Goal: Task Accomplishment & Management: Use online tool/utility

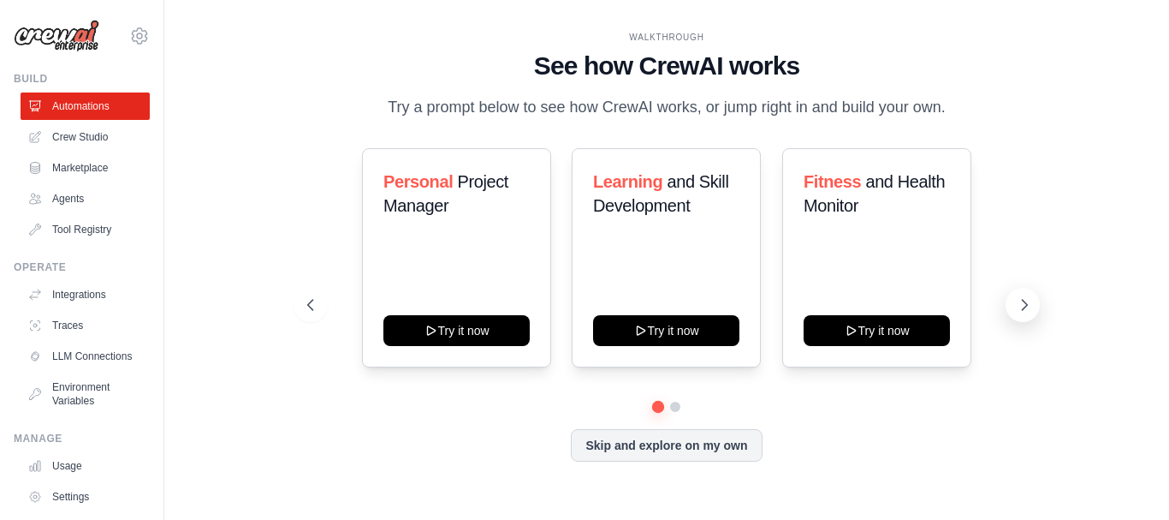
click at [1027, 306] on icon at bounding box center [1025, 305] width 5 height 10
click at [1020, 304] on icon at bounding box center [1024, 304] width 17 height 17
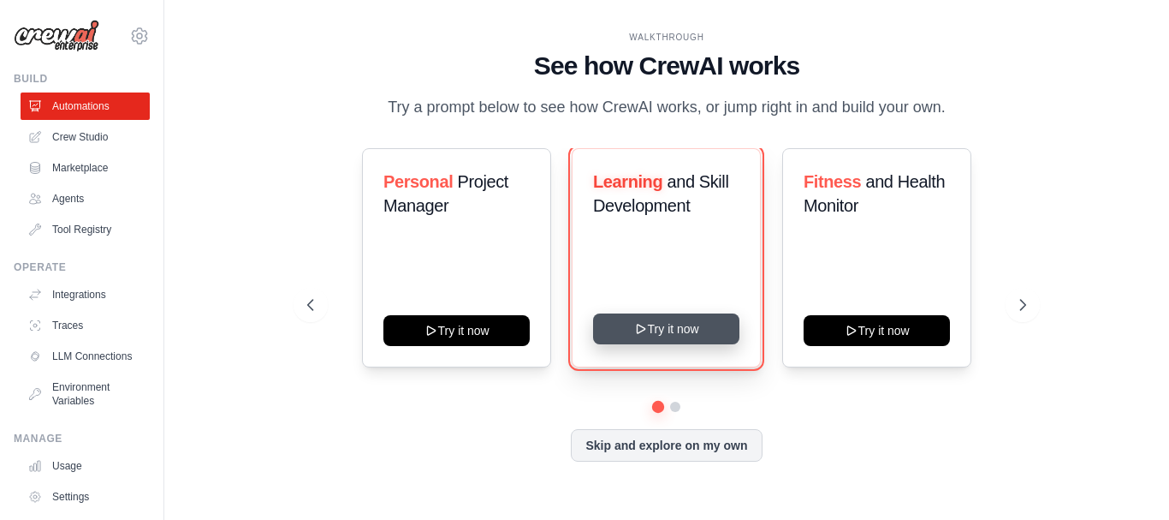
click at [645, 334] on icon at bounding box center [641, 329] width 14 height 14
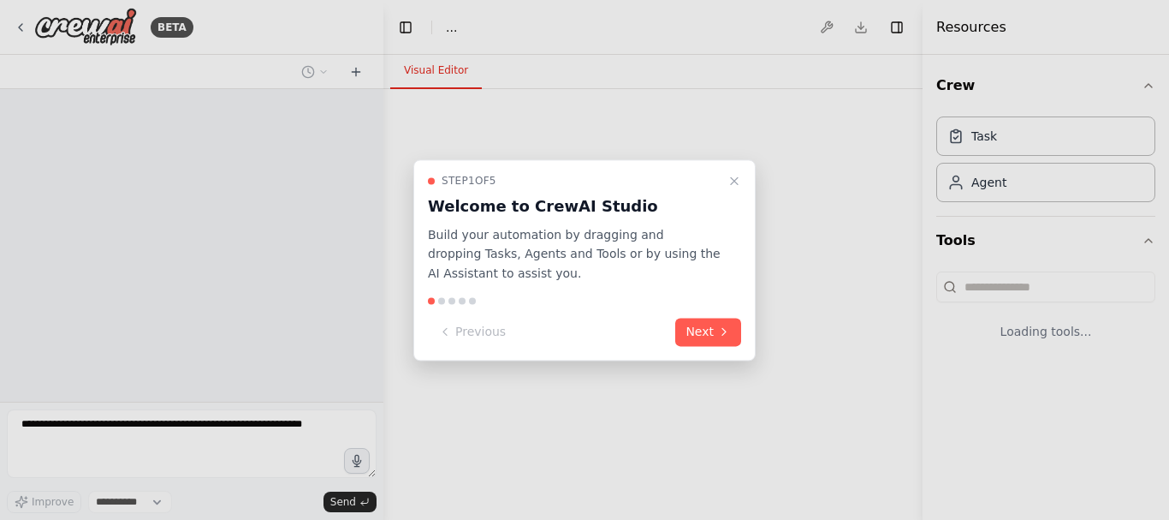
select select "****"
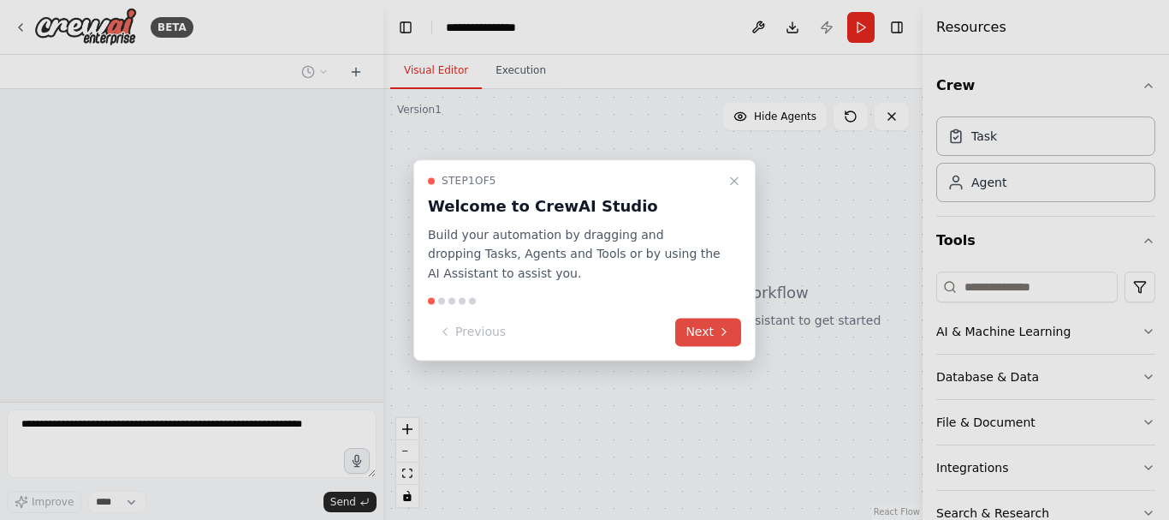
click at [699, 329] on button "Next" at bounding box center [708, 332] width 66 height 28
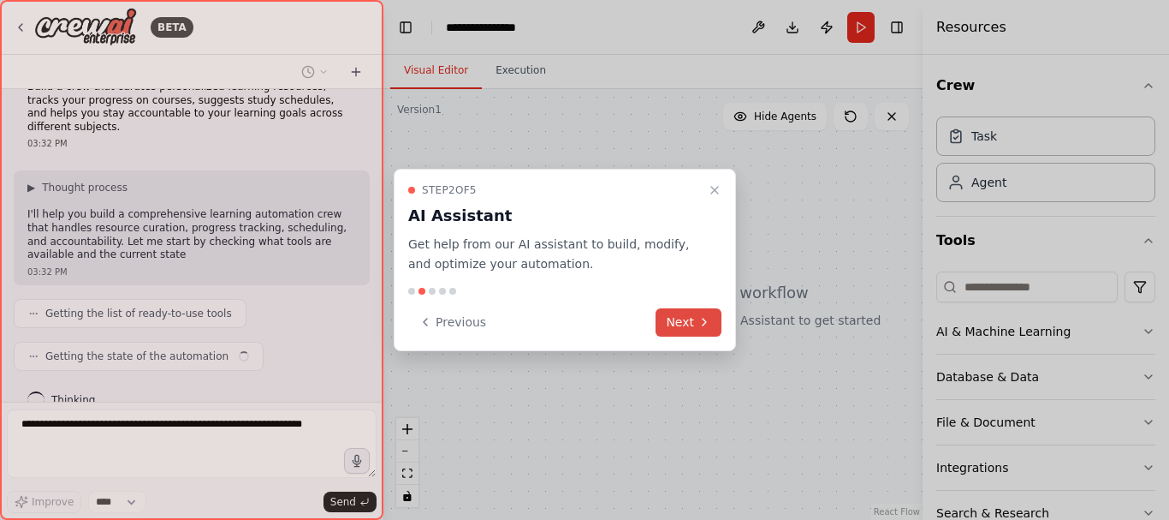
scroll to position [42, 0]
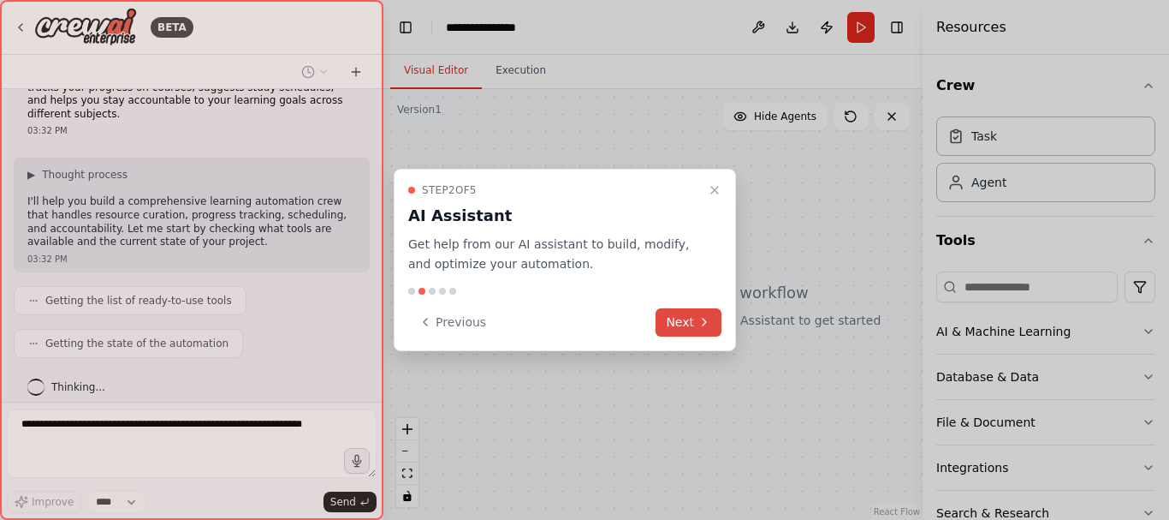
click at [699, 329] on button "Next" at bounding box center [689, 322] width 66 height 28
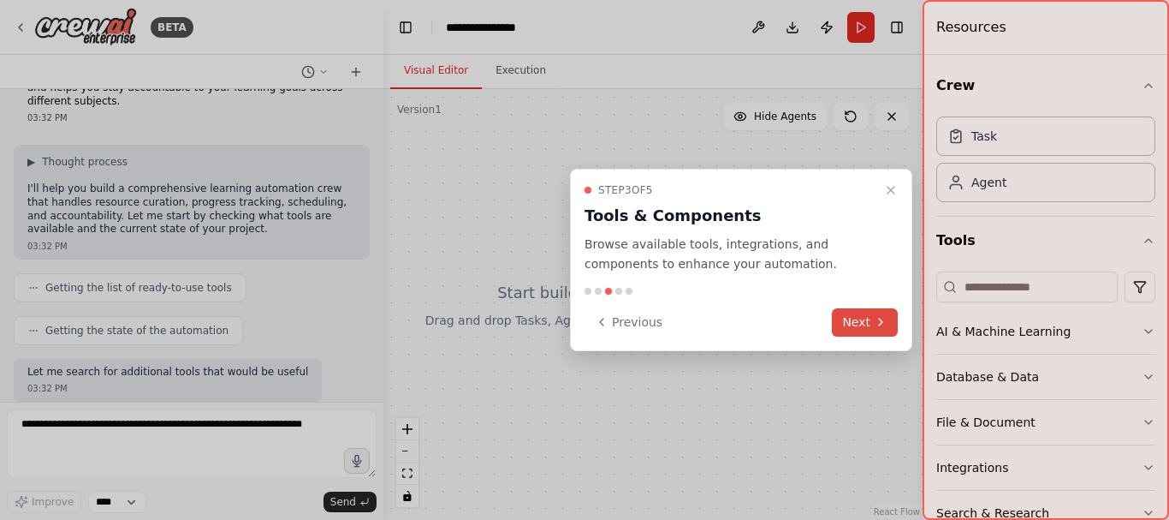
click at [855, 322] on button "Next" at bounding box center [865, 322] width 66 height 28
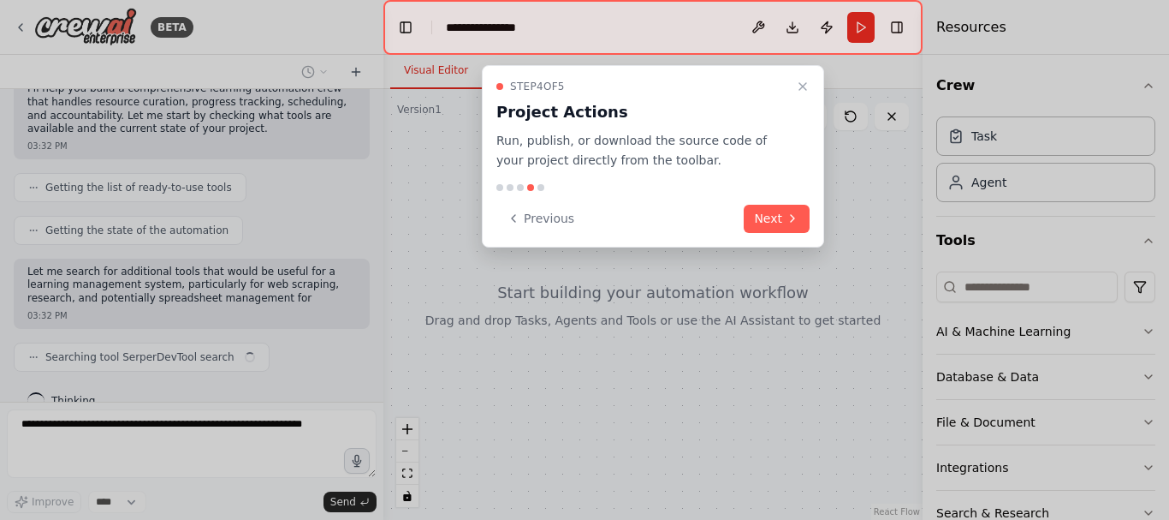
scroll to position [169, 0]
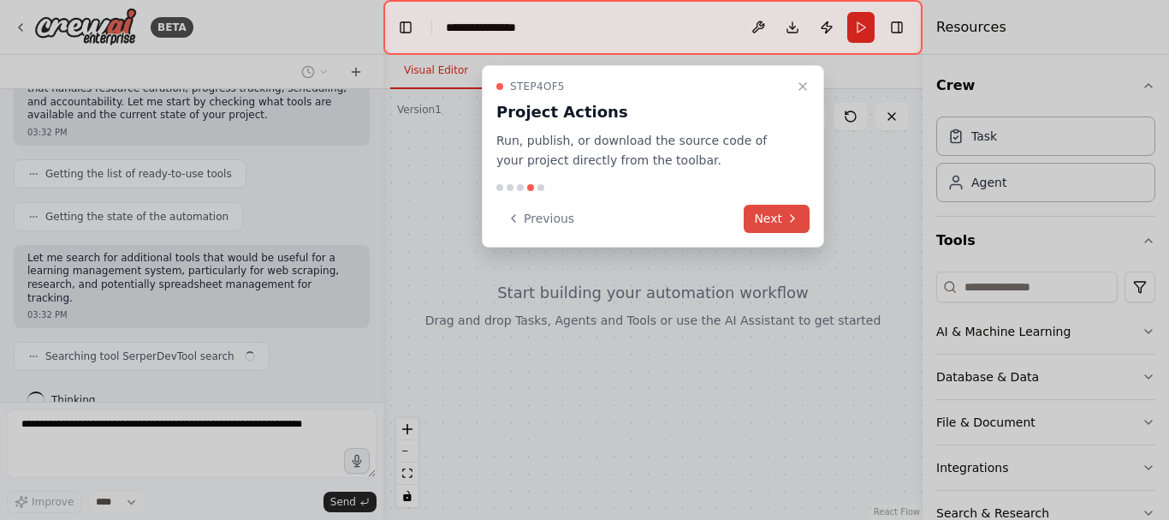
click at [781, 218] on button "Next" at bounding box center [777, 219] width 66 height 28
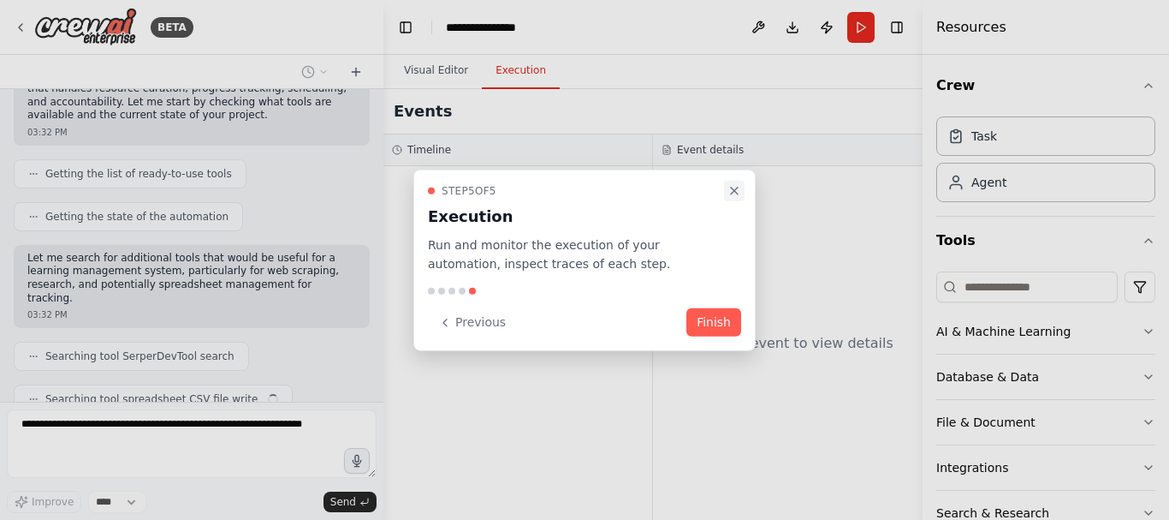
scroll to position [211, 0]
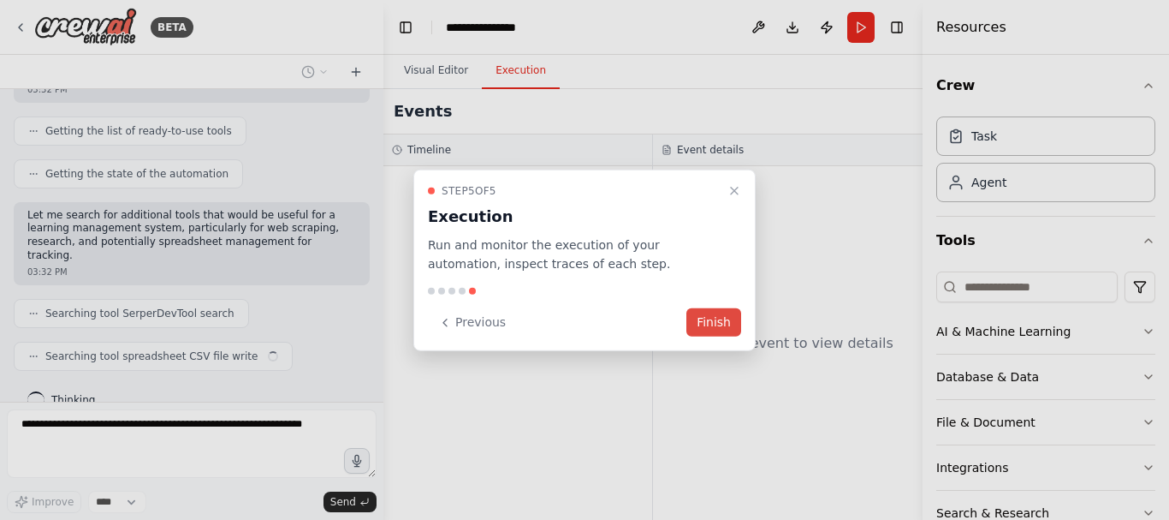
click at [714, 321] on button "Finish" at bounding box center [714, 322] width 55 height 28
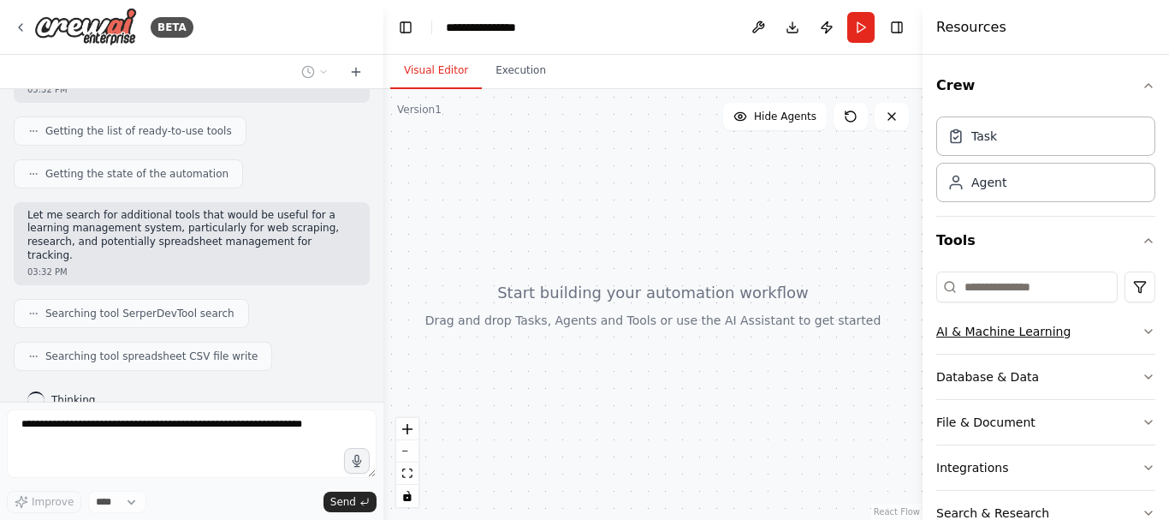
click at [1046, 337] on div "AI & Machine Learning" at bounding box center [1004, 331] width 134 height 17
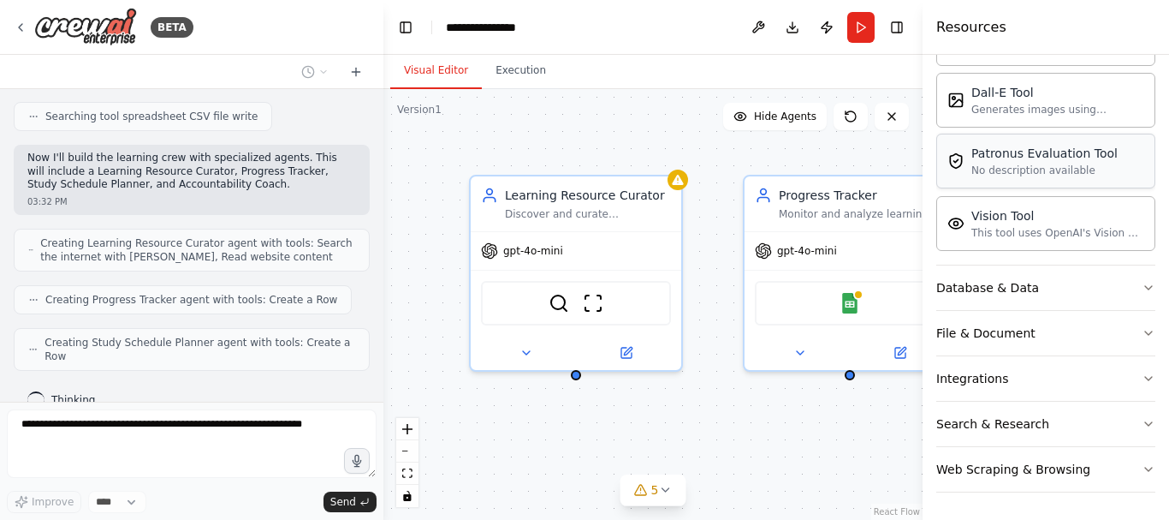
scroll to position [437, 0]
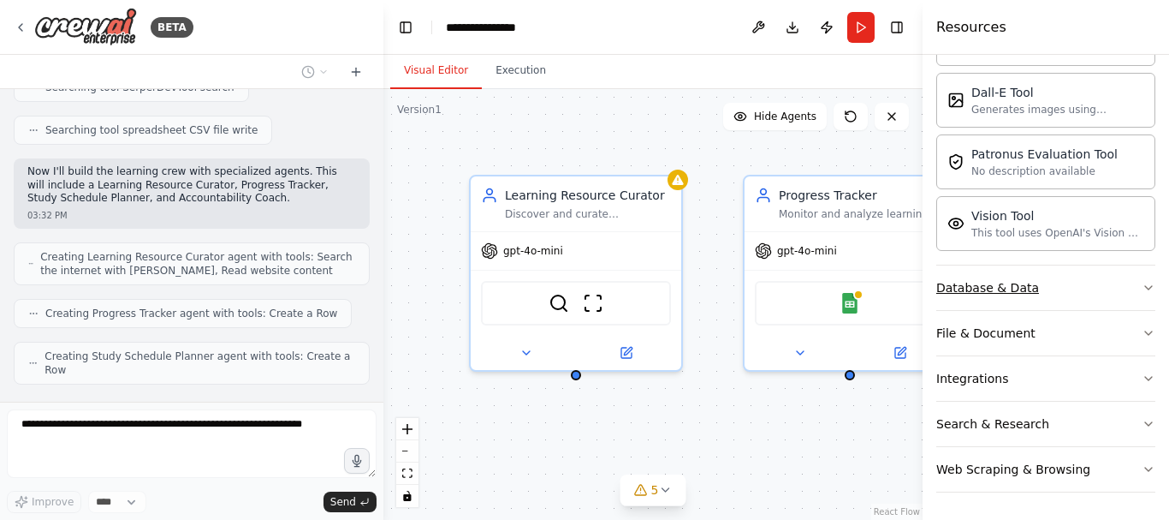
click at [1142, 288] on icon "button" at bounding box center [1149, 288] width 14 height 14
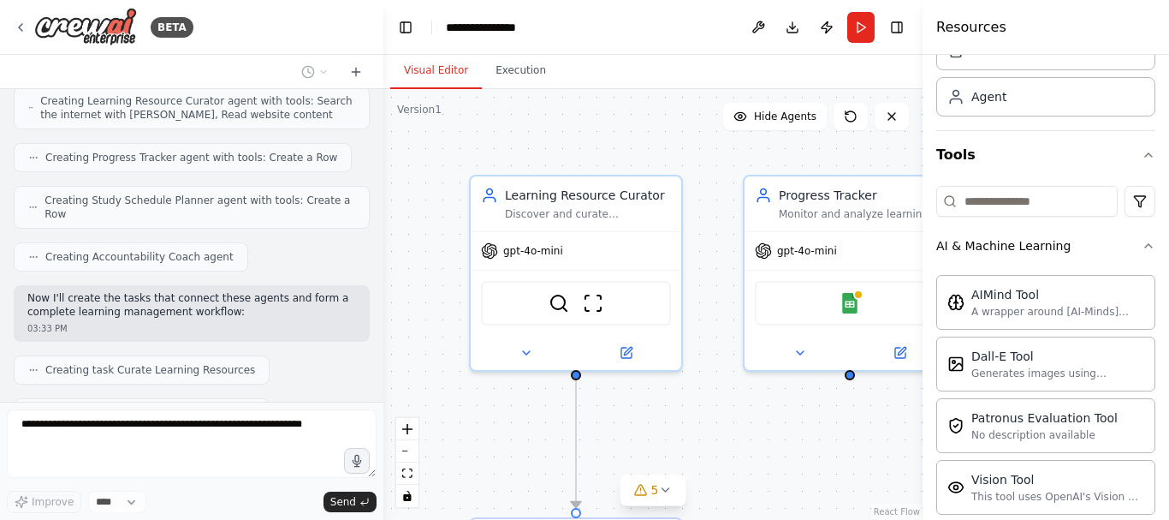
scroll to position [636, 0]
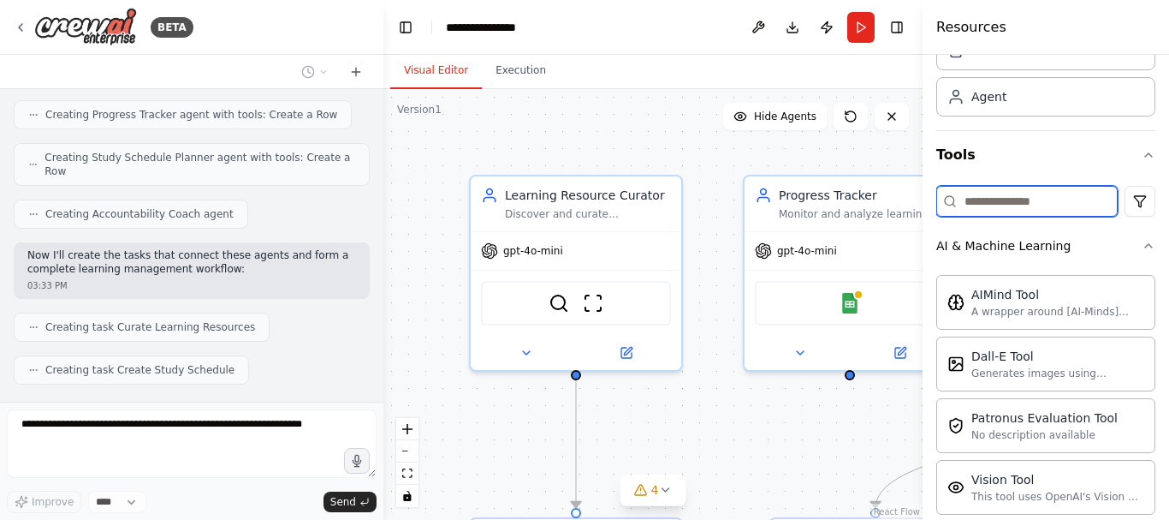
click at [1040, 205] on input at bounding box center [1027, 201] width 181 height 31
click at [516, 124] on div ".deletable-edge-delete-btn { width: 20px; height: 20px; border: 0px solid #ffff…" at bounding box center [653, 304] width 539 height 431
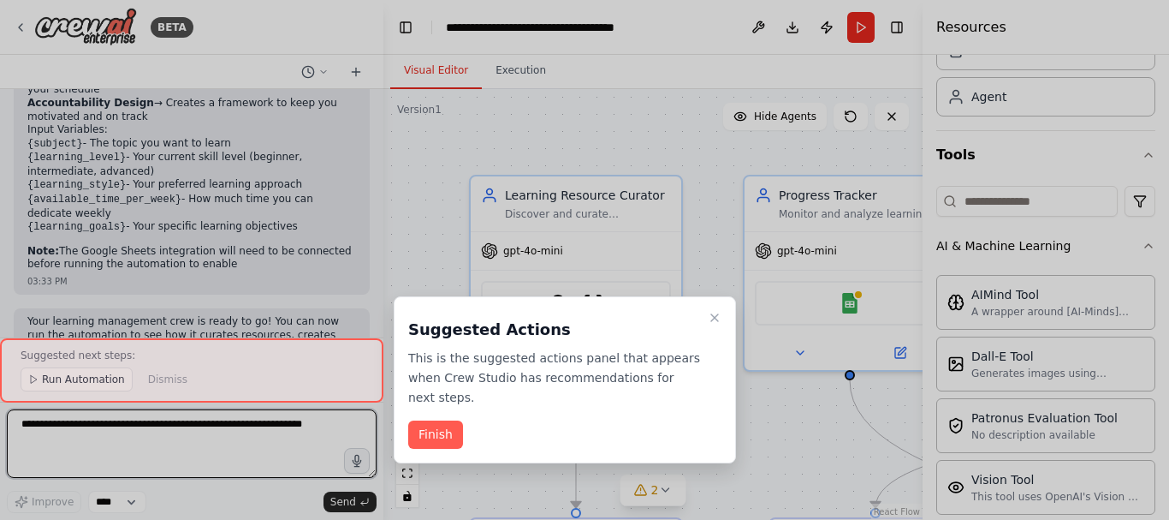
scroll to position [1647, 0]
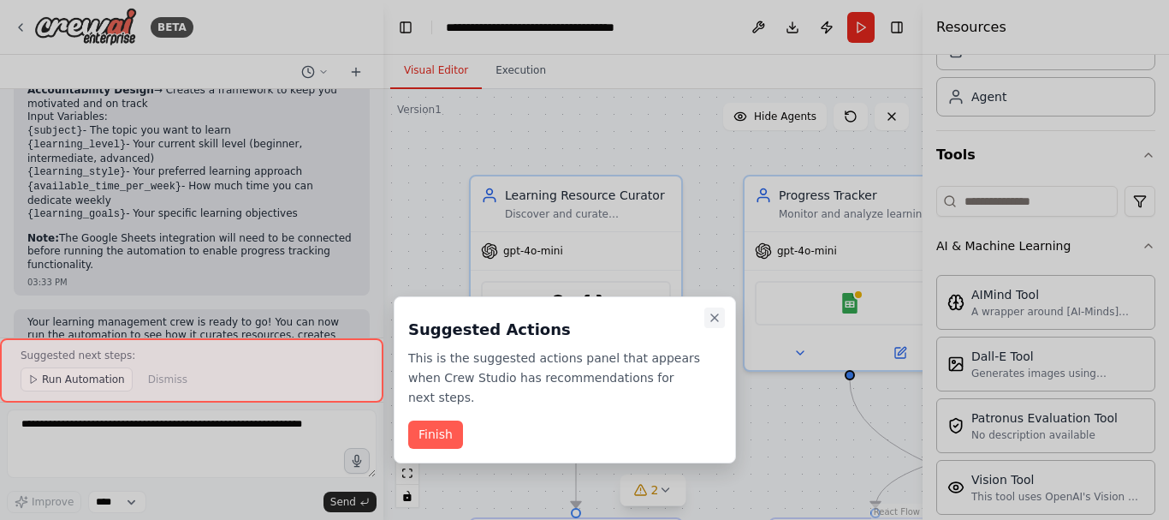
click at [712, 317] on icon "Close walkthrough" at bounding box center [715, 318] width 14 height 14
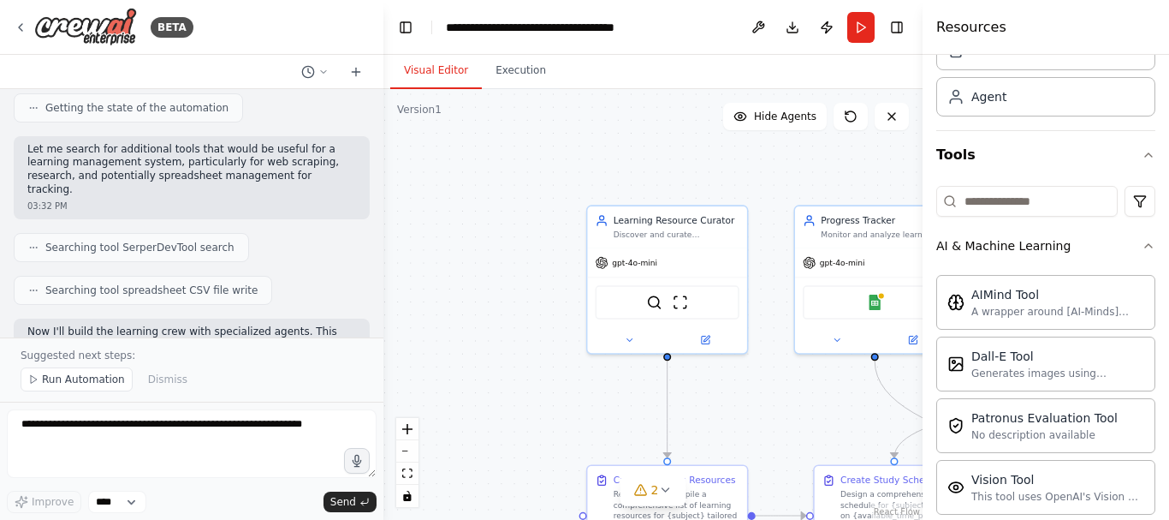
scroll to position [0, 0]
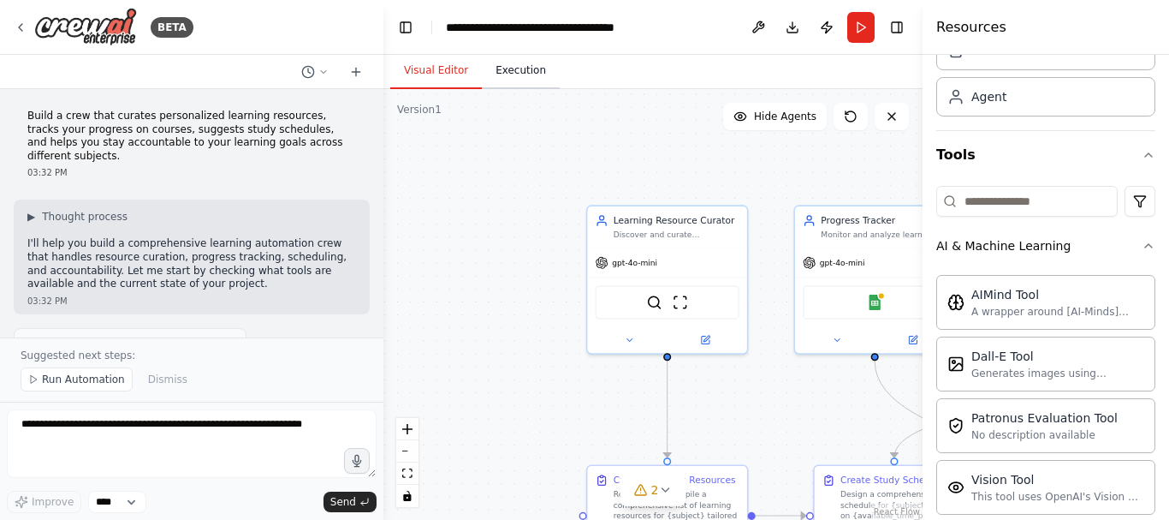
click at [515, 79] on button "Execution" at bounding box center [521, 71] width 78 height 36
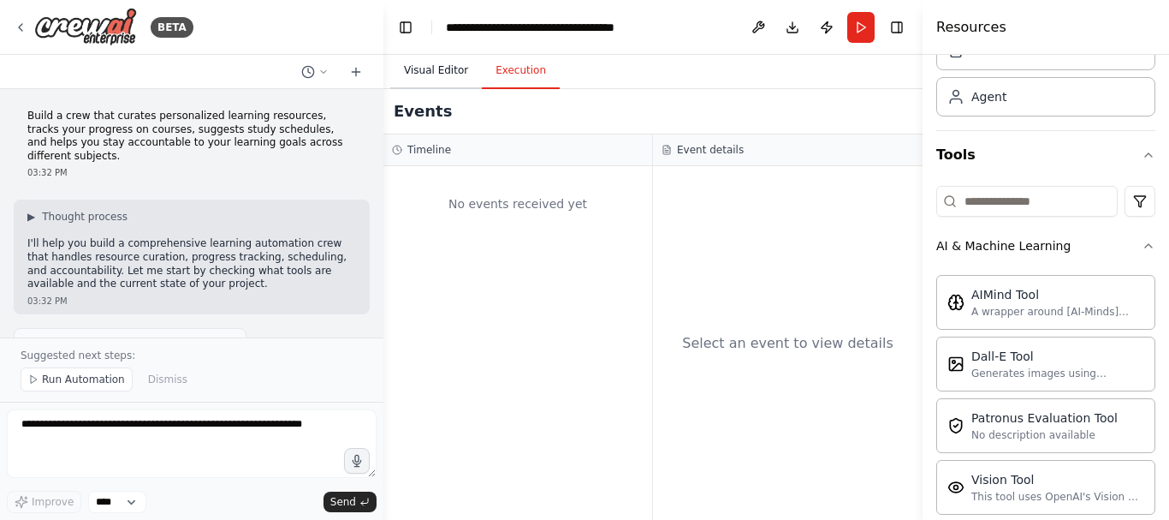
click at [439, 71] on button "Visual Editor" at bounding box center [436, 71] width 92 height 36
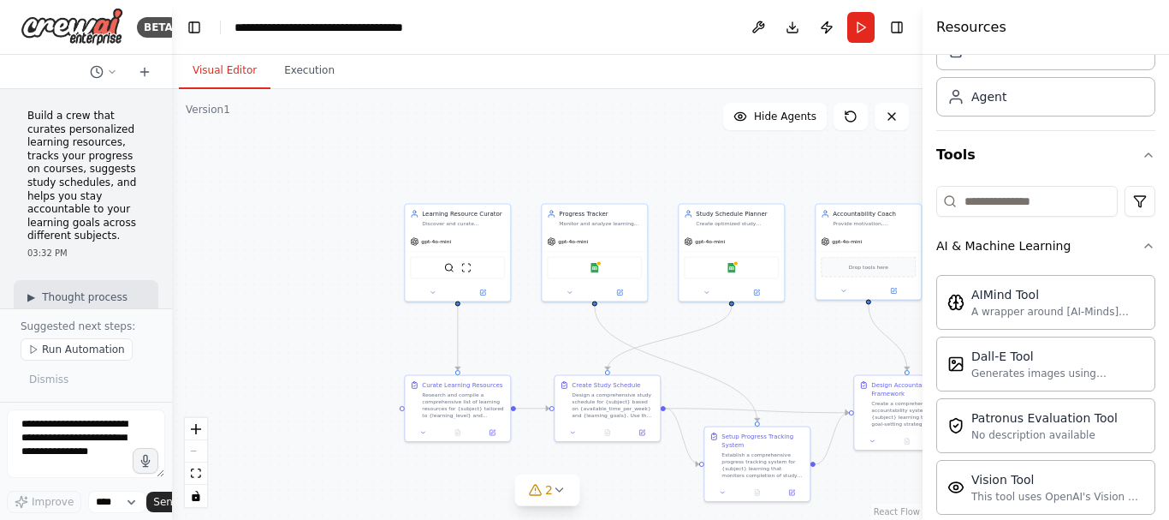
drag, startPoint x: 383, startPoint y: 198, endPoint x: 98, endPoint y: 197, distance: 285.1
click at [98, 197] on div "BETA Build a crew that curates personalized learning resources, tracks your pro…" at bounding box center [86, 260] width 172 height 520
click at [862, 30] on button "Run" at bounding box center [861, 27] width 27 height 31
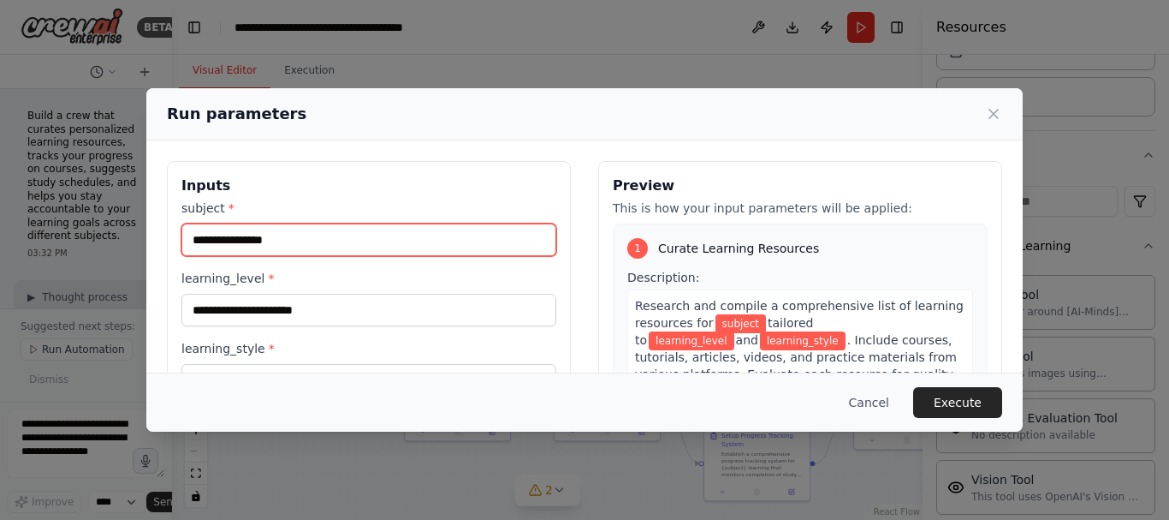
click at [389, 235] on input "subject *" at bounding box center [368, 239] width 375 height 33
type input "**********"
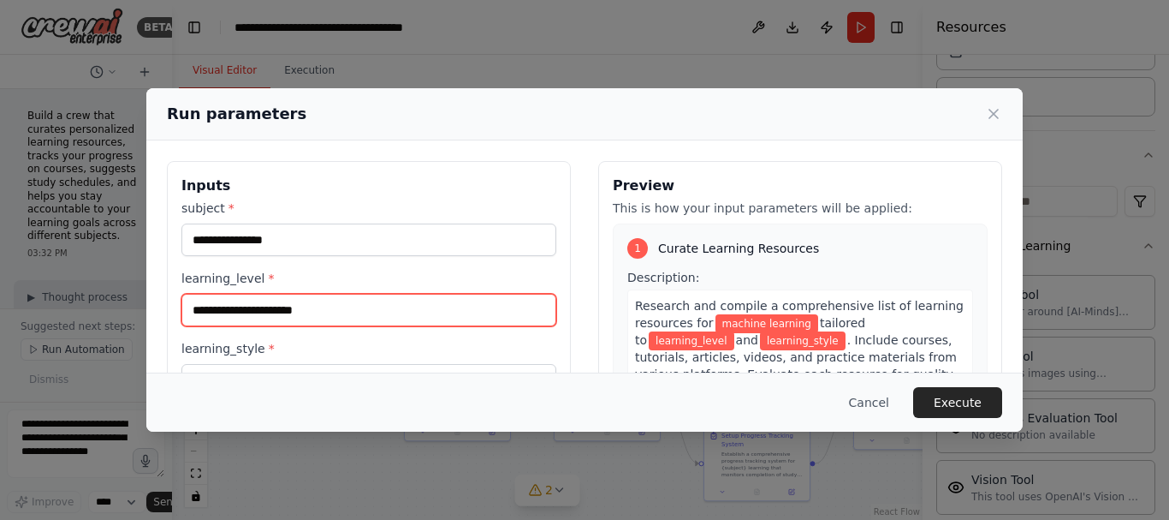
click at [336, 308] on input "learning_level *" at bounding box center [368, 310] width 375 height 33
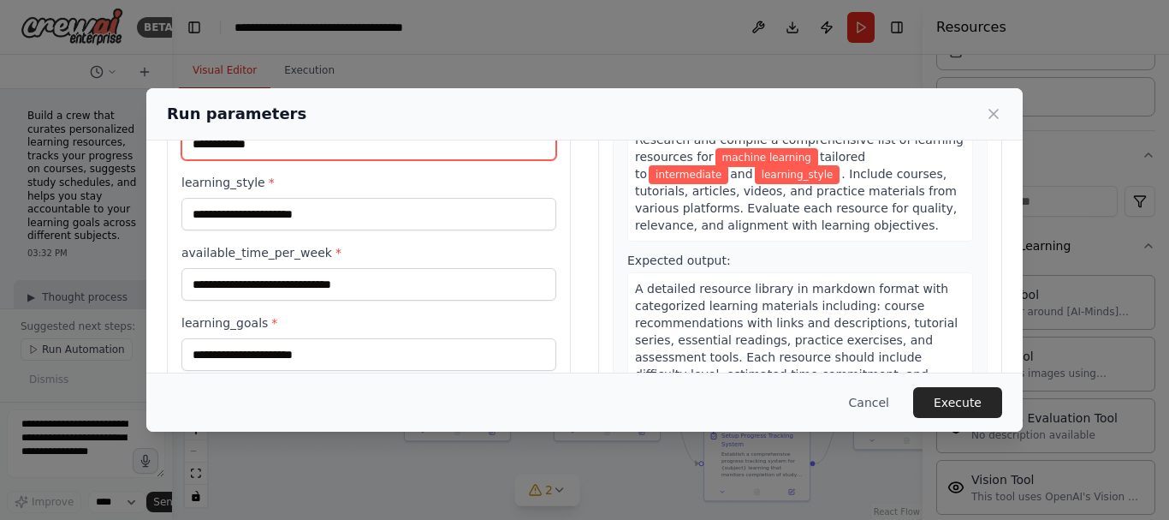
scroll to position [171, 0]
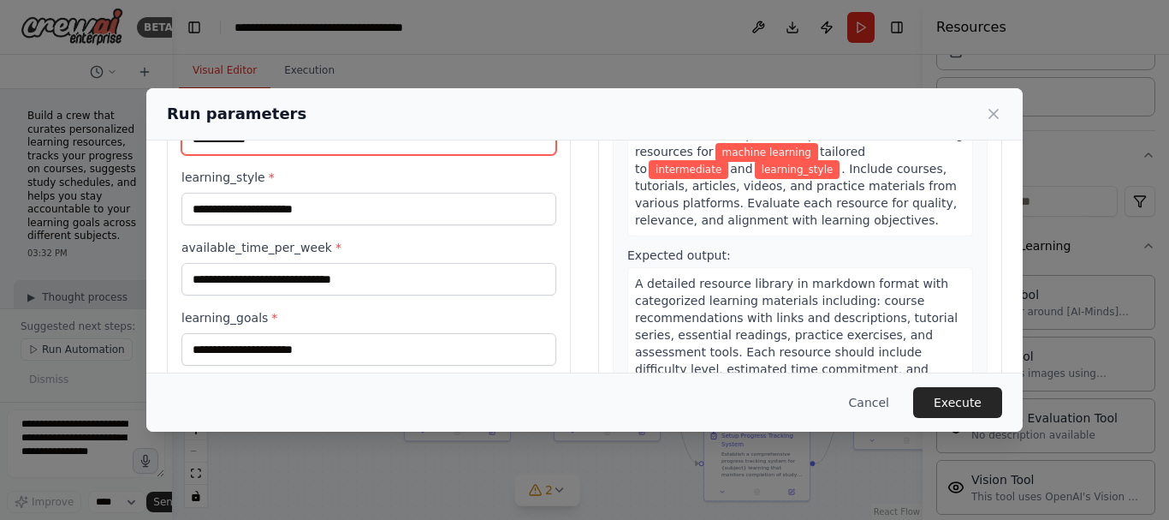
type input "**********"
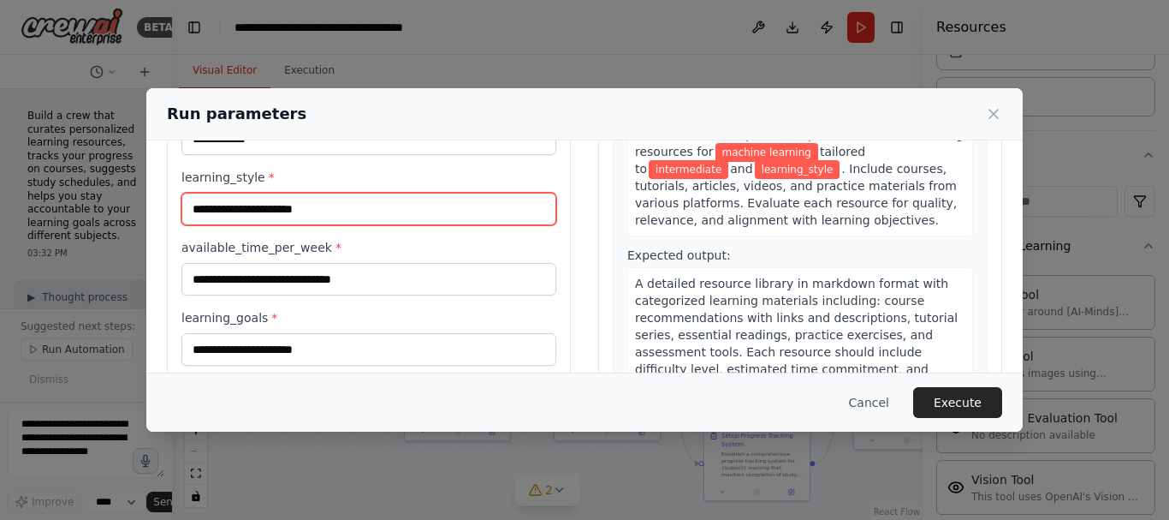
click at [384, 217] on input "learning_style *" at bounding box center [368, 209] width 375 height 33
type input "****"
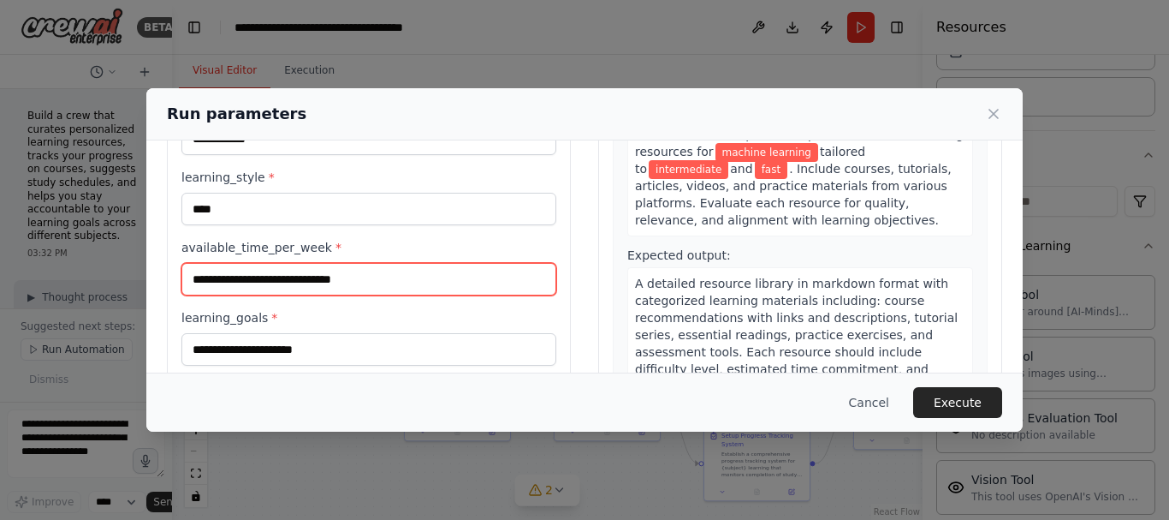
click at [333, 280] on input "available_time_per_week *" at bounding box center [368, 279] width 375 height 33
type input "*"
type input "********"
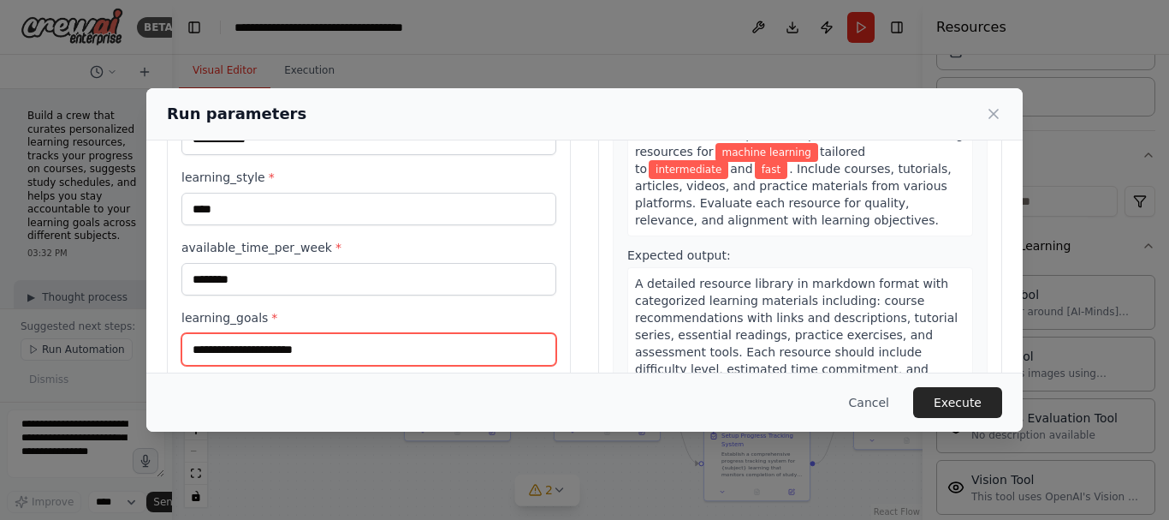
click at [275, 346] on input "learning_goals *" at bounding box center [368, 349] width 375 height 33
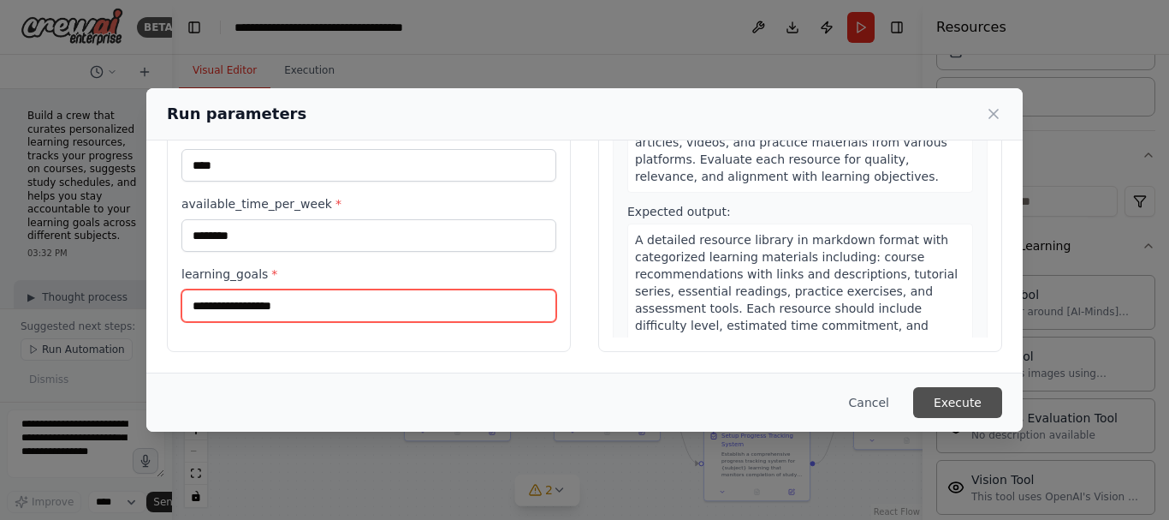
type input "**********"
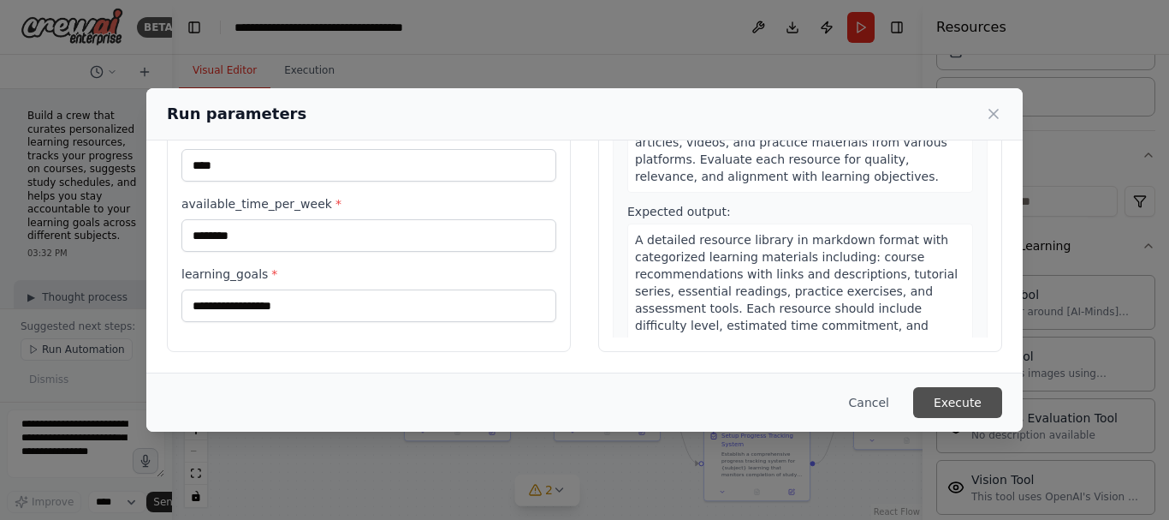
click at [978, 408] on button "Execute" at bounding box center [957, 402] width 89 height 31
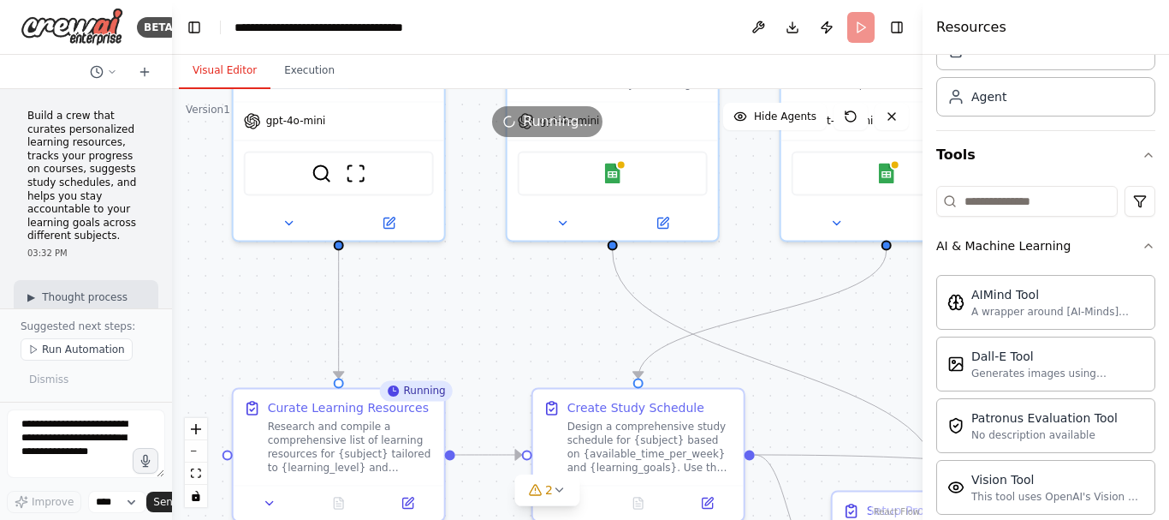
drag, startPoint x: 425, startPoint y: 324, endPoint x: 158, endPoint y: 288, distance: 268.7
click at [158, 288] on div "BETA Build a crew that curates personalized learning resources, tracks your pro…" at bounding box center [584, 260] width 1169 height 520
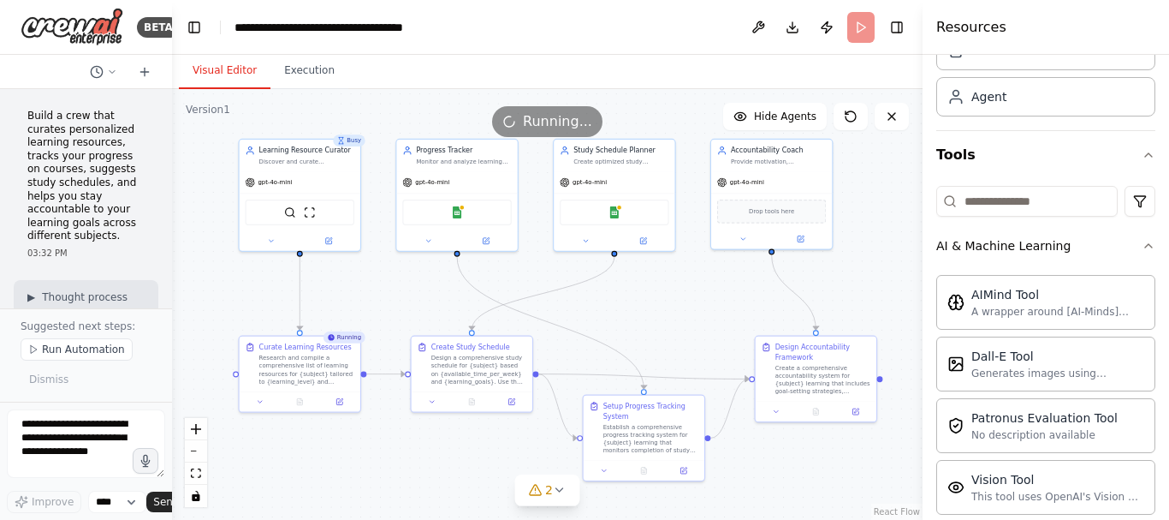
drag, startPoint x: 756, startPoint y: 336, endPoint x: 669, endPoint y: 317, distance: 88.5
click at [669, 317] on div ".deletable-edge-delete-btn { width: 20px; height: 20px; border: 0px solid #ffff…" at bounding box center [547, 304] width 751 height 431
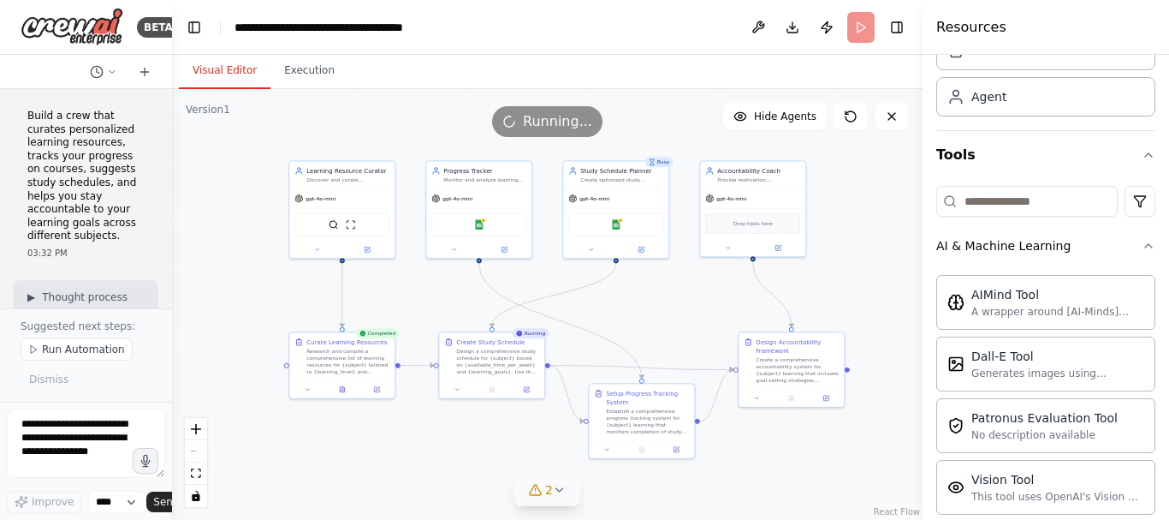
click at [556, 492] on icon at bounding box center [560, 490] width 14 height 14
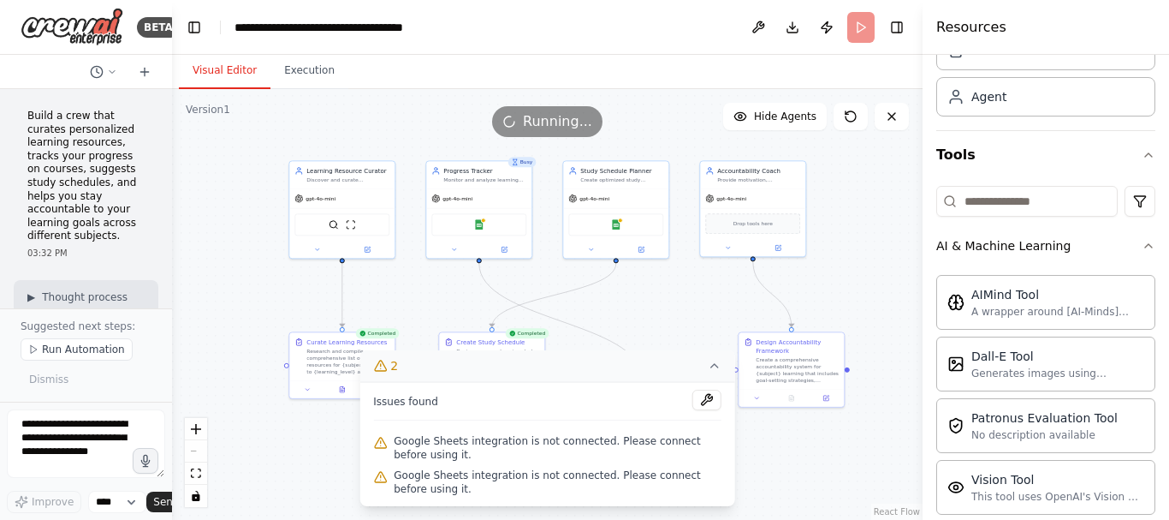
click at [847, 467] on div ".deletable-edge-delete-btn { width: 20px; height: 20px; border: 0px solid #ffff…" at bounding box center [547, 304] width 751 height 431
click at [709, 368] on icon at bounding box center [715, 366] width 14 height 14
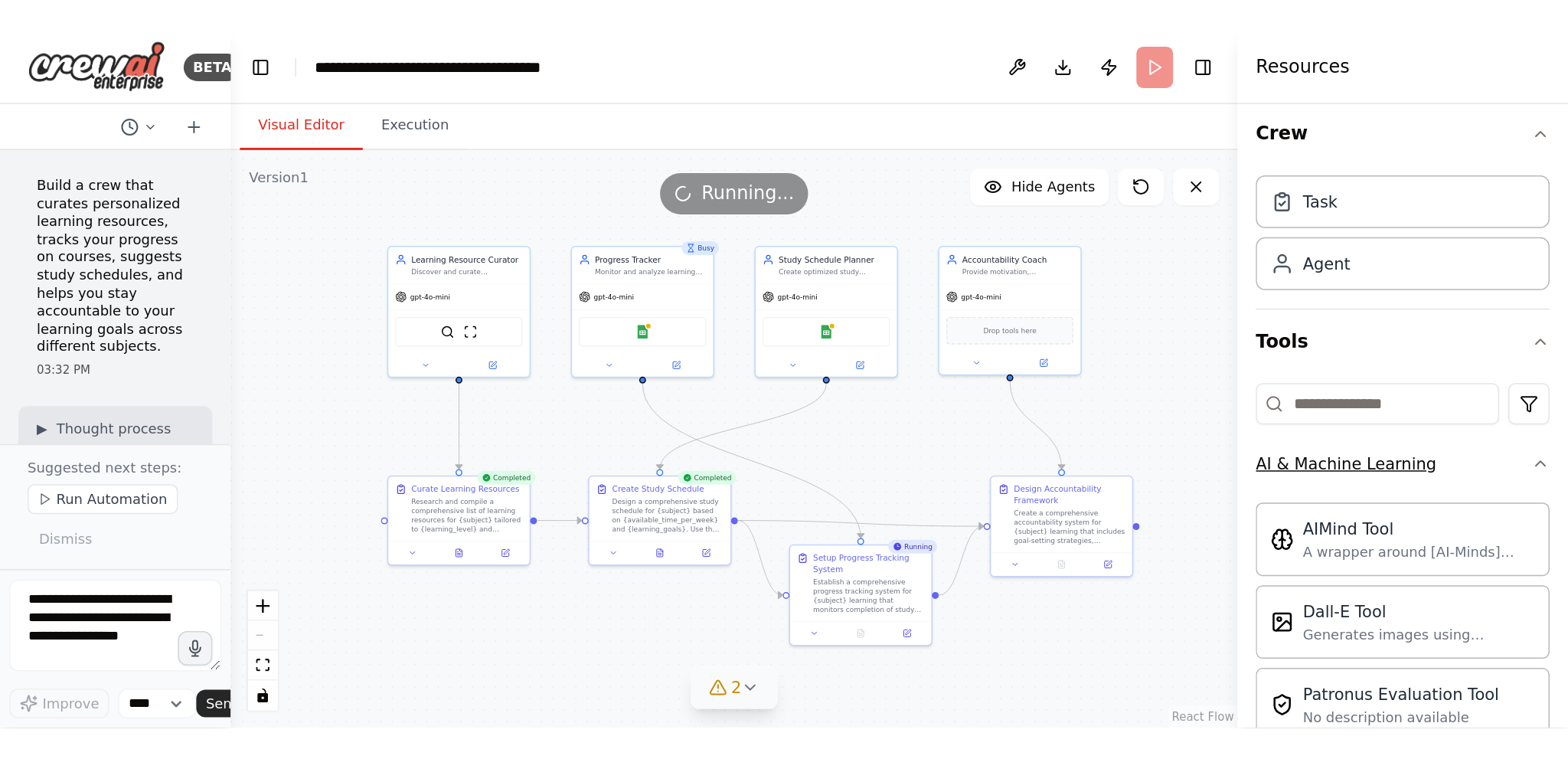
scroll to position [0, 0]
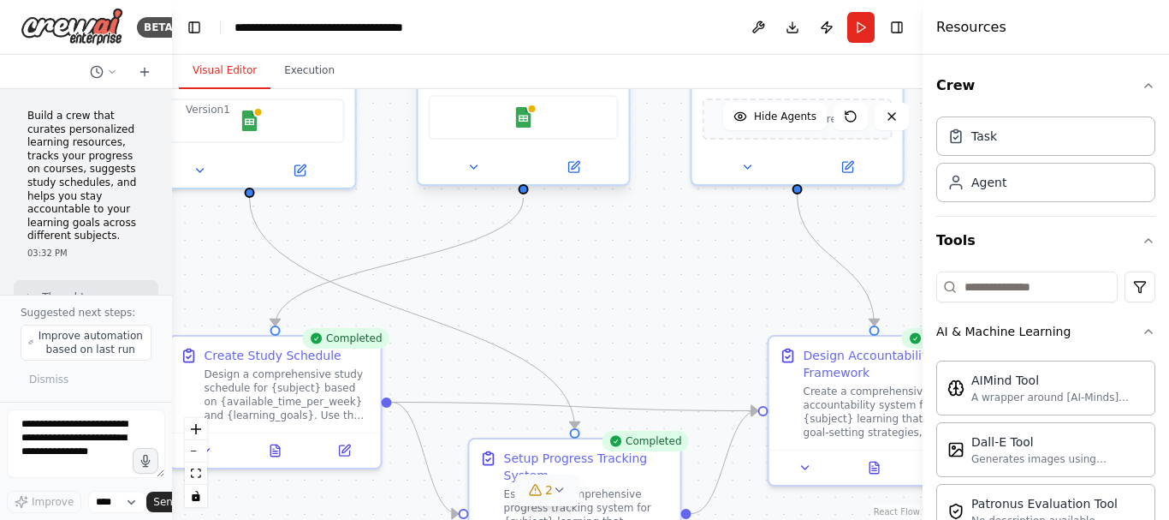
click at [457, 120] on div "Google Sheets" at bounding box center [524, 117] width 190 height 45
click at [472, 169] on icon at bounding box center [474, 167] width 14 height 14
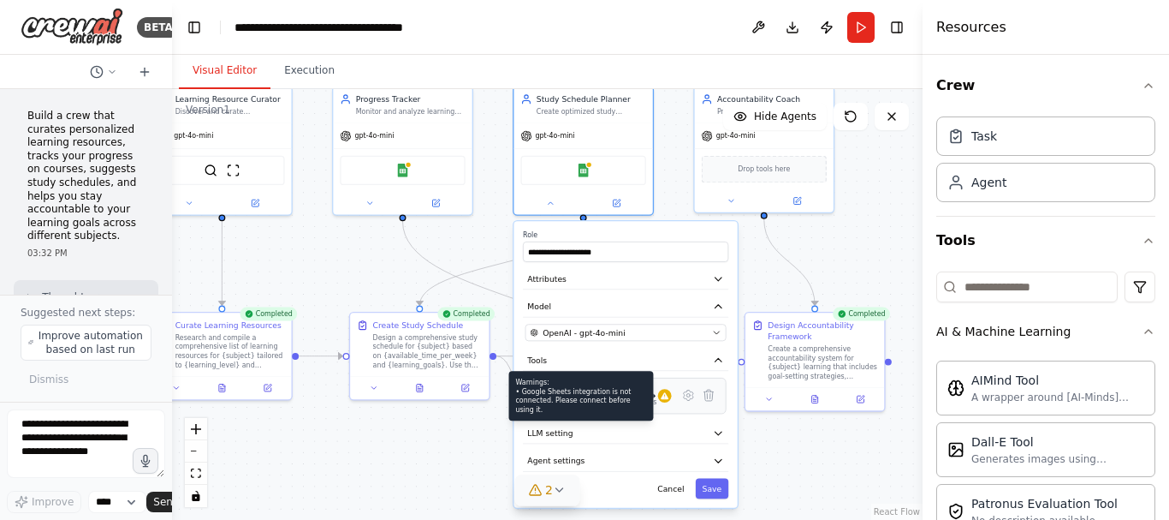
click at [664, 402] on div at bounding box center [665, 396] width 14 height 14
click at [669, 400] on div at bounding box center [665, 396] width 14 height 14
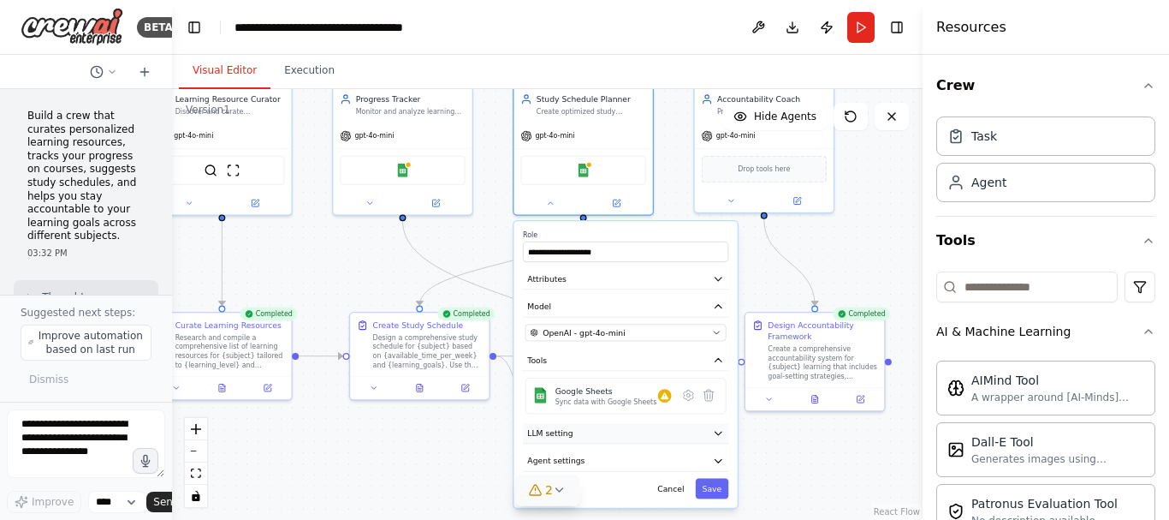
click at [715, 430] on icon "button" at bounding box center [718, 432] width 11 height 11
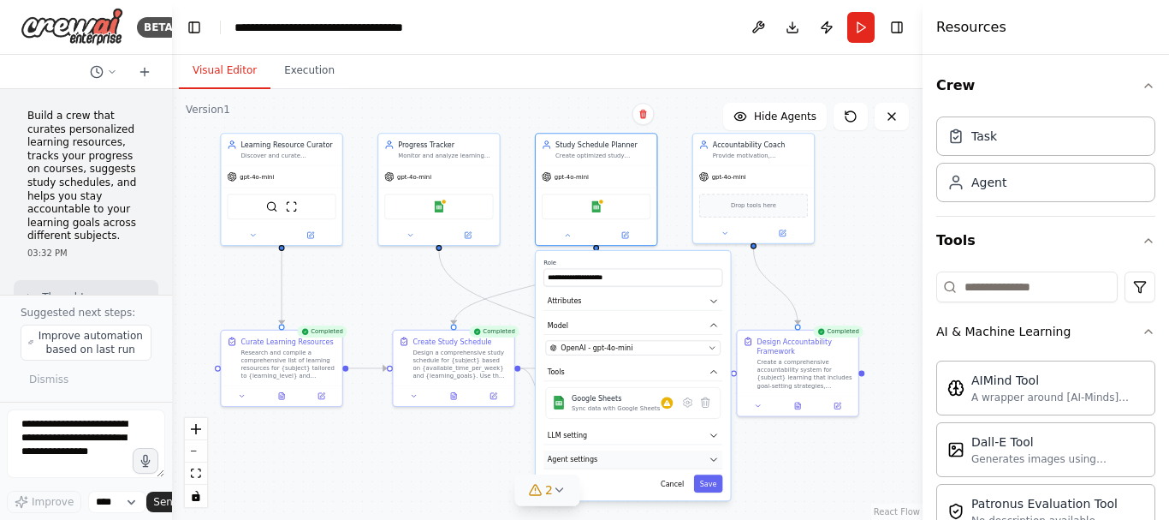
click at [709, 457] on icon "button" at bounding box center [713, 459] width 9 height 9
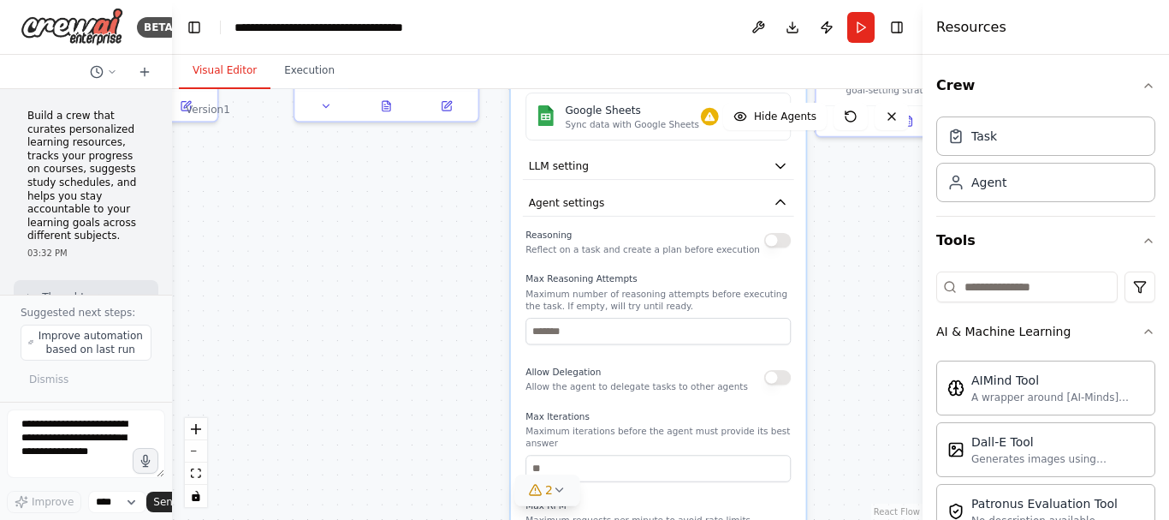
drag, startPoint x: 804, startPoint y: 293, endPoint x: 836, endPoint y: -46, distance: 340.6
click at [836, 0] on html "BETA Build a crew that curates personalized learning resources, tracks your pro…" at bounding box center [584, 260] width 1169 height 520
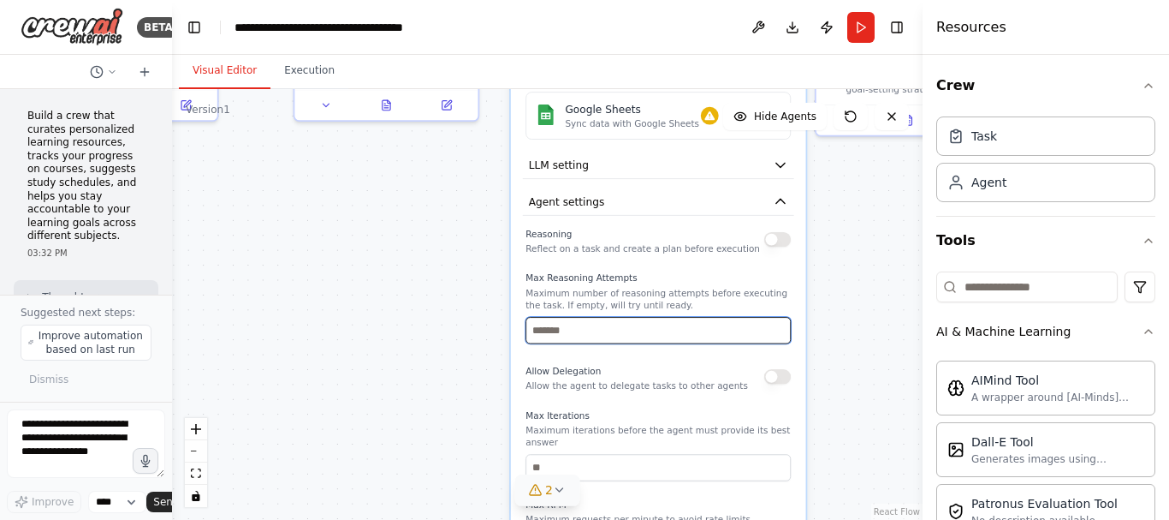
click at [572, 333] on input "number" at bounding box center [658, 330] width 265 height 27
type input "*"
click at [780, 334] on input "*" at bounding box center [658, 330] width 265 height 27
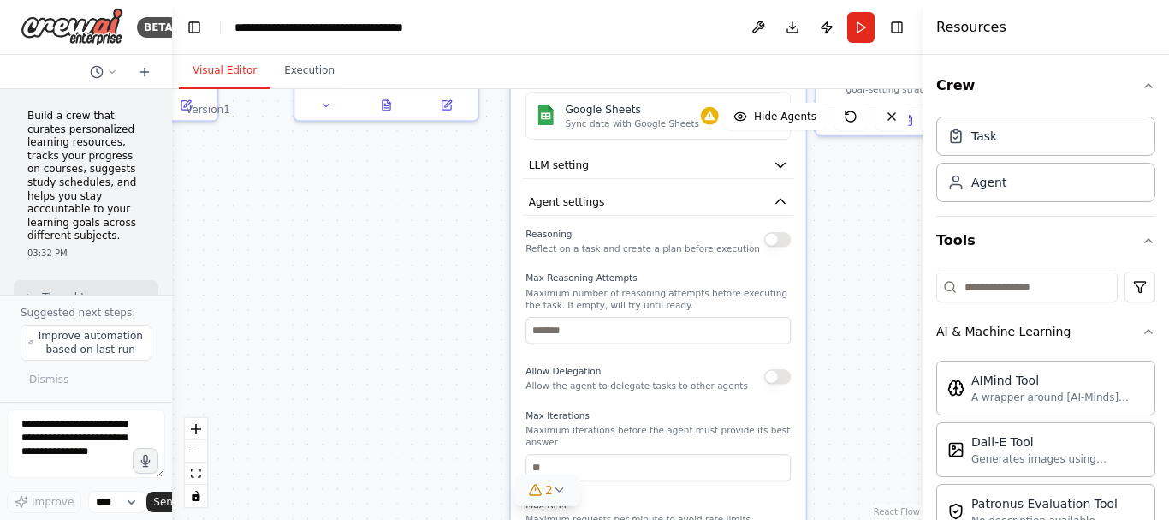
click at [610, 366] on div "Allow Delegation Allow the agent to delegate tasks to other agents" at bounding box center [637, 376] width 223 height 30
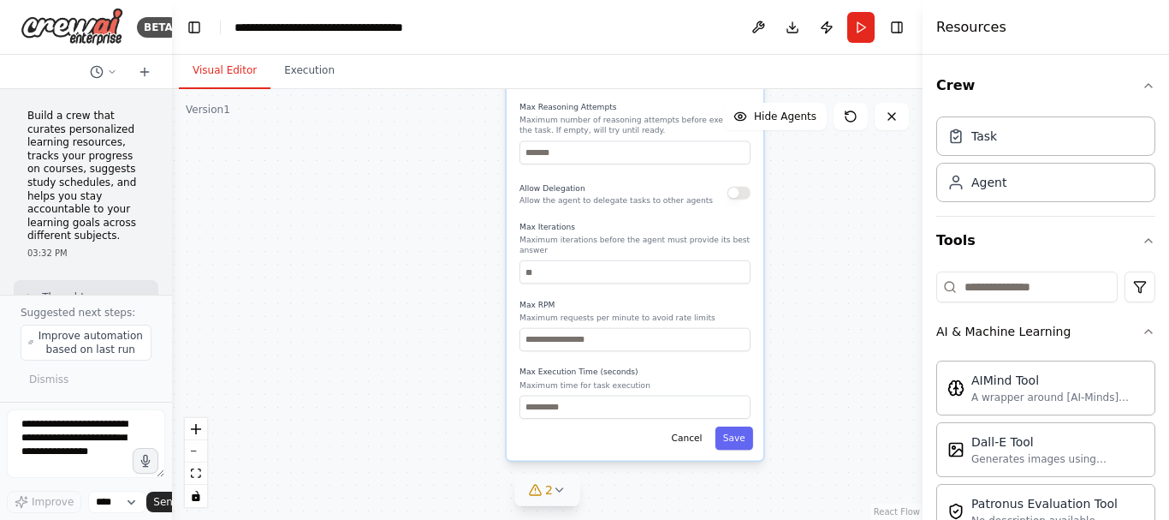
drag, startPoint x: 872, startPoint y: 409, endPoint x: 855, endPoint y: 227, distance: 183.1
click at [855, 227] on div ".deletable-edge-delete-btn { width: 20px; height: 20px; border: 0px solid #ffff…" at bounding box center [547, 304] width 751 height 431
click at [730, 430] on button "Save" at bounding box center [735, 437] width 38 height 23
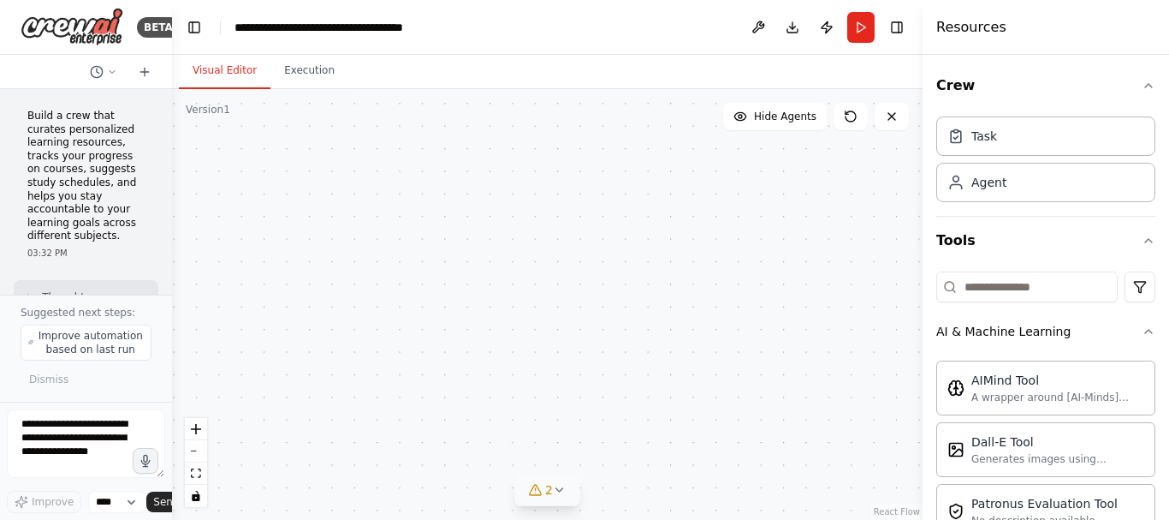
click at [556, 495] on icon at bounding box center [560, 490] width 14 height 14
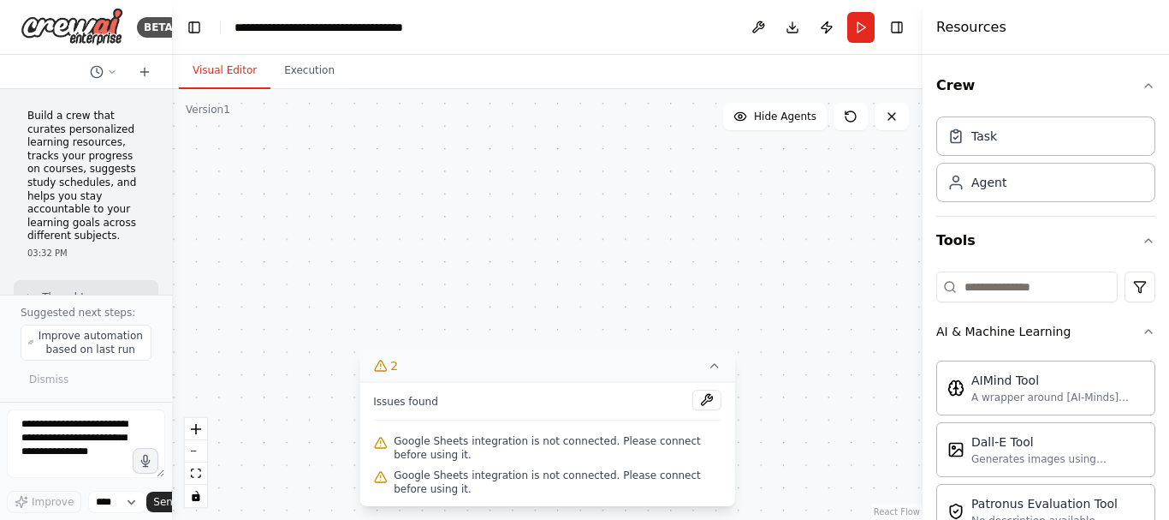
click at [396, 443] on span "Google Sheets integration is not connected. Please connect before using it." at bounding box center [558, 447] width 328 height 27
drag, startPoint x: 396, startPoint y: 443, endPoint x: 629, endPoint y: 417, distance: 234.4
click at [396, 443] on span "Google Sheets integration is not connected. Please connect before using it." at bounding box center [558, 447] width 328 height 27
click at [704, 403] on button at bounding box center [707, 400] width 29 height 21
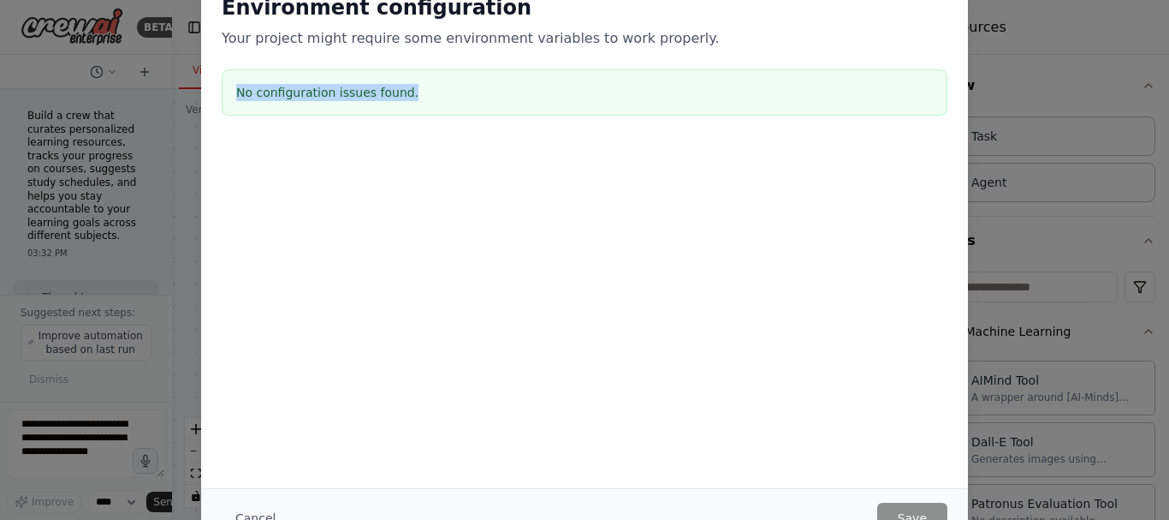
drag, startPoint x: 413, startPoint y: 84, endPoint x: 224, endPoint y: 90, distance: 188.4
click at [224, 90] on div "No configuration issues found." at bounding box center [585, 92] width 726 height 46
click at [508, 108] on div "No configuration issues found." at bounding box center [585, 92] width 726 height 46
click at [1056, 66] on div "Environment configuration Your project might require some environment variables…" at bounding box center [584, 260] width 1169 height 520
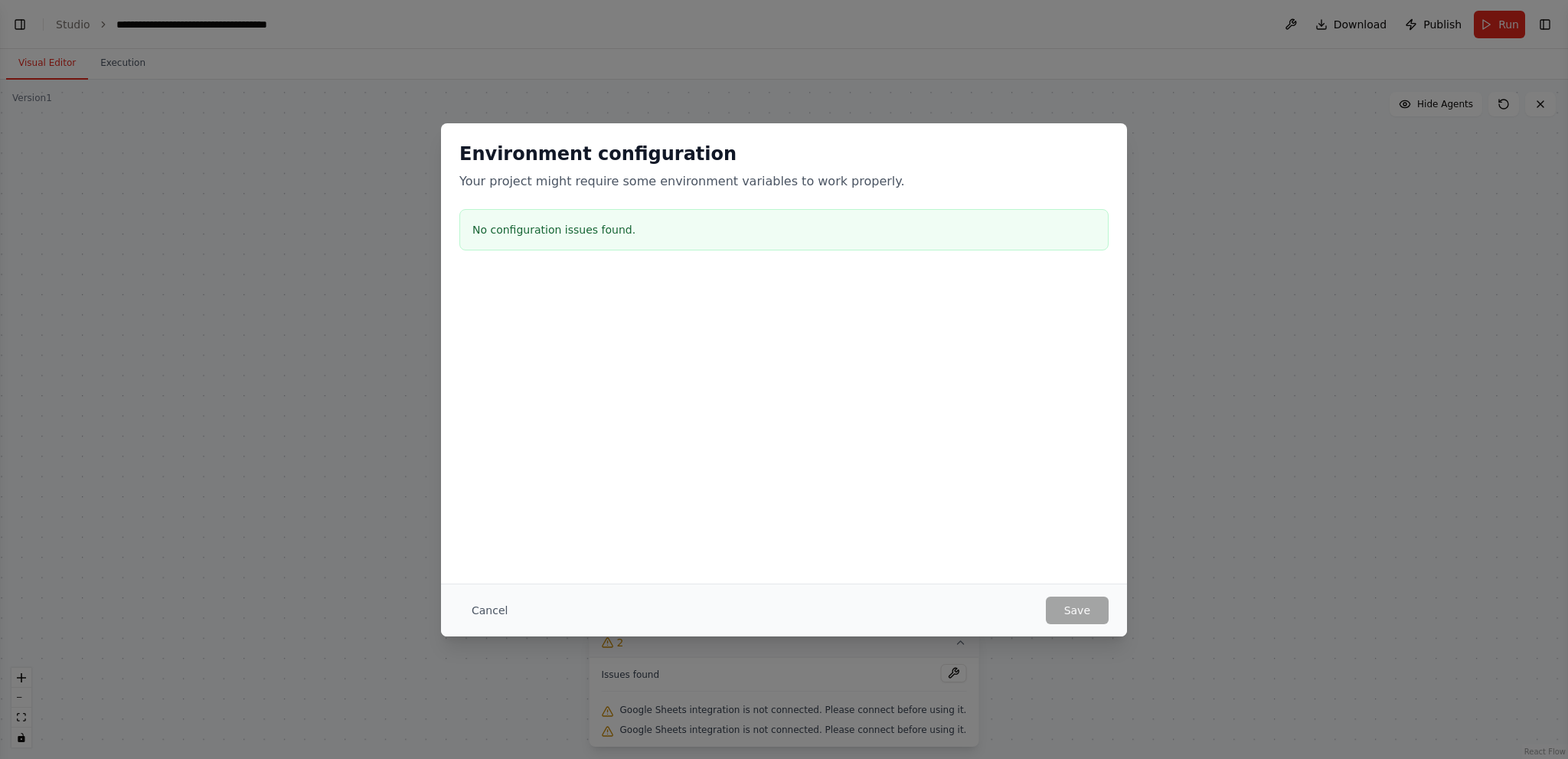
select select "****"
click at [1046, 153] on div "Environment configuration Your project might require some environment variables…" at bounding box center [784, 380] width 1568 height 759
click at [1046, 200] on div "Environment configuration Your project might require some environment variables…" at bounding box center [784, 380] width 1568 height 759
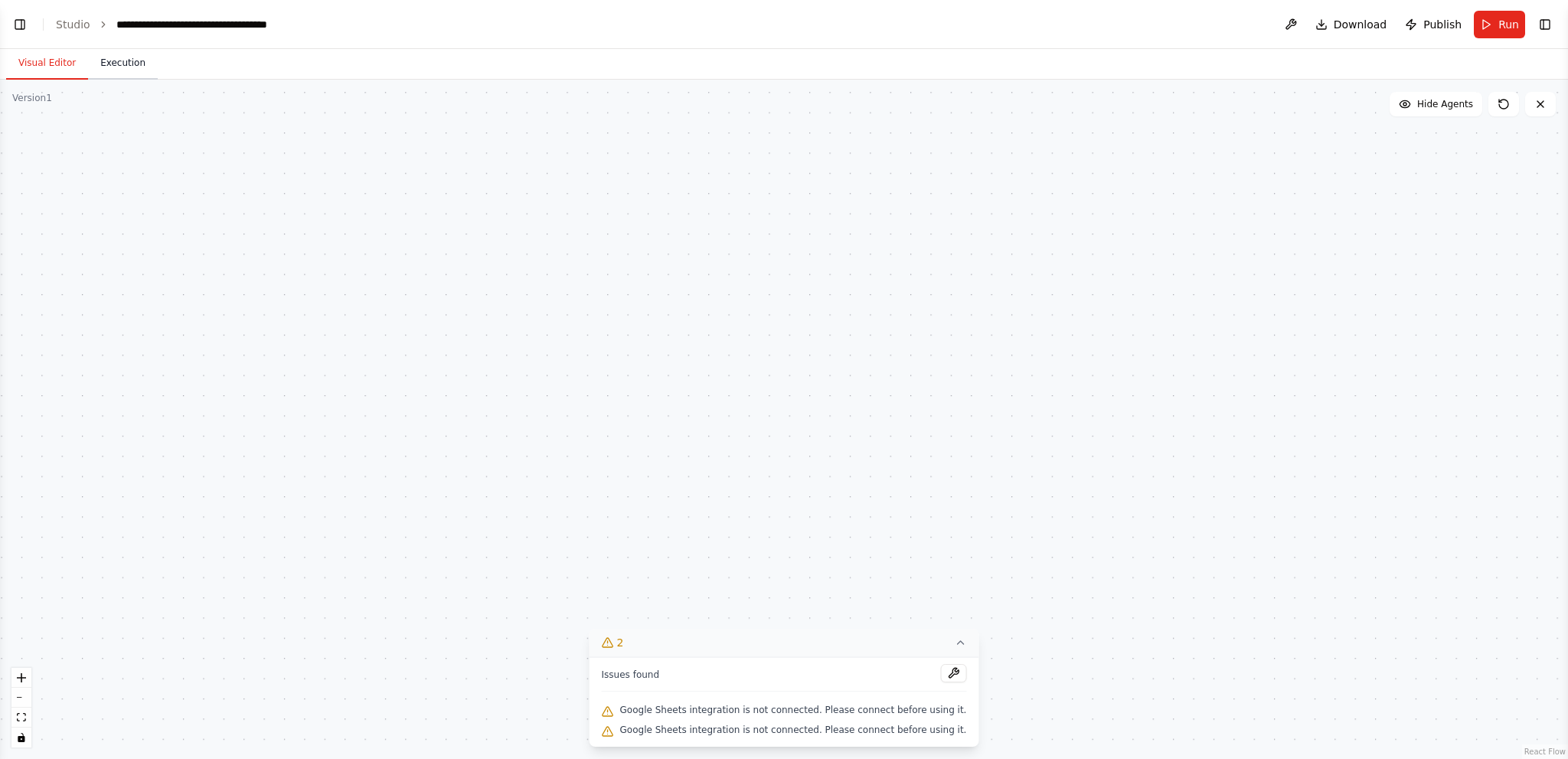
click at [108, 63] on button "Execution" at bounding box center [123, 64] width 70 height 32
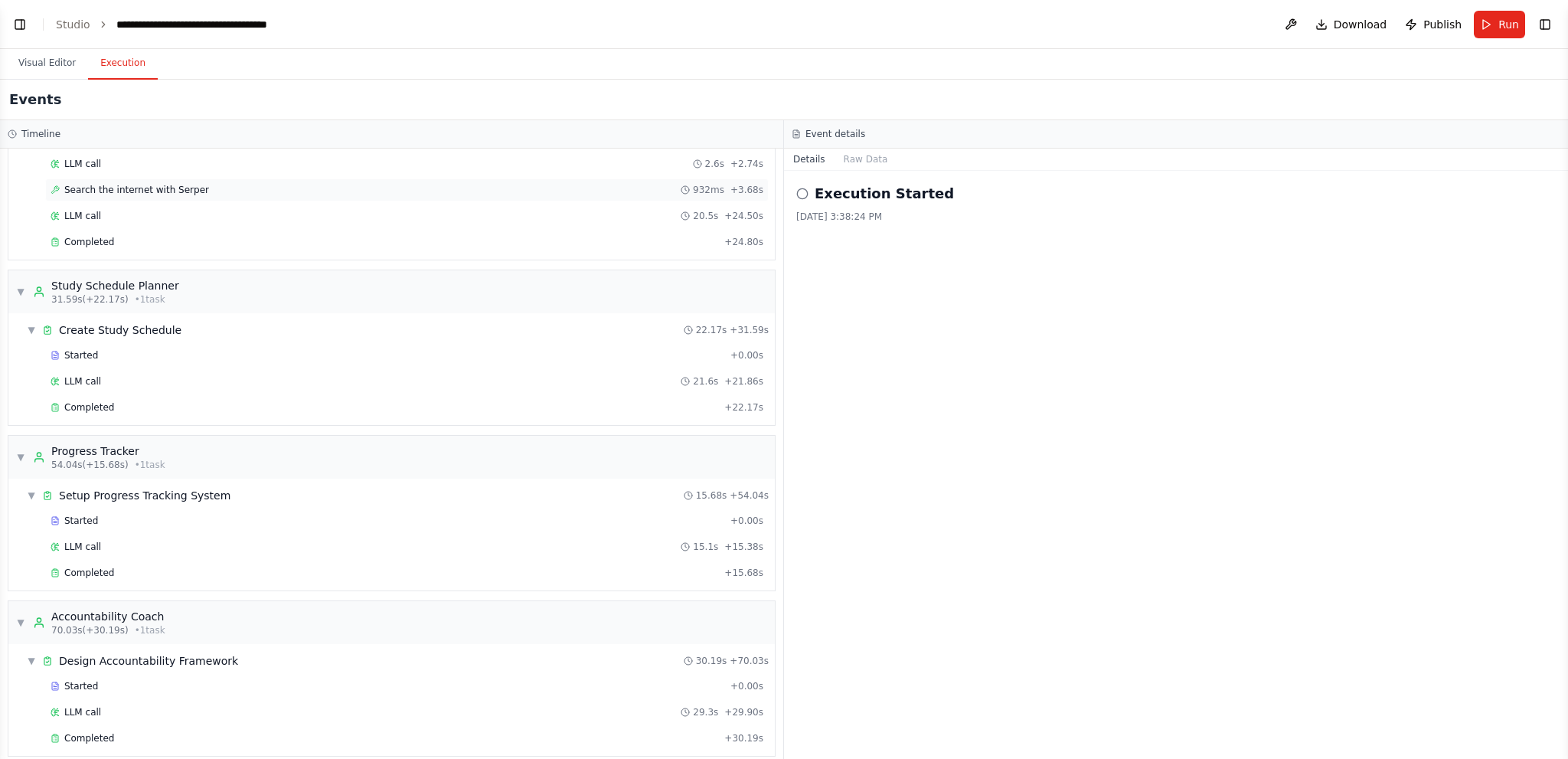
scroll to position [113, 0]
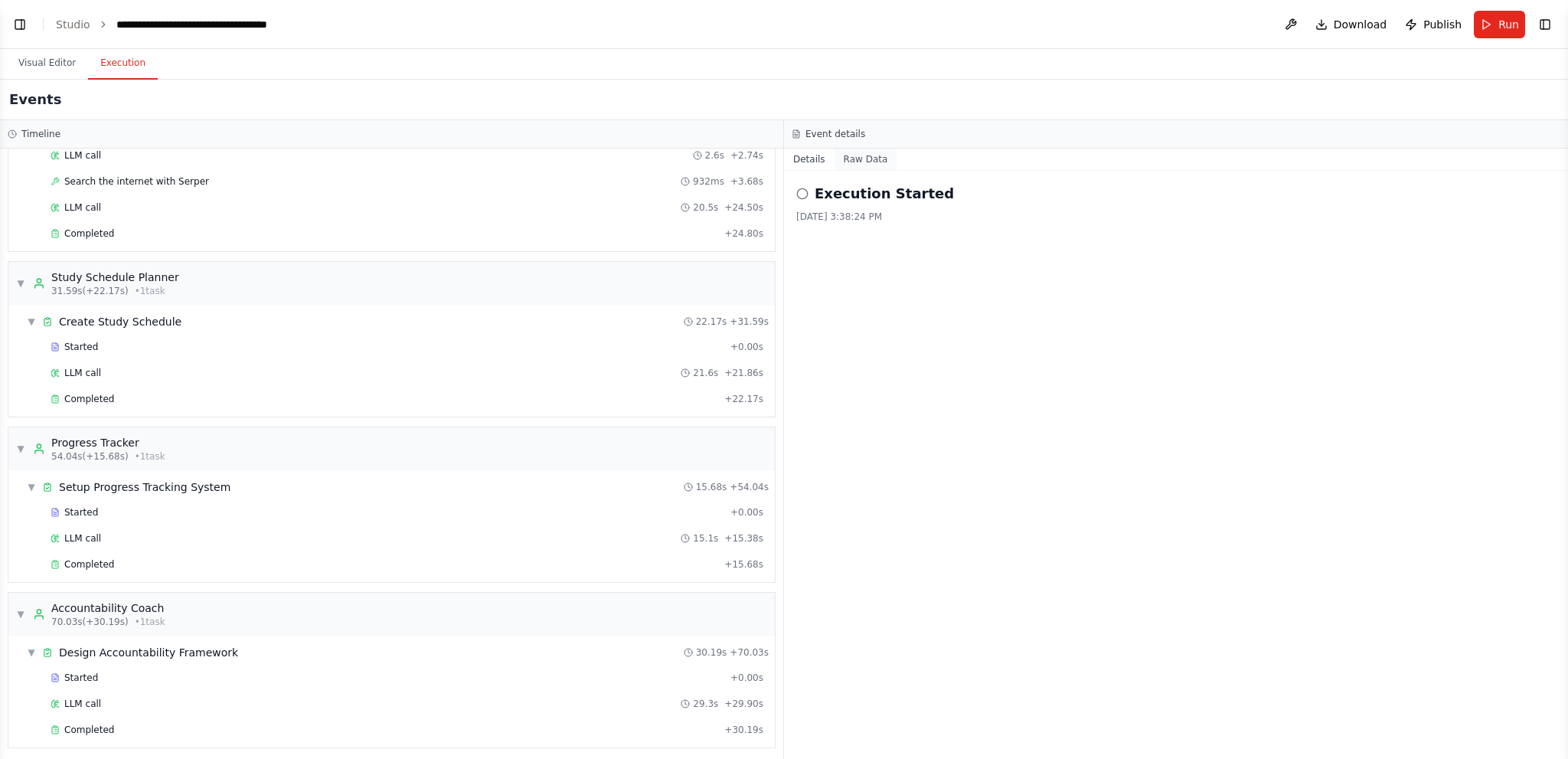
click at [863, 149] on button "Raw Data" at bounding box center [866, 159] width 63 height 21
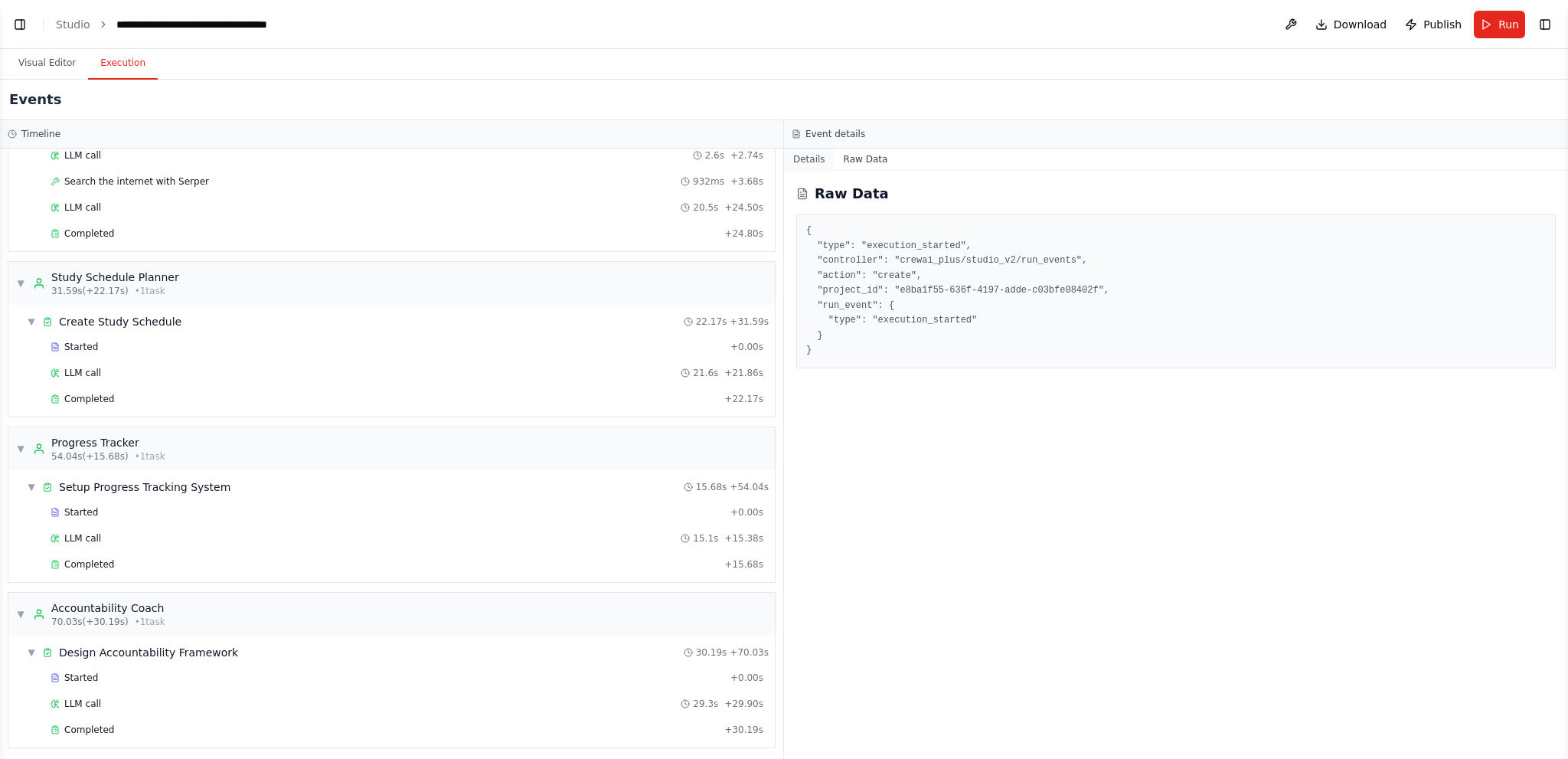
click at [807, 162] on button "Details" at bounding box center [809, 159] width 51 height 21
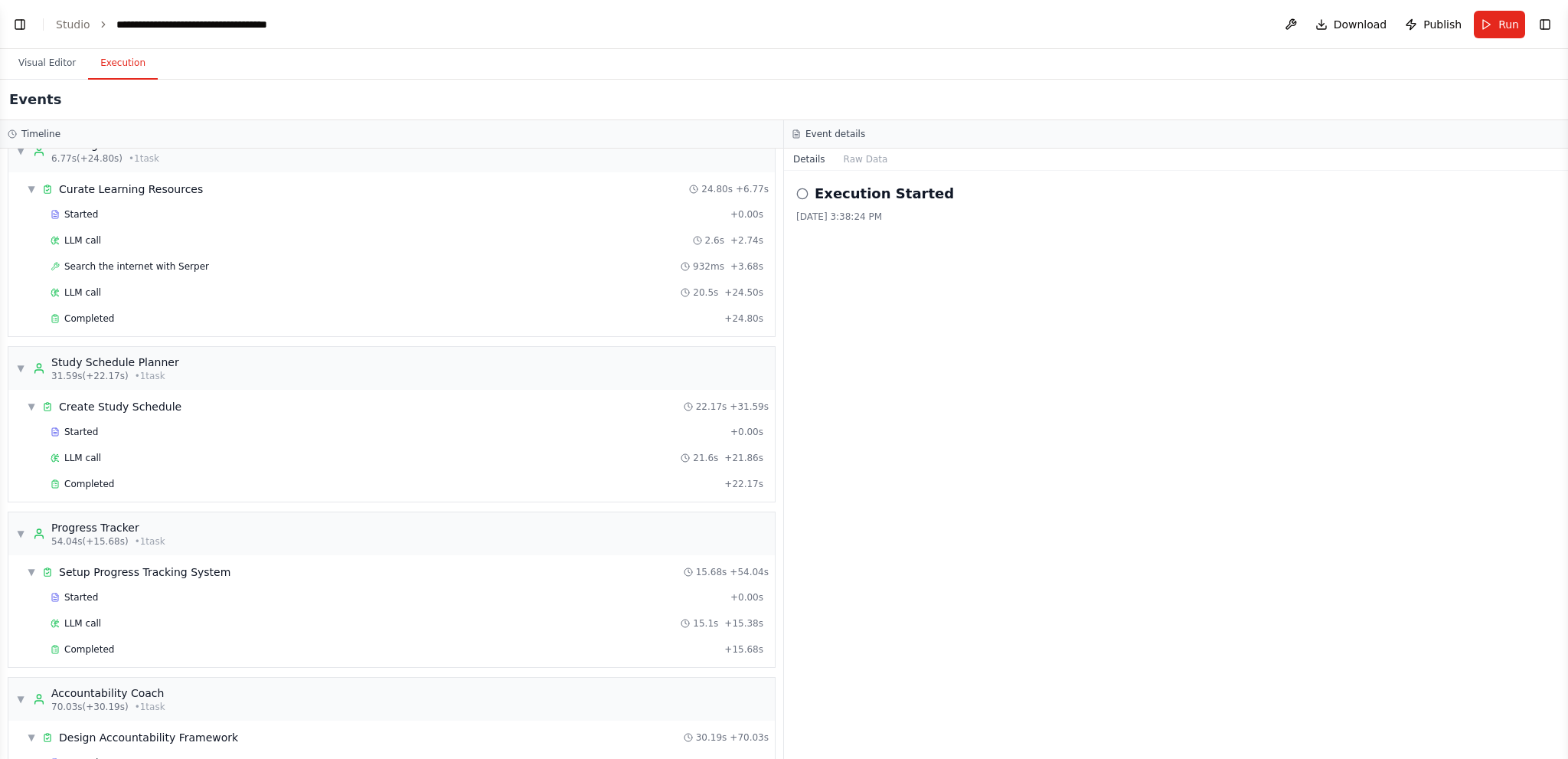
scroll to position [0, 0]
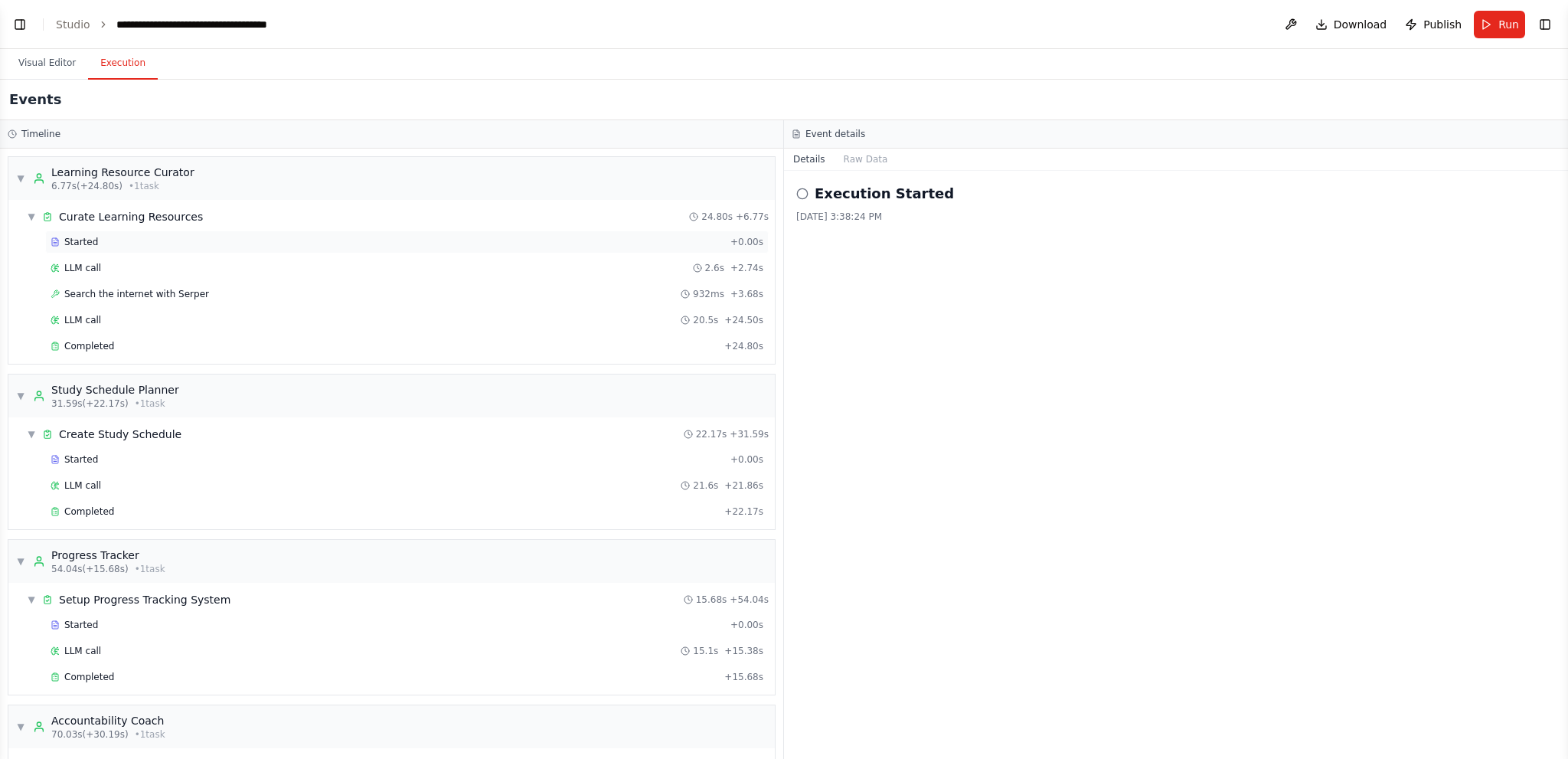
click at [150, 236] on div "Started" at bounding box center [387, 243] width 674 height 13
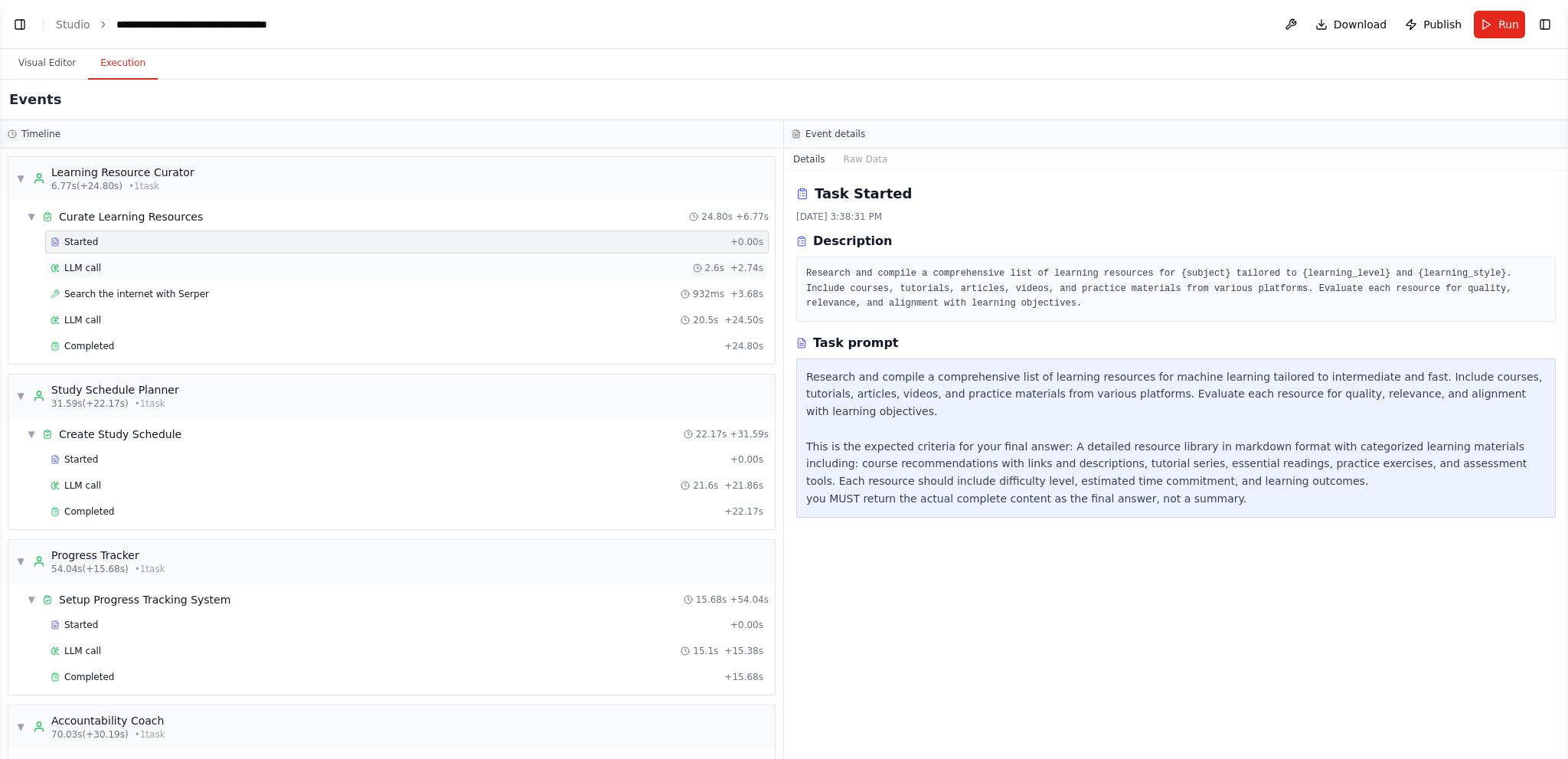
click at [141, 263] on div "LLM call 2.6s + 2.74s" at bounding box center [407, 269] width 713 height 13
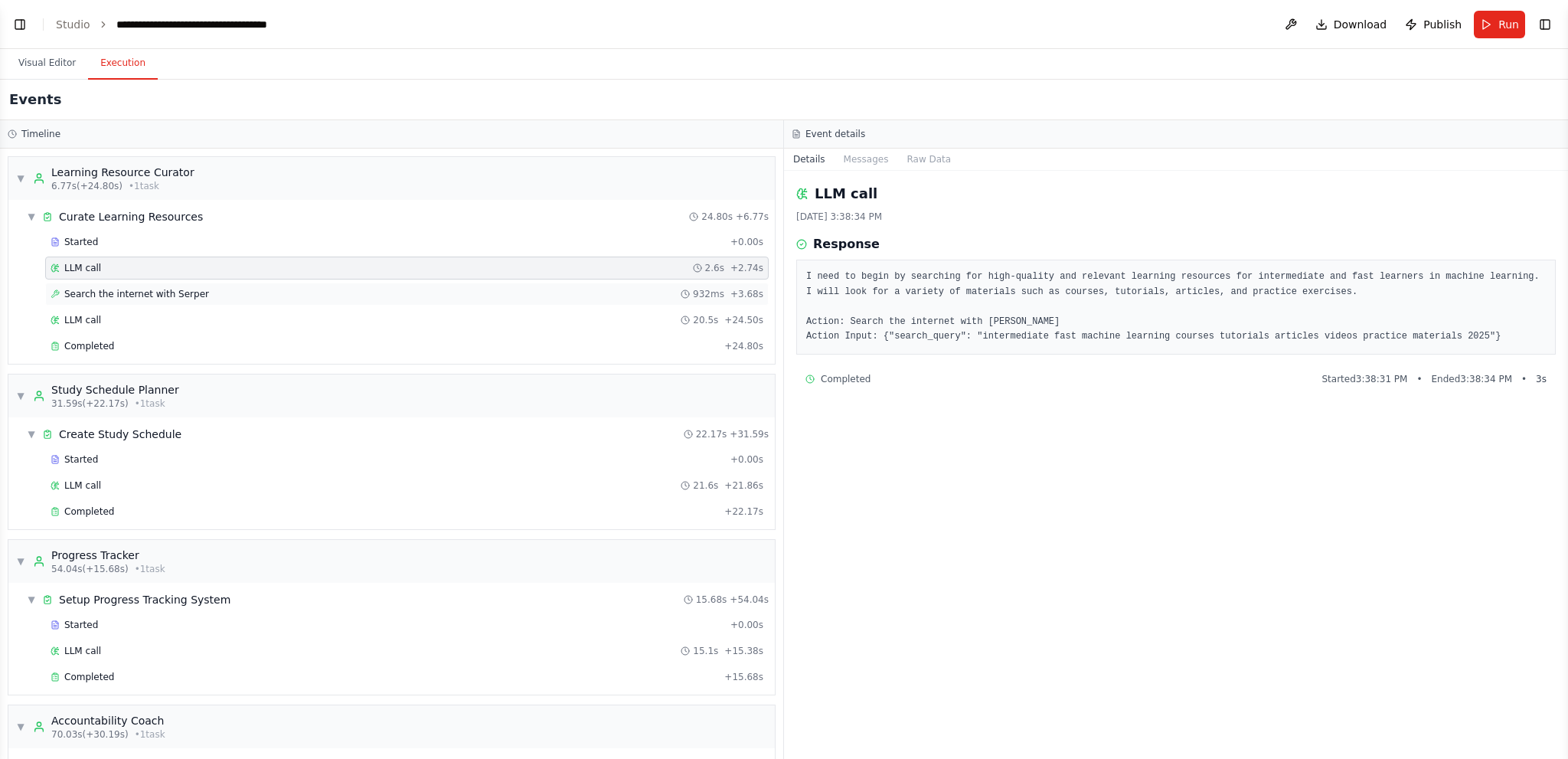
click at [140, 293] on span "Search the internet with Serper" at bounding box center [137, 294] width 145 height 13
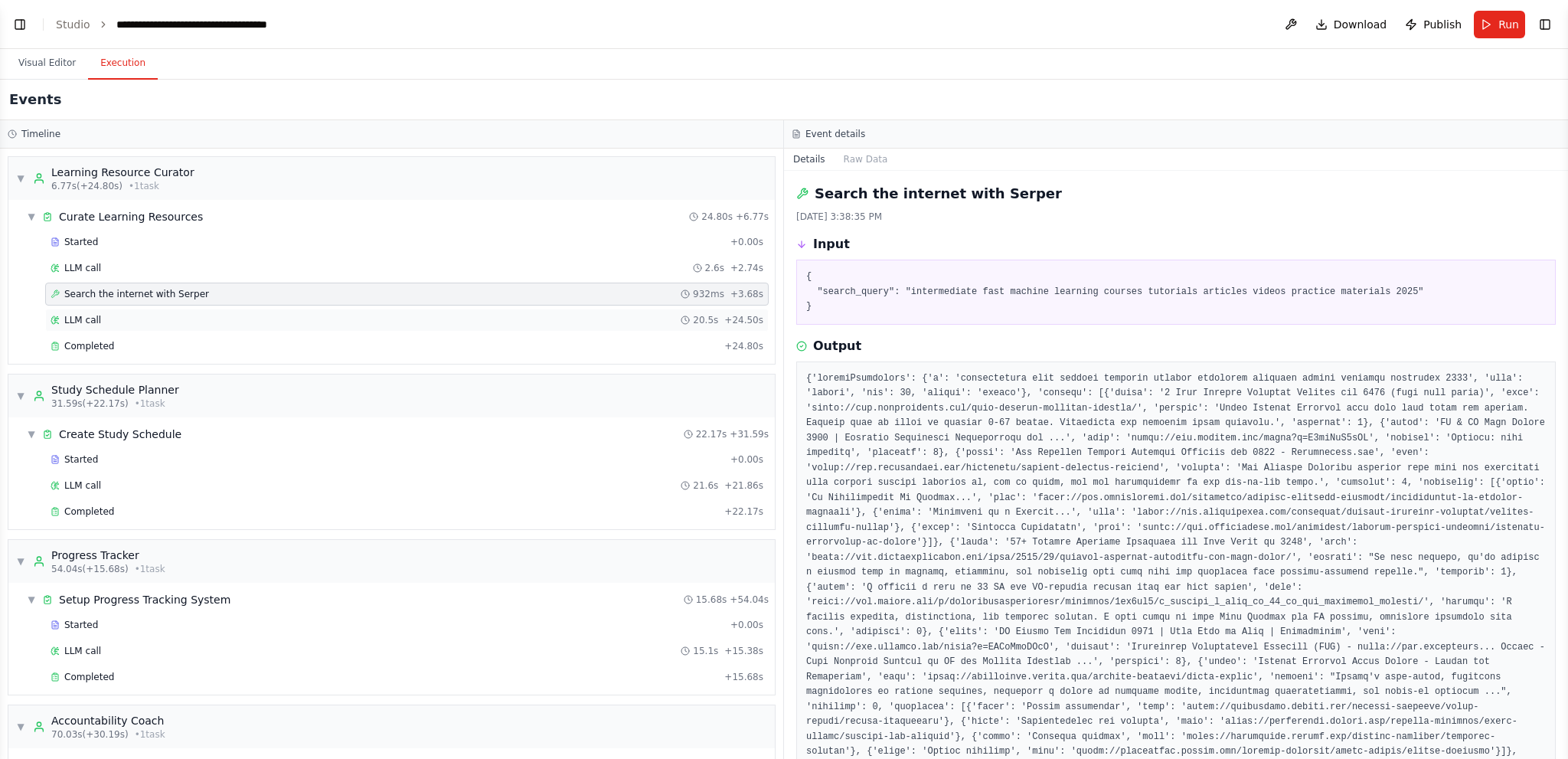
click at [144, 314] on div "LLM call 20.5s + 24.50s" at bounding box center [407, 320] width 713 height 13
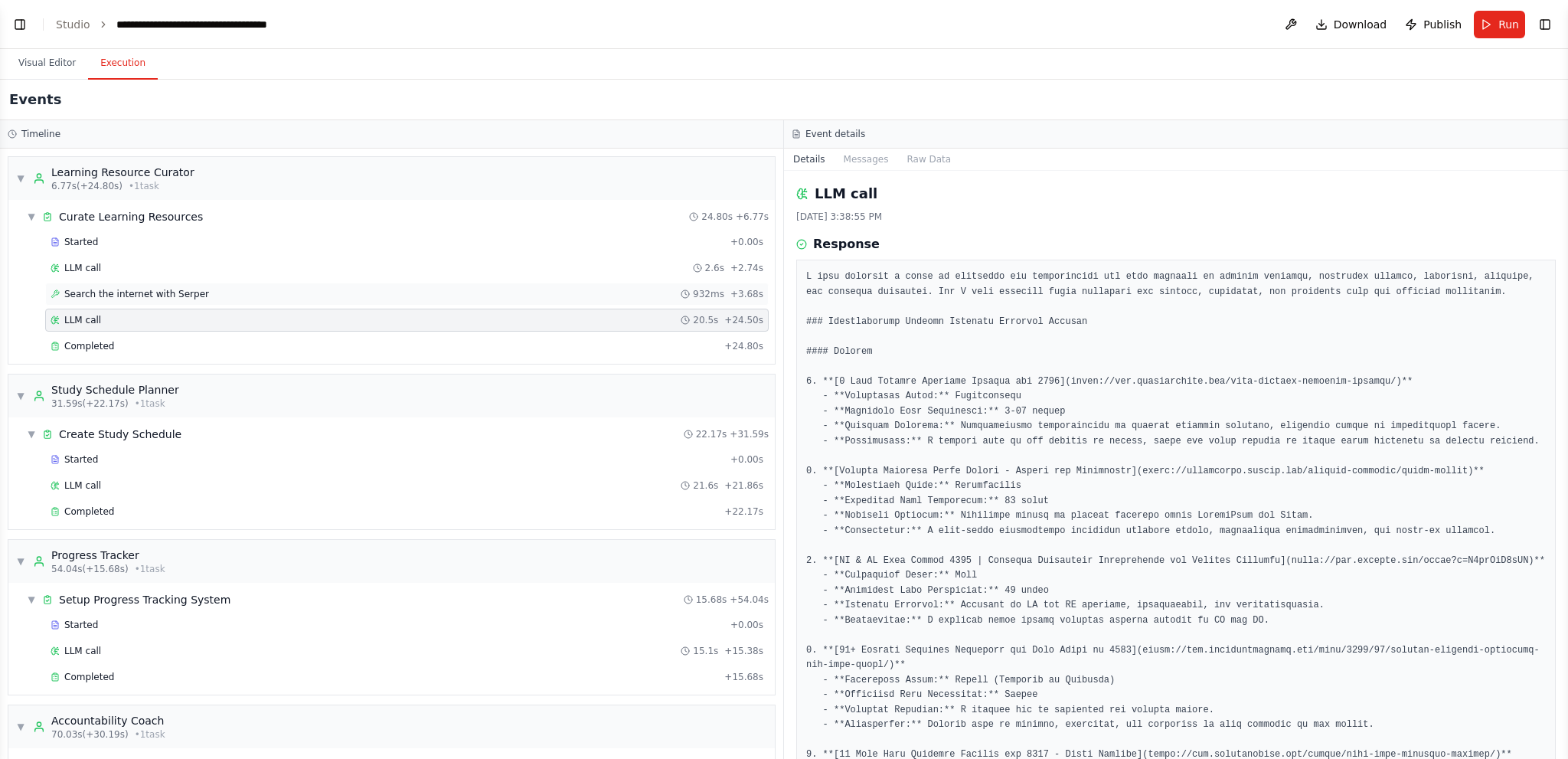
click at [157, 285] on div "Search the internet with Serper 932ms + 3.68s" at bounding box center [407, 294] width 724 height 23
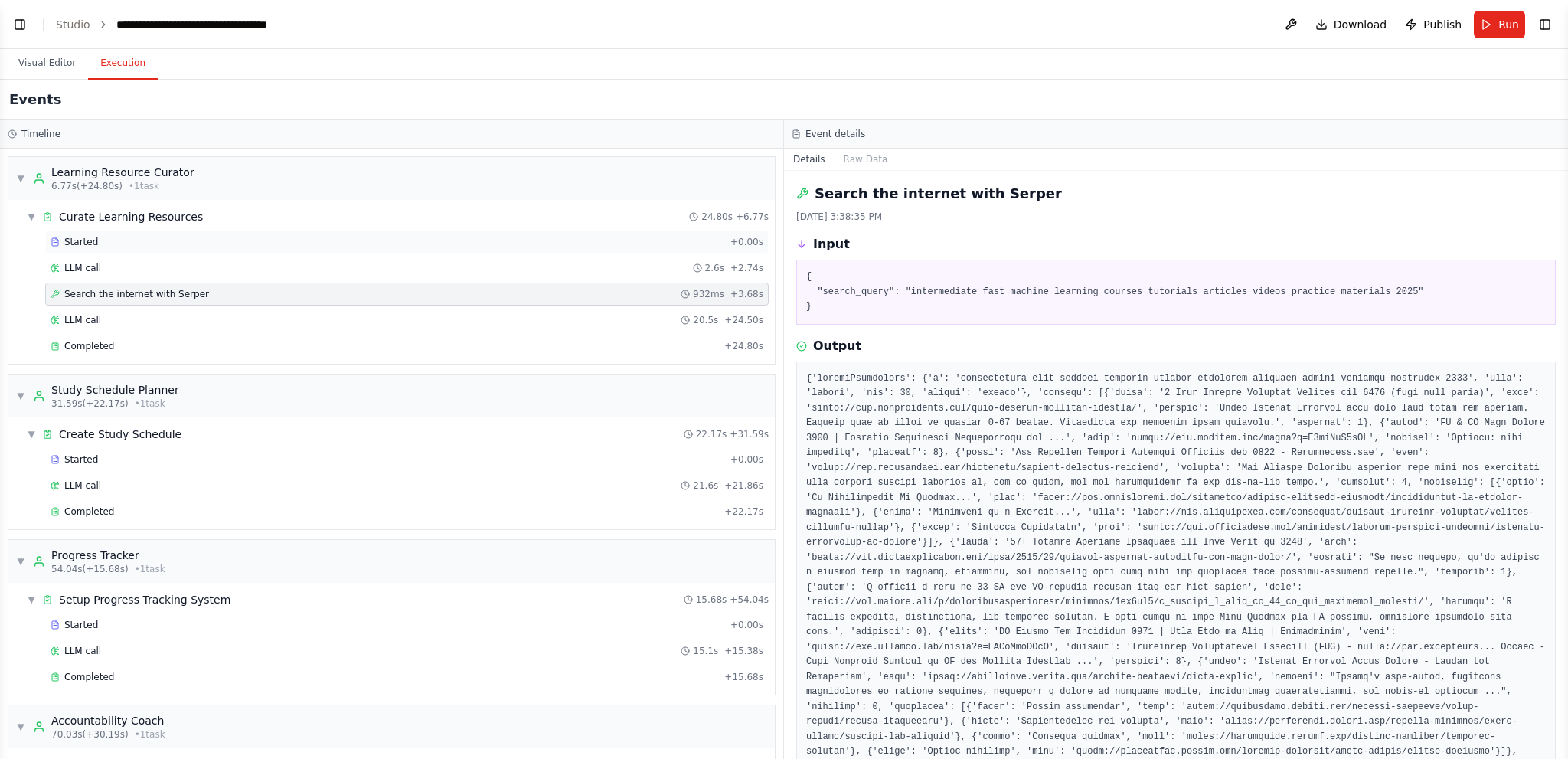
click at [199, 236] on div "Started" at bounding box center [387, 243] width 674 height 13
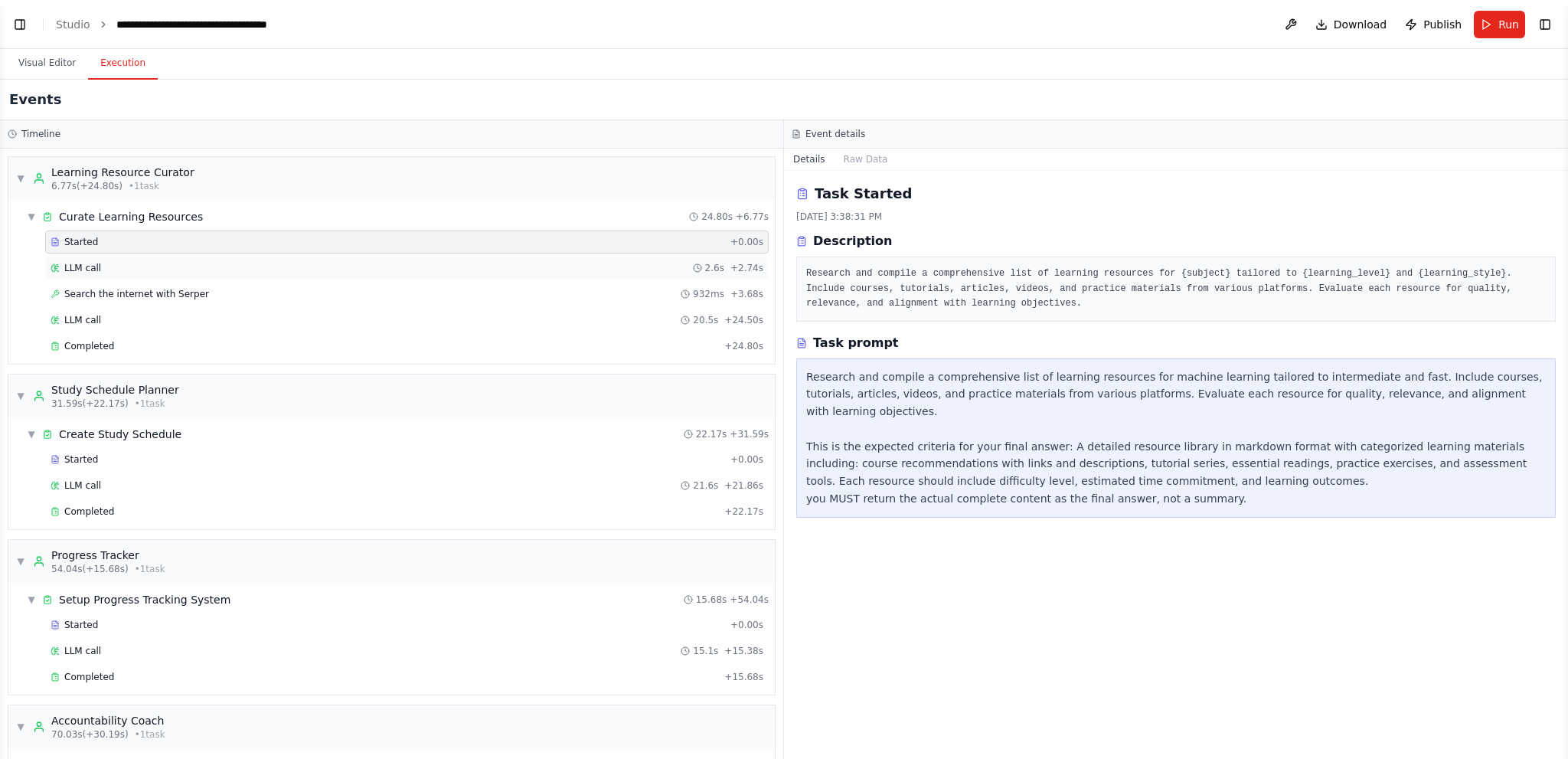
click at [114, 263] on div "LLM call 2.6s + 2.74s" at bounding box center [407, 269] width 713 height 13
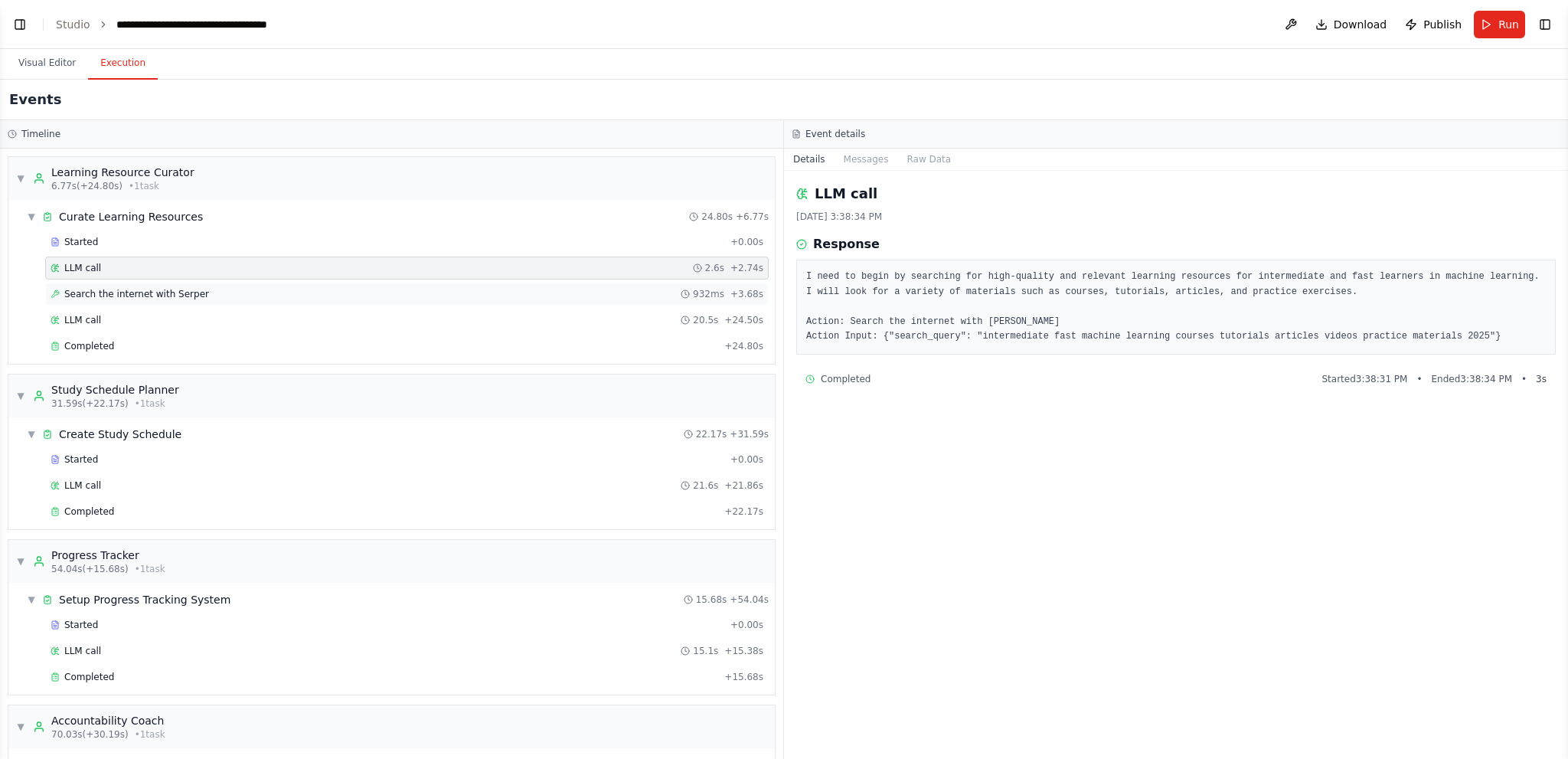
click at [146, 292] on span "Search the internet with Serper" at bounding box center [137, 294] width 145 height 13
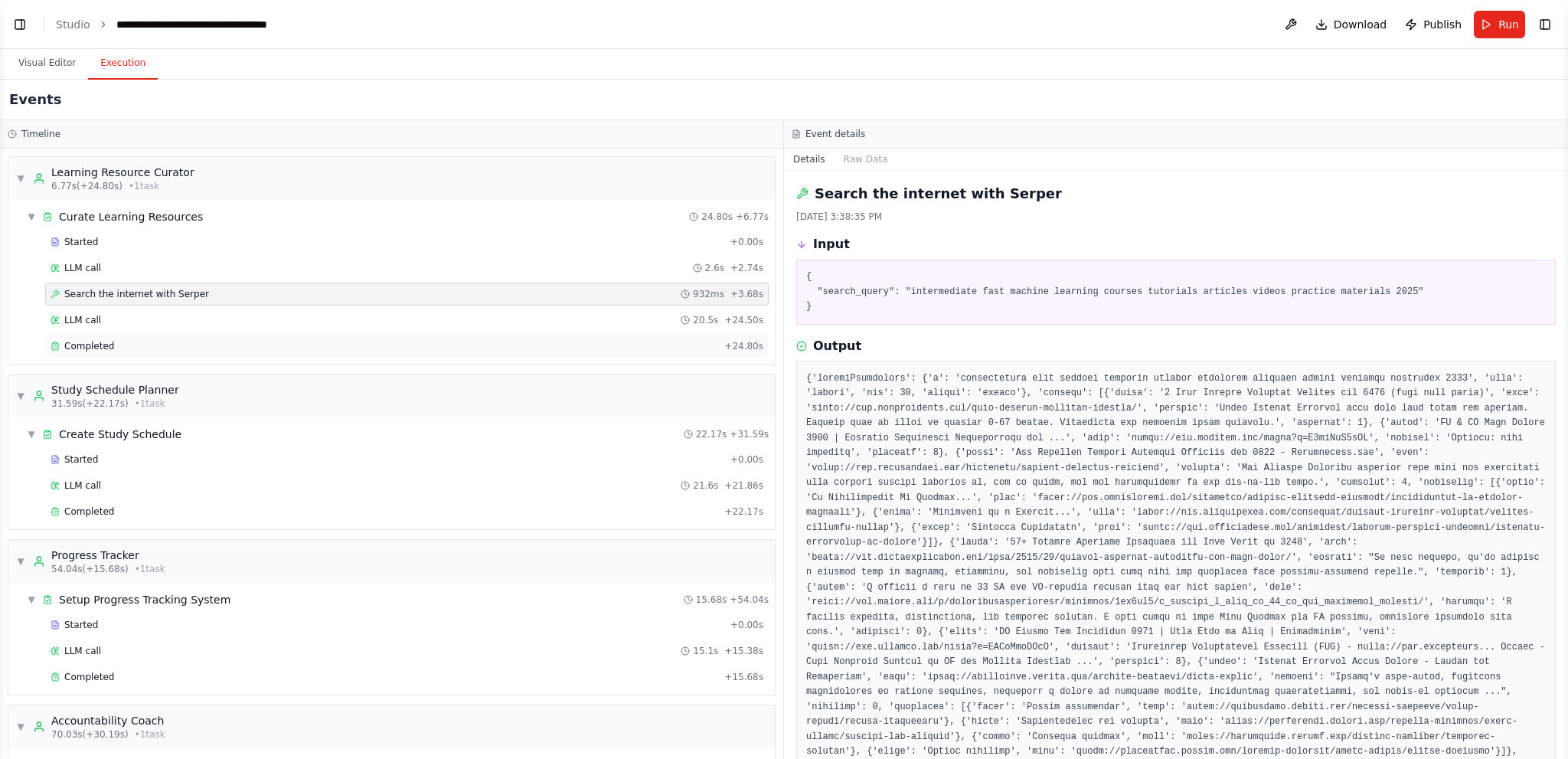
click at [234, 348] on div "Completed" at bounding box center [385, 346] width 667 height 13
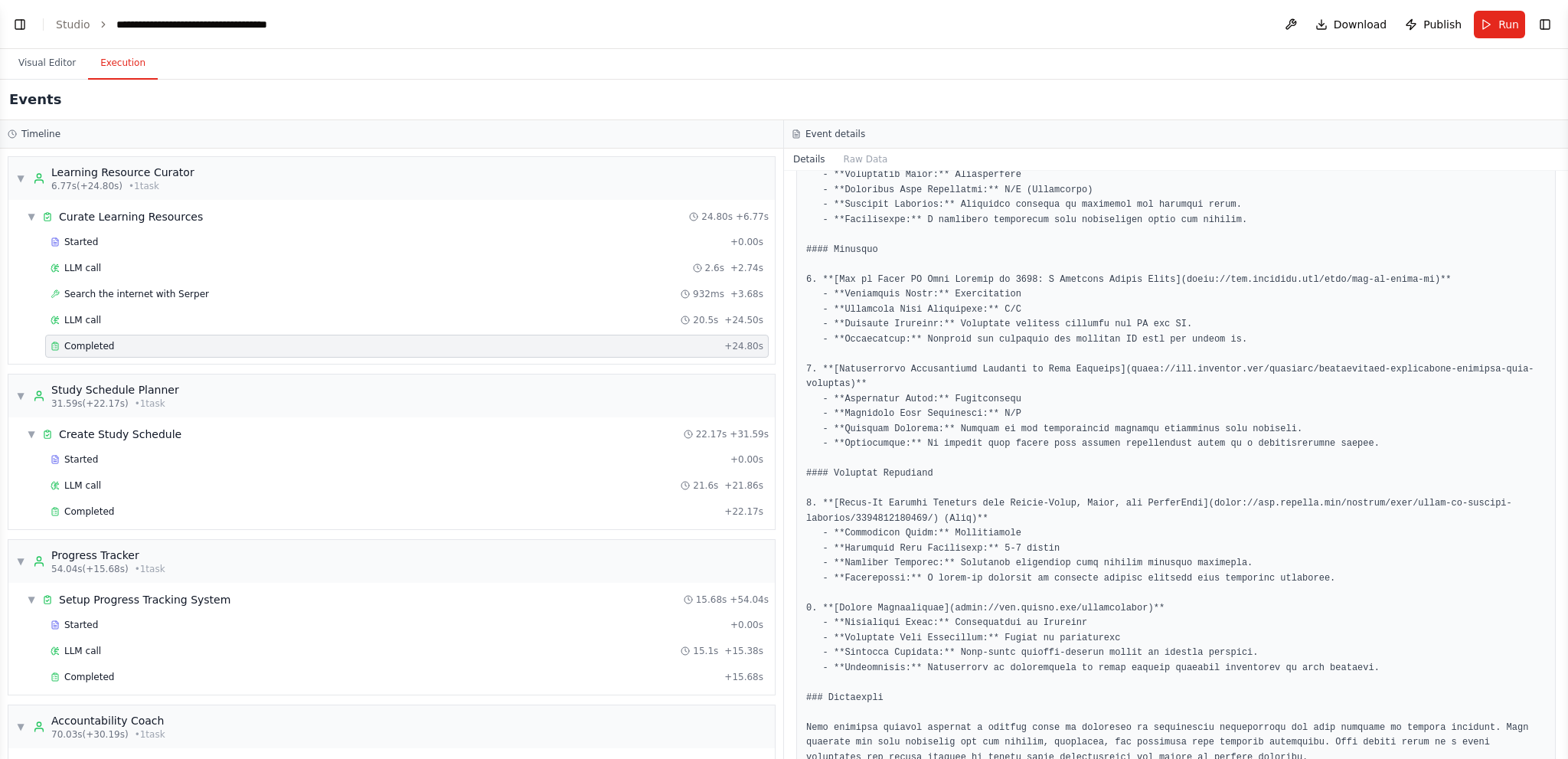
scroll to position [942, 0]
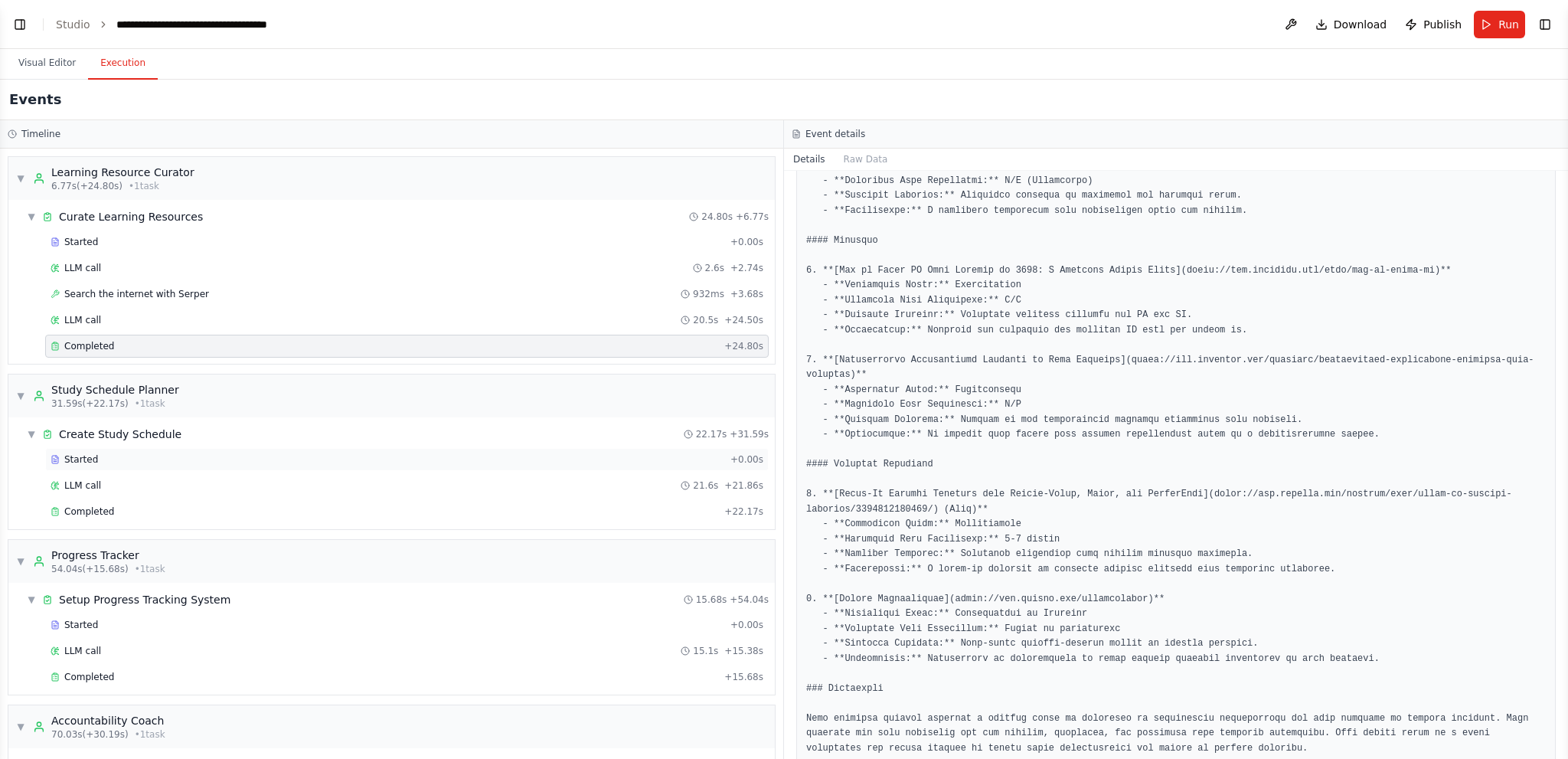
click at [189, 456] on div "Started" at bounding box center [387, 460] width 674 height 13
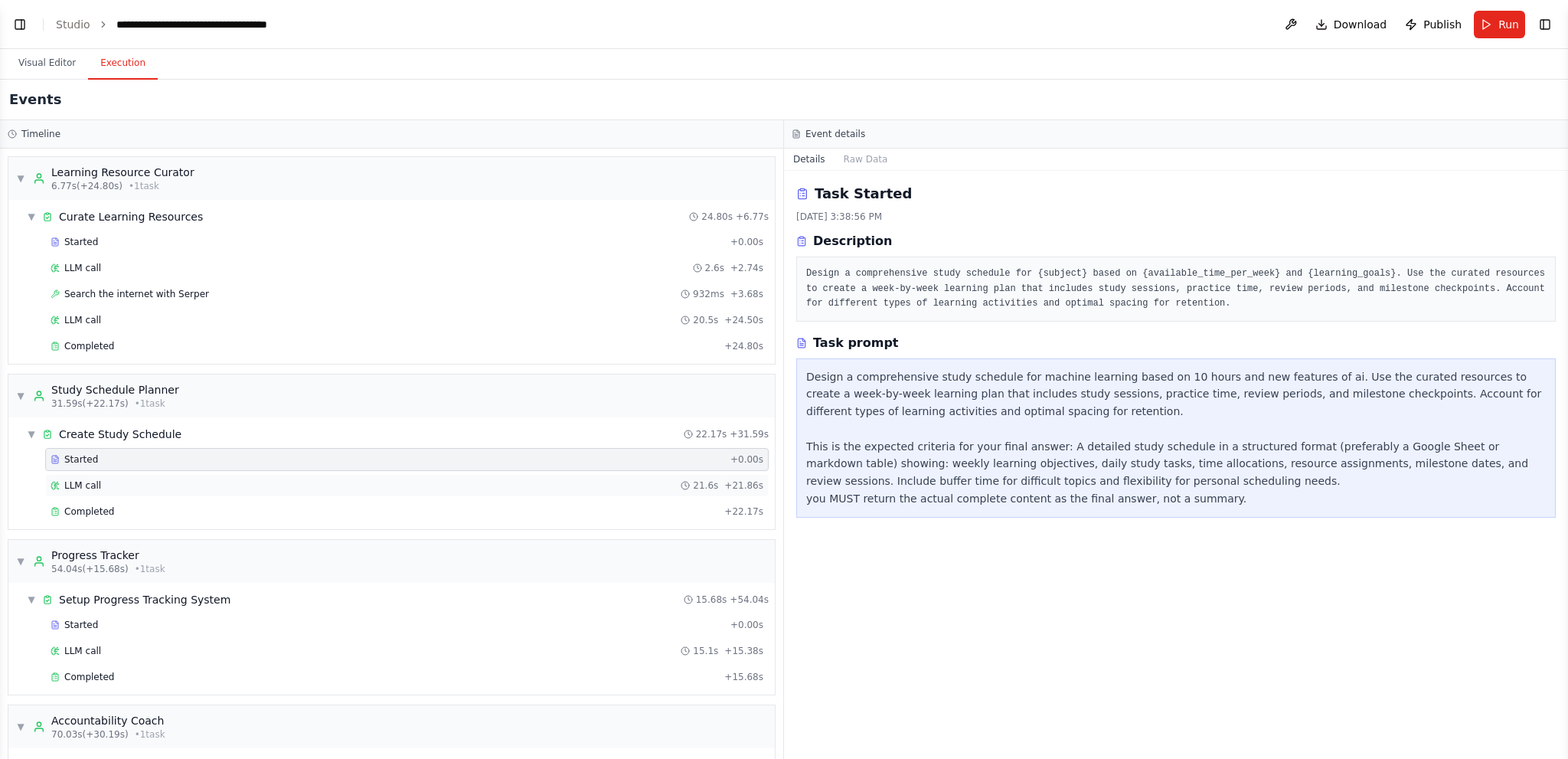
scroll to position [0, 0]
click at [174, 465] on div "Completed" at bounding box center [385, 512] width 667 height 13
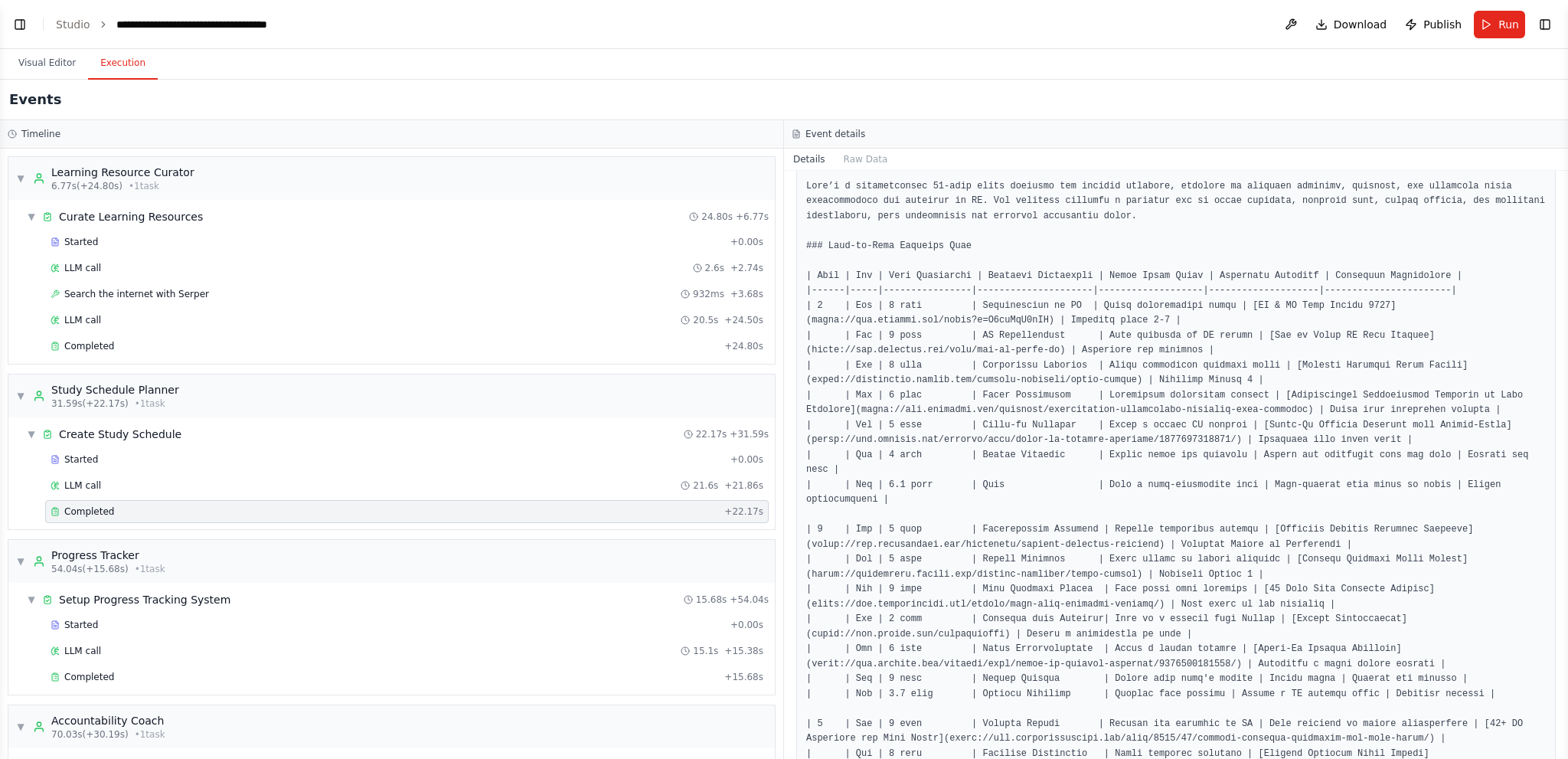
scroll to position [448, 0]
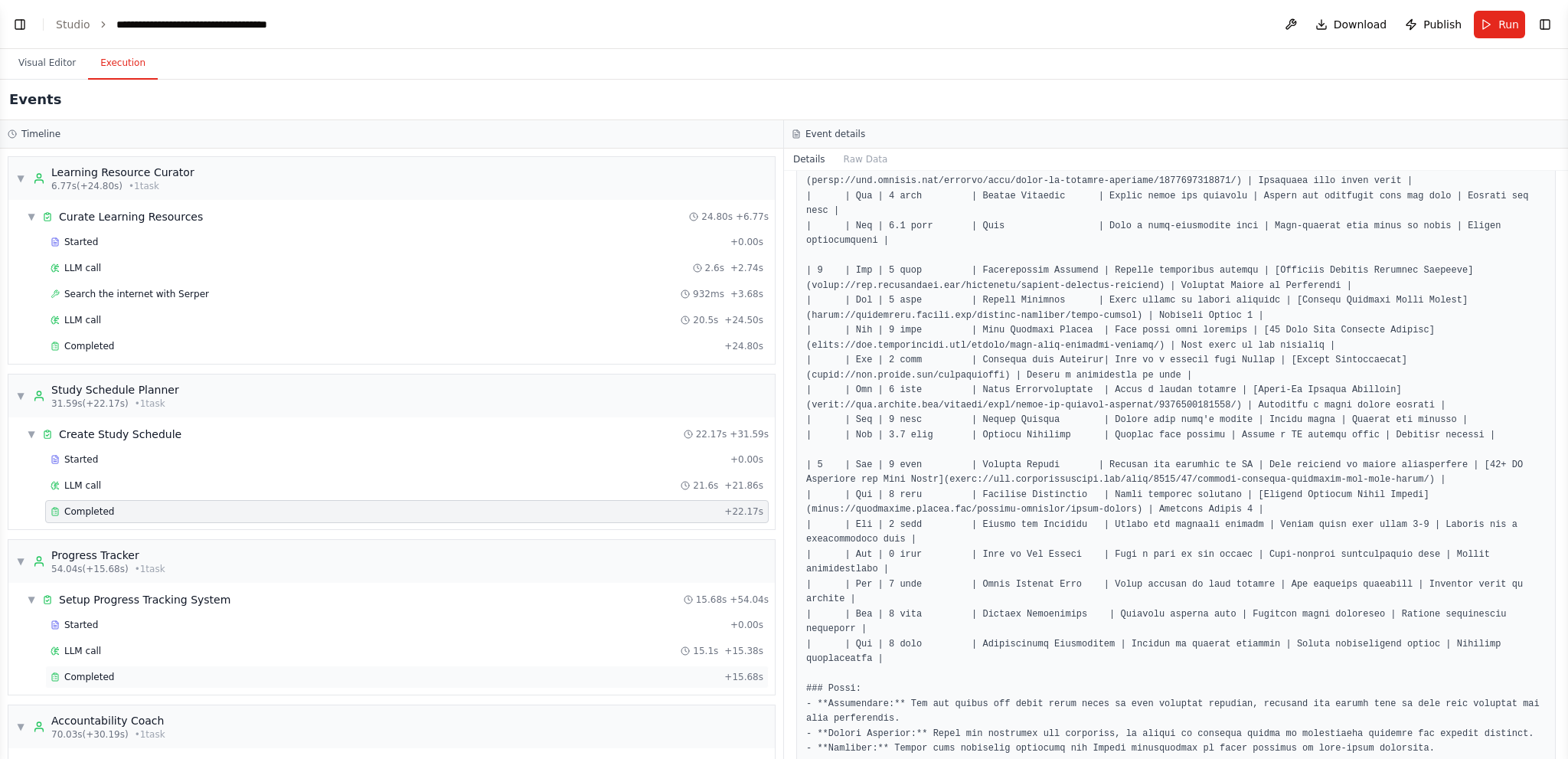
click at [85, 465] on span "Completed" at bounding box center [89, 678] width 50 height 13
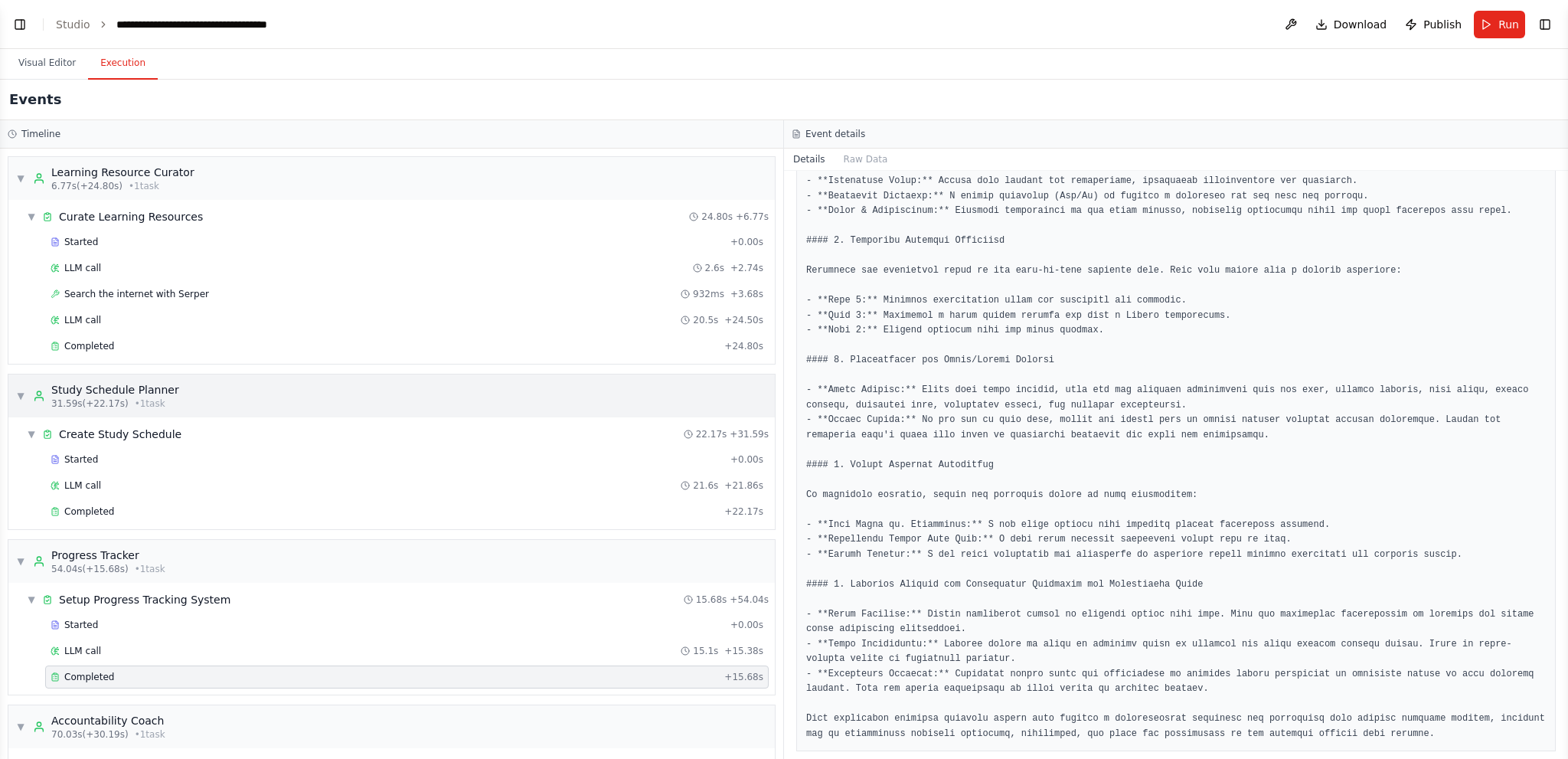
scroll to position [113, 0]
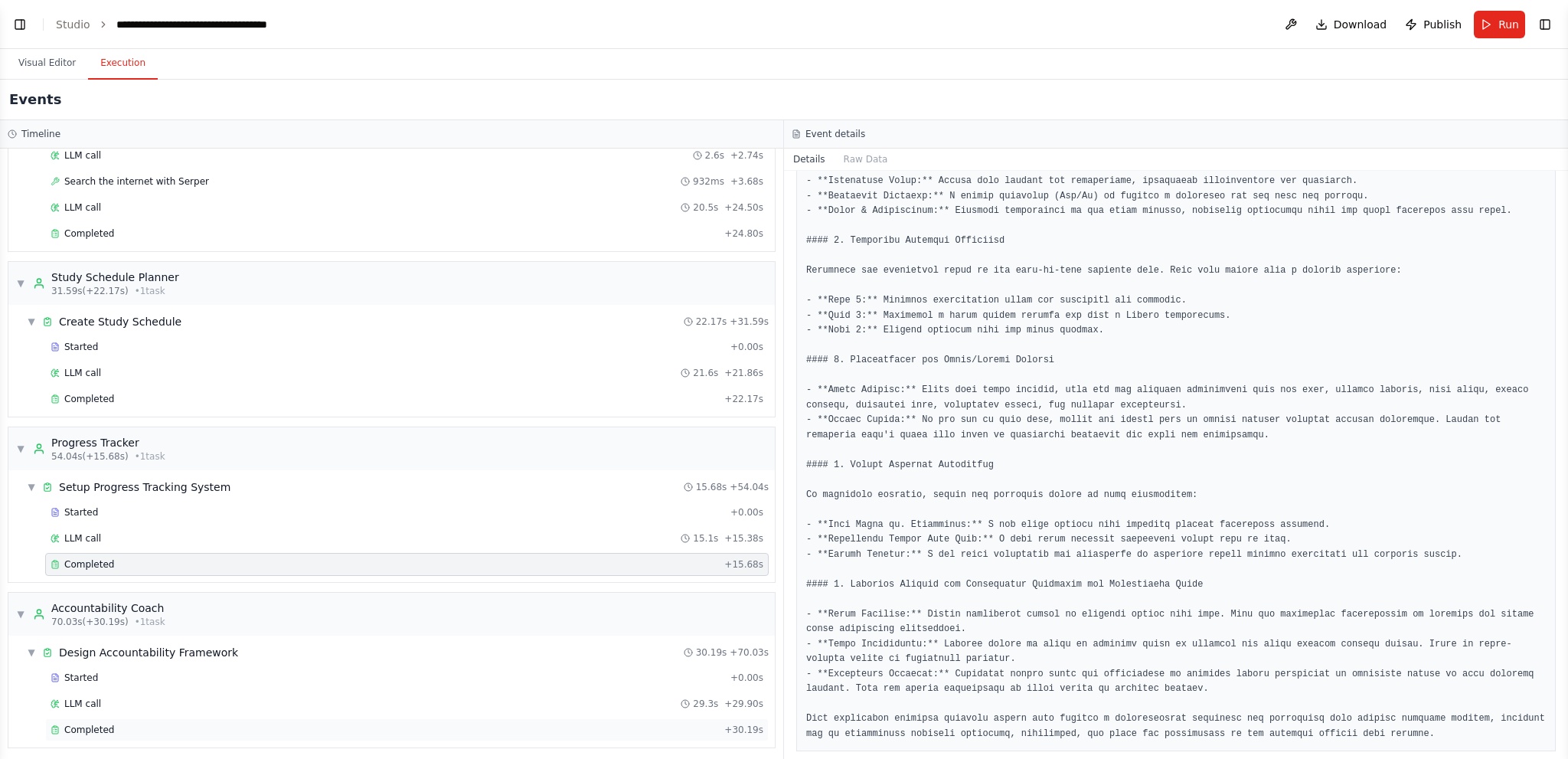
click at [119, 465] on div "Completed" at bounding box center [385, 730] width 667 height 13
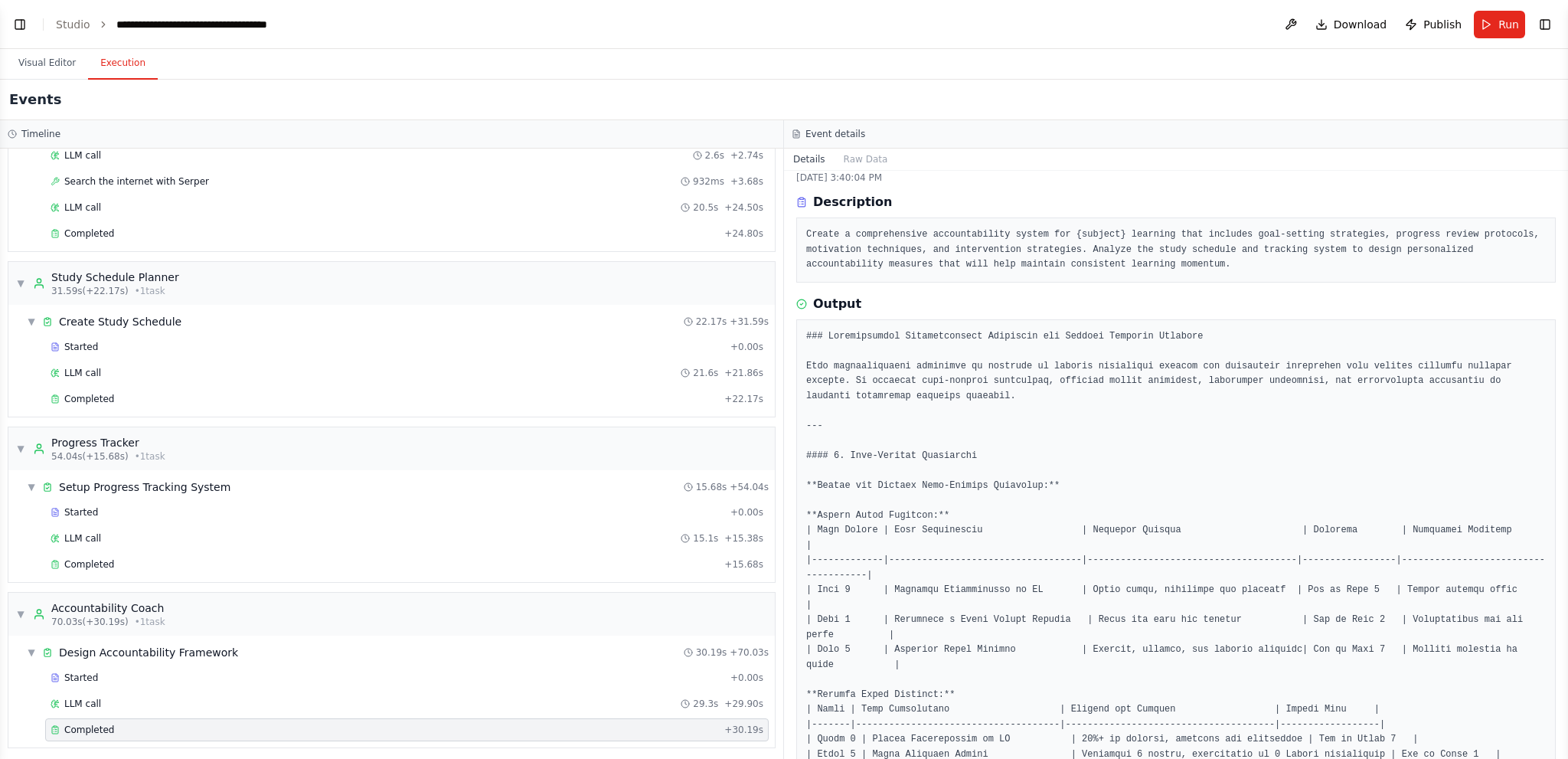
scroll to position [0, 0]
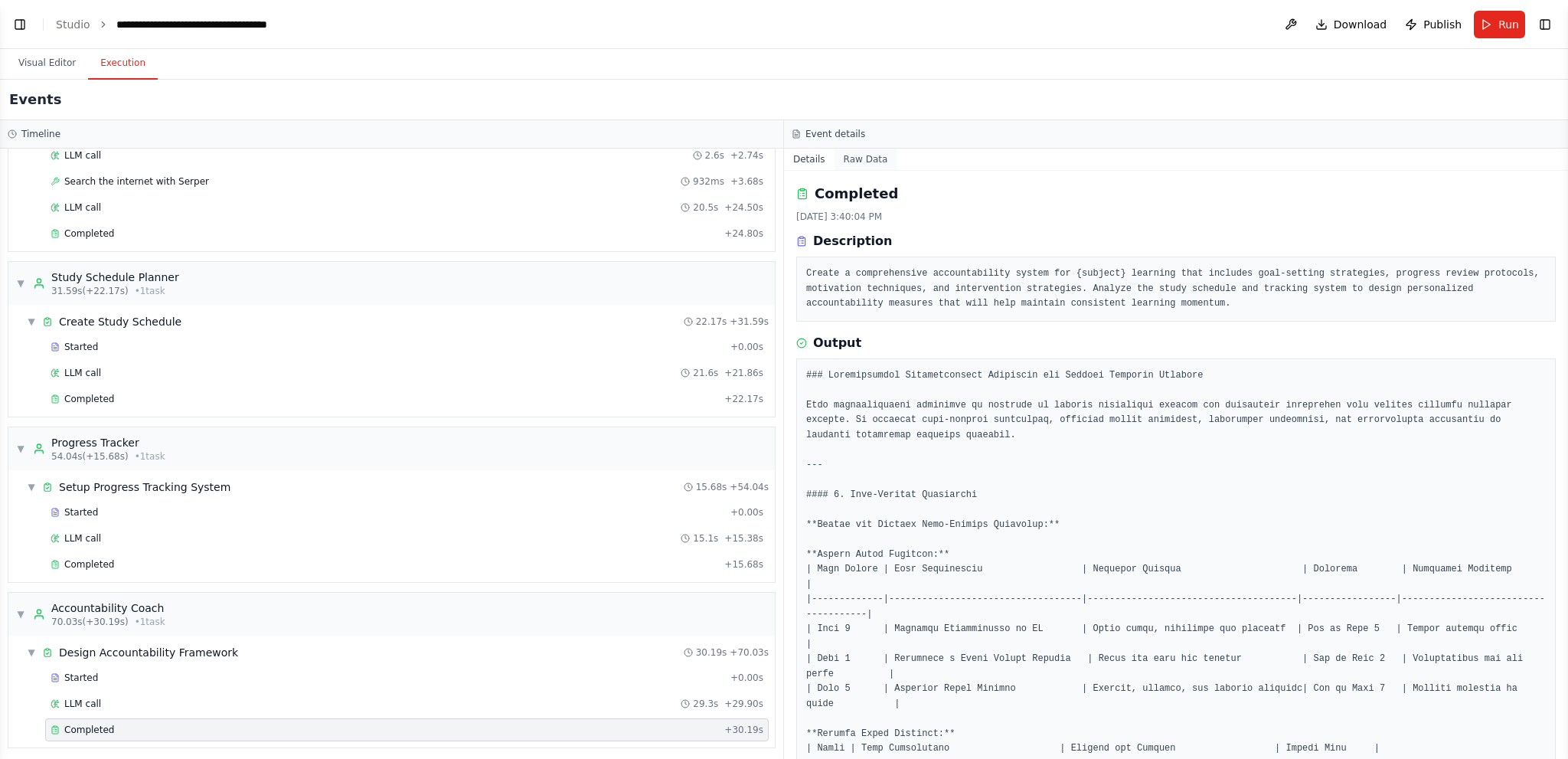
click at [864, 158] on button "Raw Data" at bounding box center [866, 159] width 63 height 21
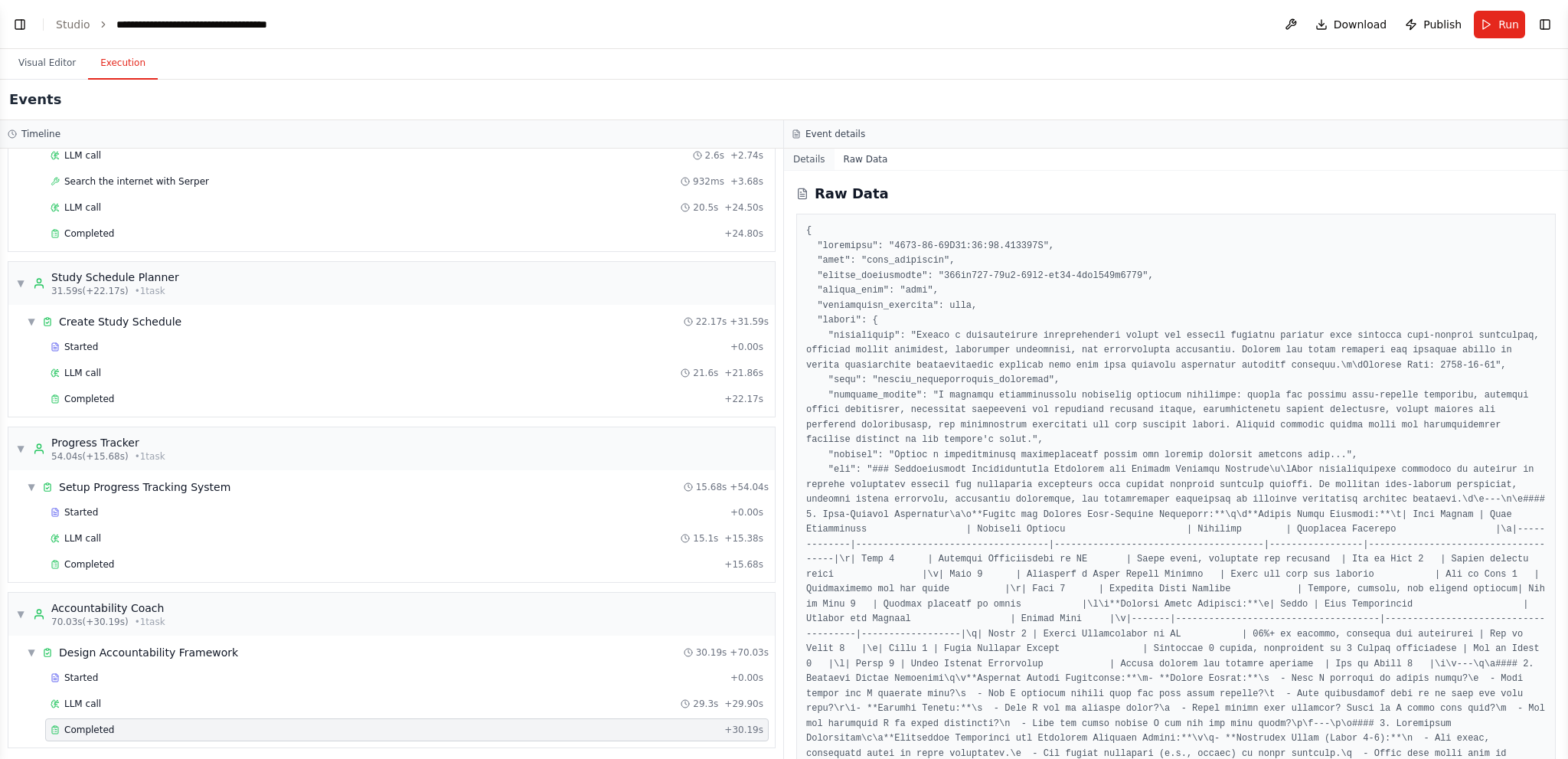
click at [801, 165] on button "Details" at bounding box center [809, 159] width 51 height 21
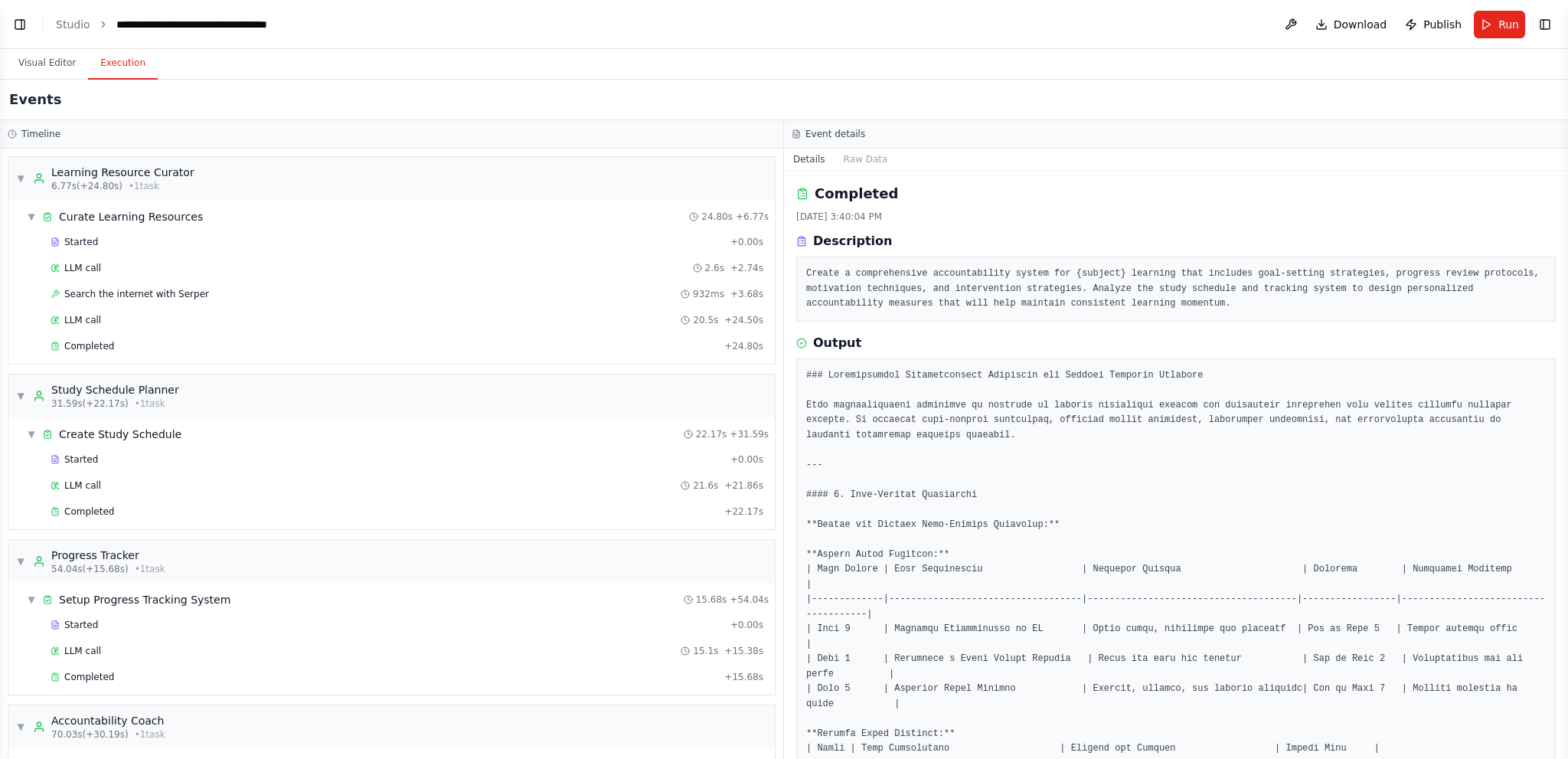
click at [98, 19] on icon "breadcrumb" at bounding box center [104, 24] width 11 height 11
click at [102, 24] on icon "breadcrumb" at bounding box center [103, 24] width 3 height 5
click at [848, 162] on button "Raw Data" at bounding box center [866, 159] width 63 height 21
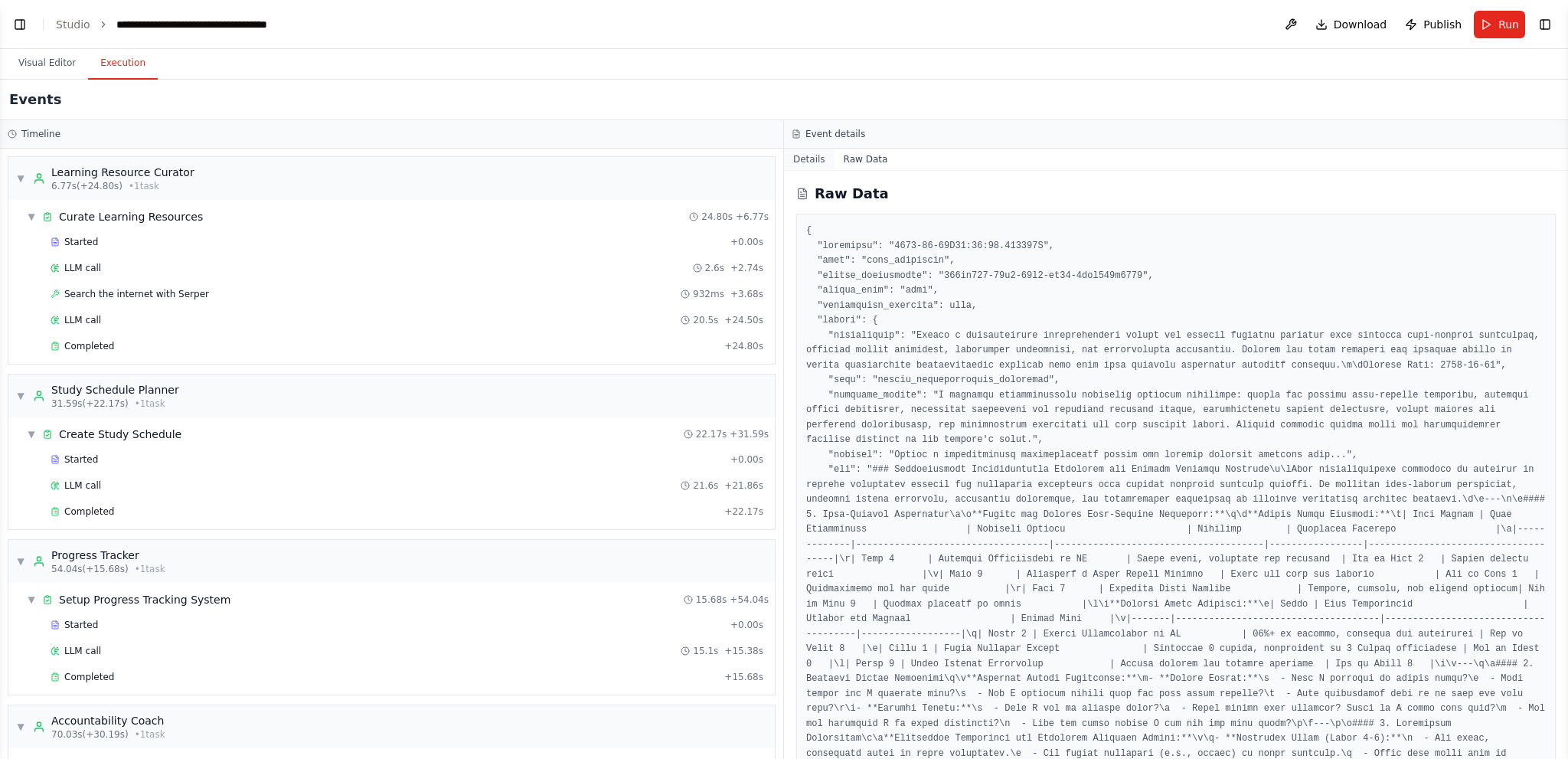
click at [810, 157] on button "Details" at bounding box center [809, 159] width 51 height 21
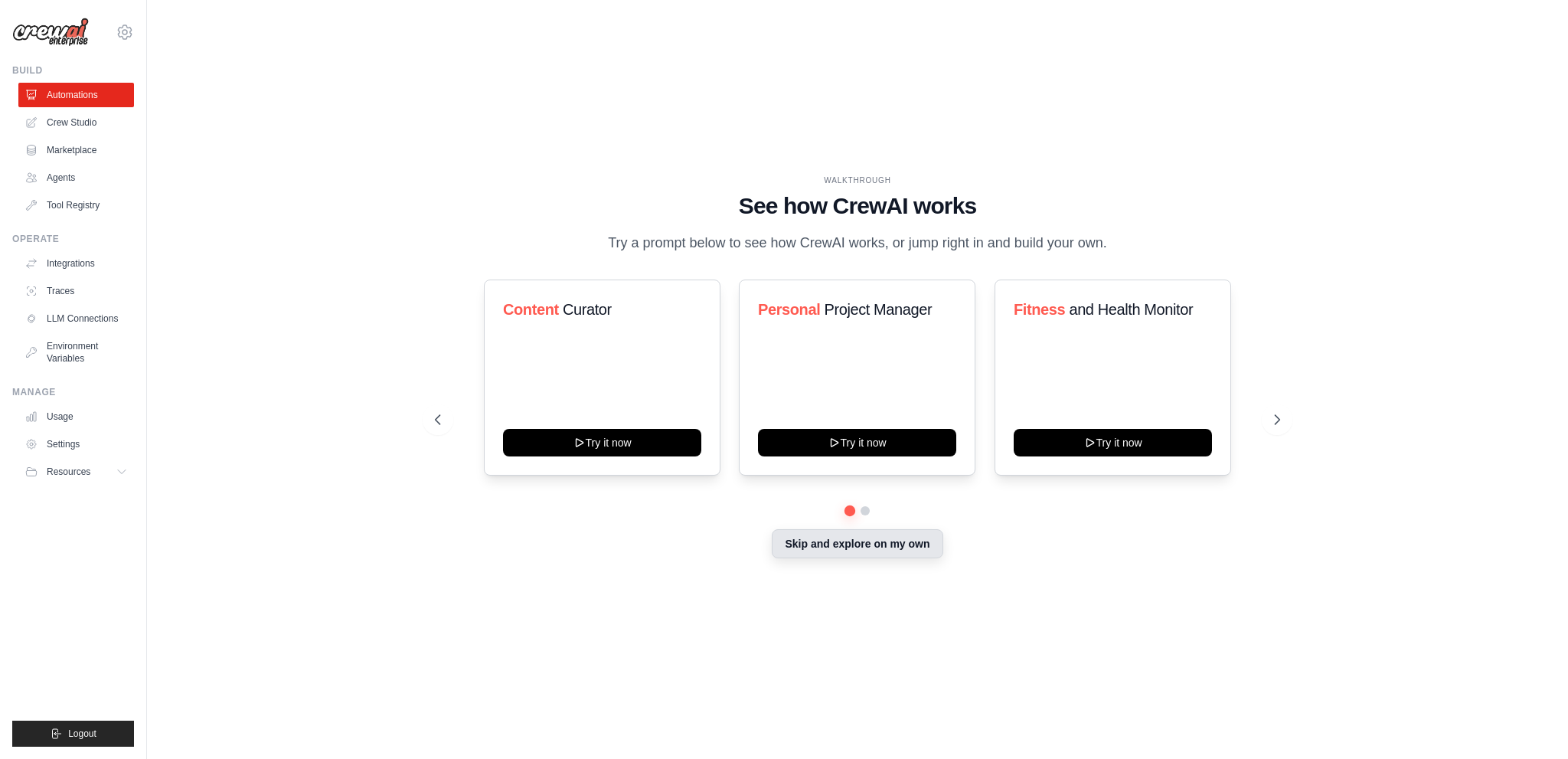
click at [869, 542] on button "Skip and explore on my own" at bounding box center [857, 544] width 171 height 30
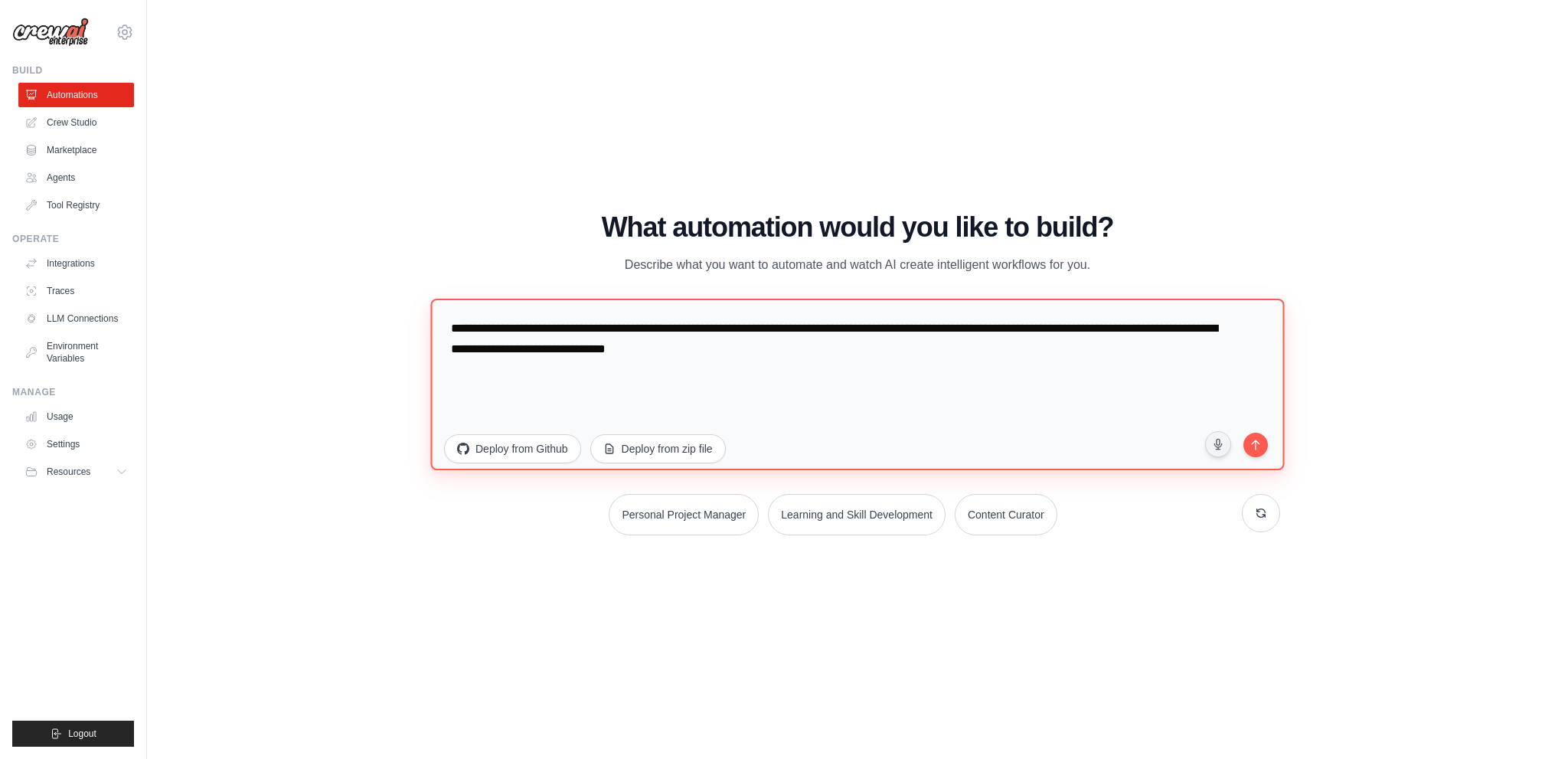
drag, startPoint x: 555, startPoint y: 328, endPoint x: 784, endPoint y: 359, distance: 231.1
click at [784, 359] on textarea "**********" at bounding box center [857, 384] width 854 height 172
type textarea "**********"
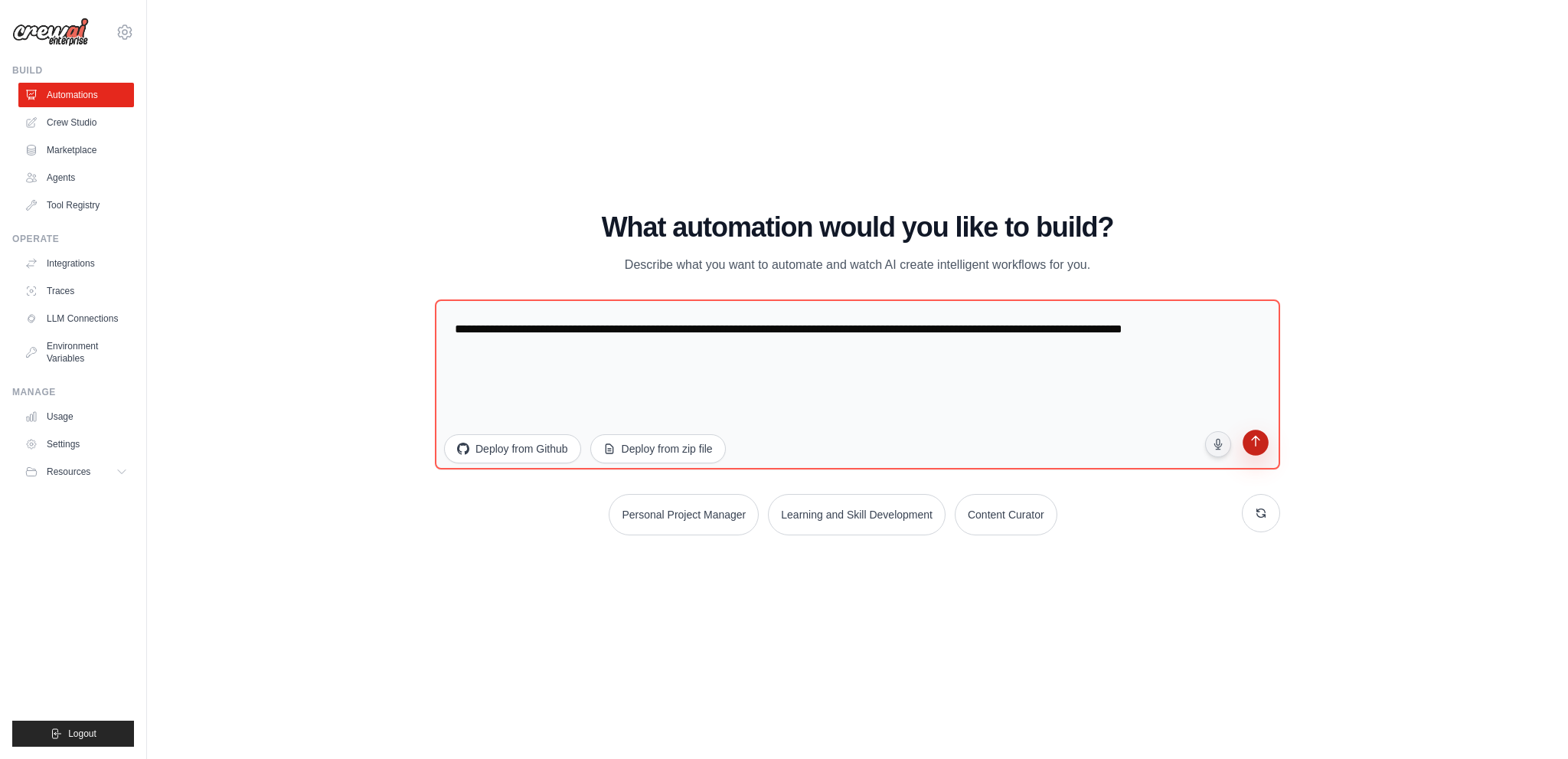
click at [1257, 447] on icon "submit" at bounding box center [1255, 442] width 14 height 14
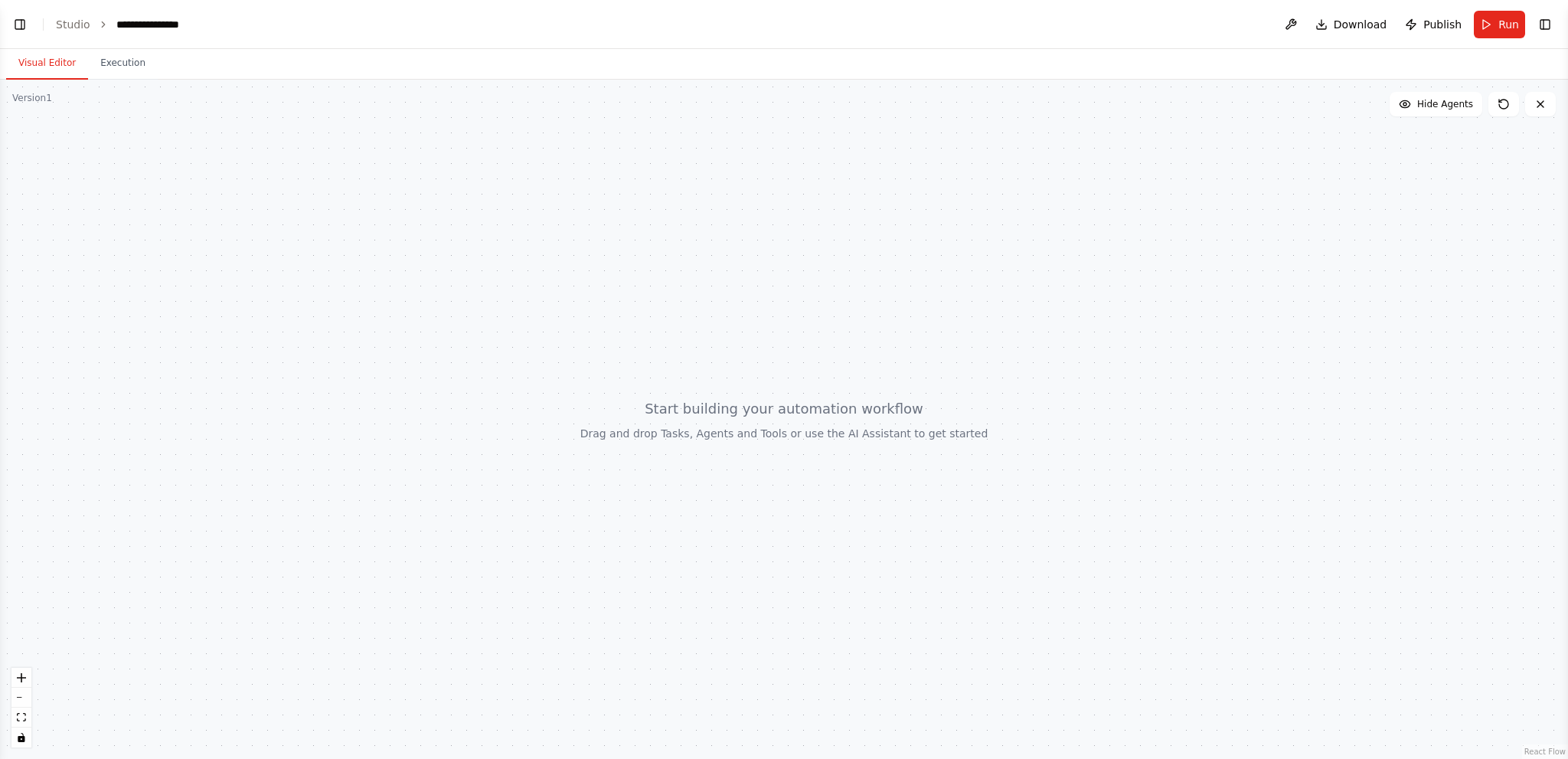
scroll to position [35, 0]
click at [708, 413] on div at bounding box center [784, 419] width 1568 height 679
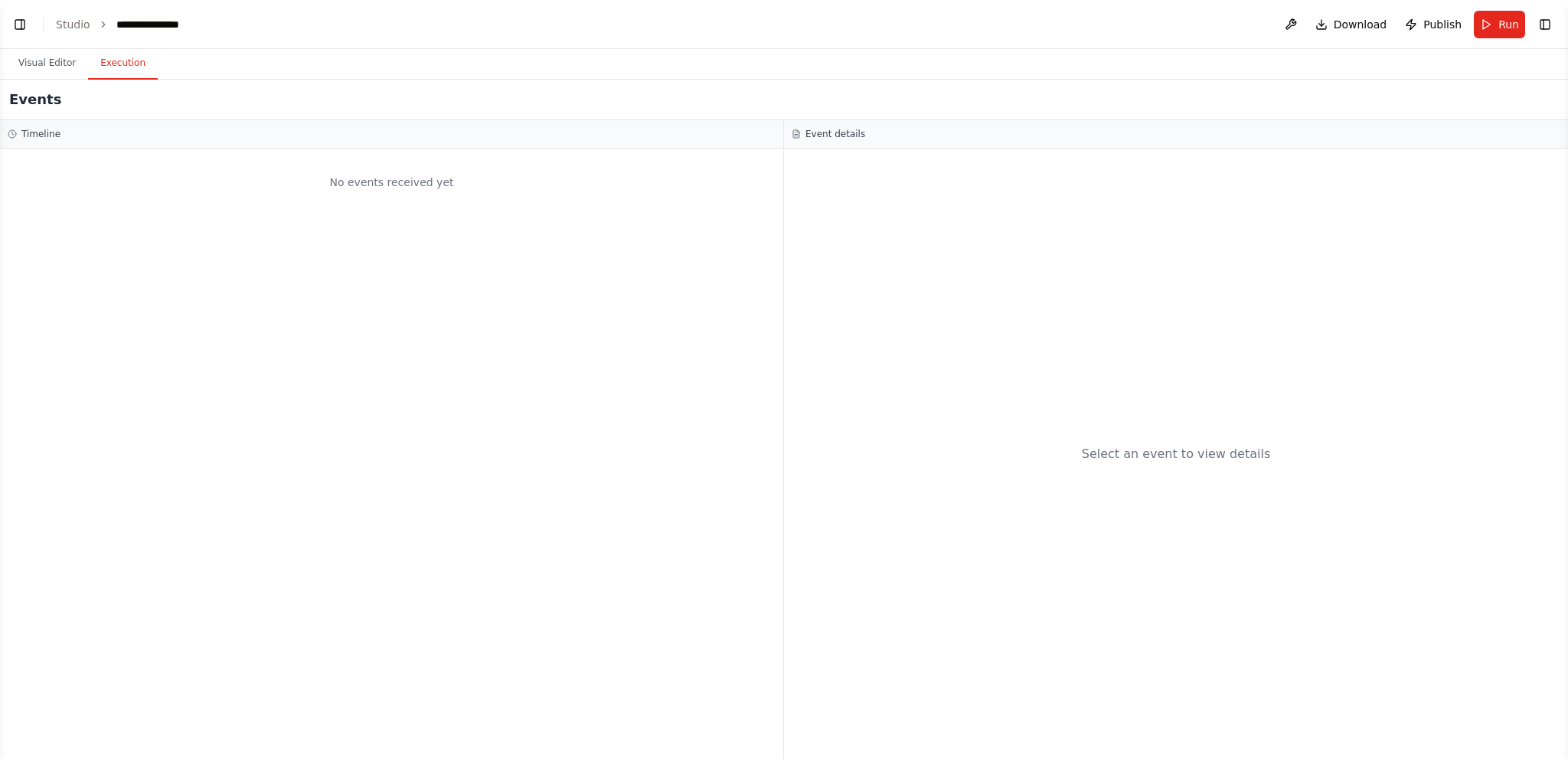
click at [118, 60] on button "Execution" at bounding box center [123, 64] width 70 height 32
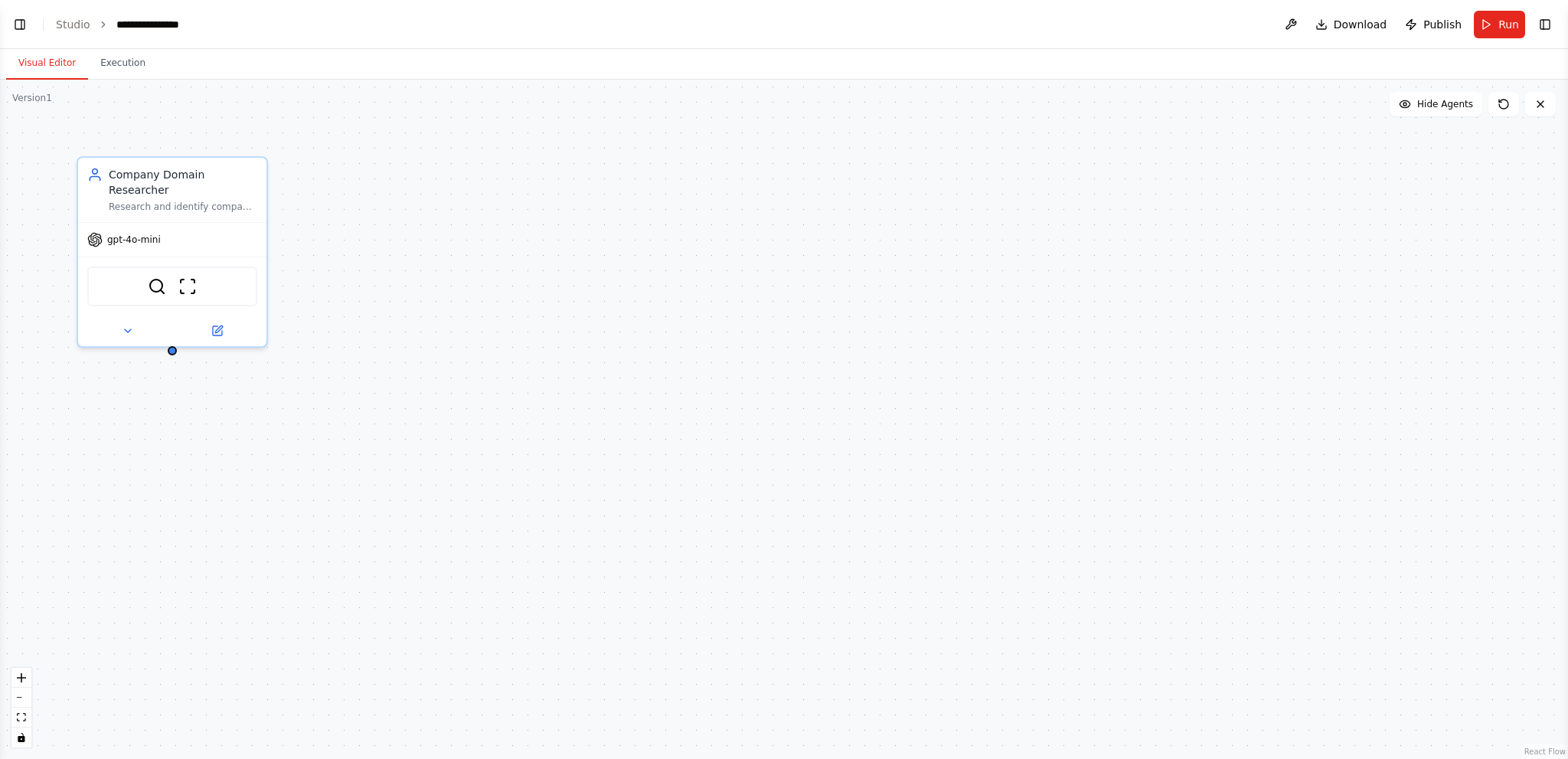
click at [39, 61] on button "Visual Editor" at bounding box center [47, 64] width 82 height 32
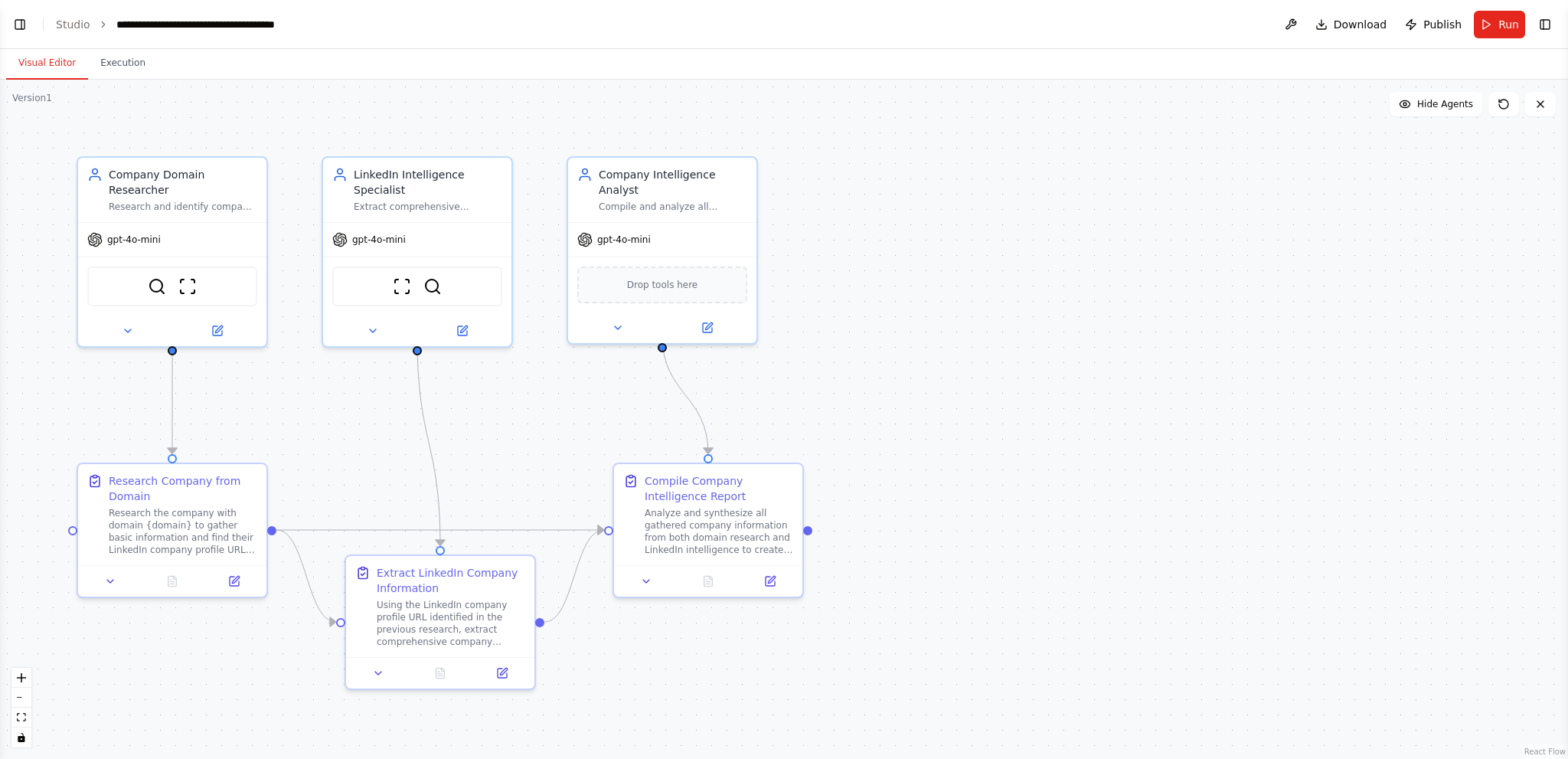
scroll to position [1091, 0]
click at [625, 316] on button at bounding box center [617, 325] width 87 height 19
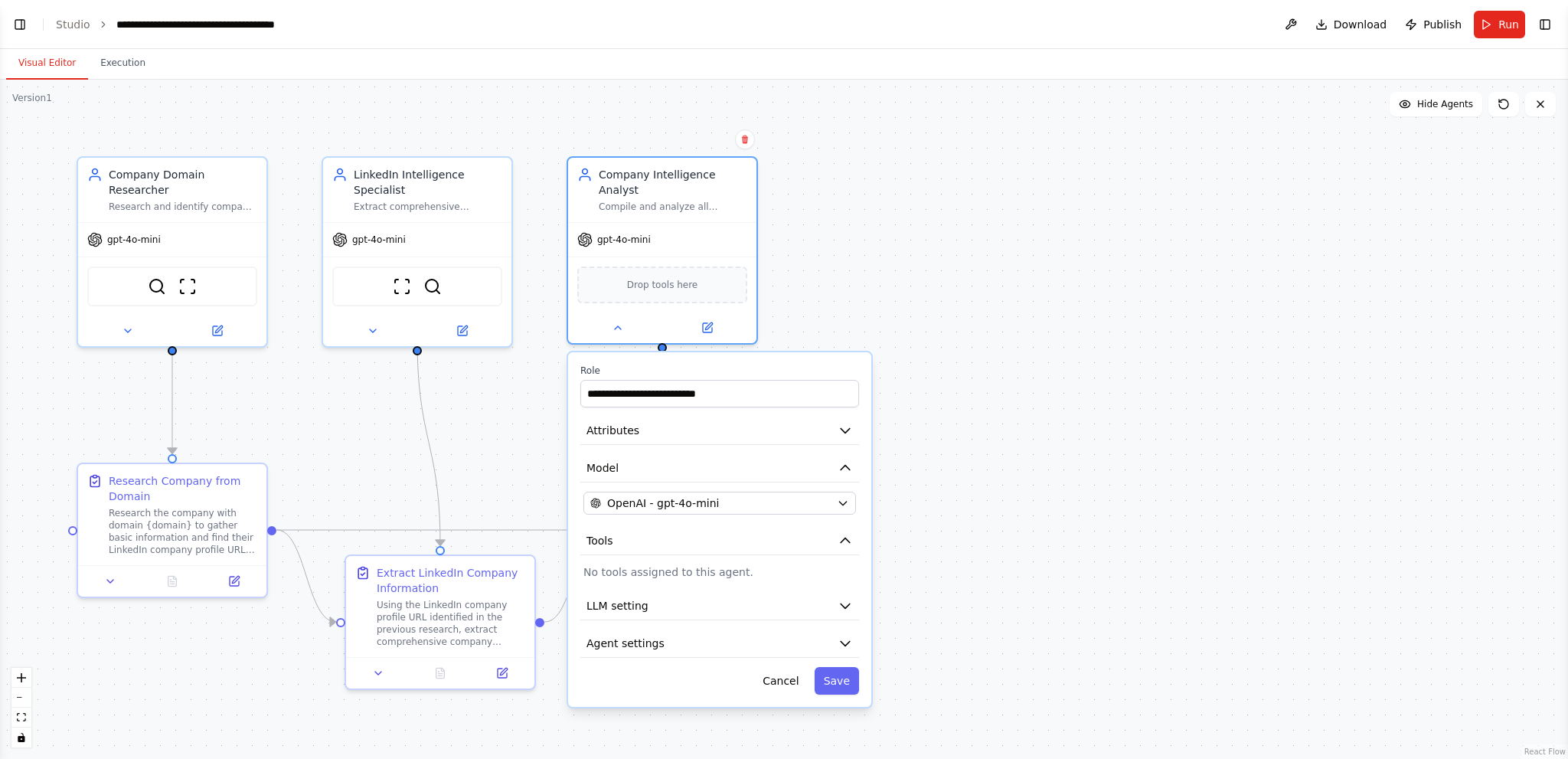
click at [993, 530] on div ".deletable-edge-delete-btn { width: 20px; height: 20px; border: 0px solid #ffff…" at bounding box center [784, 419] width 1568 height 679
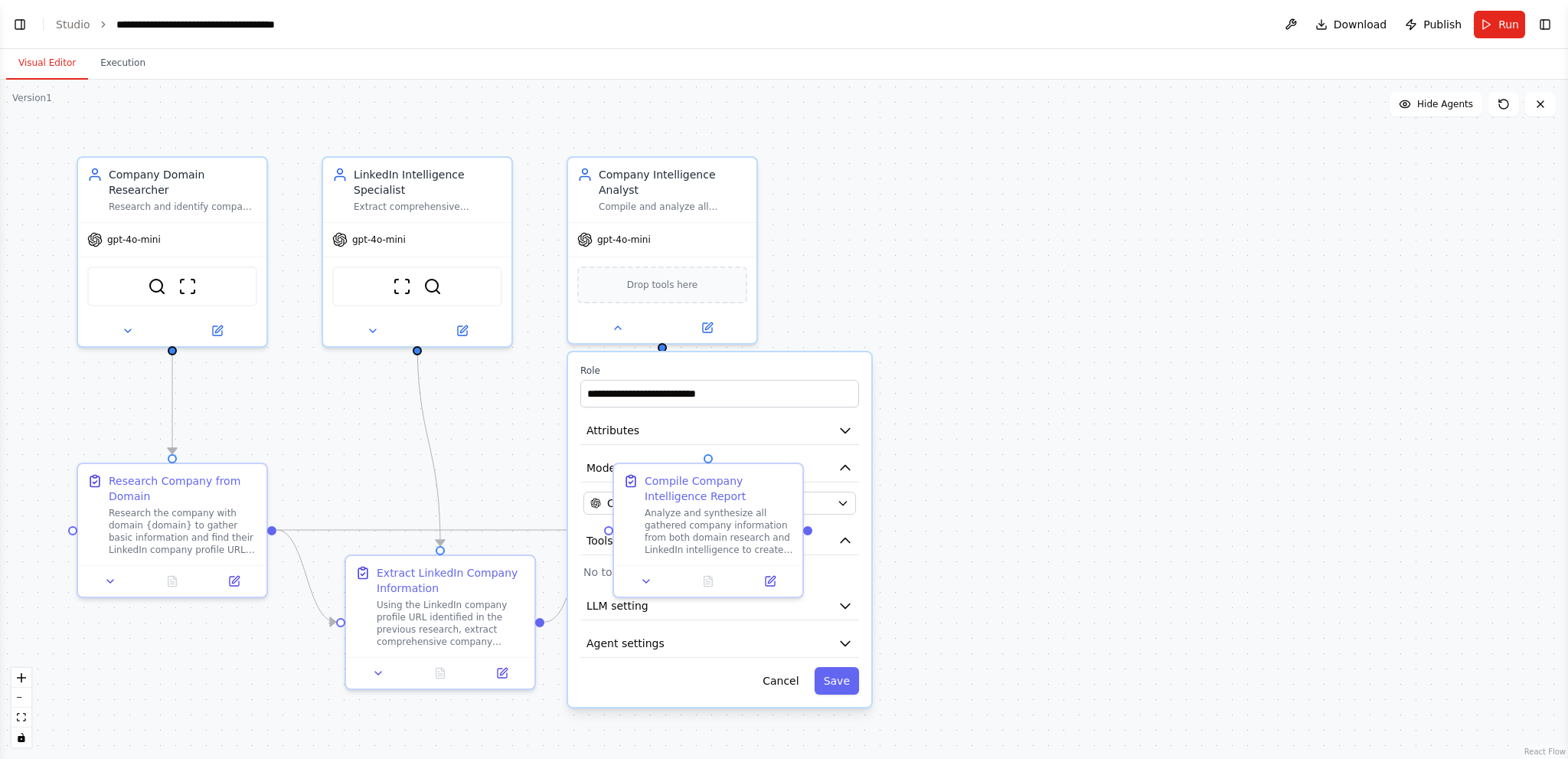
click at [962, 397] on div ".deletable-edge-delete-btn { width: 20px; height: 20px; border: 0px solid #ffff…" at bounding box center [784, 419] width 1568 height 679
click at [869, 240] on div ".deletable-edge-delete-btn { width: 20px; height: 20px; border: 0px solid #ffff…" at bounding box center [784, 419] width 1568 height 679
click at [508, 384] on div ".deletable-edge-delete-btn { width: 20px; height: 20px; border: 0px solid #ffff…" at bounding box center [784, 419] width 1568 height 679
click at [428, 274] on img at bounding box center [432, 283] width 19 height 19
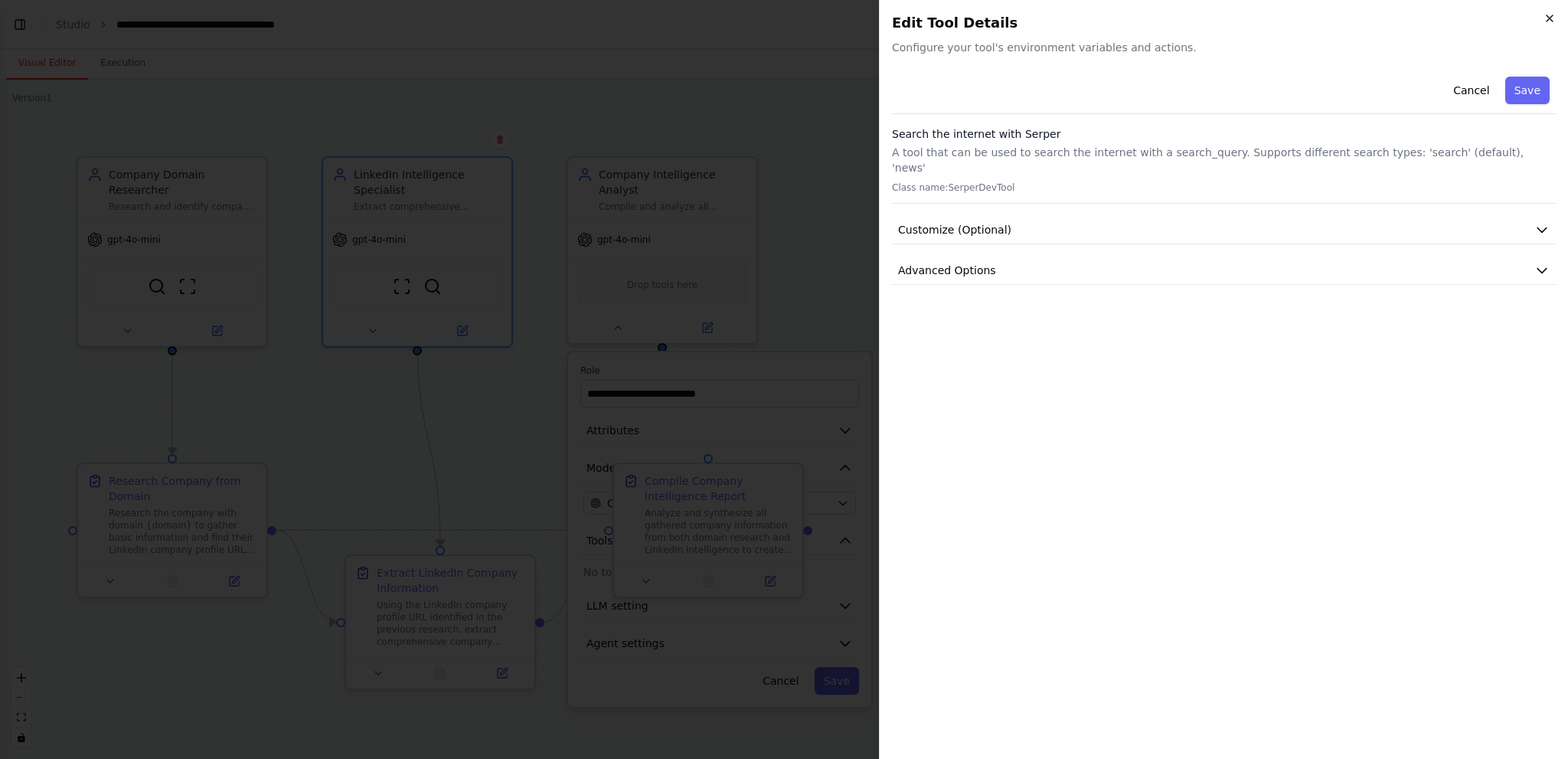
click at [1550, 19] on icon "button" at bounding box center [1550, 19] width 13 height 13
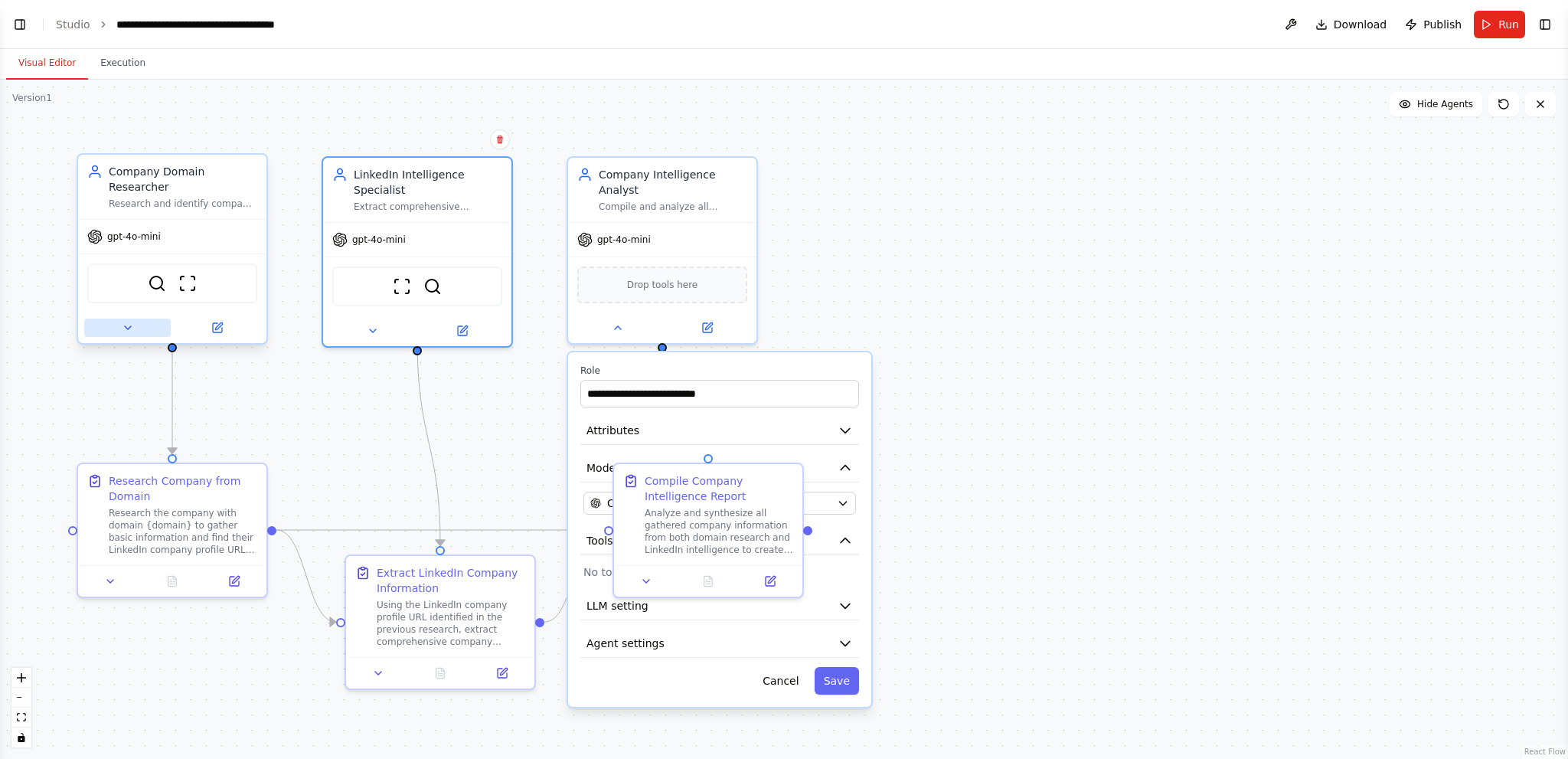
click at [130, 327] on icon at bounding box center [128, 328] width 6 height 3
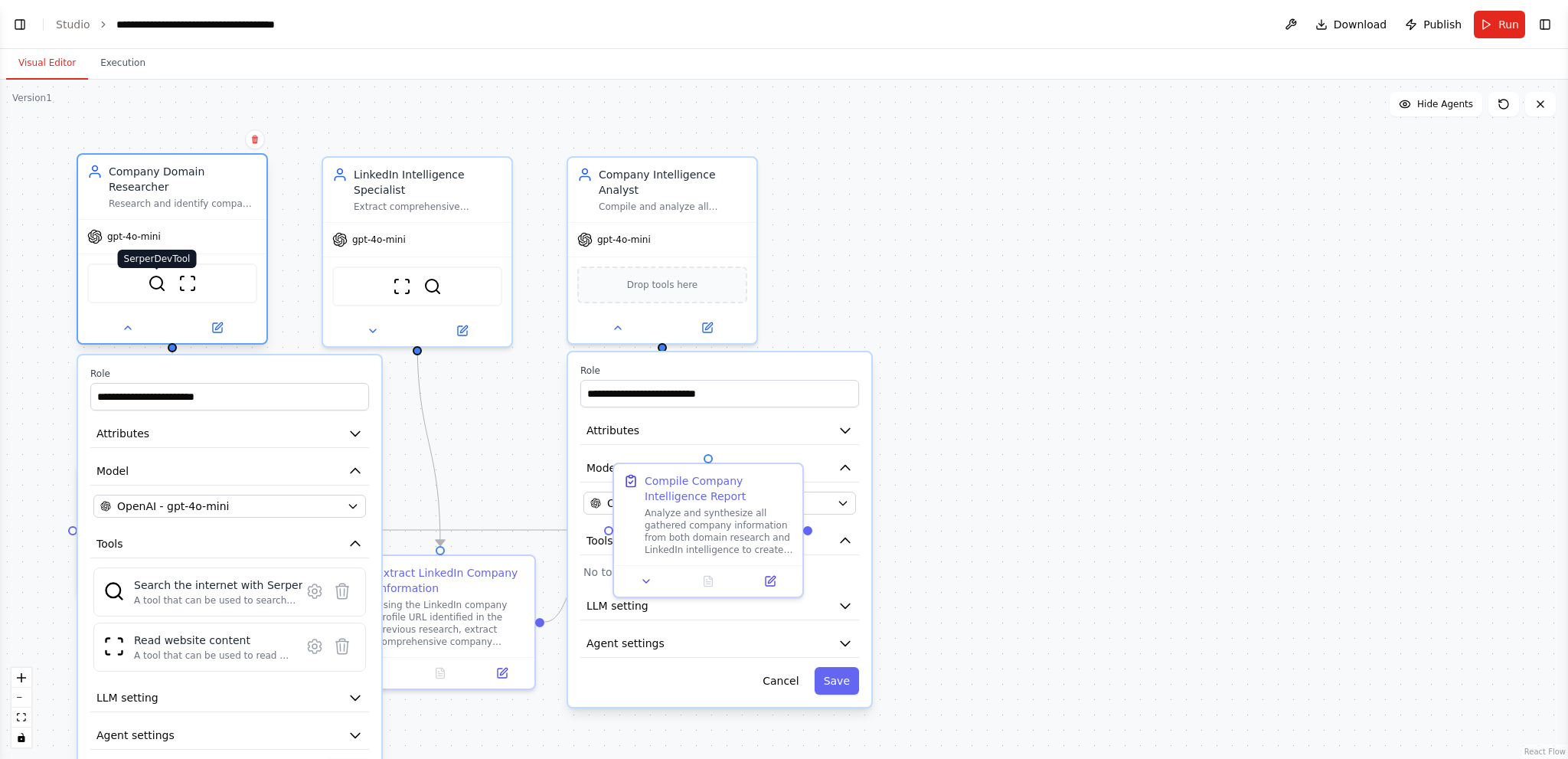
click at [157, 274] on img at bounding box center [157, 283] width 19 height 19
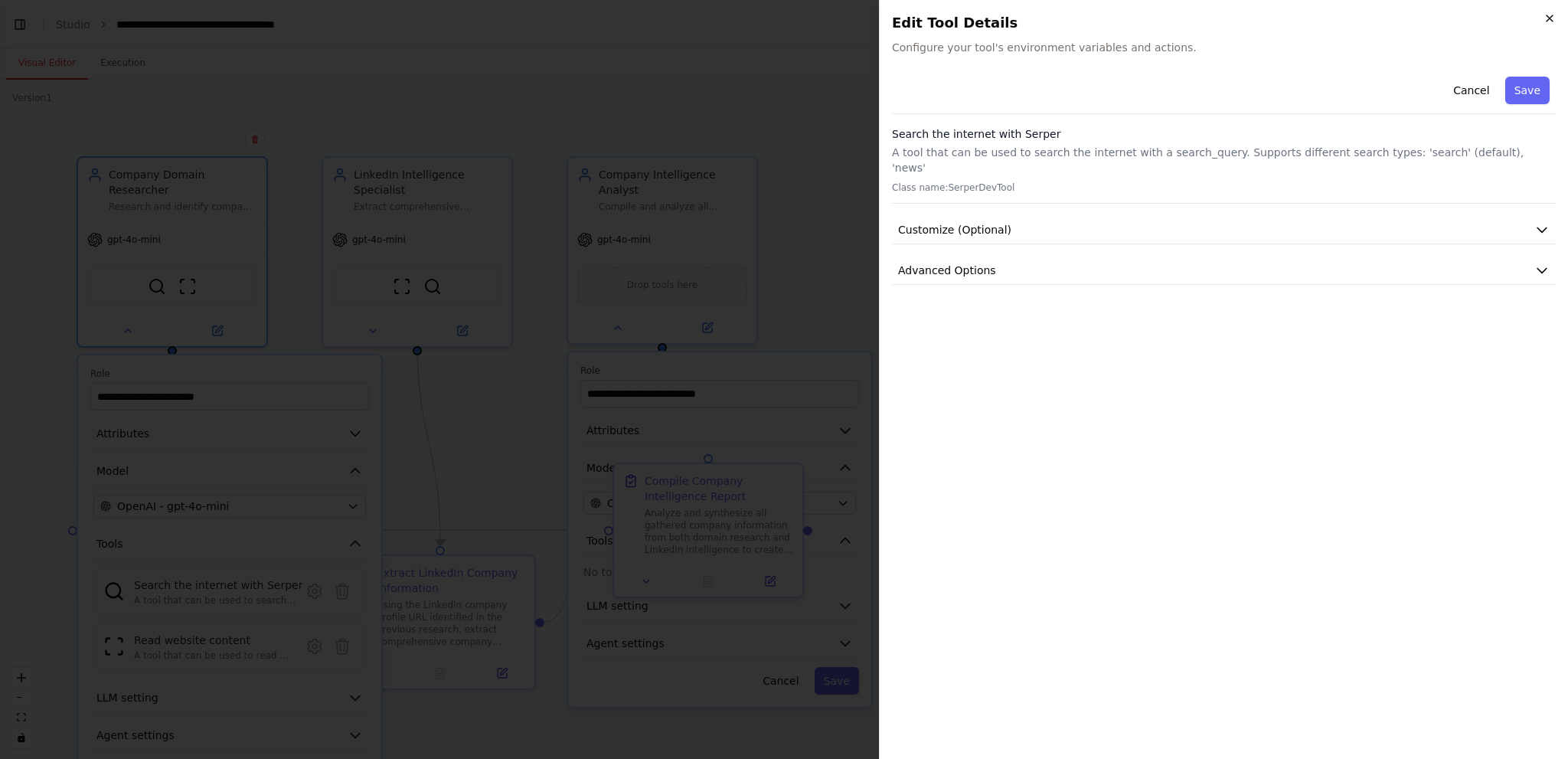
click at [1547, 19] on icon "button" at bounding box center [1550, 19] width 13 height 13
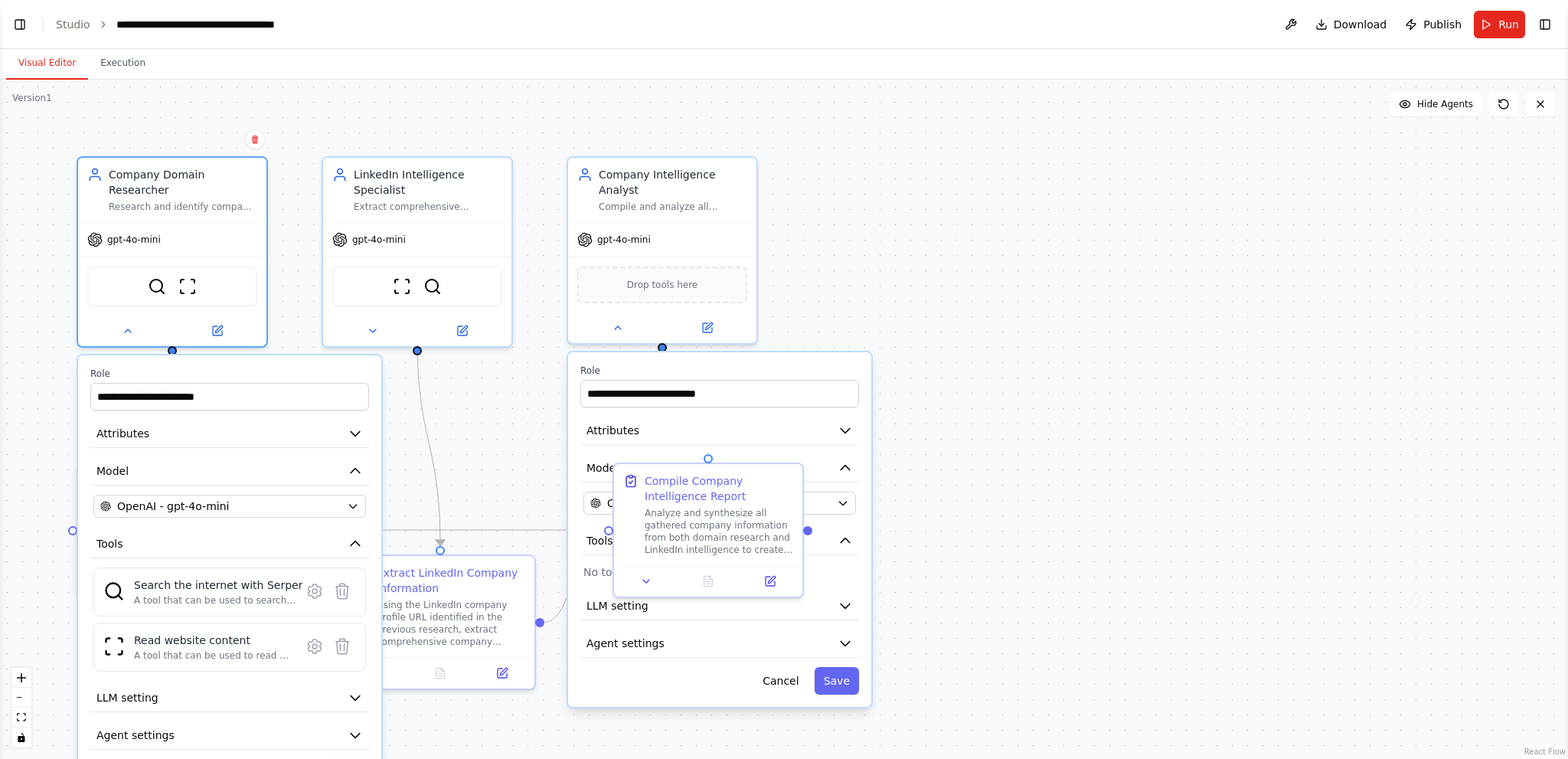
click at [927, 269] on div ".deletable-edge-delete-btn { width: 20px; height: 20px; border: 0px solid #ffff…" at bounding box center [784, 419] width 1568 height 679
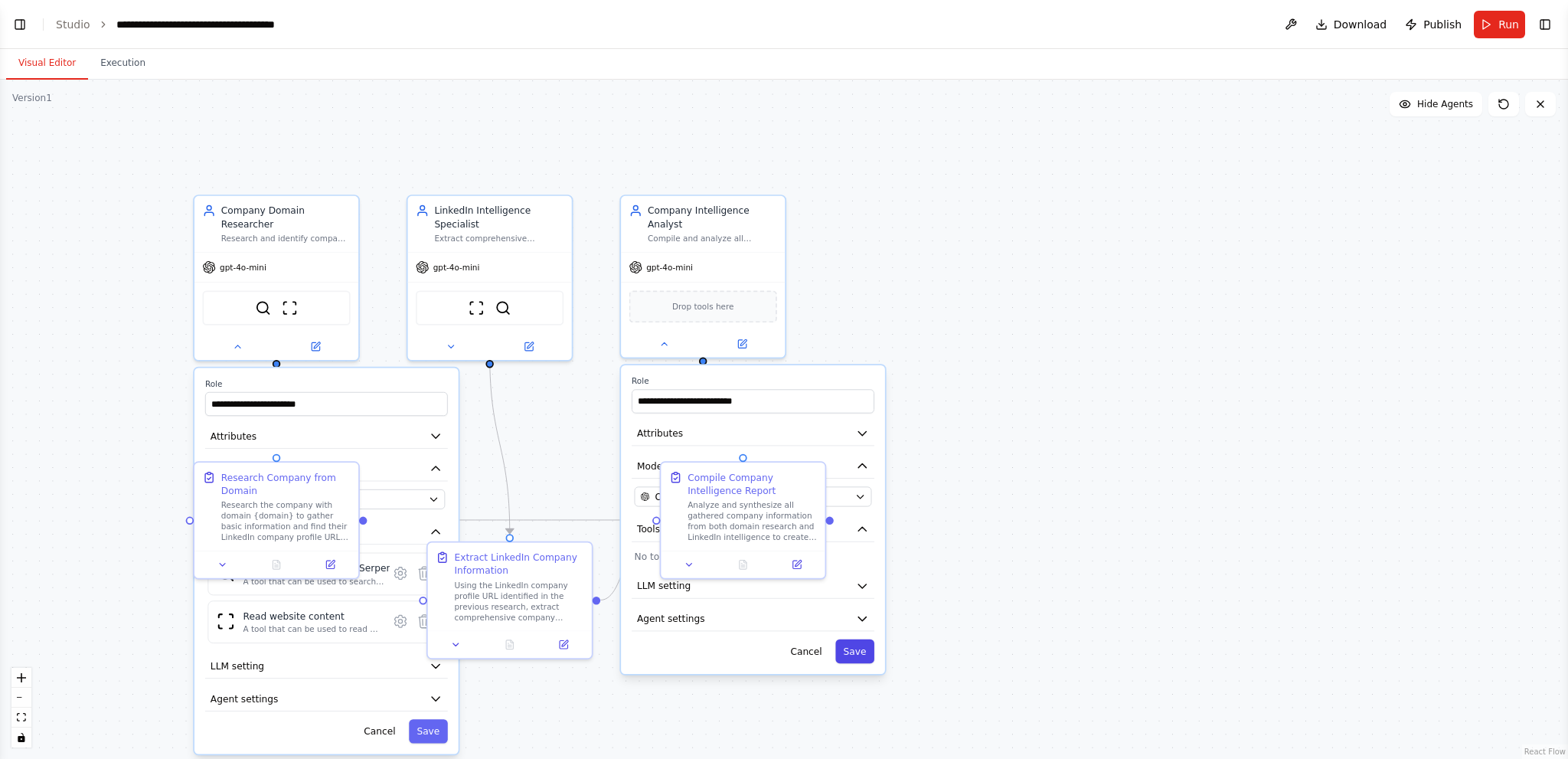
click at [860, 640] on button "Save" at bounding box center [855, 652] width 39 height 24
click at [430, 720] on button "Save" at bounding box center [428, 731] width 39 height 24
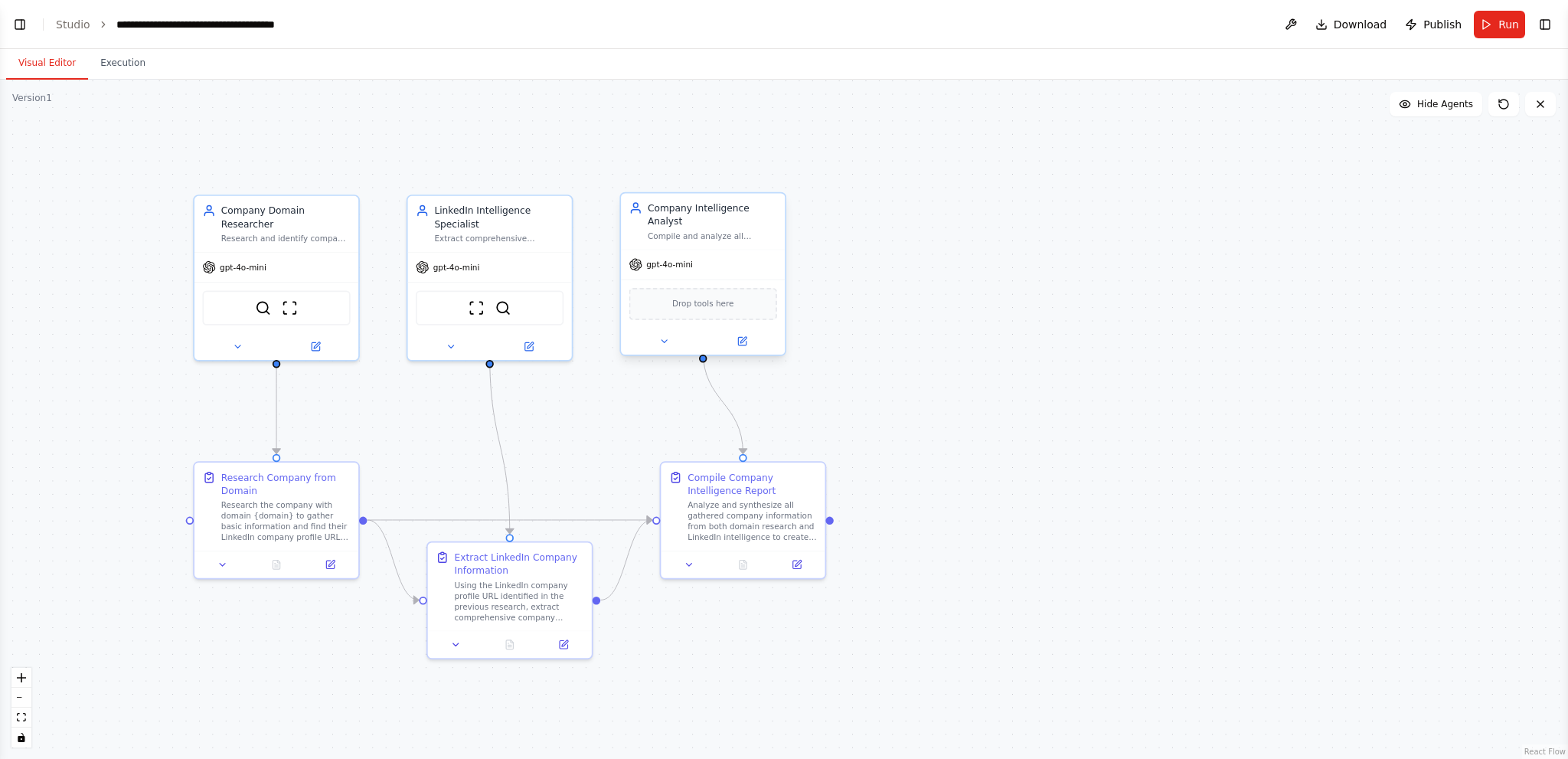
click at [711, 297] on span "Drop tools here" at bounding box center [703, 303] width 62 height 13
click at [263, 297] on img at bounding box center [263, 305] width 16 height 16
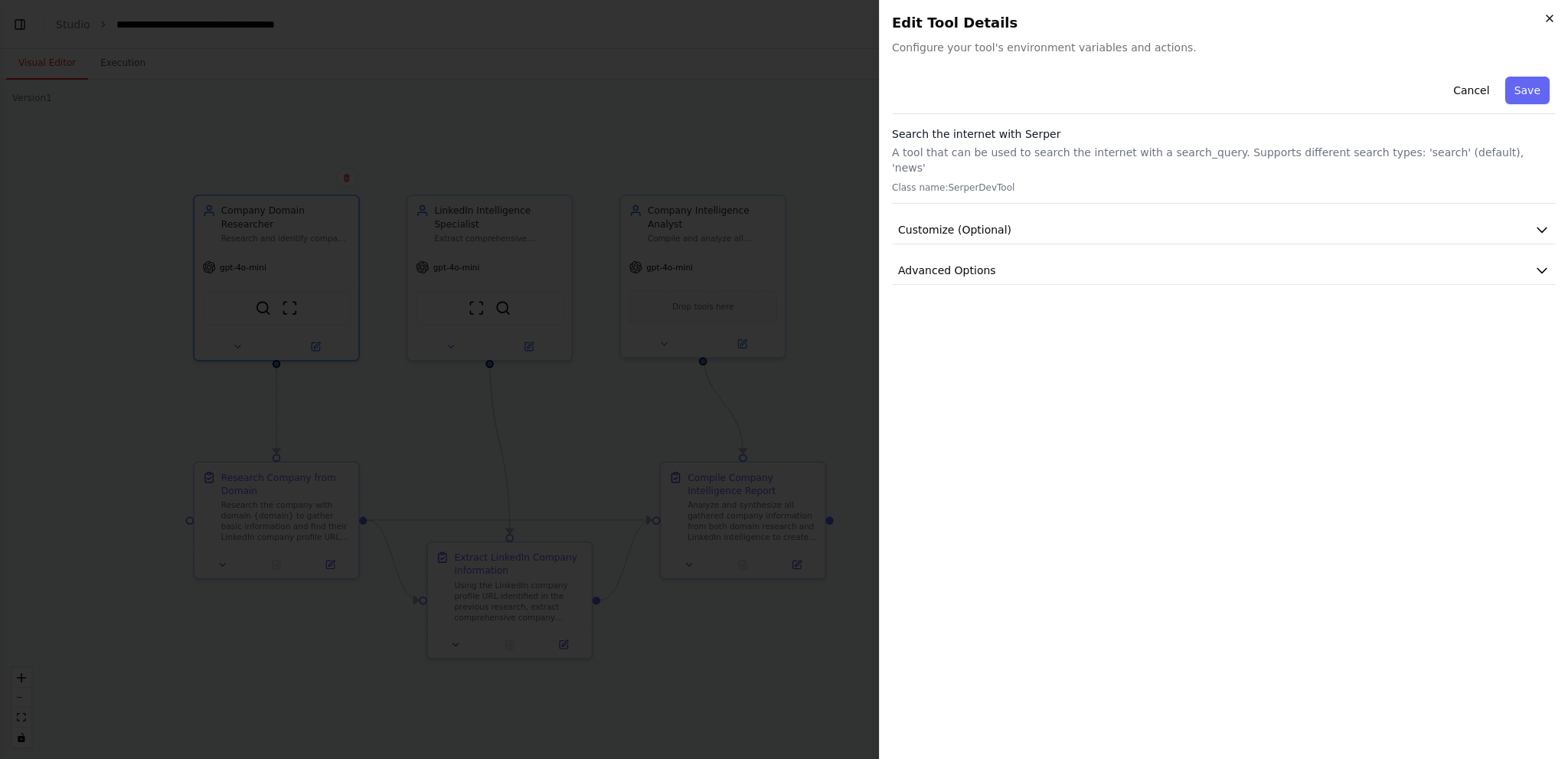
click at [1553, 19] on icon "button" at bounding box center [1550, 19] width 13 height 13
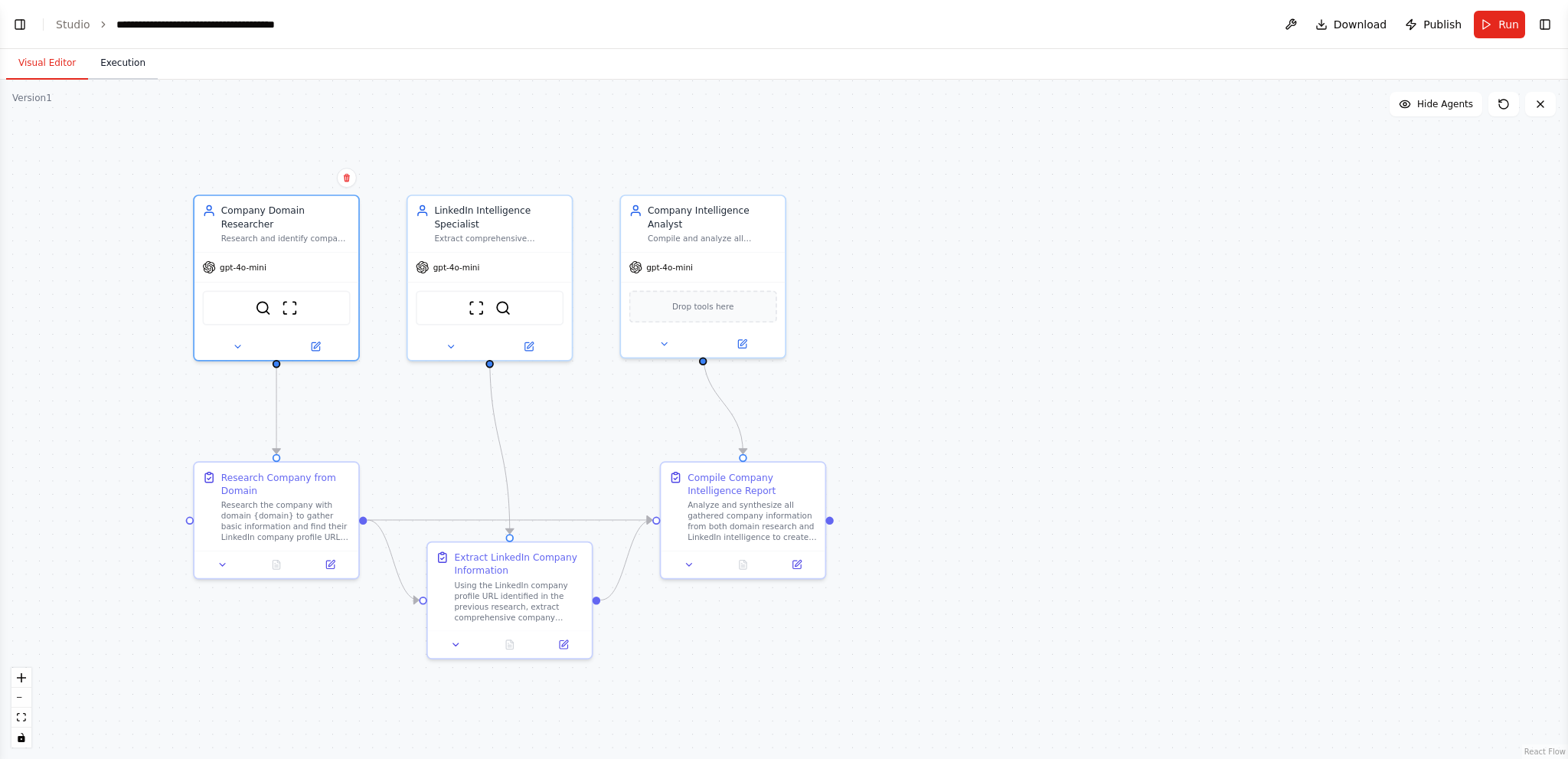
click at [119, 70] on button "Execution" at bounding box center [123, 64] width 70 height 32
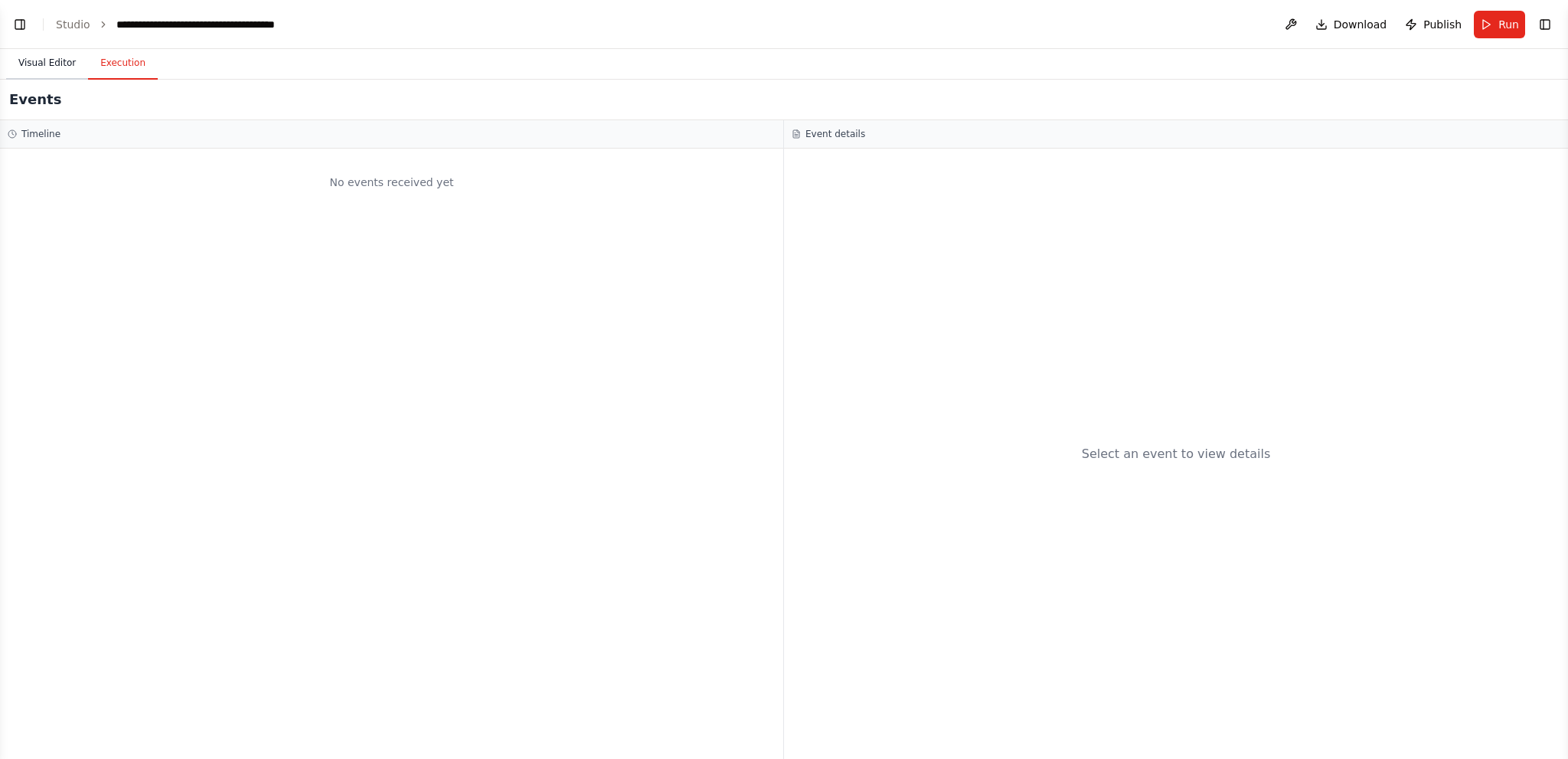
click at [43, 61] on button "Visual Editor" at bounding box center [47, 64] width 82 height 32
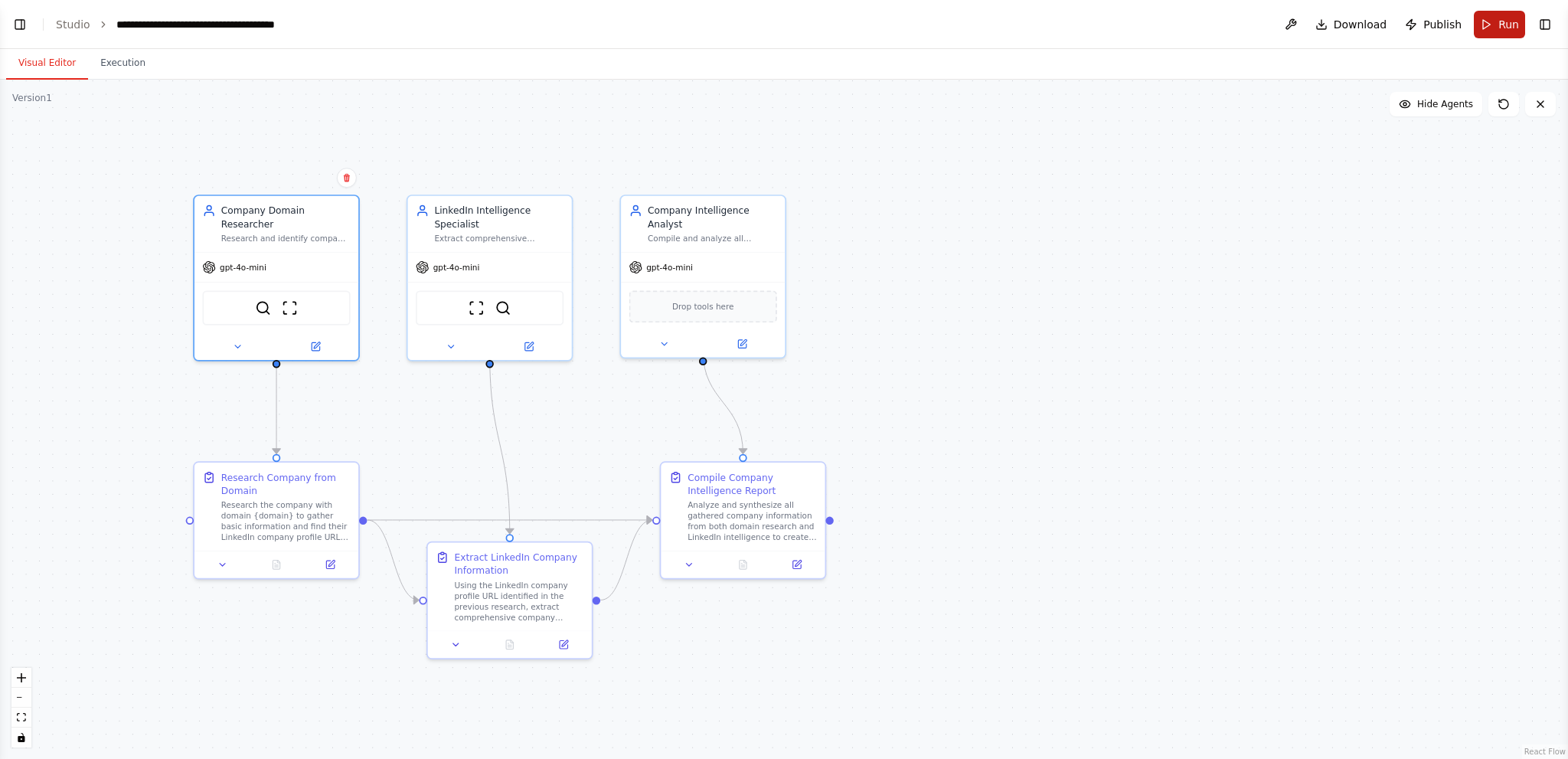
click at [1493, 22] on button "Run" at bounding box center [1499, 24] width 51 height 28
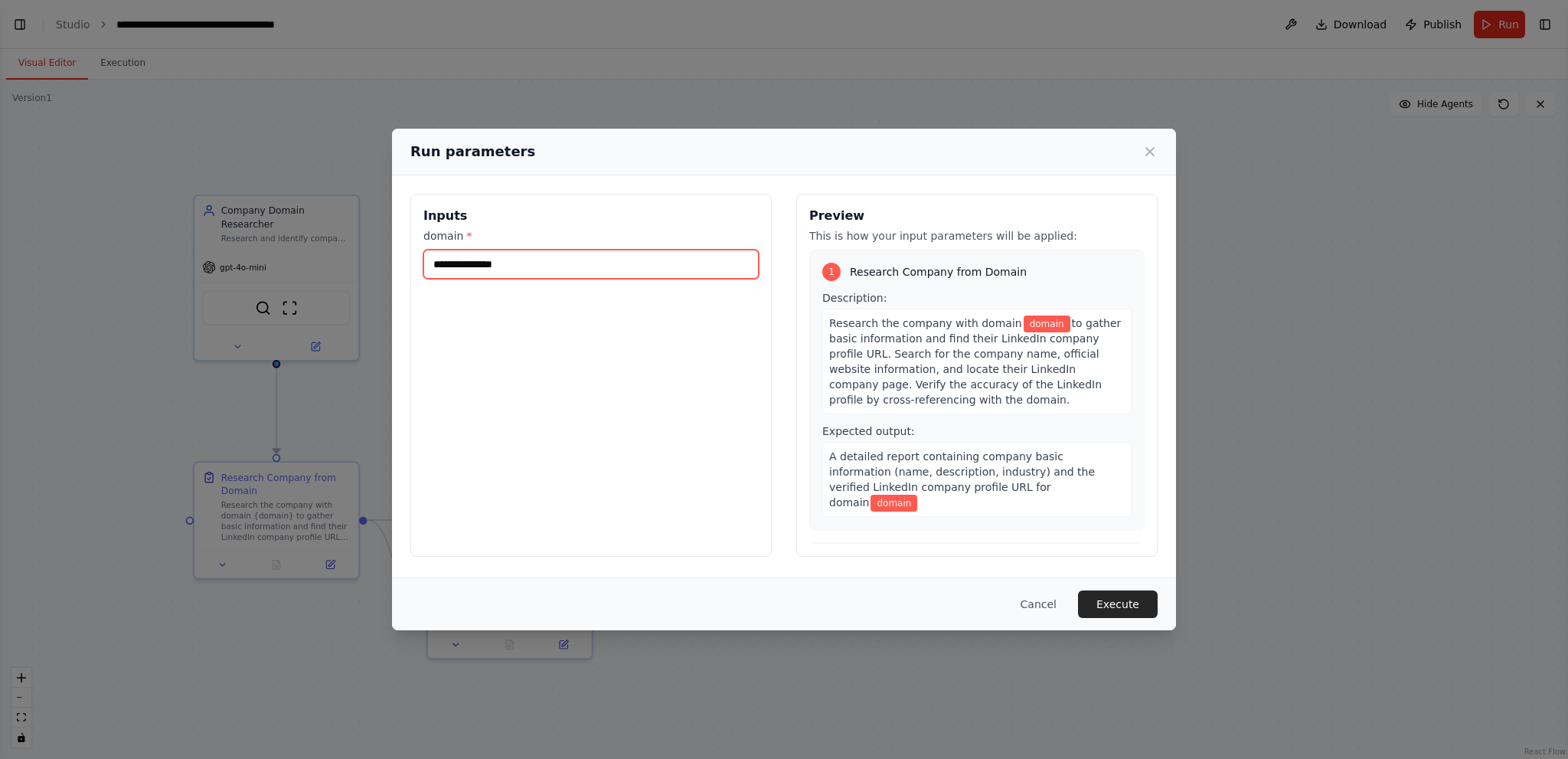
click at [559, 263] on input "domain *" at bounding box center [590, 264] width 335 height 30
type input "********"
click at [1117, 601] on button "Execute" at bounding box center [1117, 604] width 80 height 28
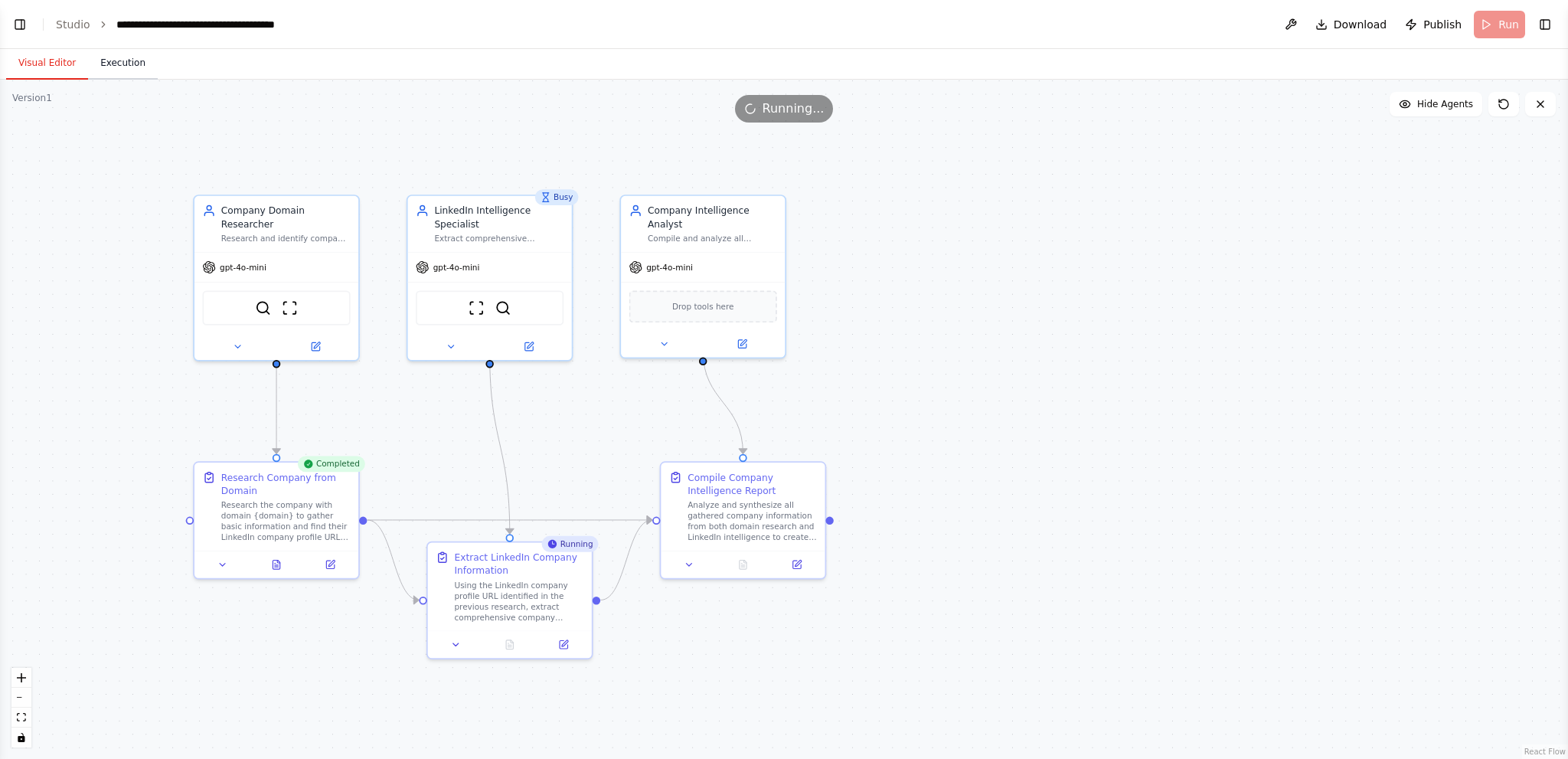
click at [114, 64] on button "Execution" at bounding box center [123, 64] width 70 height 32
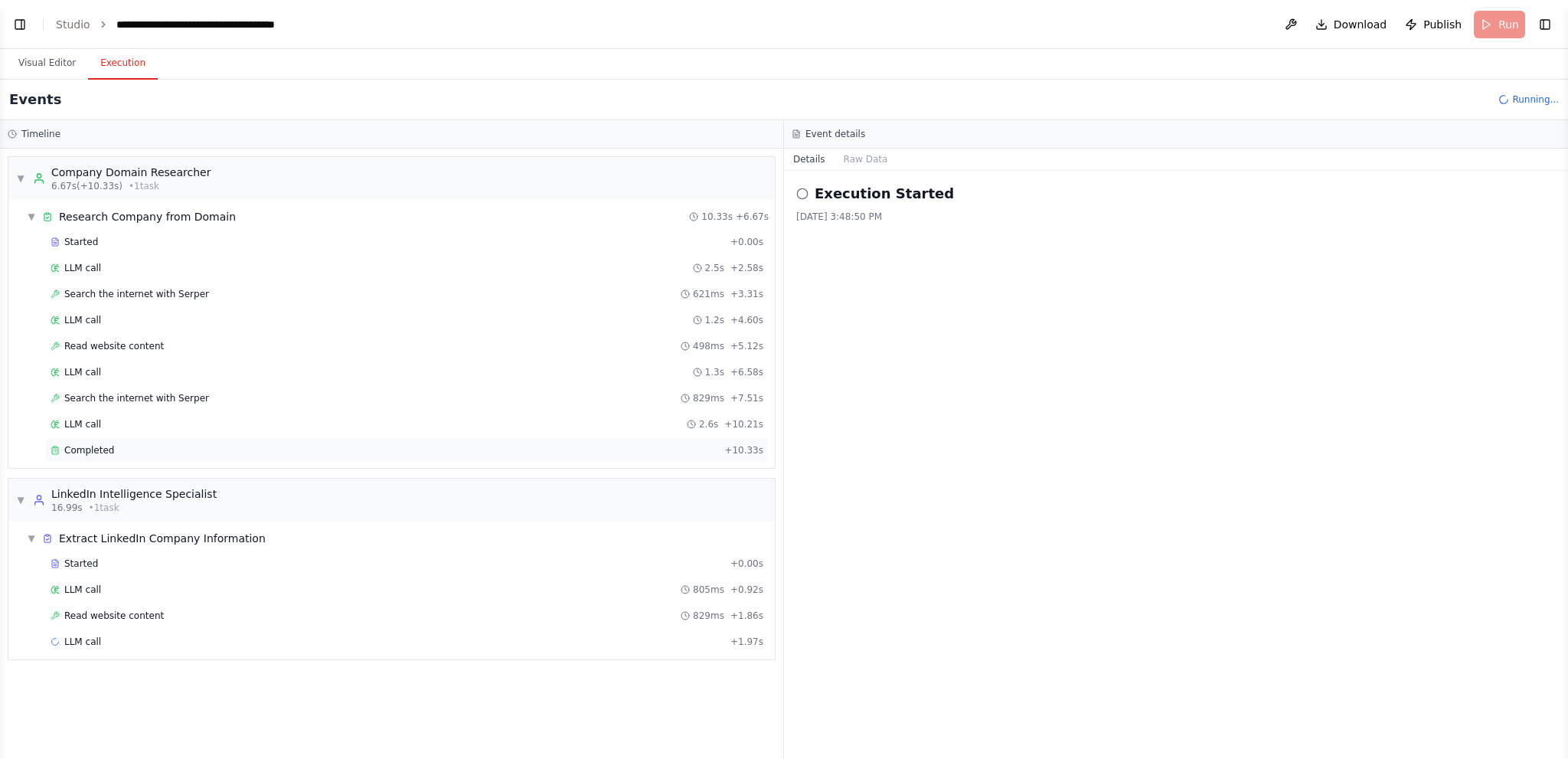
click at [230, 445] on div "Completed" at bounding box center [385, 451] width 667 height 13
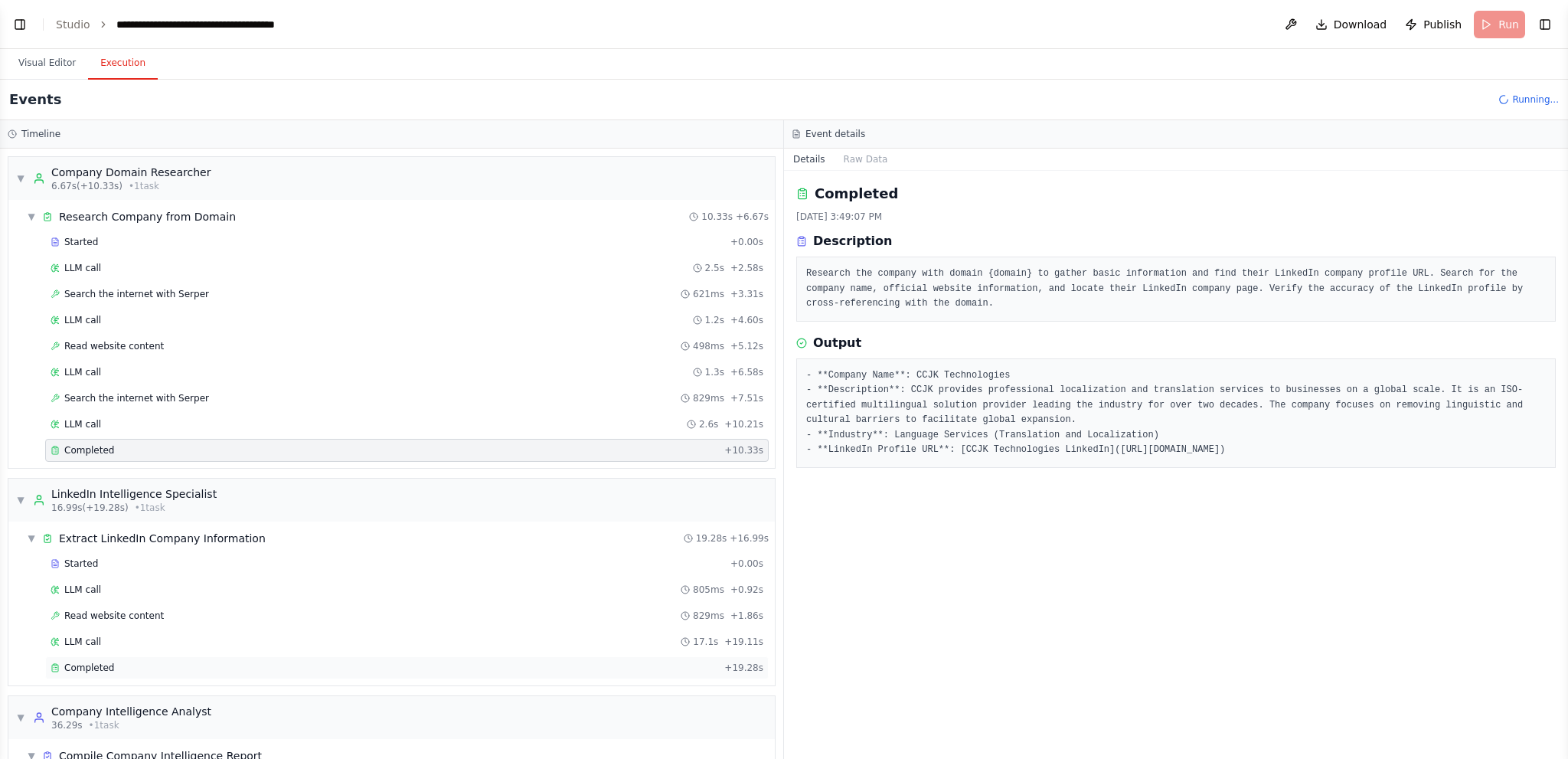
click at [242, 662] on div "Completed" at bounding box center [385, 669] width 667 height 13
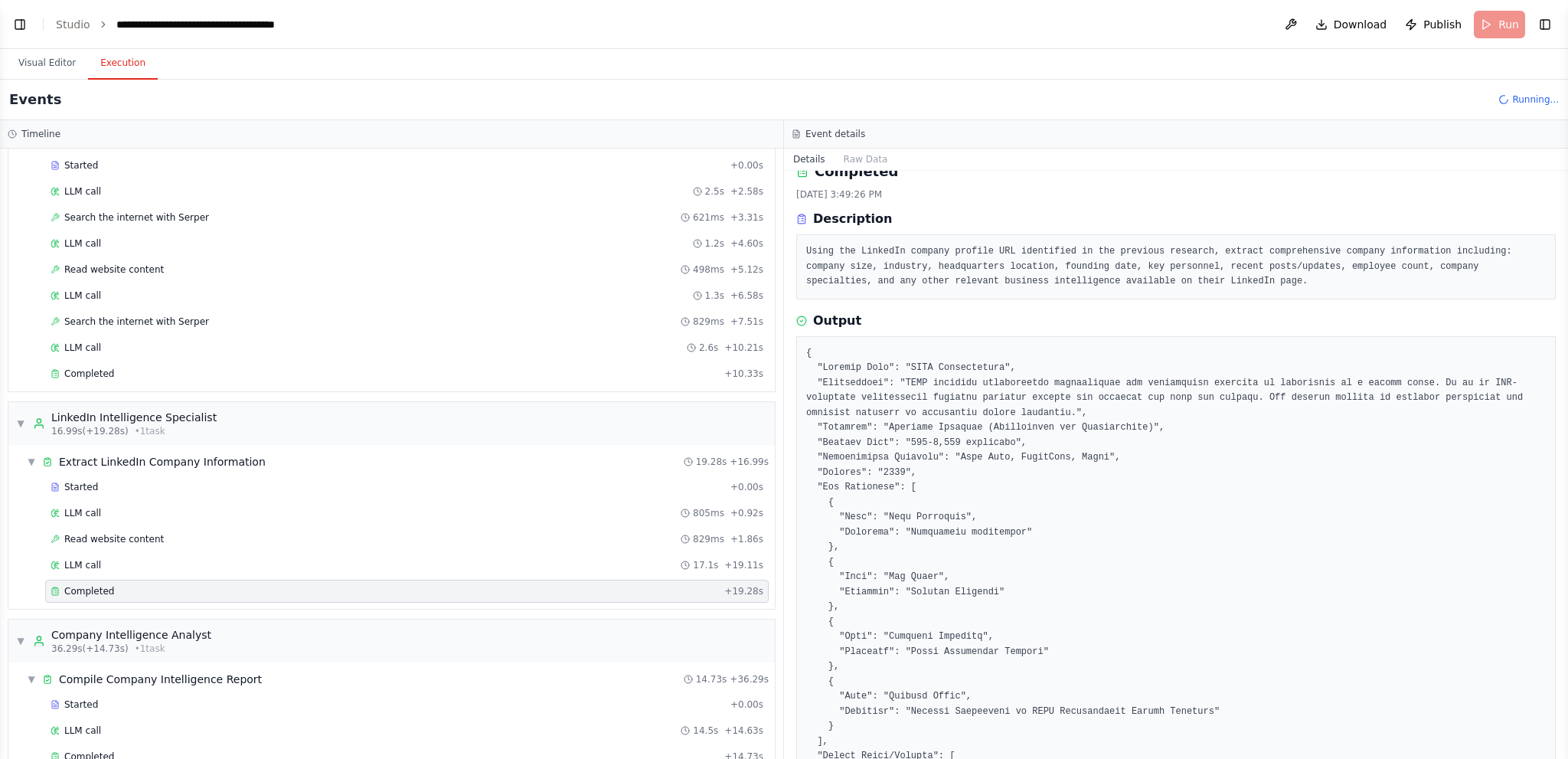
scroll to position [0, 0]
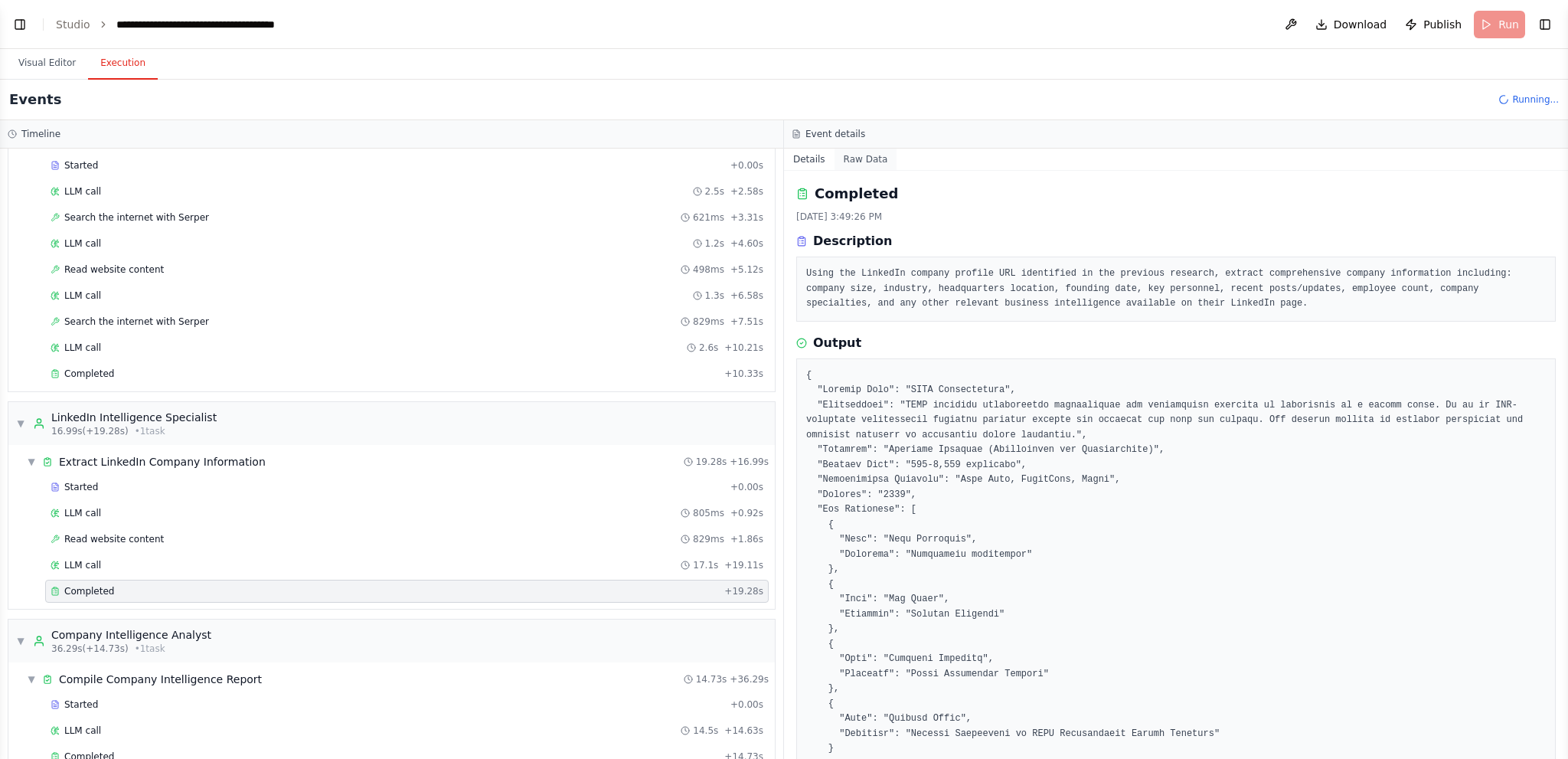
click at [865, 158] on button "Raw Data" at bounding box center [866, 159] width 63 height 21
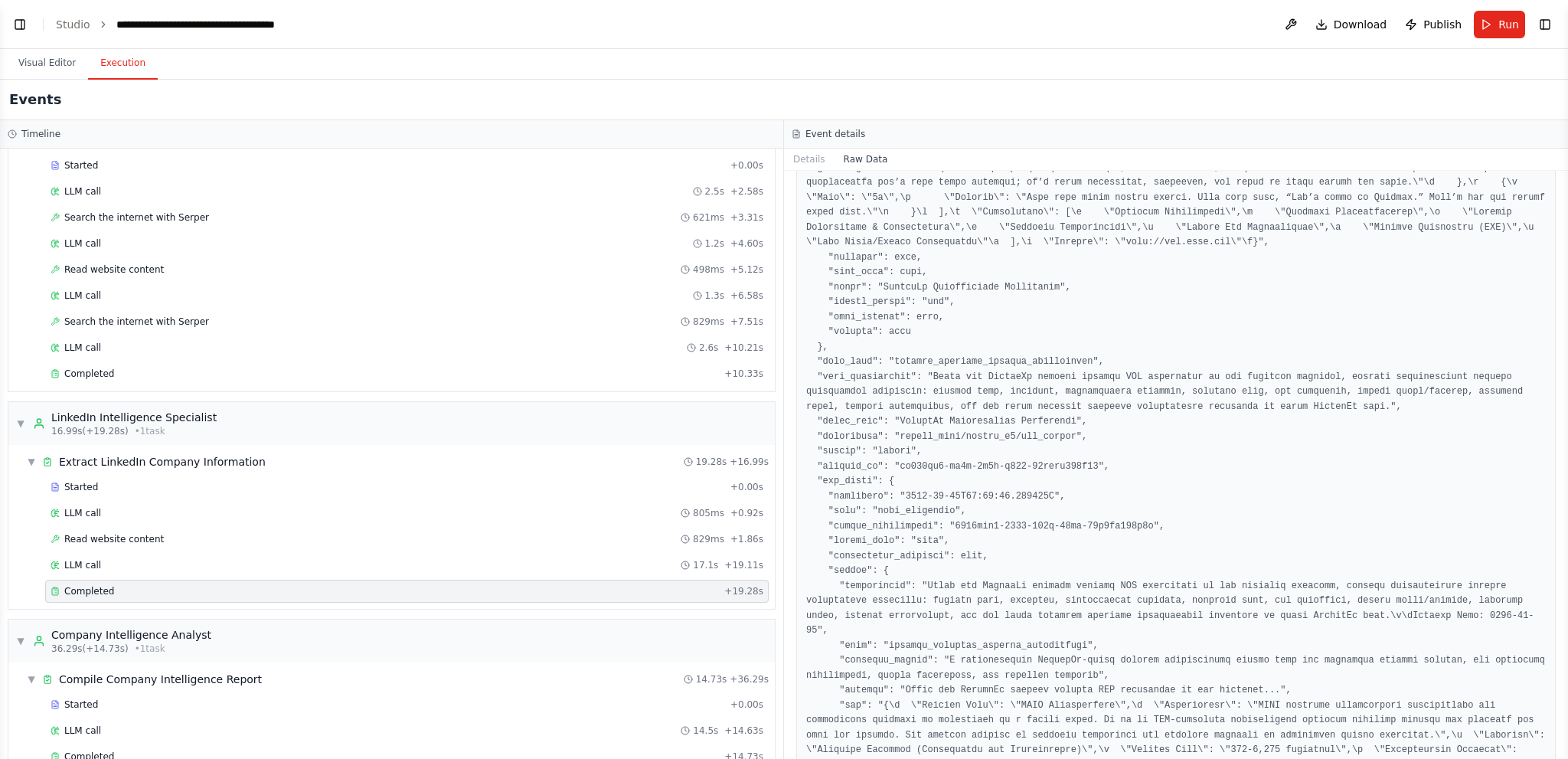
scroll to position [230, 0]
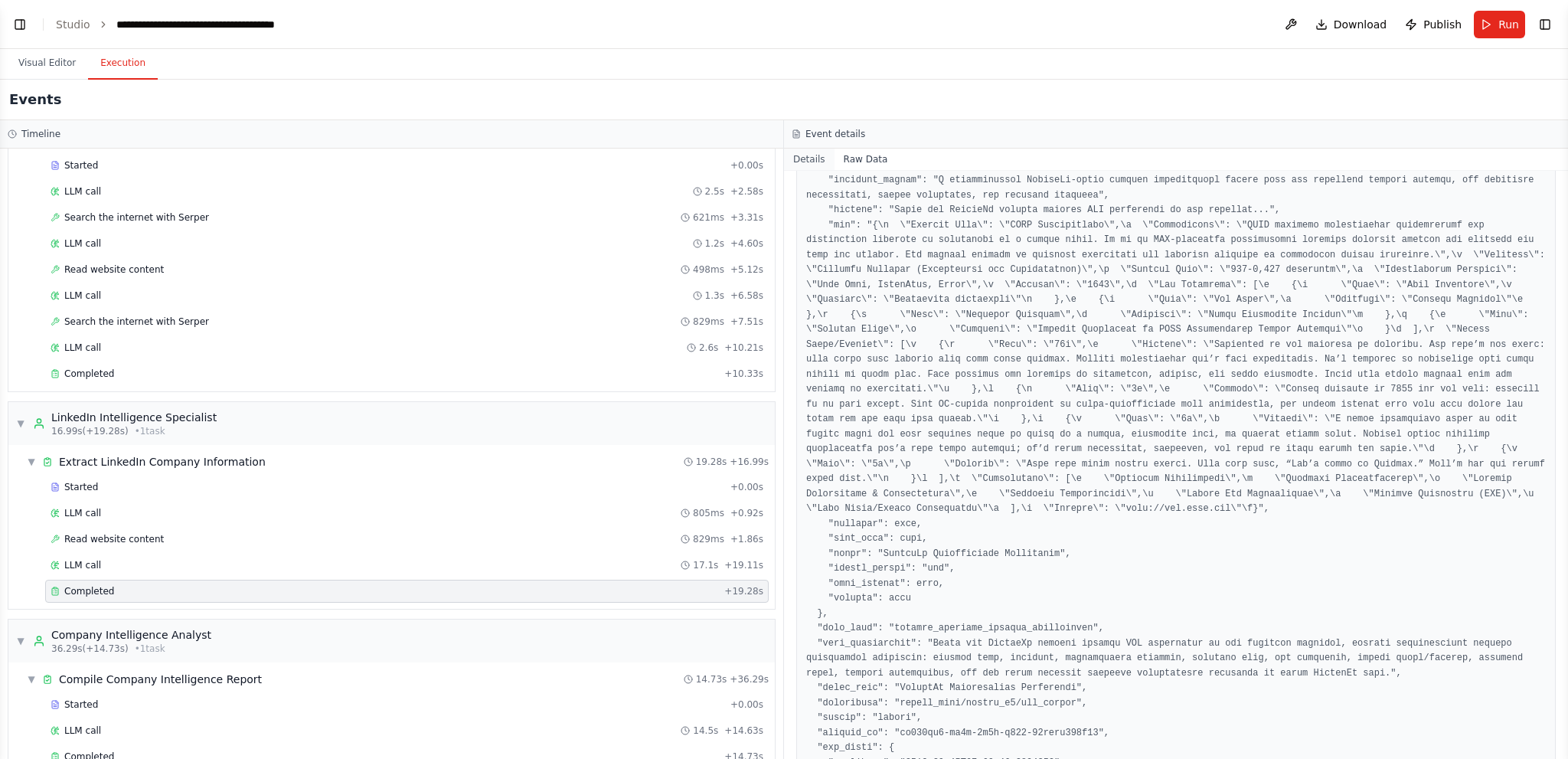
click at [801, 157] on button "Details" at bounding box center [809, 159] width 51 height 21
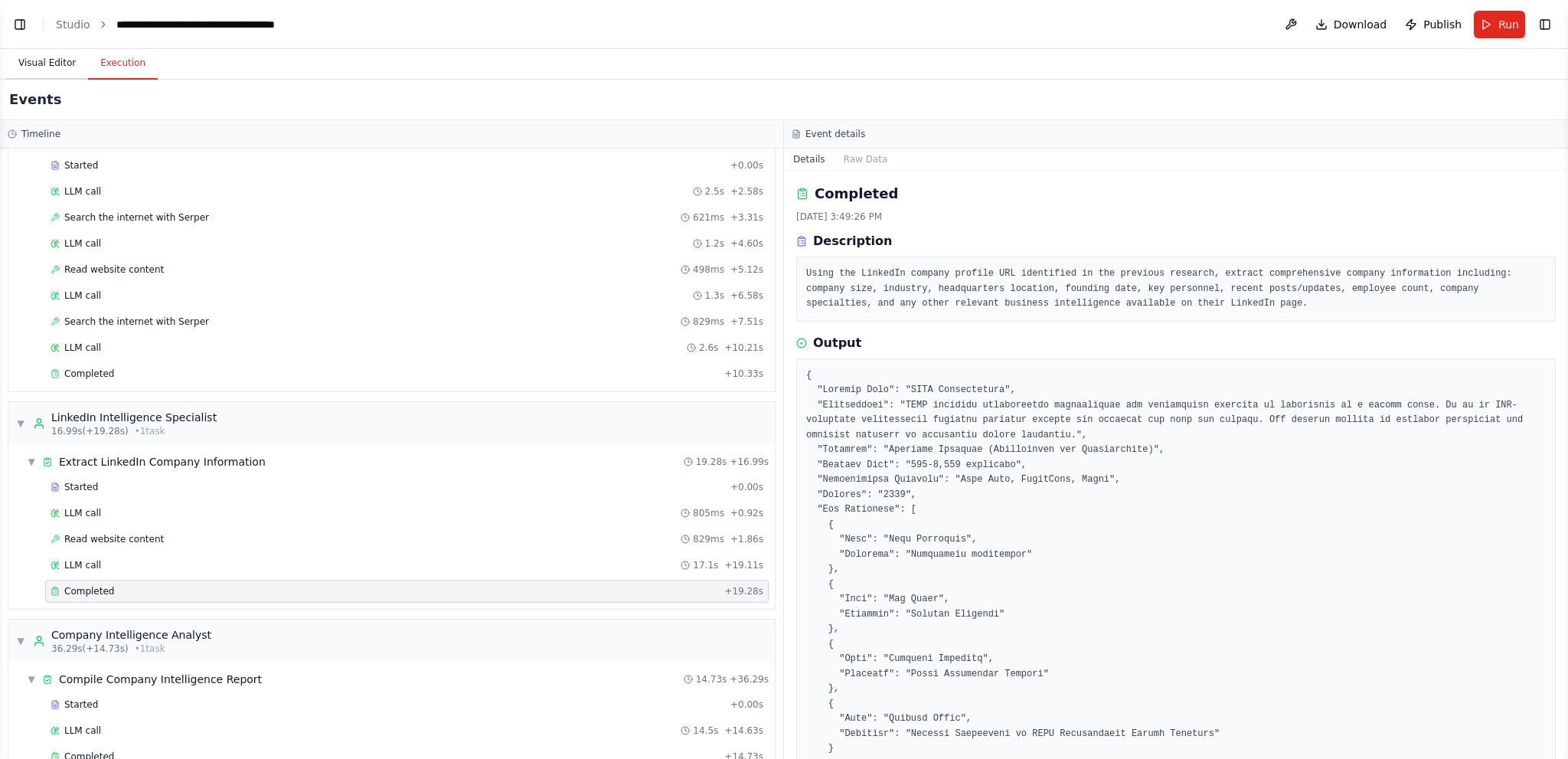
click at [34, 63] on button "Visual Editor" at bounding box center [47, 64] width 82 height 32
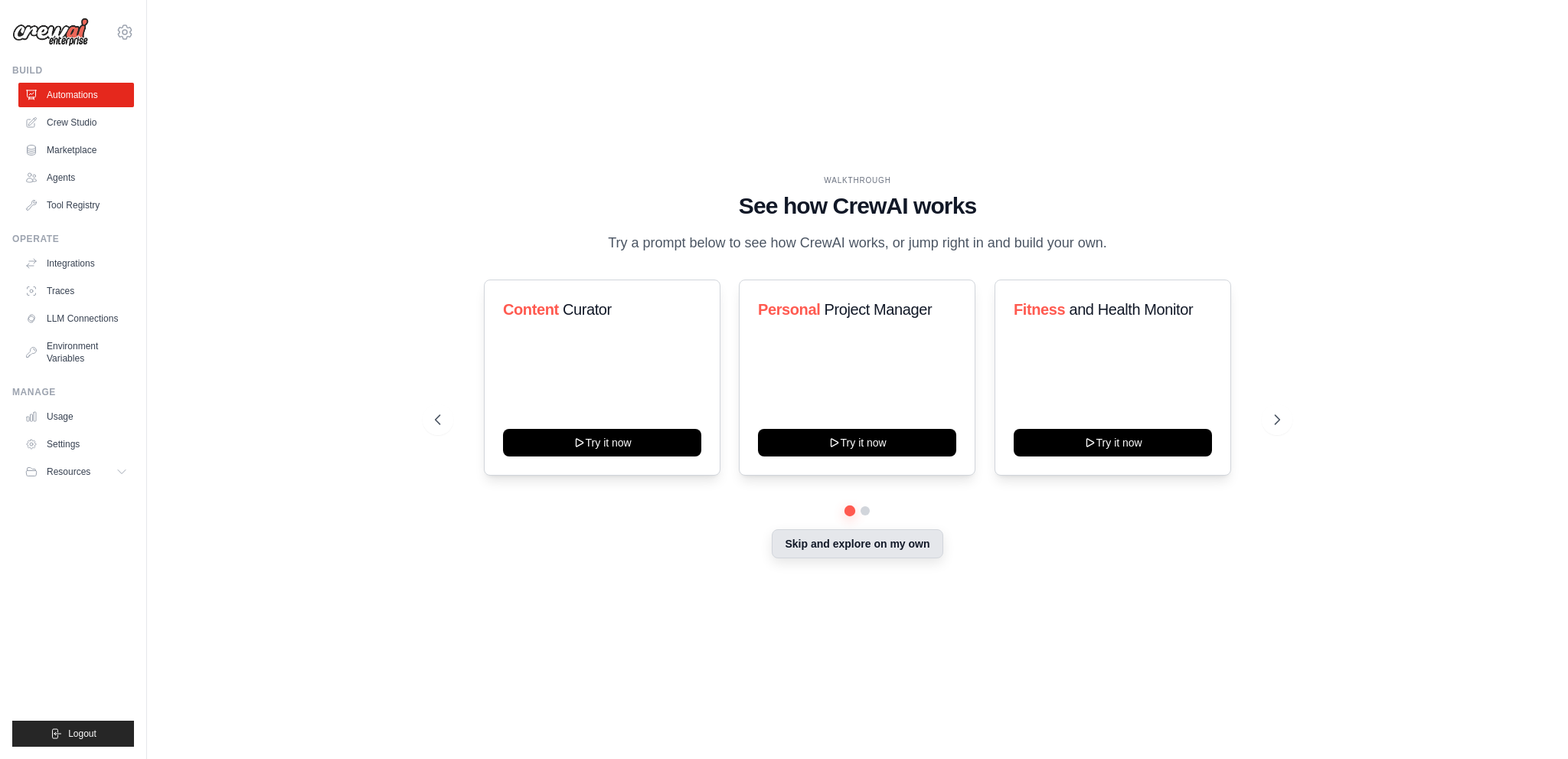
click at [869, 542] on button "Skip and explore on my own" at bounding box center [857, 544] width 171 height 30
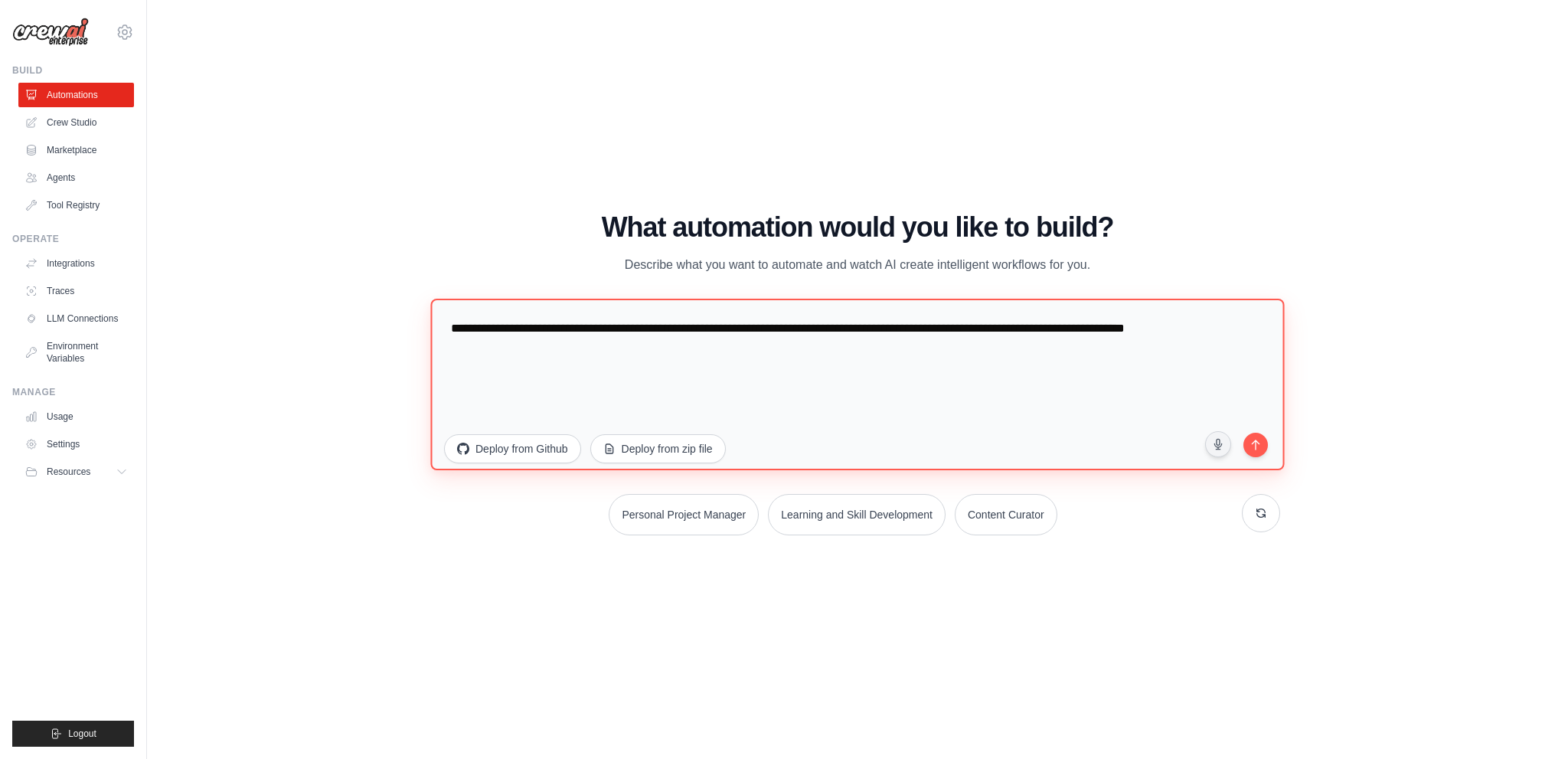
click at [589, 364] on textarea "**********" at bounding box center [857, 384] width 854 height 172
click at [572, 367] on textarea "**********" at bounding box center [857, 384] width 854 height 172
paste textarea "**********"
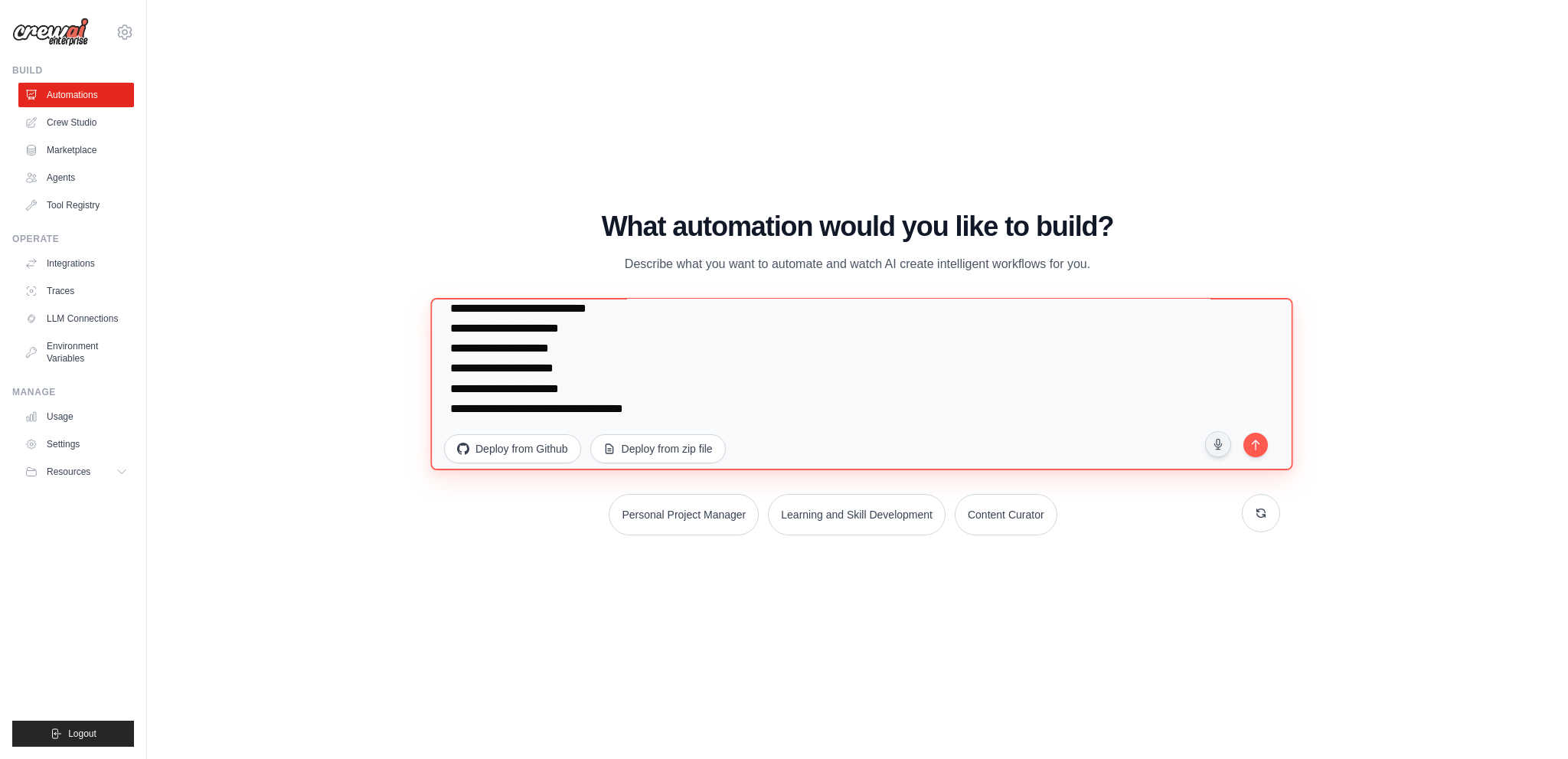
scroll to position [598, 0]
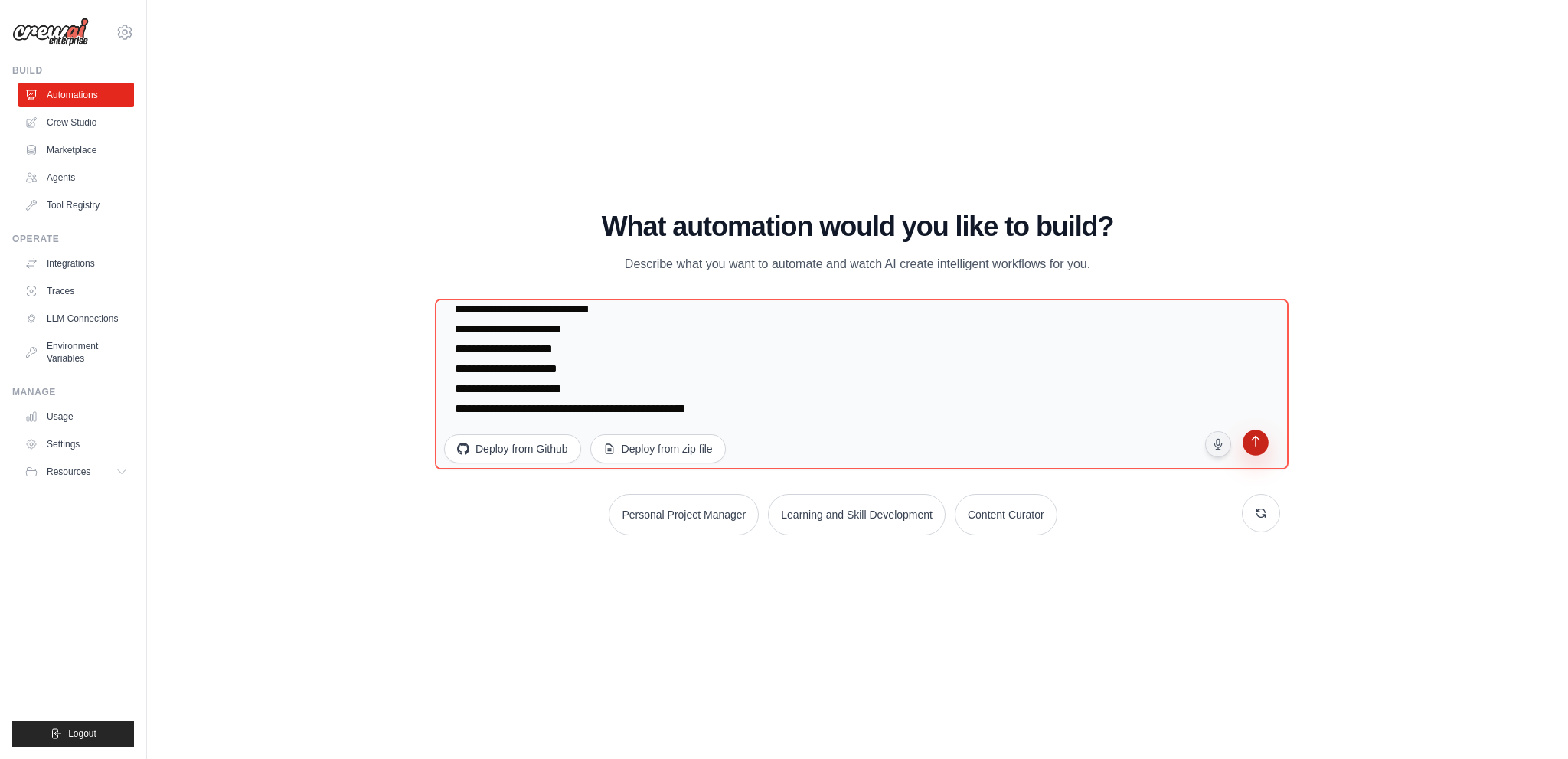
click at [1265, 451] on button "submit" at bounding box center [1256, 445] width 30 height 30
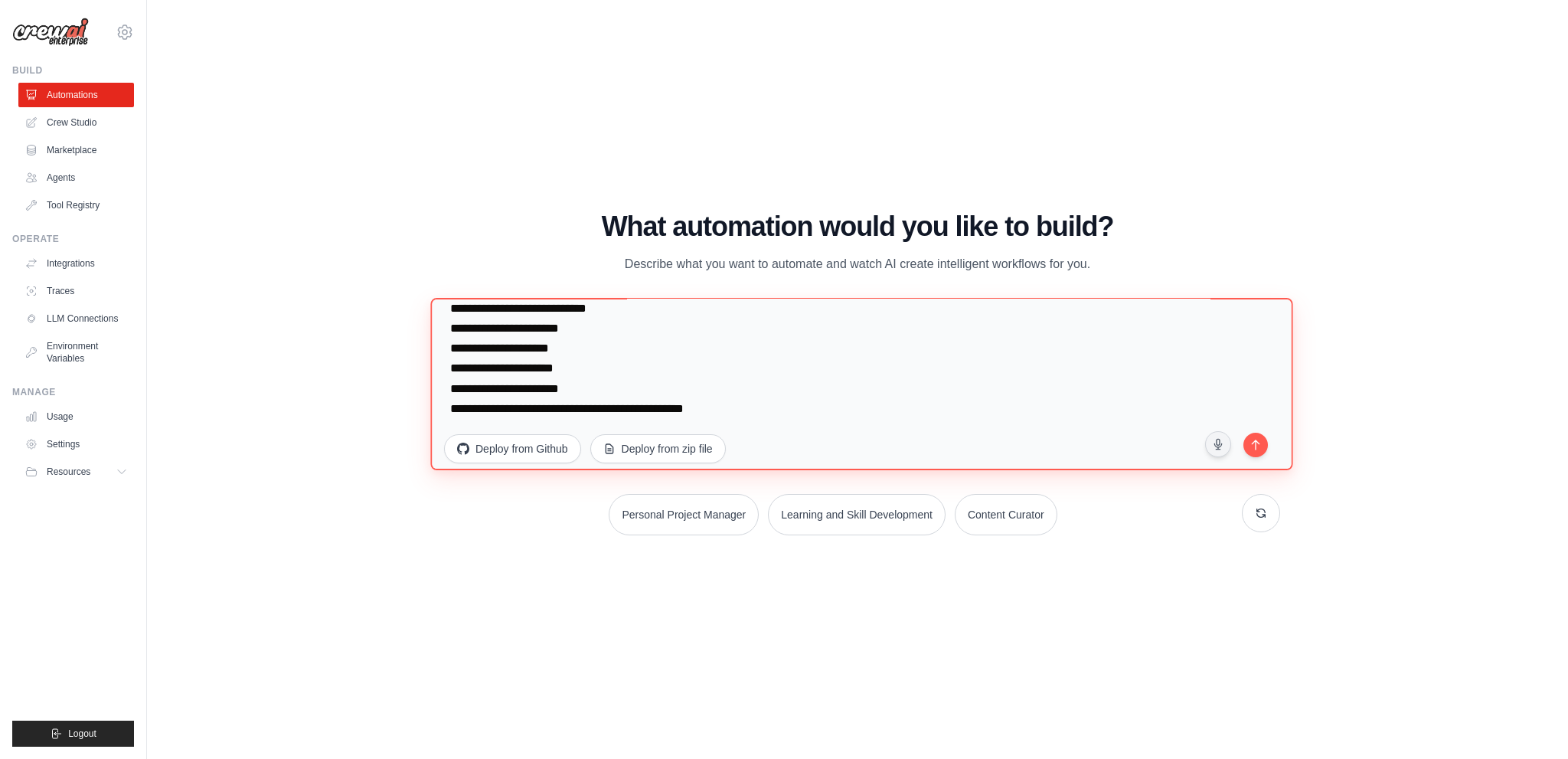
drag, startPoint x: 452, startPoint y: 365, endPoint x: 530, endPoint y: 488, distance: 145.6
click at [527, 490] on div "What automation would you like to build? Describe what you want to automate and…" at bounding box center [857, 373] width 845 height 324
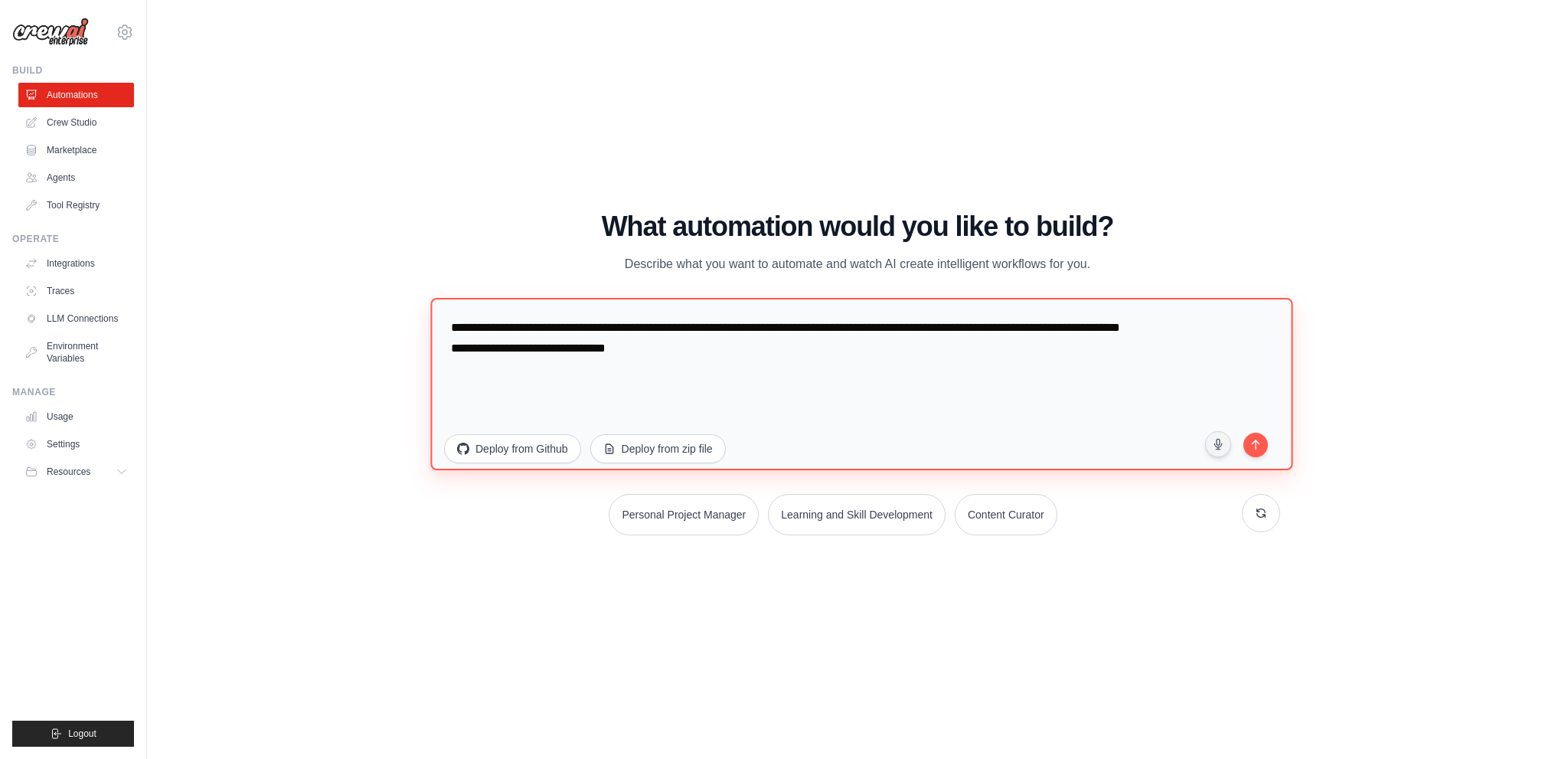
scroll to position [0, 0]
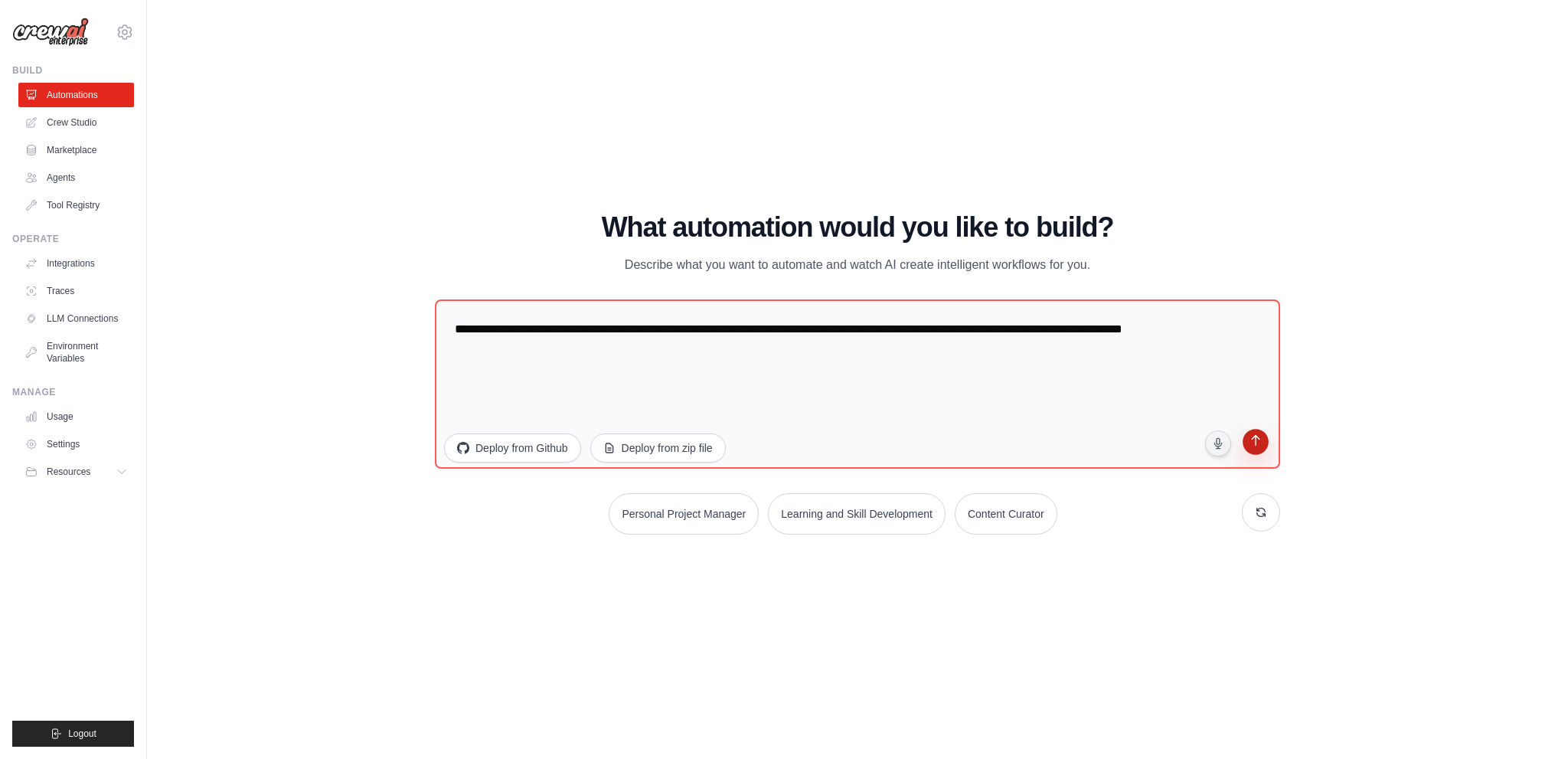
click at [1259, 452] on button "submit" at bounding box center [1256, 444] width 30 height 30
click at [604, 348] on textarea "**********" at bounding box center [857, 384] width 854 height 171
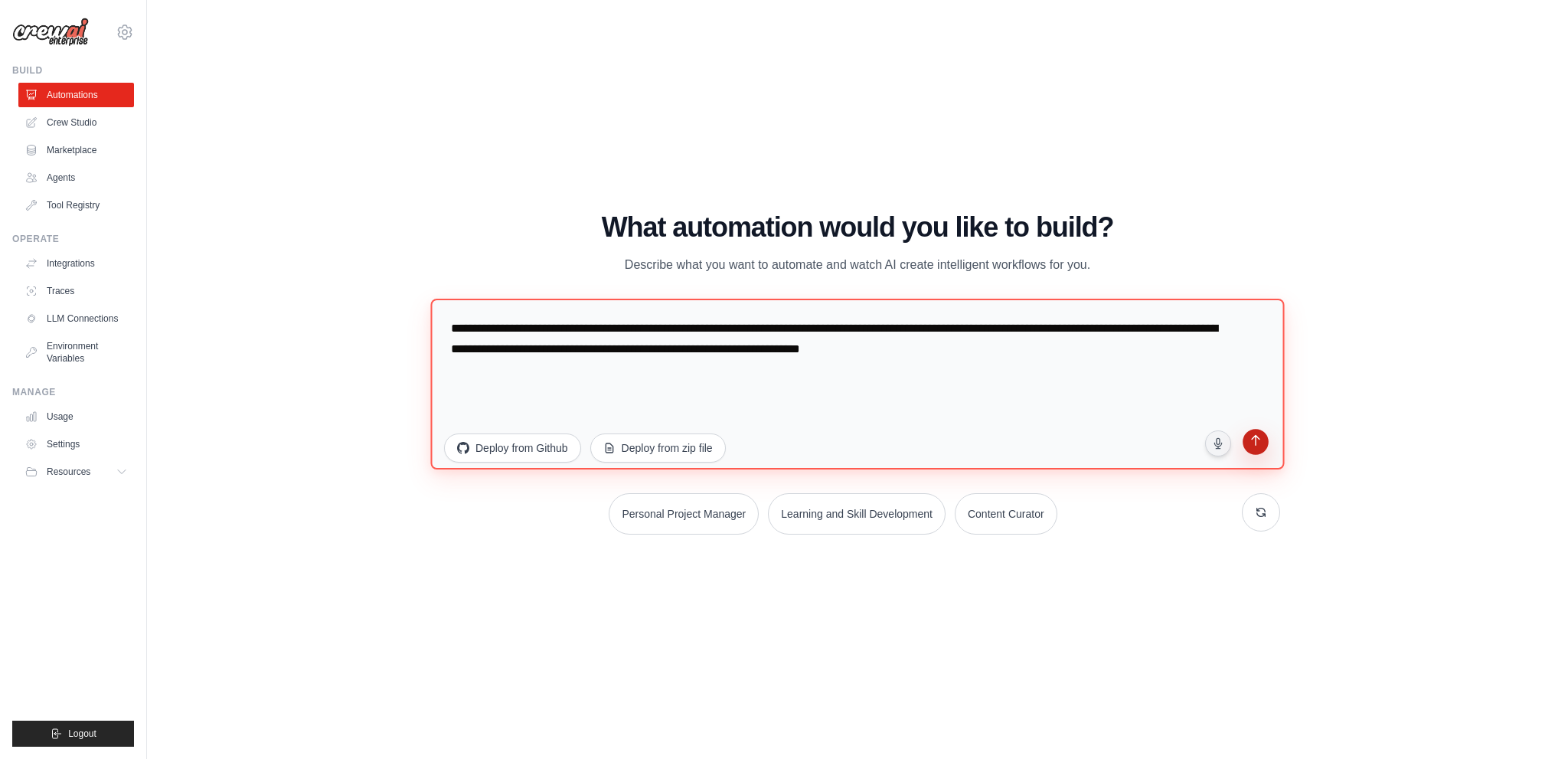
type textarea "**********"
click at [1259, 440] on icon "submit" at bounding box center [1255, 442] width 14 height 14
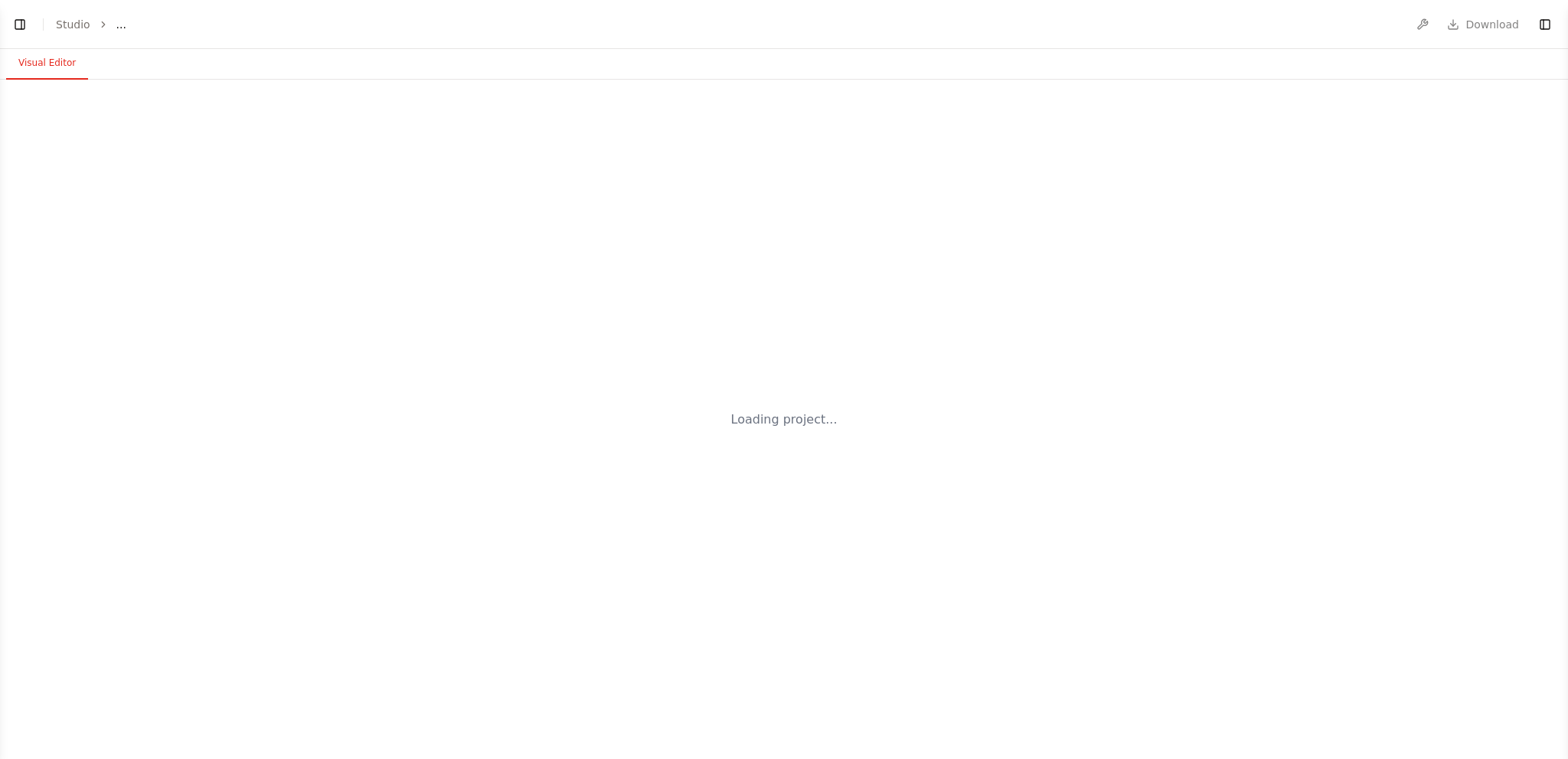
select select "****"
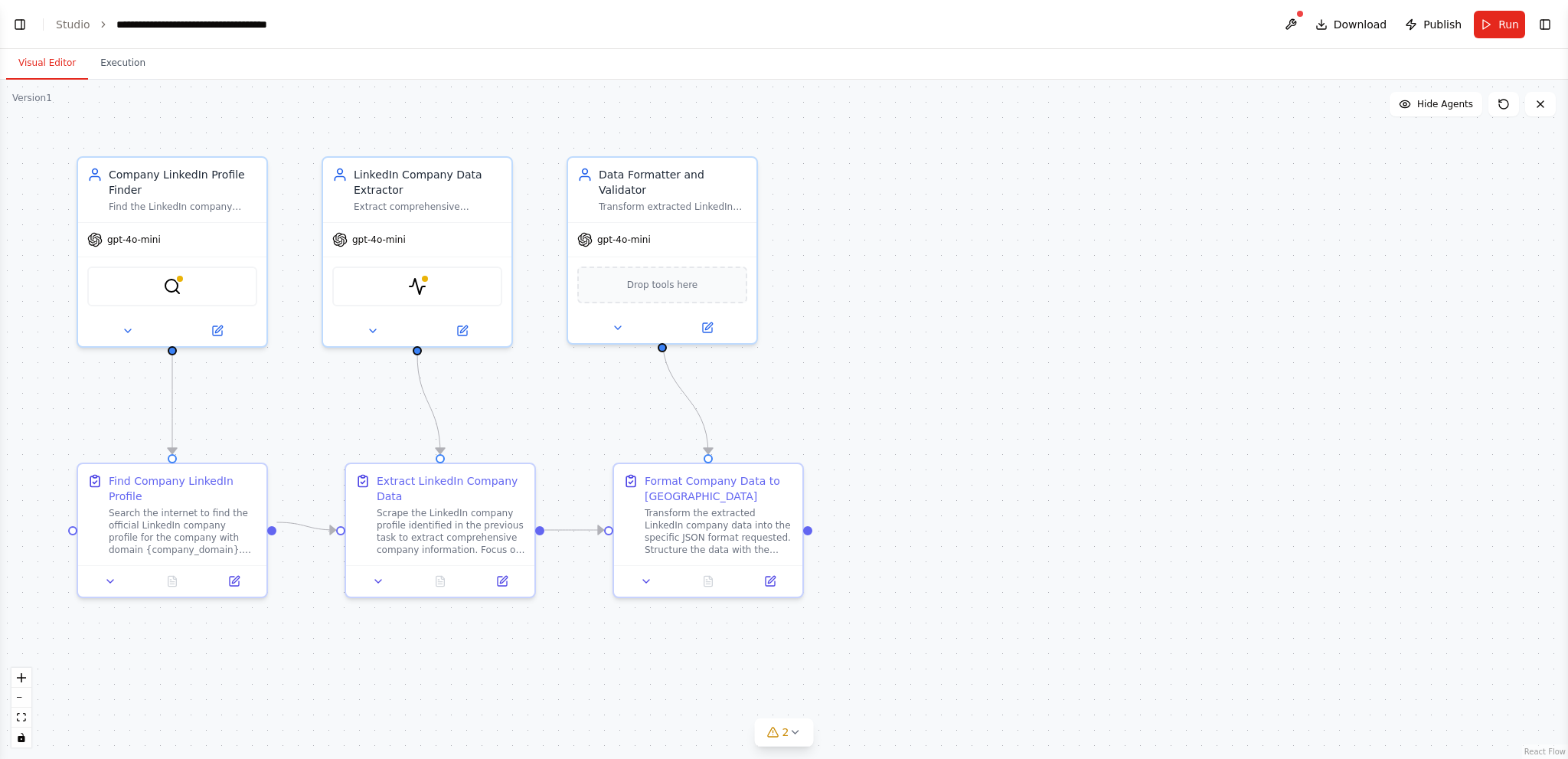
scroll to position [1602, 0]
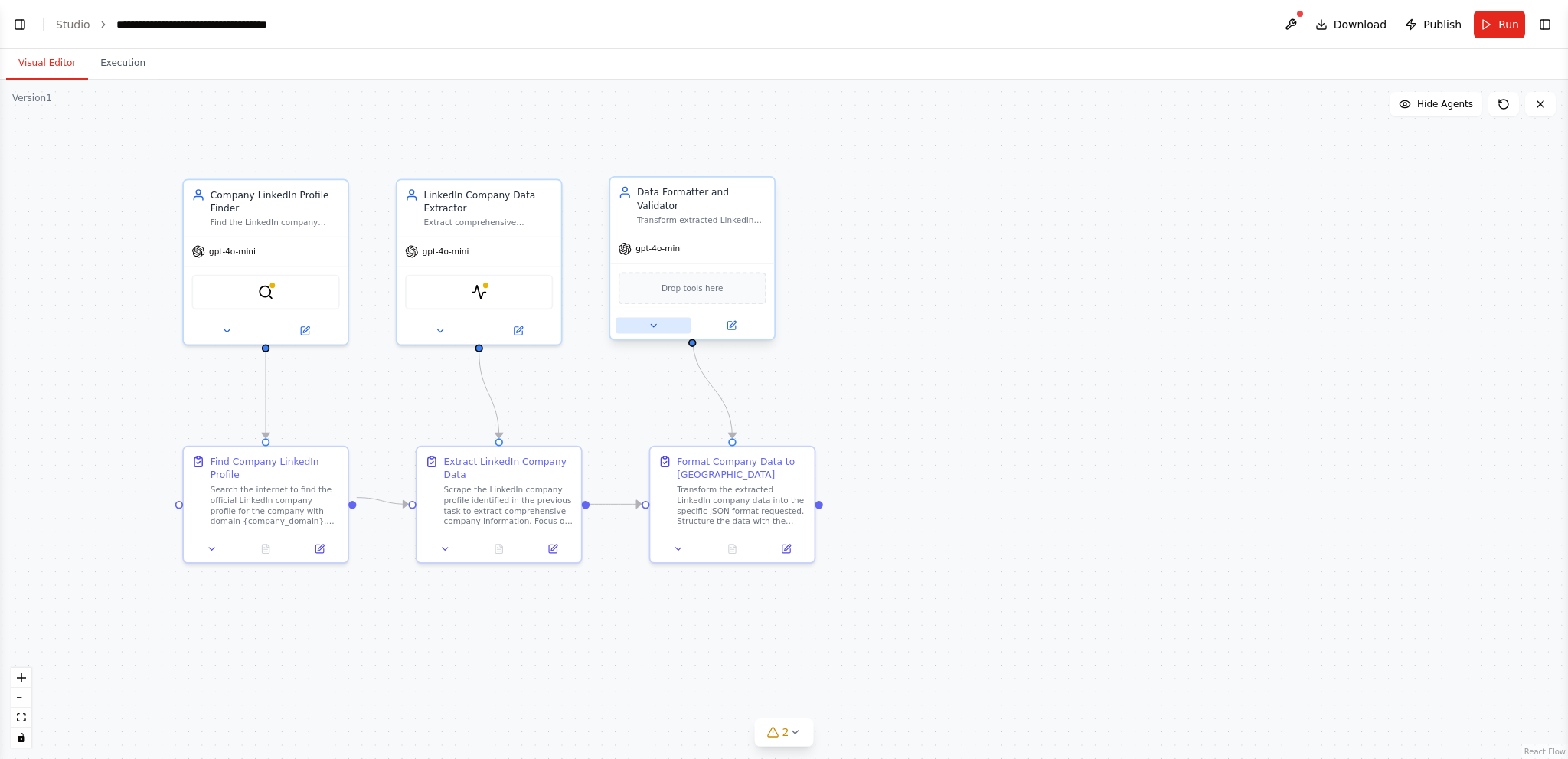
click at [654, 320] on icon at bounding box center [653, 326] width 11 height 11
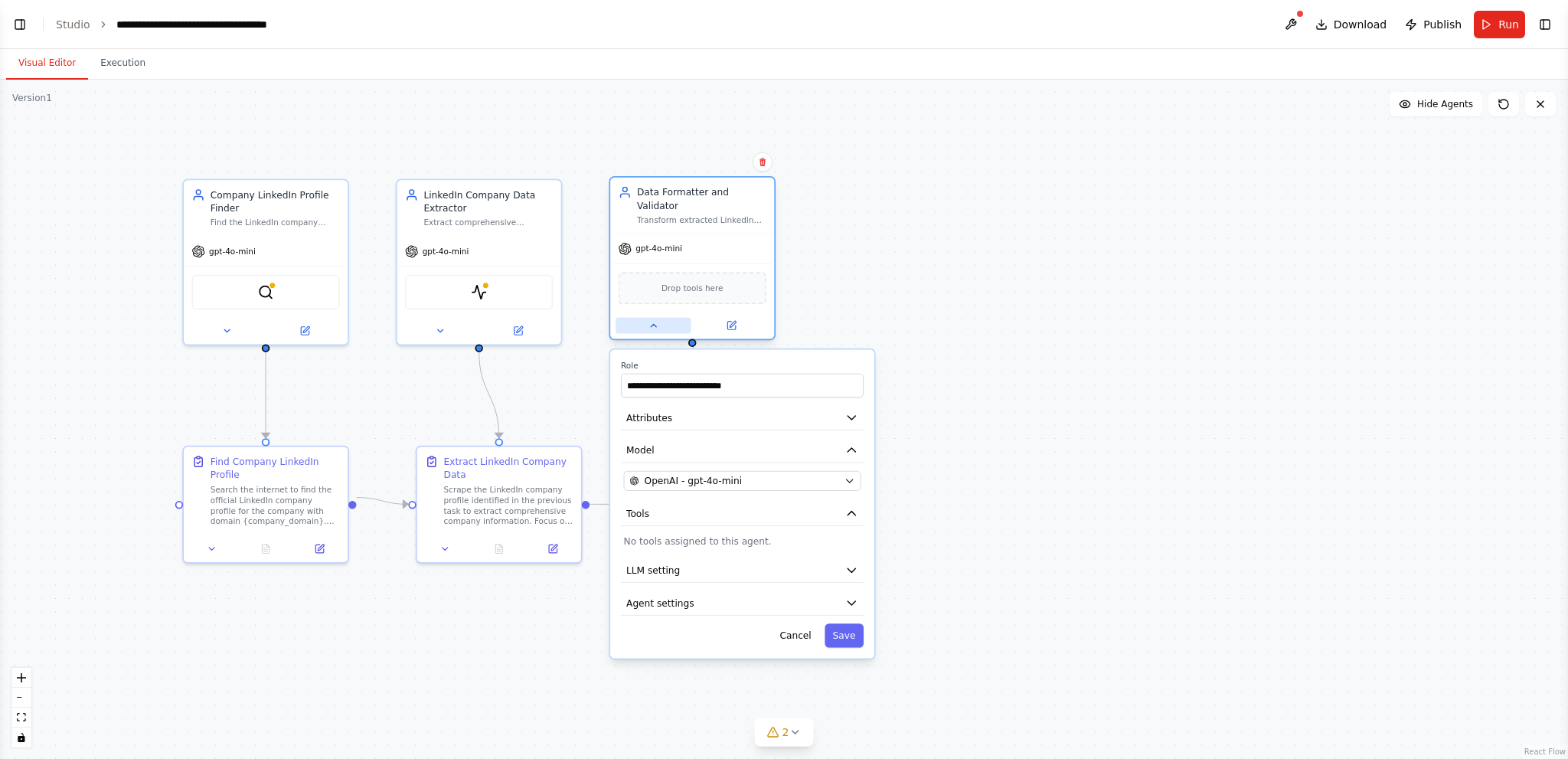
click at [654, 324] on icon at bounding box center [654, 325] width 5 height 3
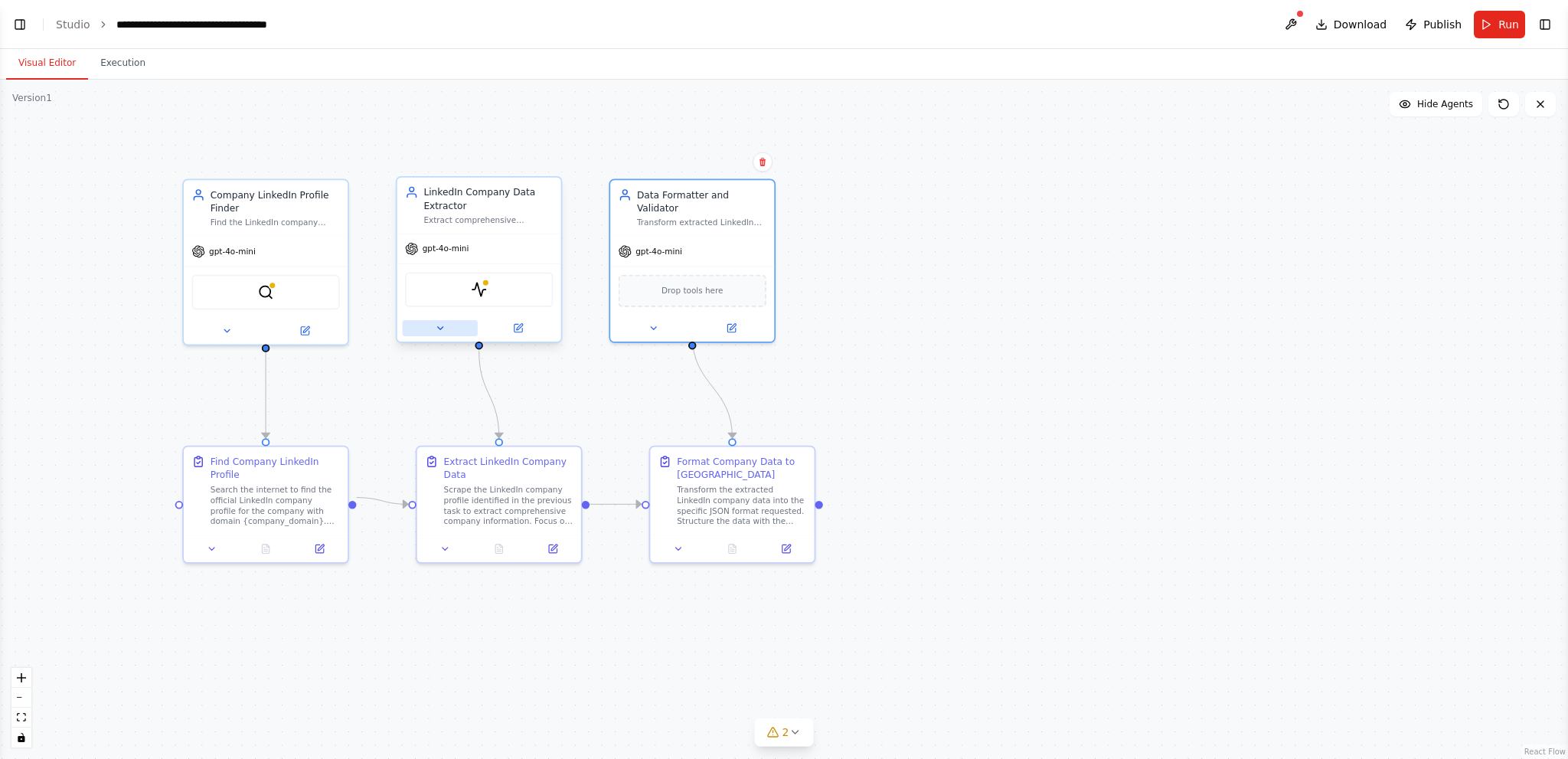
click at [436, 328] on icon at bounding box center [440, 328] width 11 height 11
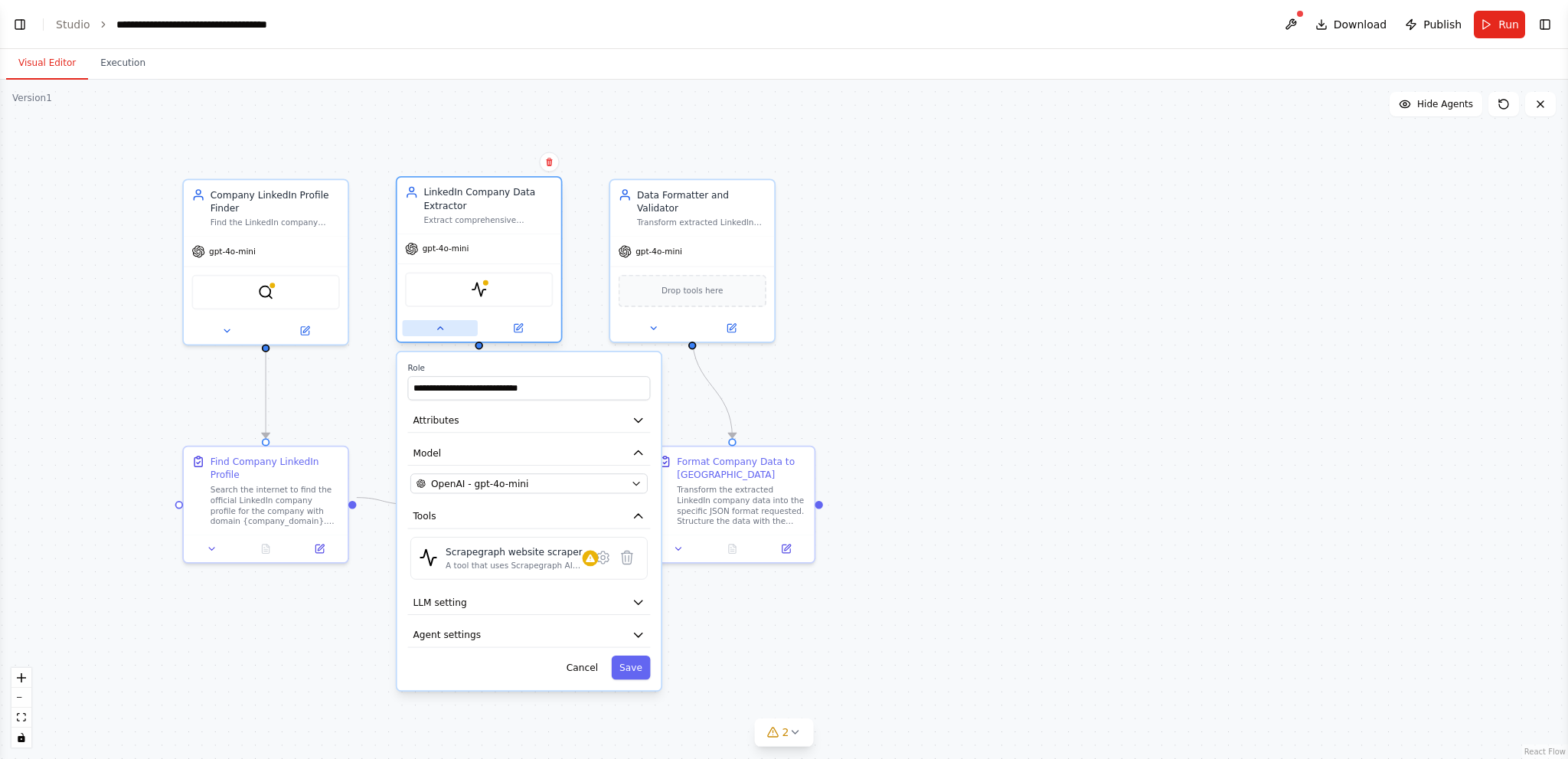
click at [436, 328] on icon at bounding box center [440, 328] width 11 height 11
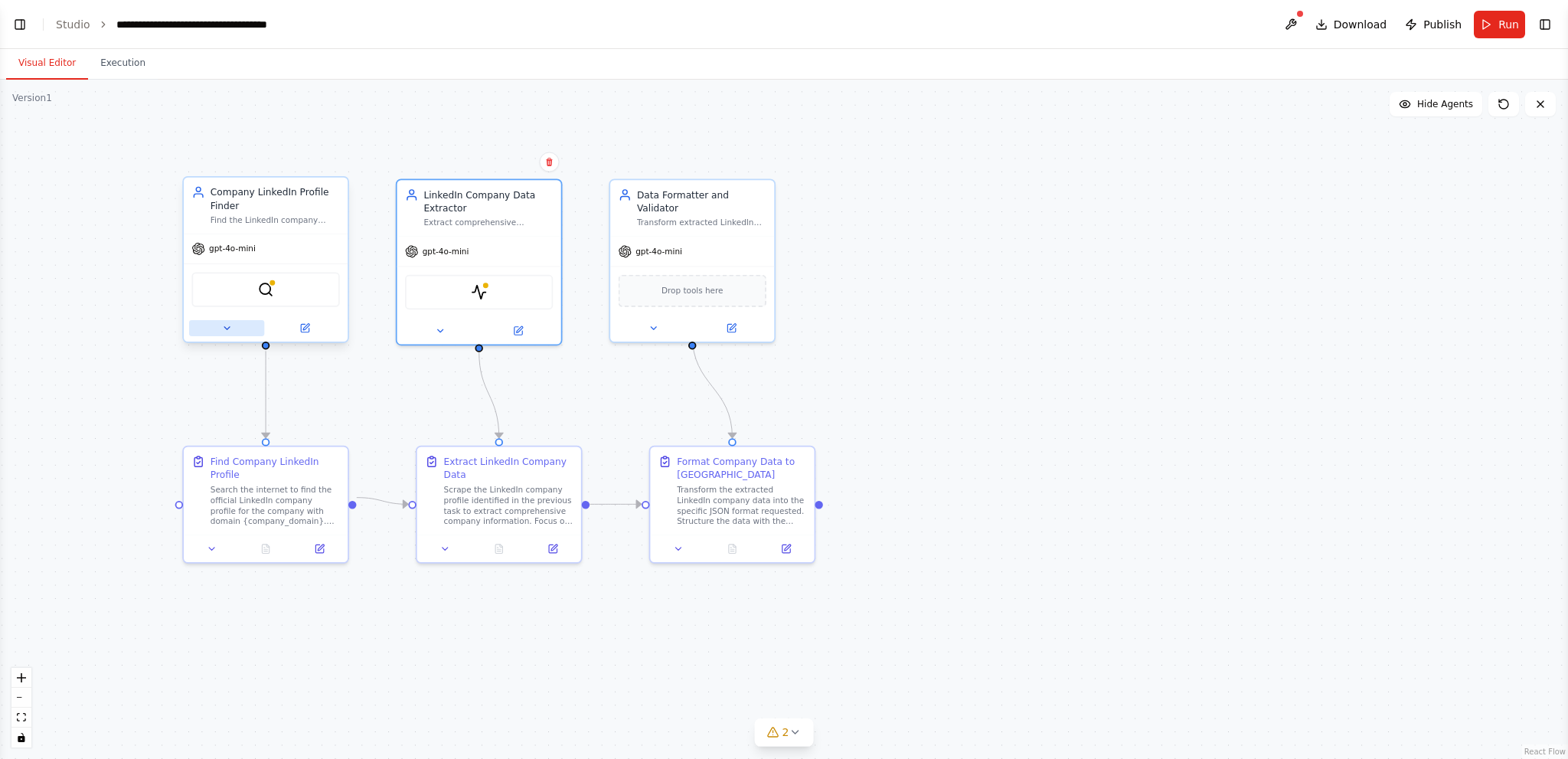
scroll to position [2502, 0]
click at [221, 330] on button at bounding box center [226, 328] width 75 height 16
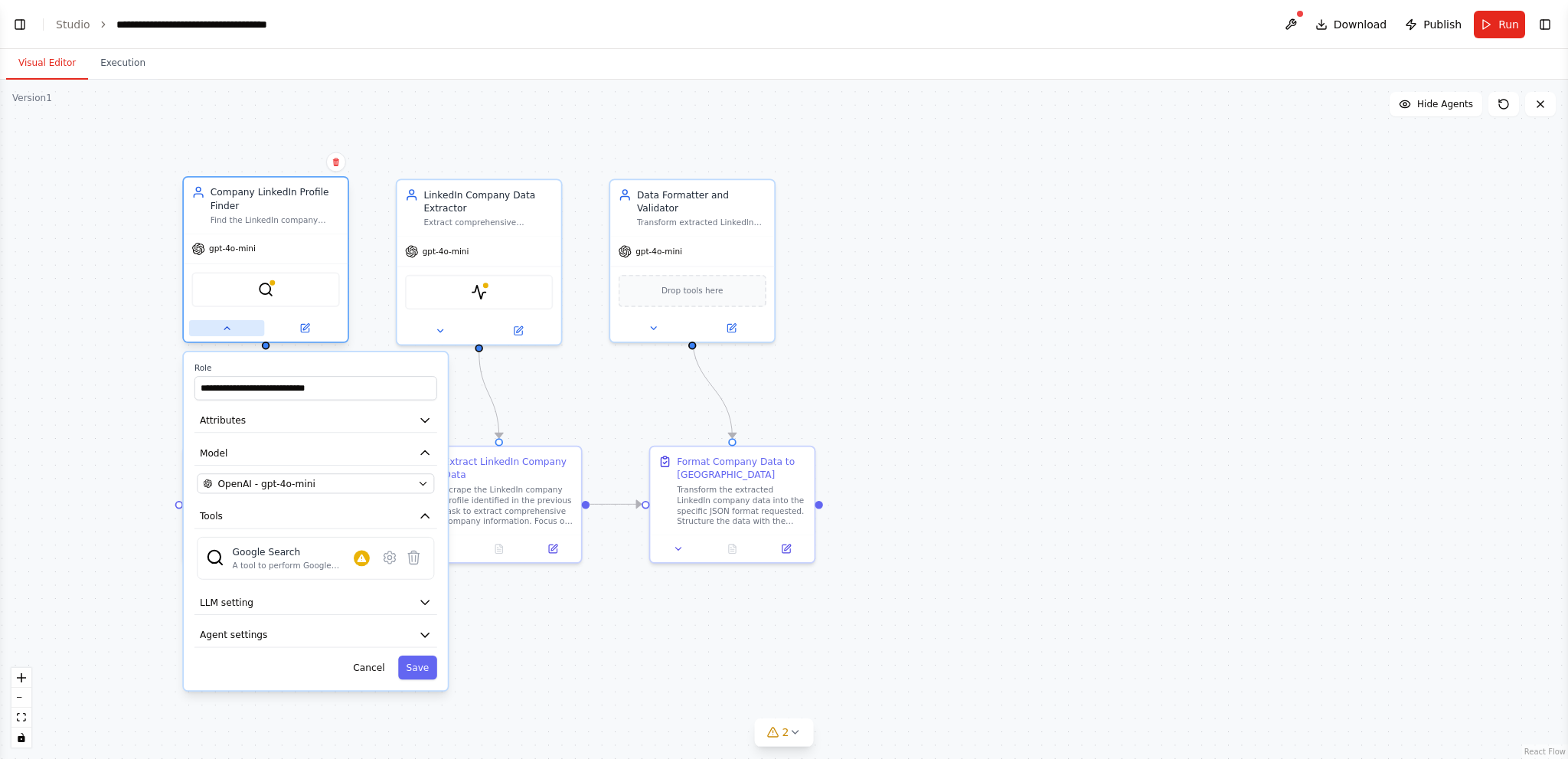
click at [221, 330] on button at bounding box center [226, 328] width 75 height 16
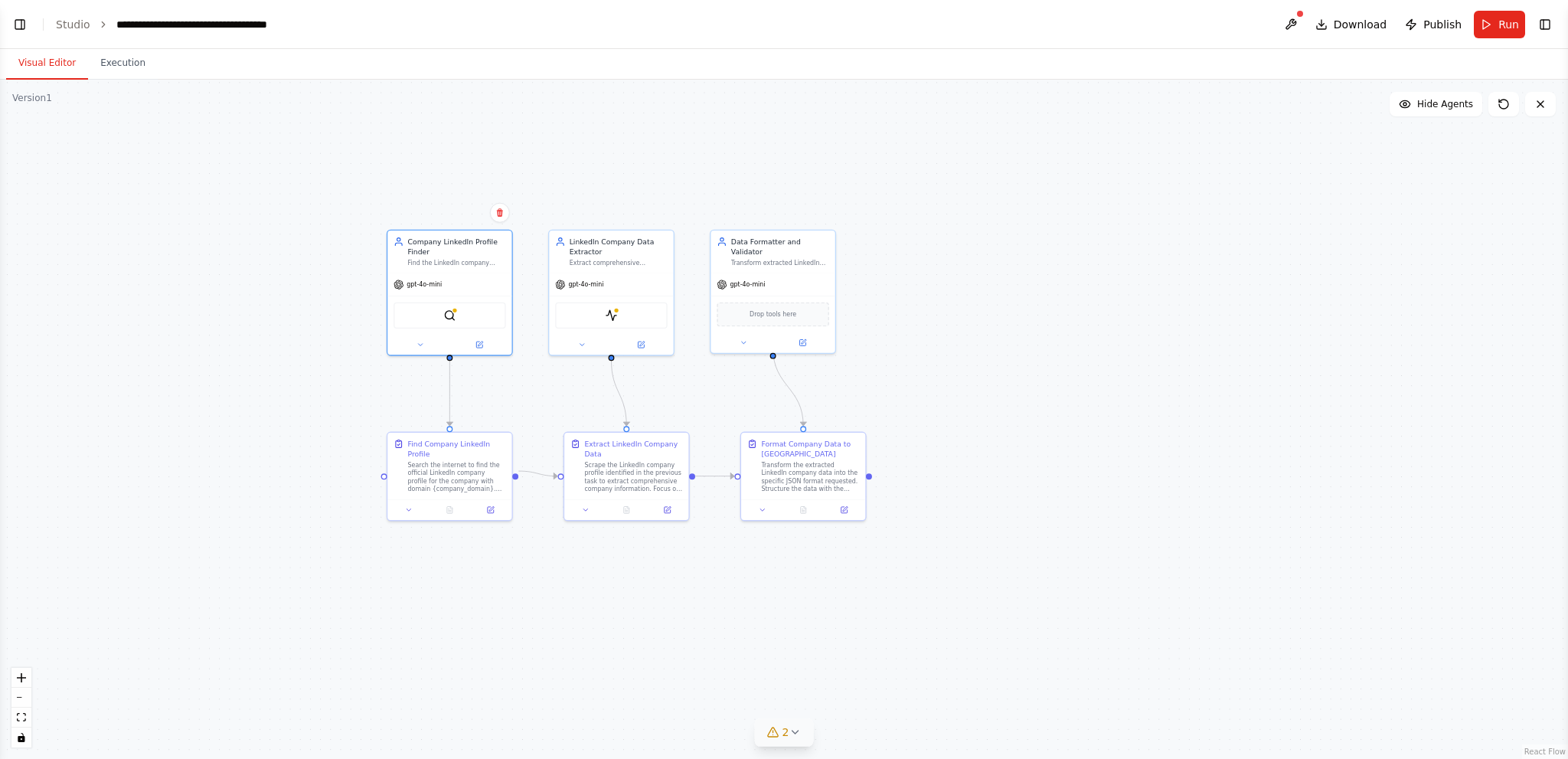
click at [796, 733] on icon at bounding box center [795, 733] width 13 height 13
click at [1016, 646] on icon at bounding box center [1022, 643] width 13 height 13
click at [1503, 21] on span "Run" at bounding box center [1508, 24] width 21 height 15
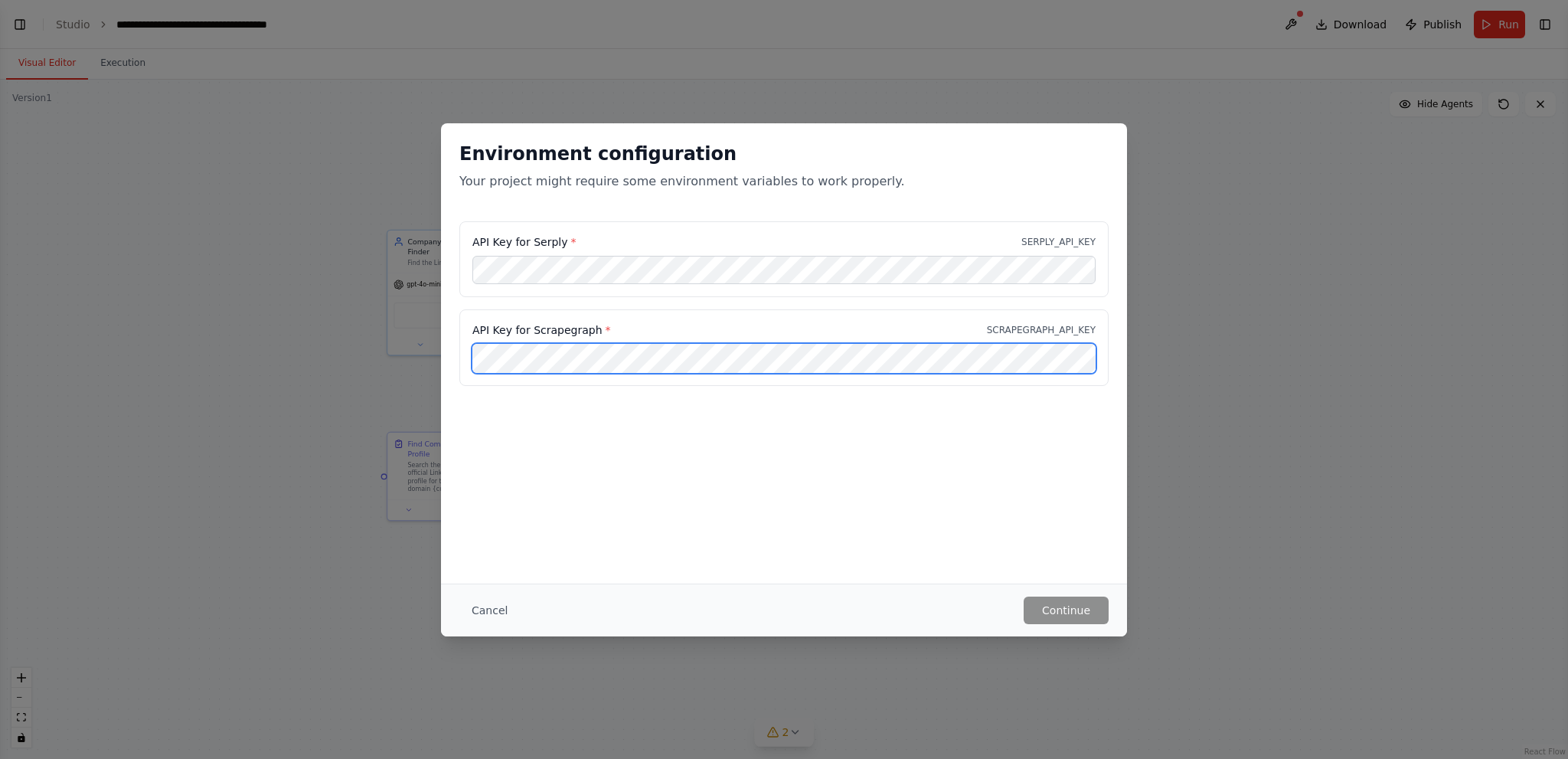
click at [465, 346] on div "API Key for Scrapegraph * SCRAPEGRAPH_API_KEY" at bounding box center [784, 348] width 649 height 77
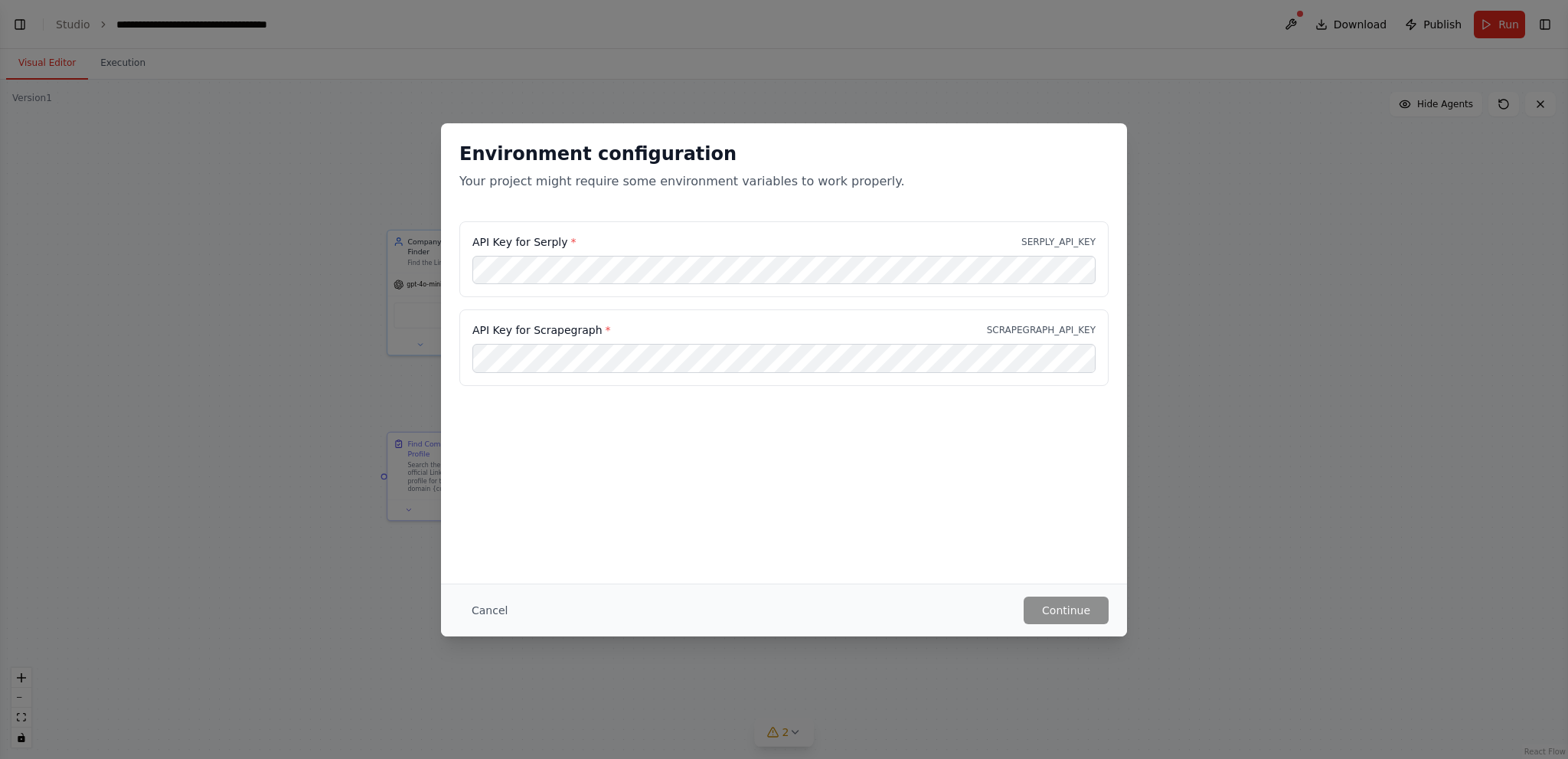
click at [226, 194] on div "Environment configuration Your project might require some environment variables…" at bounding box center [784, 380] width 1568 height 759
click at [699, 401] on div "API Key for Serply * SERPLY_API_KEY API Key for Scrapegraph * SCRAPEGRAPH_API_K…" at bounding box center [784, 312] width 686 height 183
drag, startPoint x: 589, startPoint y: 328, endPoint x: 530, endPoint y: 328, distance: 59.0
click at [530, 328] on label "API Key for Scrapegraph *" at bounding box center [541, 329] width 139 height 15
copy label "Scrapegraph"
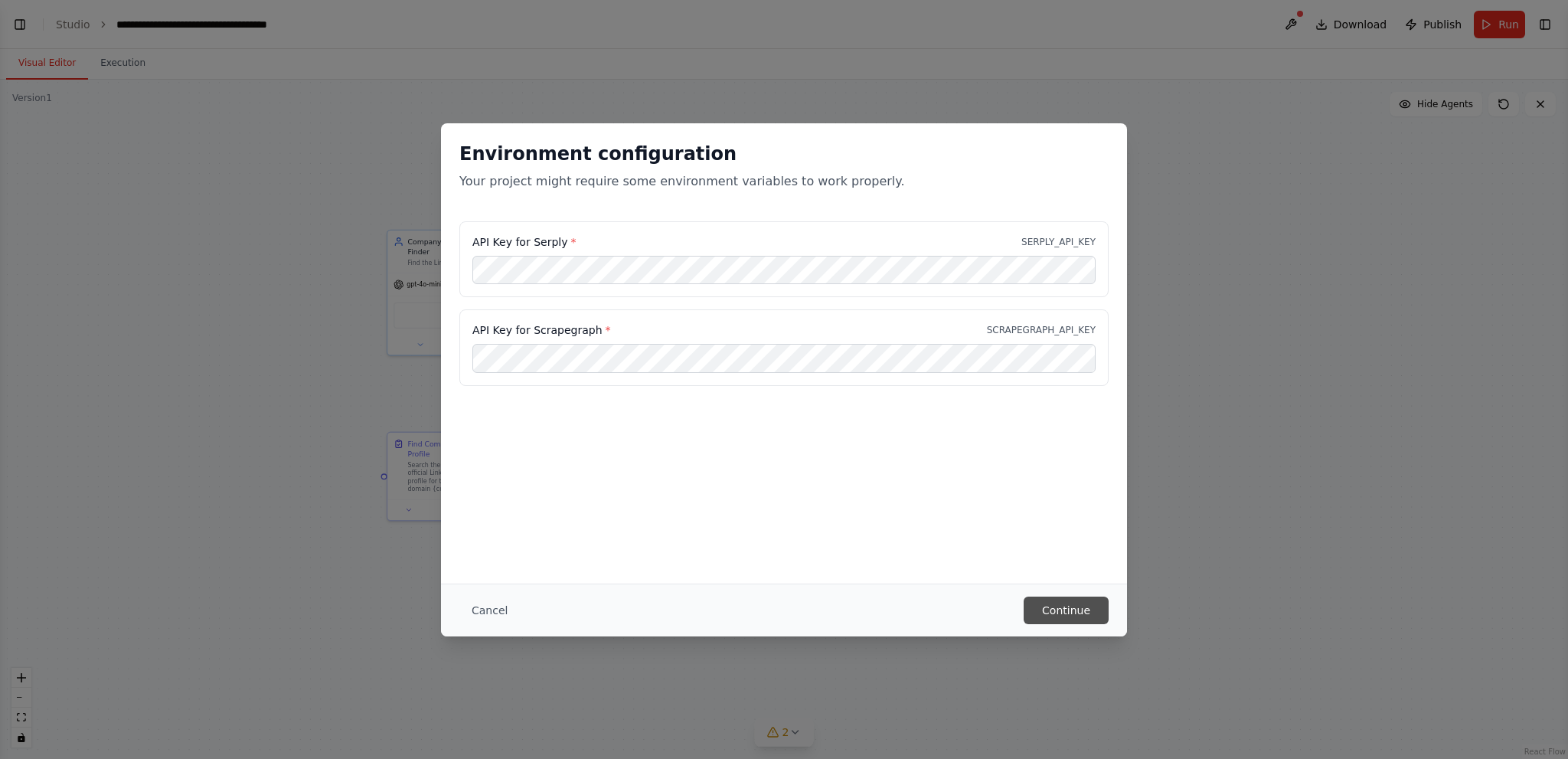
click at [1072, 603] on button "Continue" at bounding box center [1066, 610] width 85 height 28
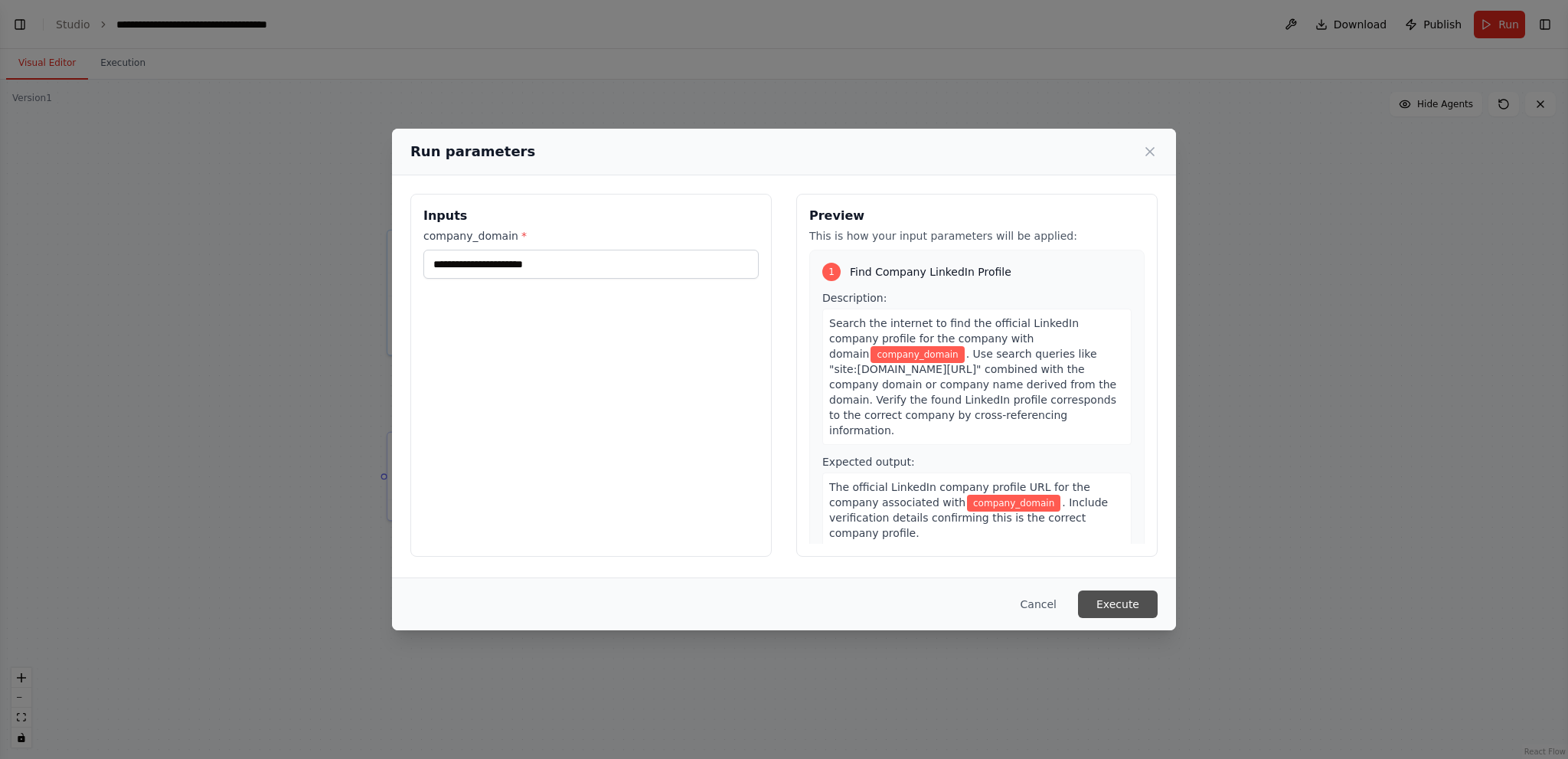
click at [1122, 603] on button "Execute" at bounding box center [1117, 604] width 80 height 28
click at [503, 262] on input "company_domain *" at bounding box center [590, 264] width 335 height 30
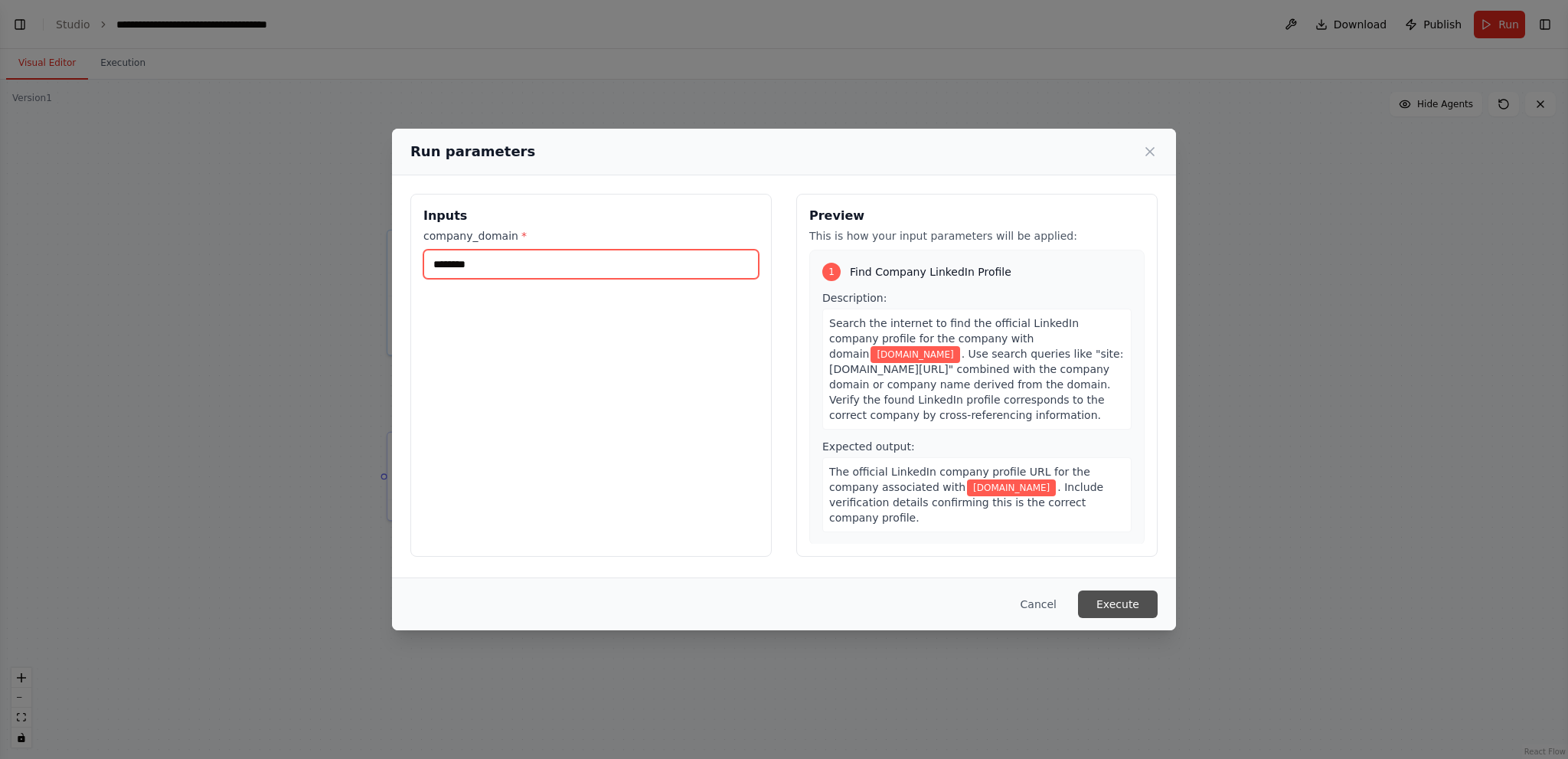
type input "********"
click at [1102, 601] on button "Execute" at bounding box center [1117, 604] width 80 height 28
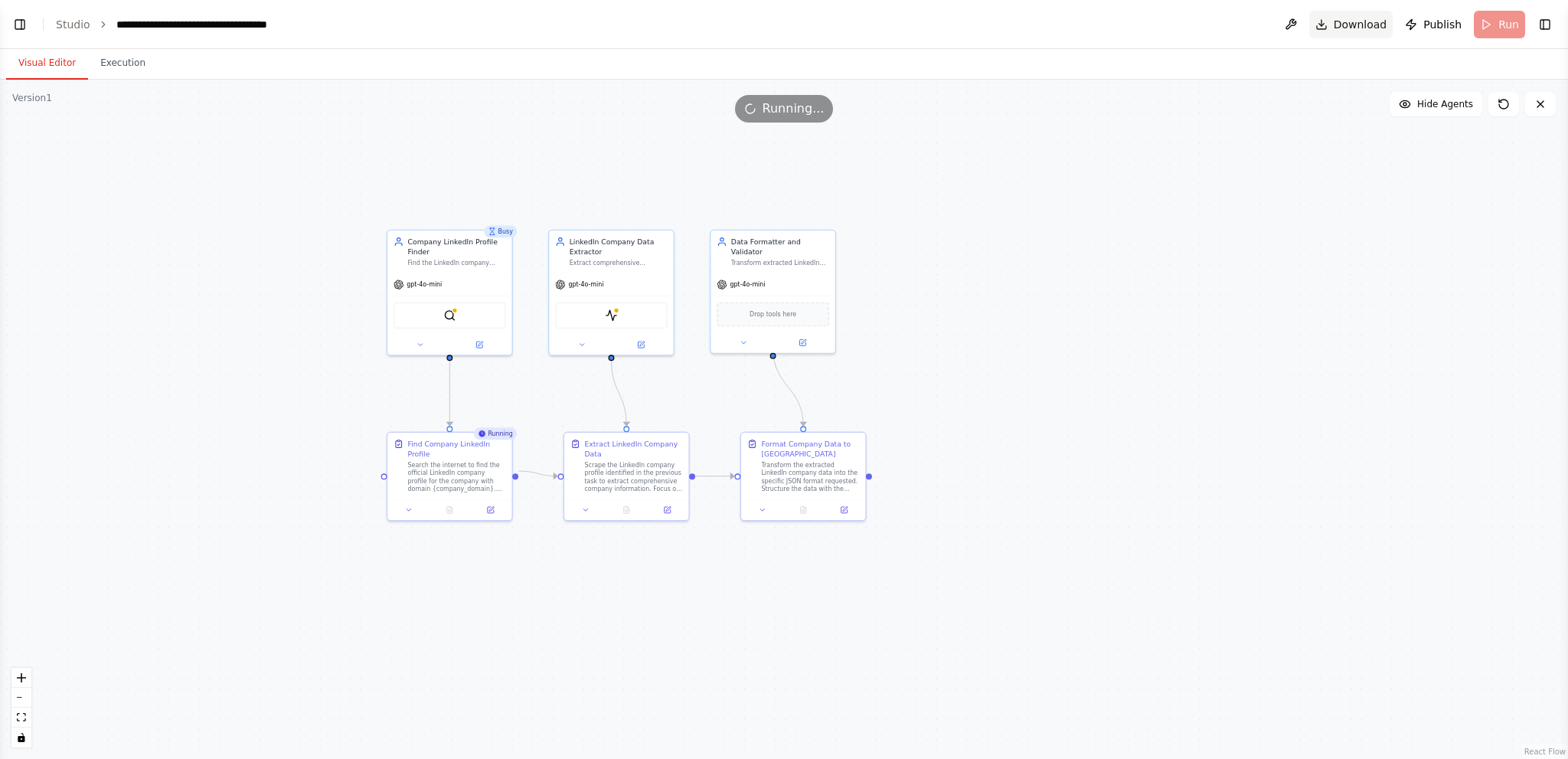
click at [1359, 26] on span "Download" at bounding box center [1360, 24] width 54 height 15
click at [113, 61] on button "Execution" at bounding box center [123, 64] width 70 height 32
click at [49, 61] on button "Visual Editor" at bounding box center [47, 64] width 82 height 32
click at [118, 71] on button "Execution" at bounding box center [123, 64] width 70 height 32
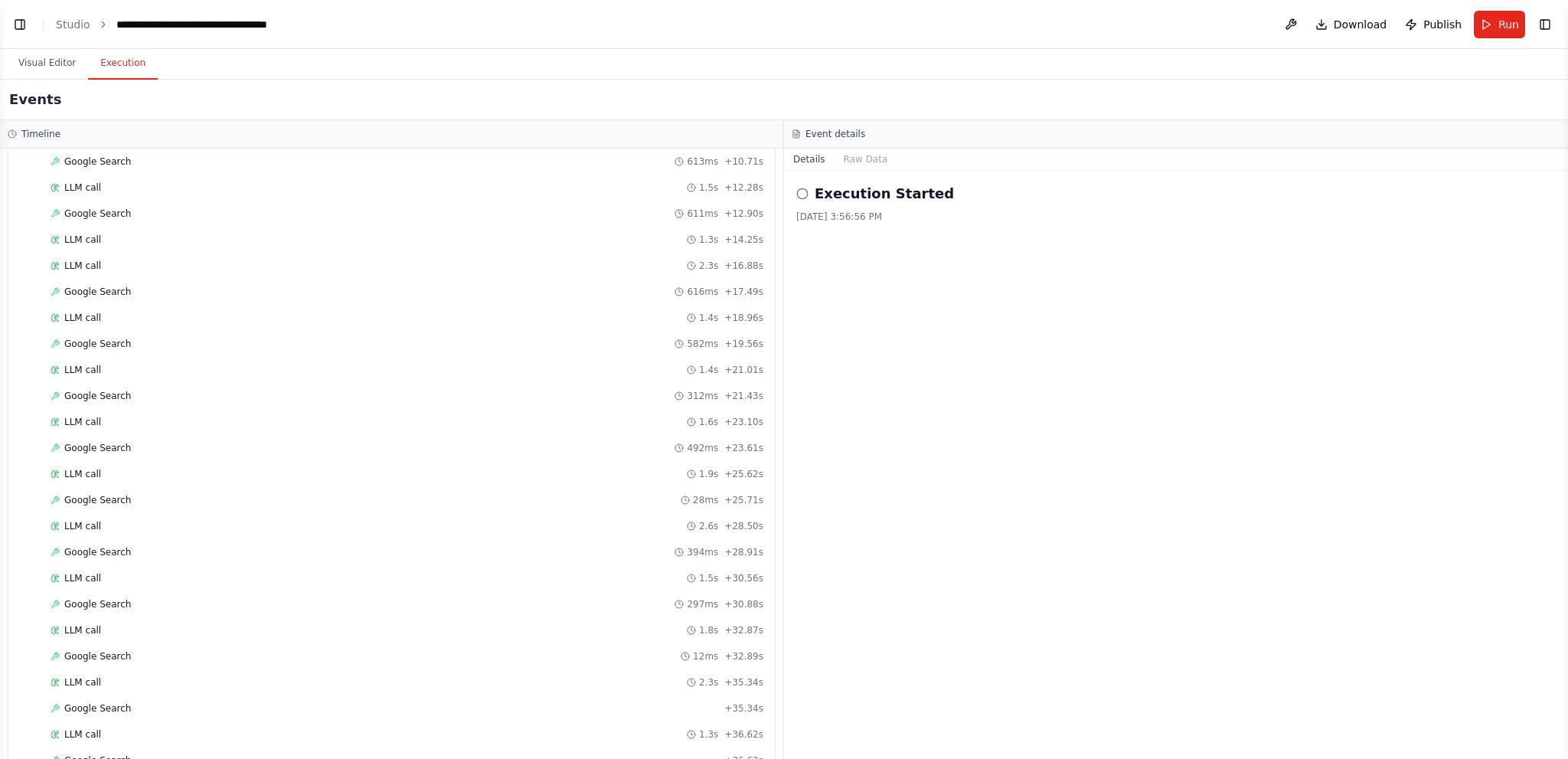
scroll to position [460, 0]
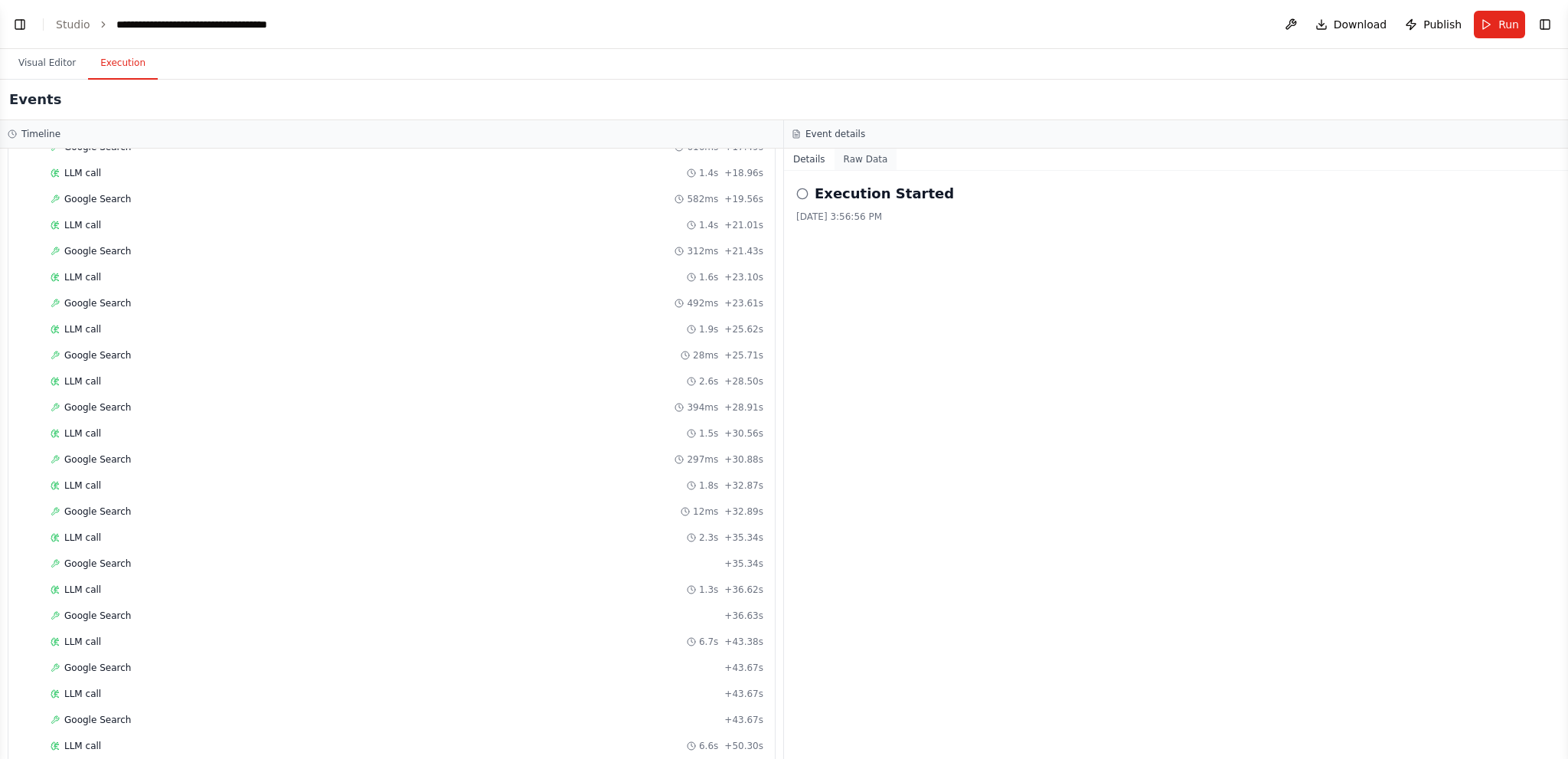
click at [858, 156] on button "Raw Data" at bounding box center [866, 159] width 63 height 21
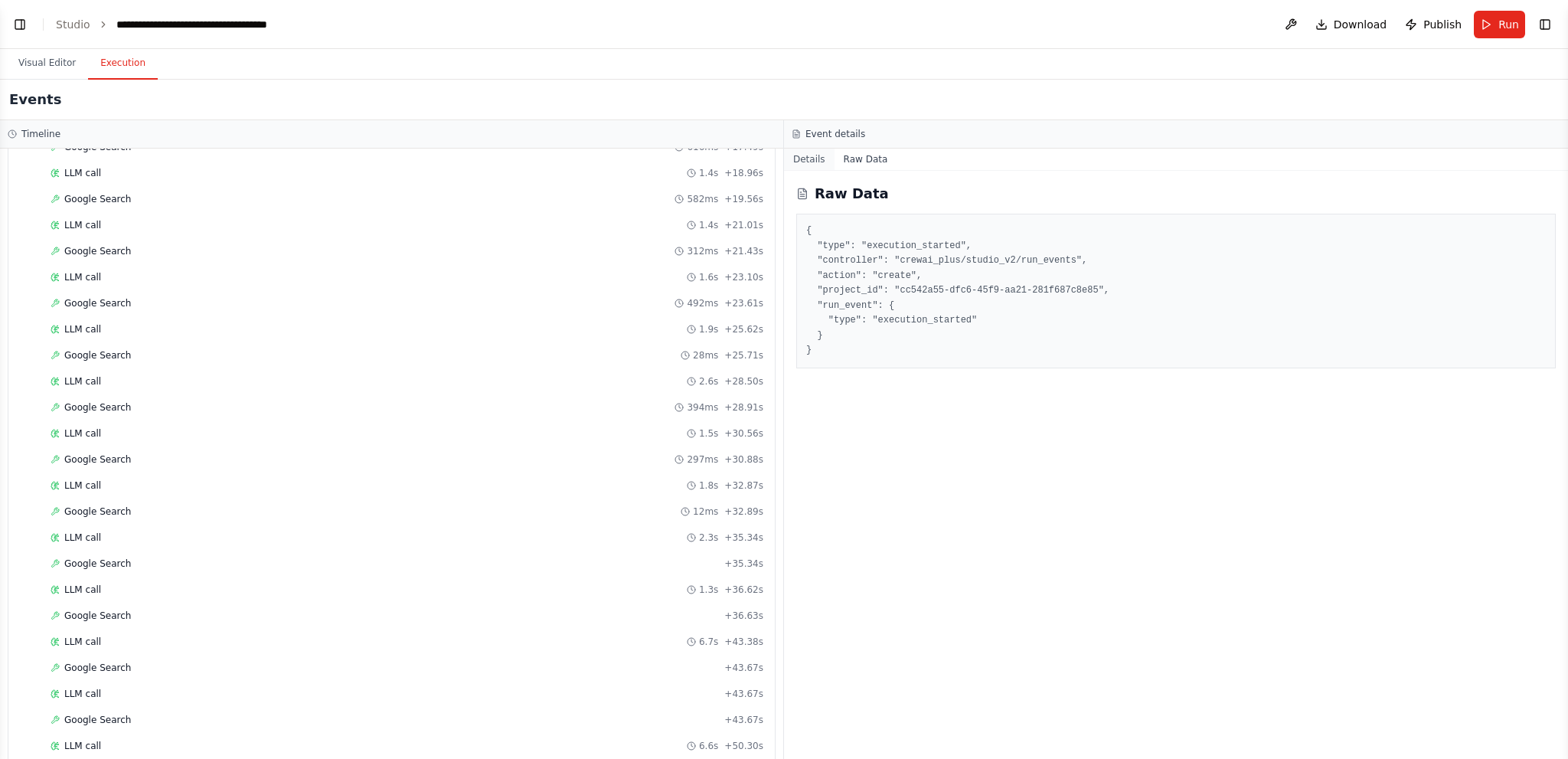
click at [815, 161] on button "Details" at bounding box center [809, 159] width 51 height 21
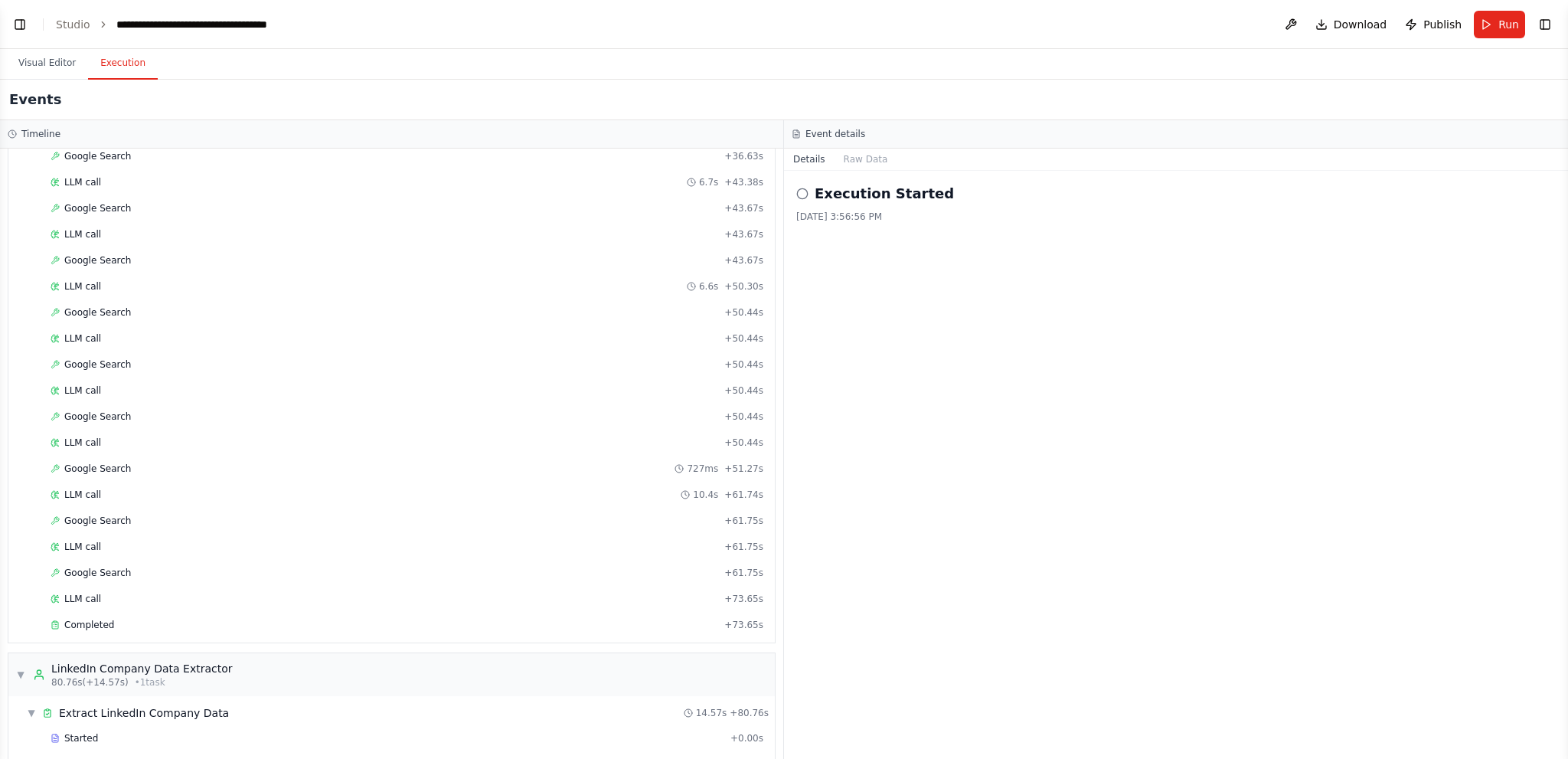
scroll to position [1184, 0]
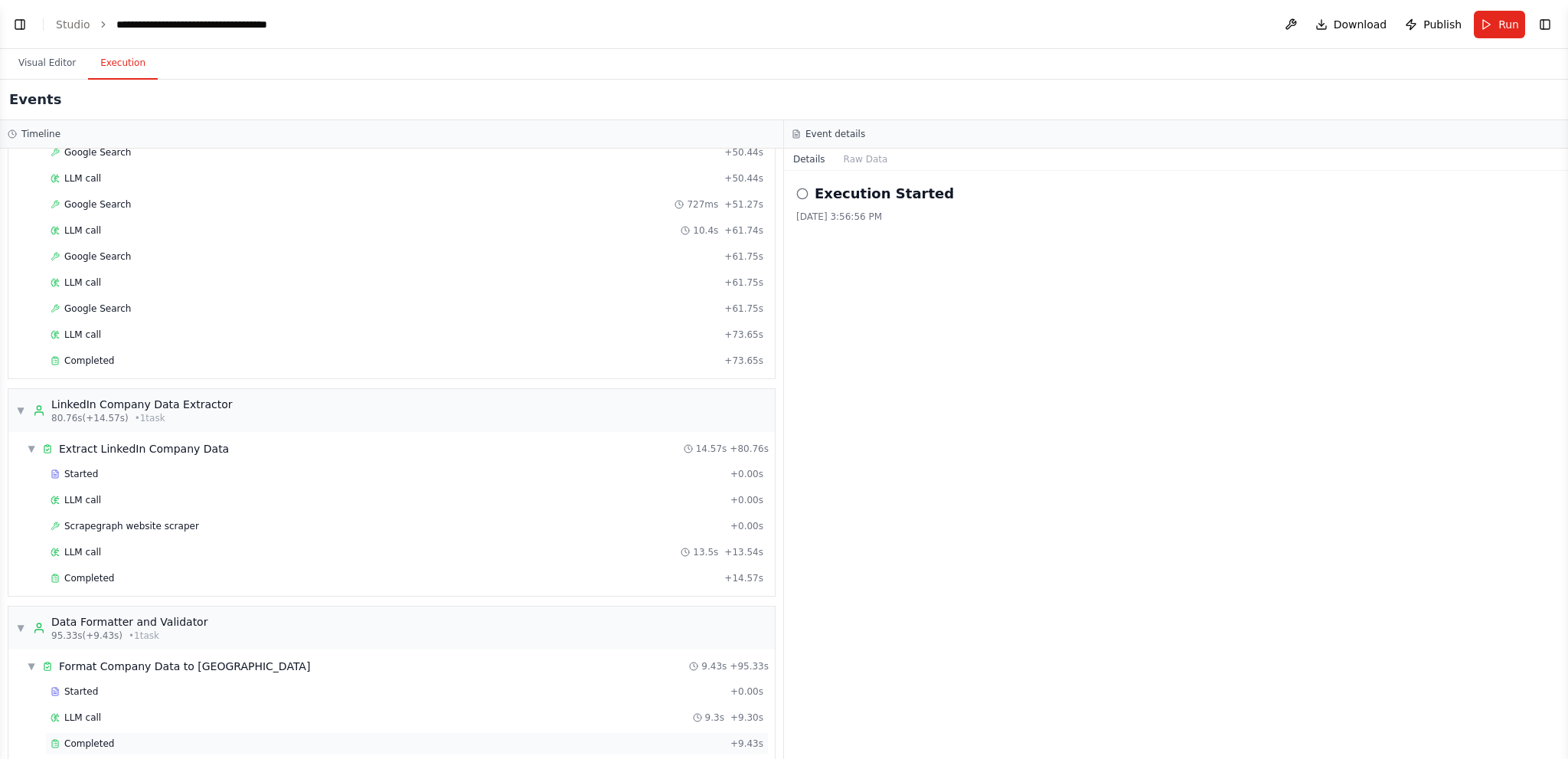
click at [132, 738] on div "Completed" at bounding box center [387, 744] width 674 height 13
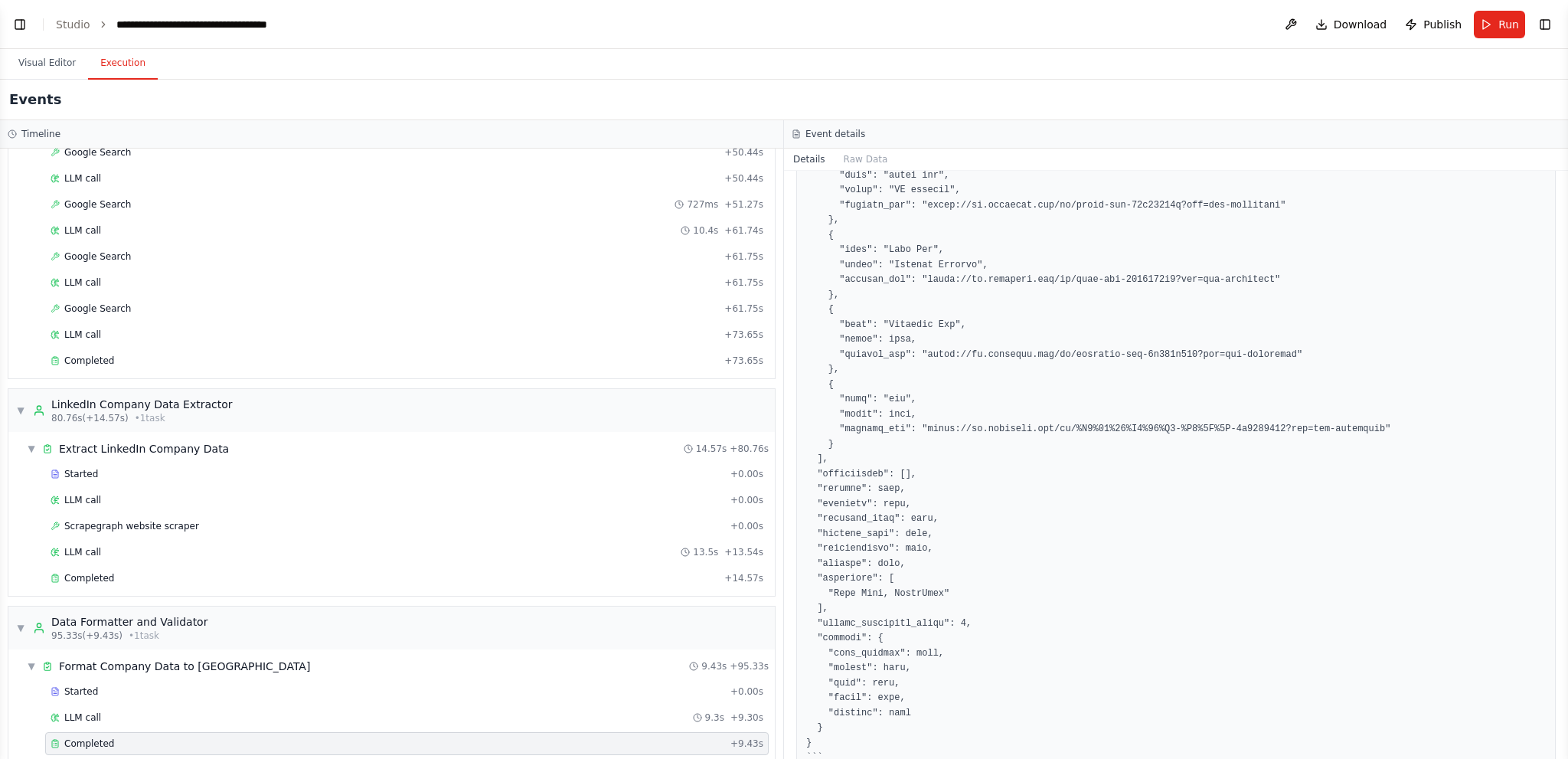
scroll to position [389, 0]
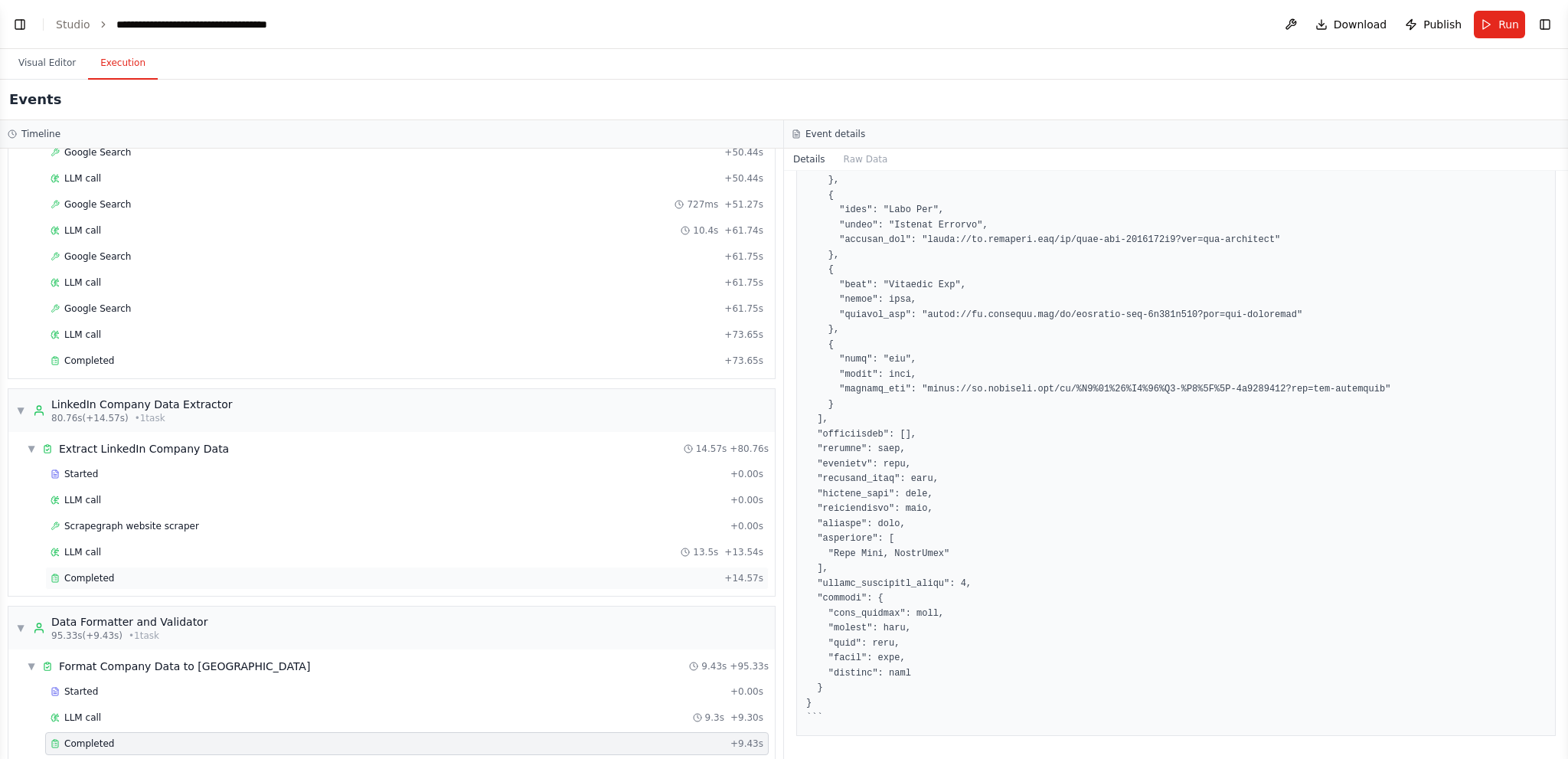
click at [168, 572] on div "Completed" at bounding box center [385, 578] width 667 height 13
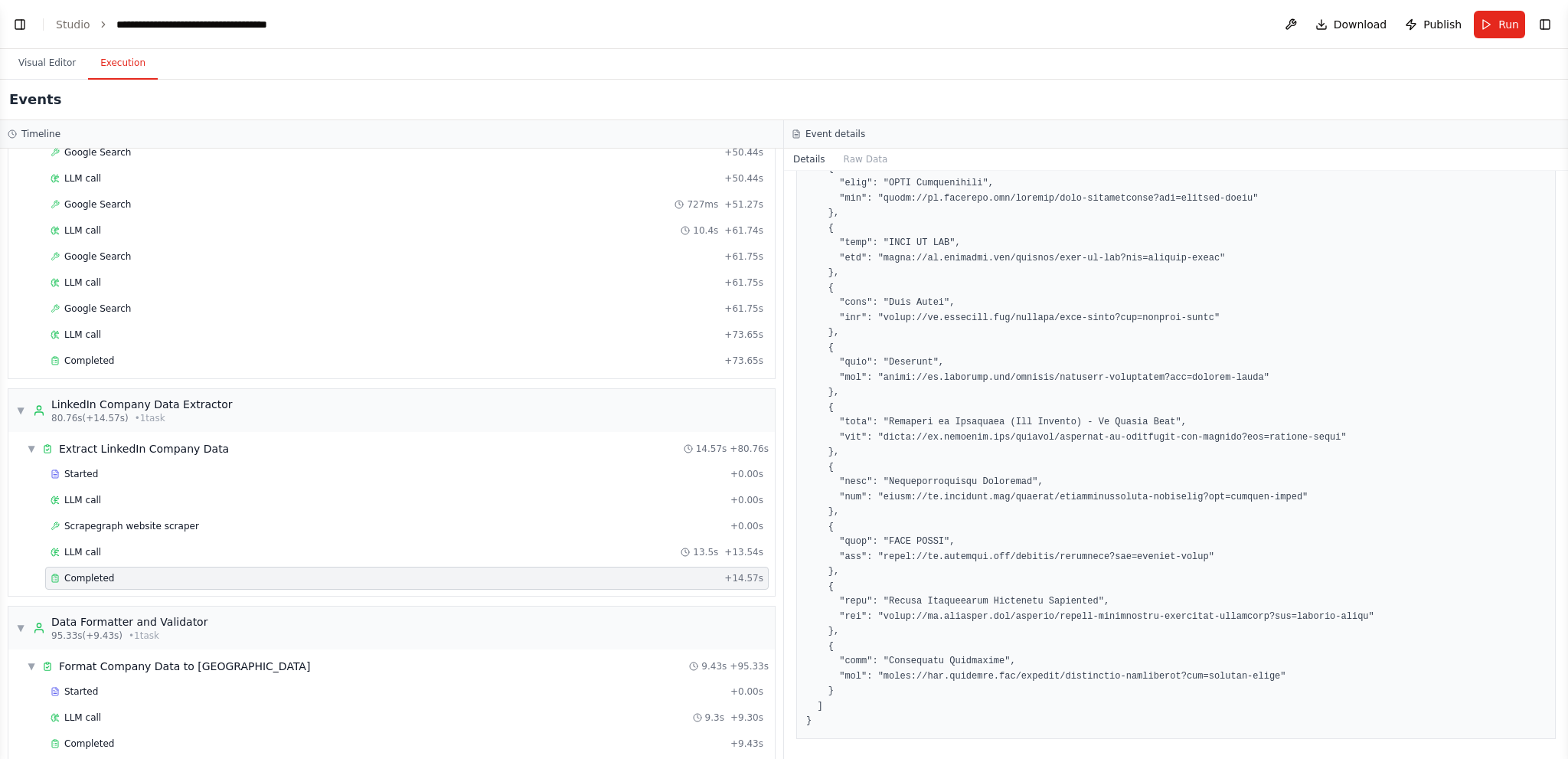
scroll to position [867, 0]
click at [294, 349] on div "Completed + 73.65s" at bounding box center [407, 361] width 724 height 23
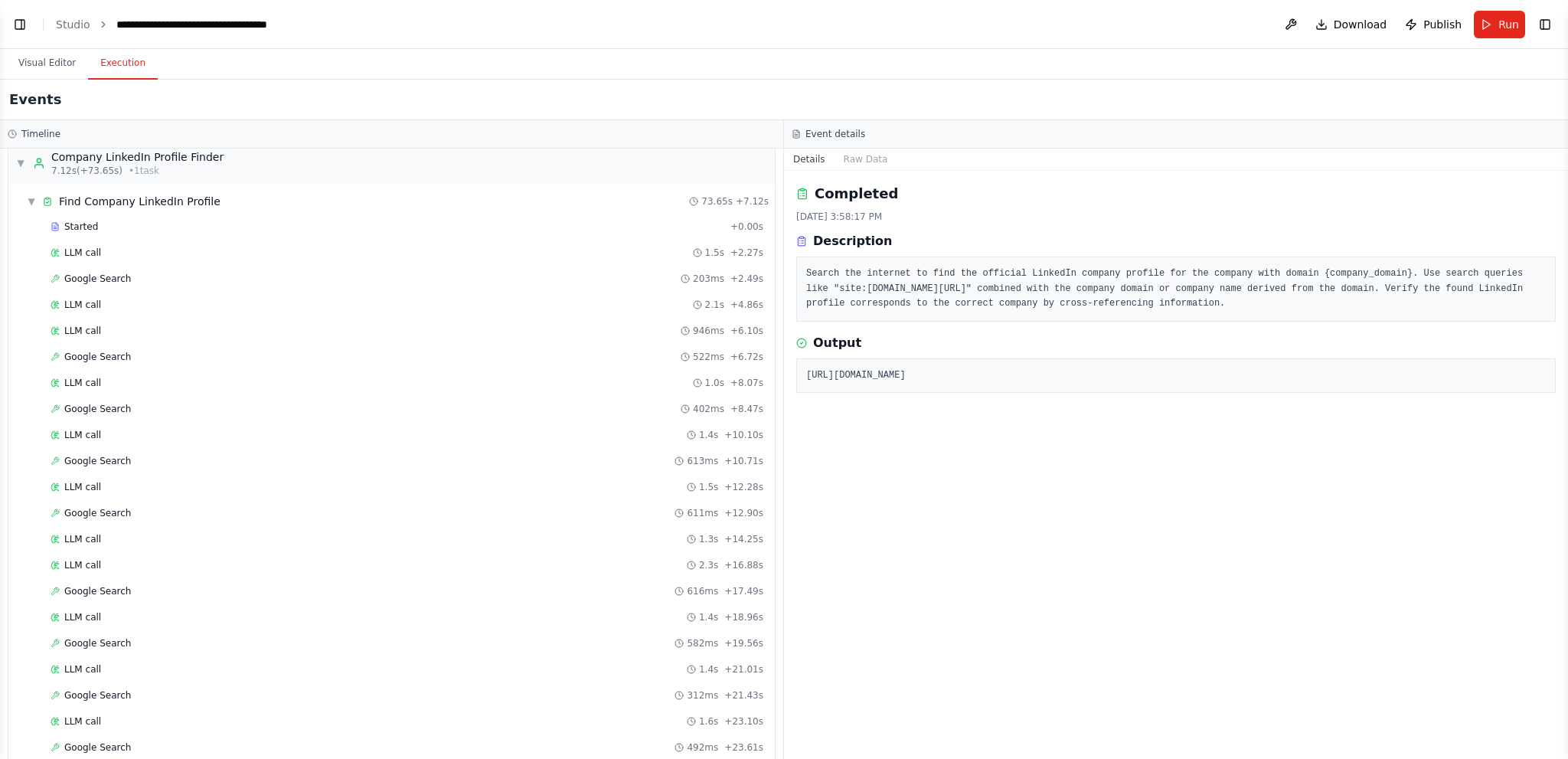
scroll to position [0, 0]
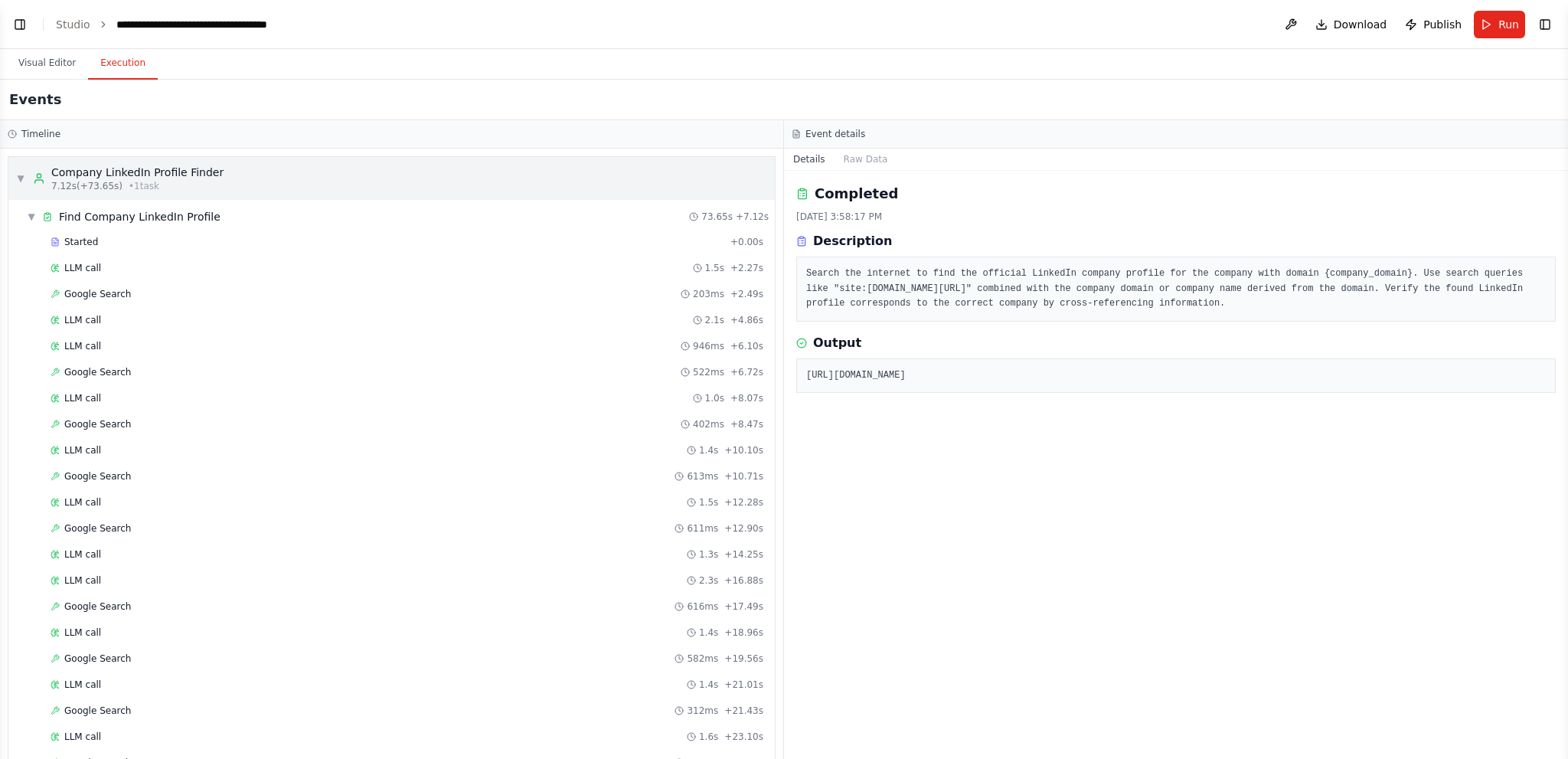
click at [135, 186] on span "• 1 task" at bounding box center [144, 186] width 30 height 13
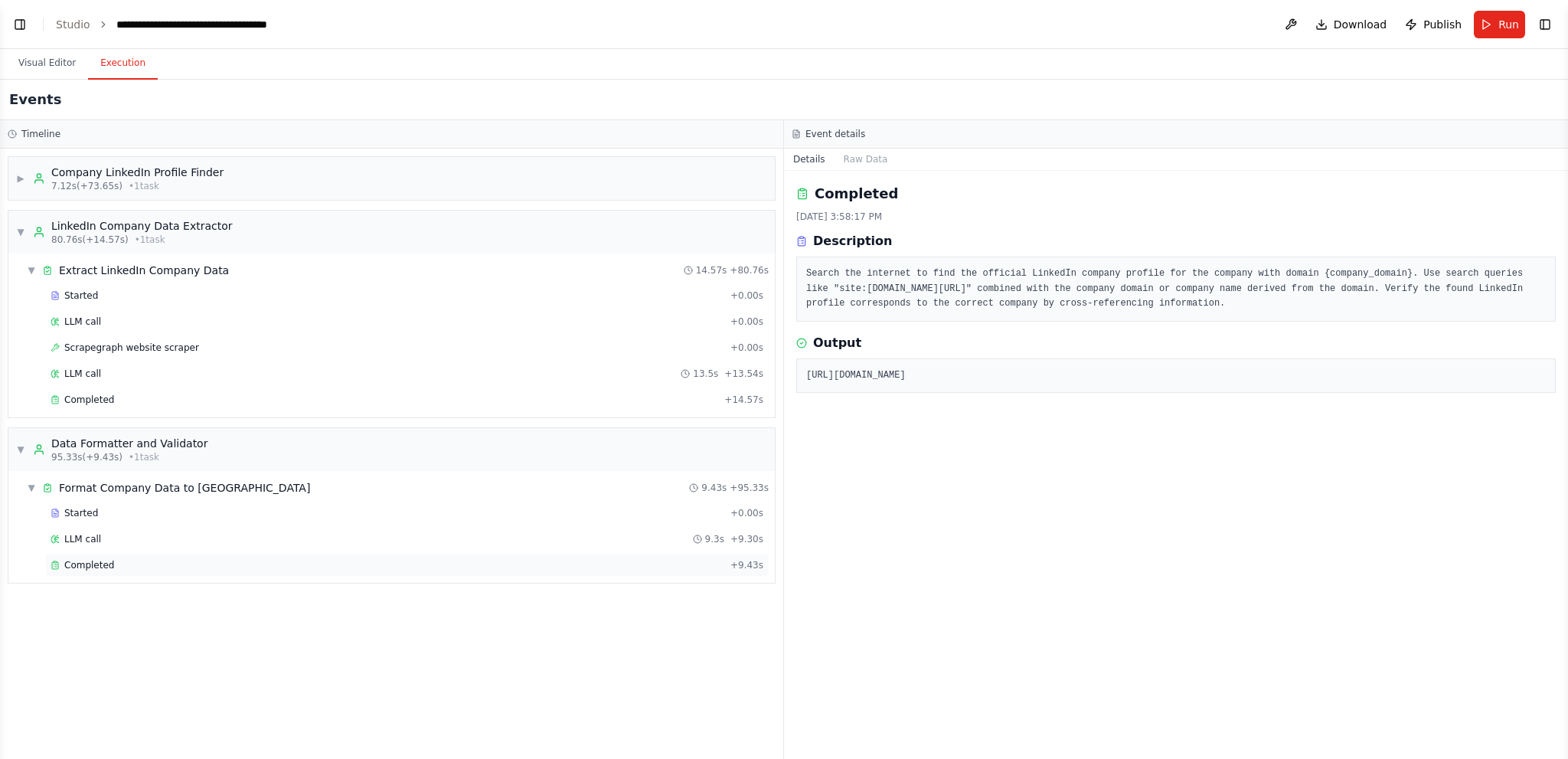
click at [122, 559] on div "Completed" at bounding box center [387, 566] width 674 height 13
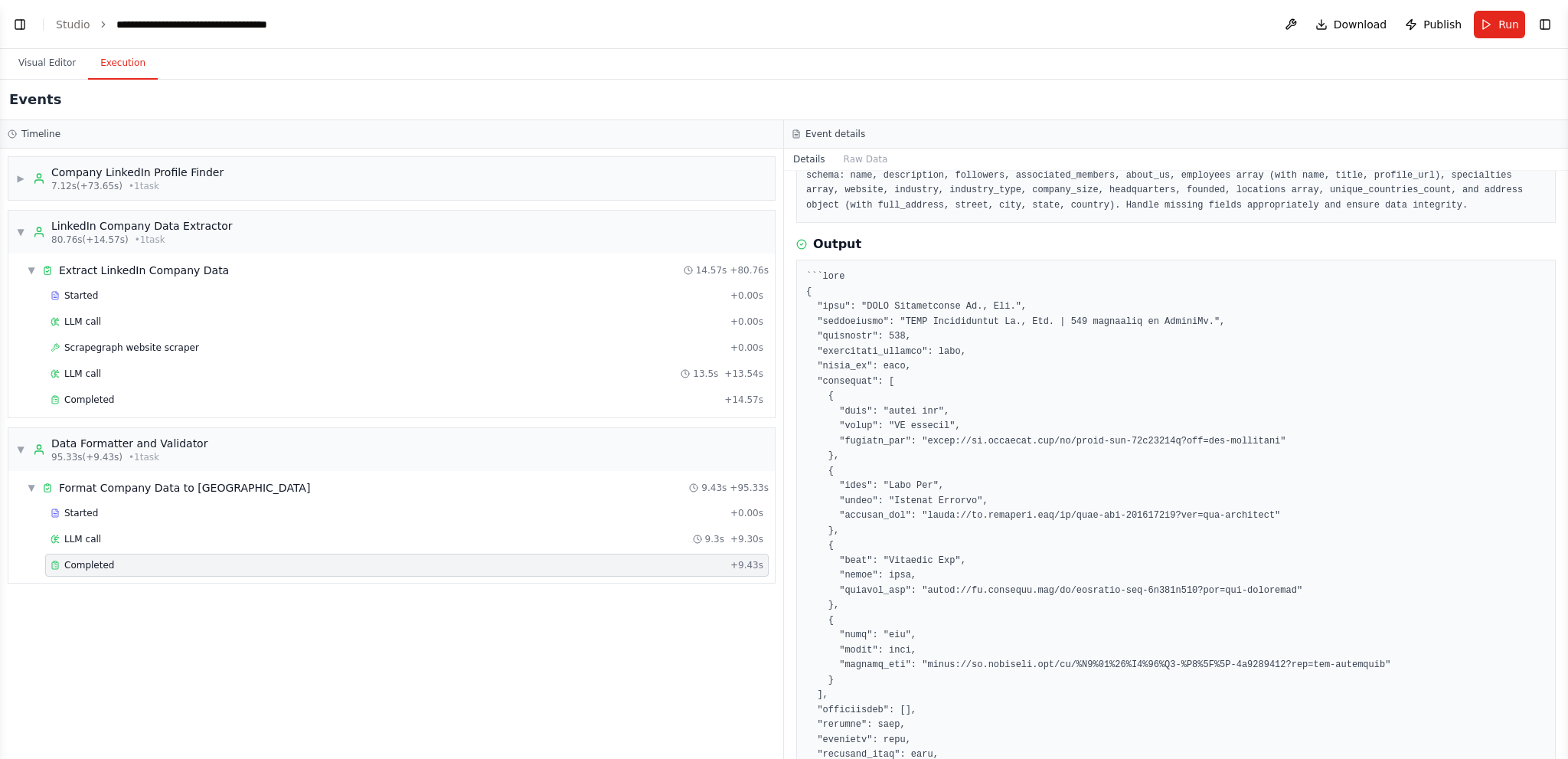
scroll to position [389, 0]
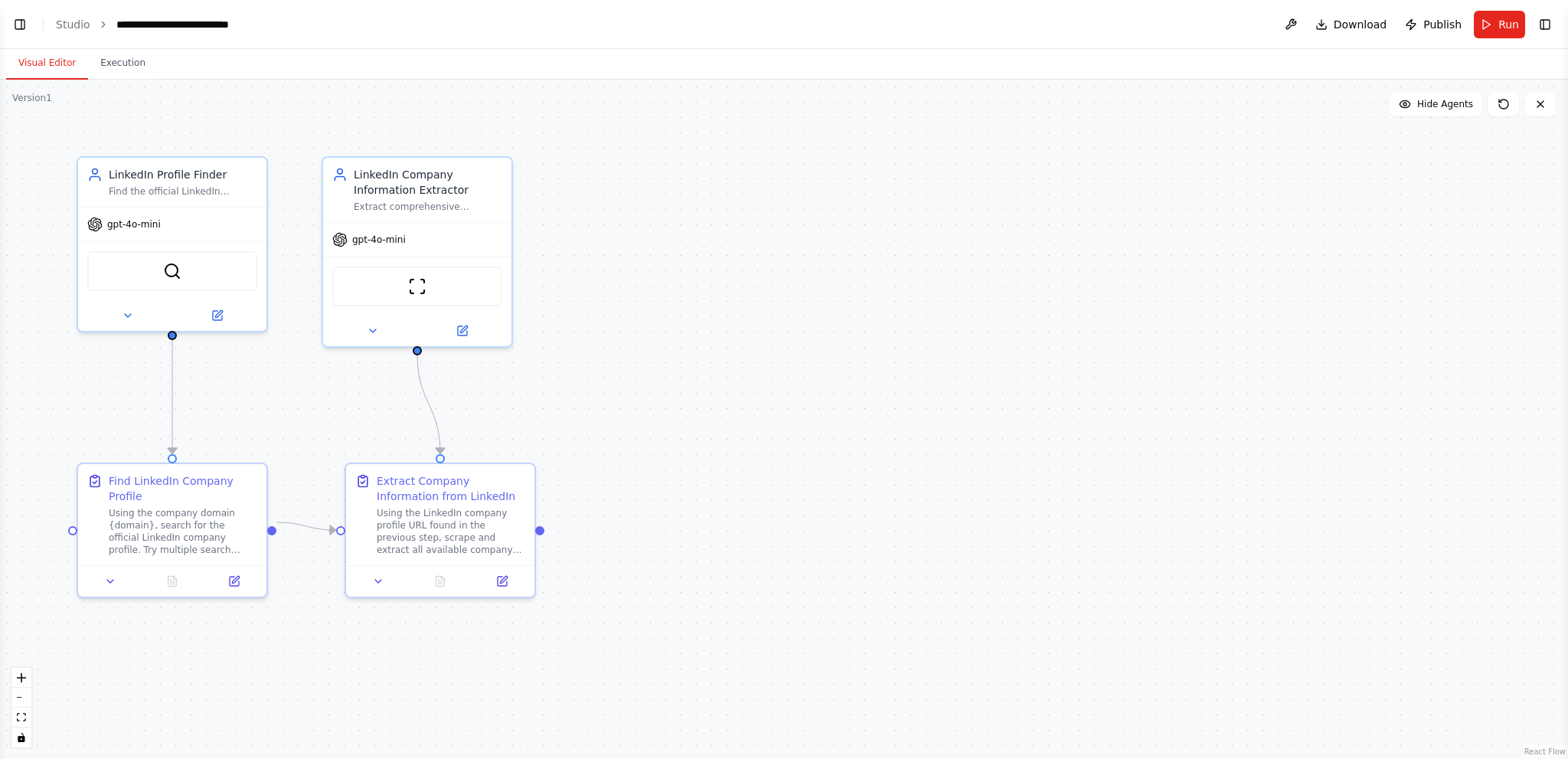
scroll to position [1988, 0]
click at [1492, 30] on button "Run" at bounding box center [1499, 24] width 51 height 28
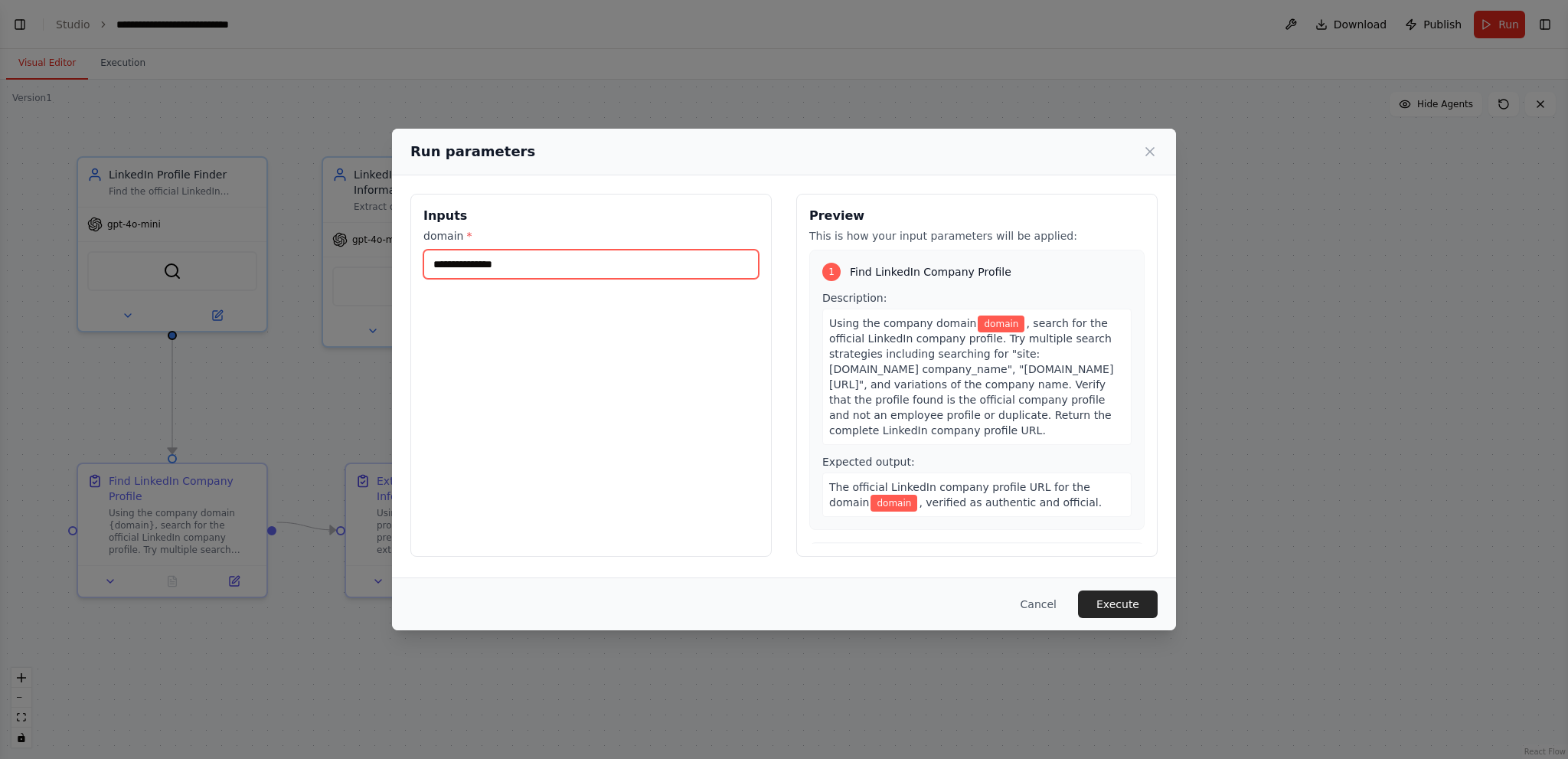
click at [524, 260] on input "domain *" at bounding box center [590, 264] width 335 height 30
type input "*"
type input "**********"
click at [1112, 605] on button "Execute" at bounding box center [1117, 604] width 80 height 28
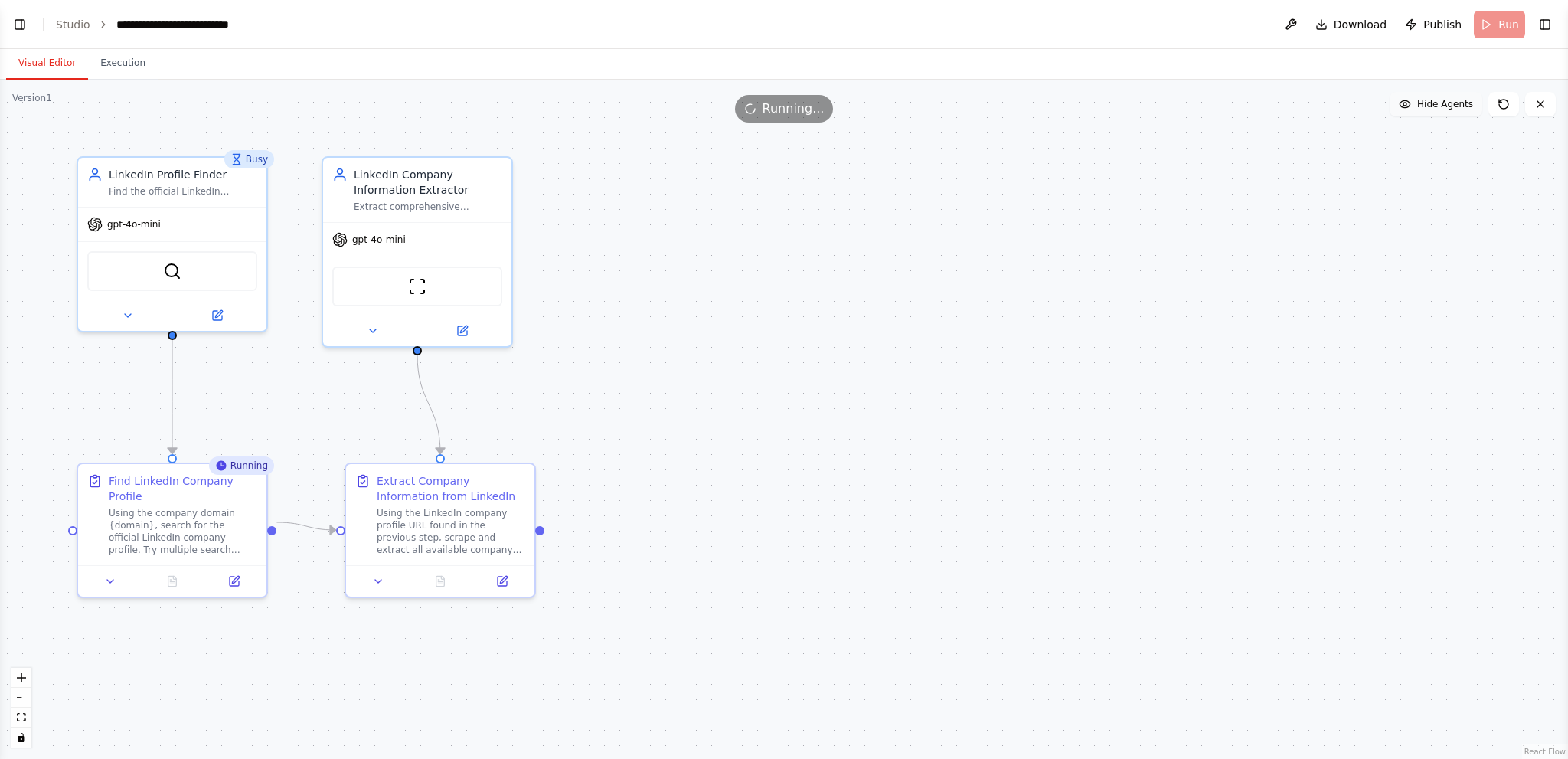
click at [1434, 109] on span "Hide Agents" at bounding box center [1445, 105] width 55 height 13
click at [1434, 109] on span "Show Agents" at bounding box center [1443, 105] width 60 height 13
click at [1357, 27] on span "Download" at bounding box center [1360, 24] width 54 height 15
click at [102, 64] on button "Execution" at bounding box center [123, 64] width 70 height 32
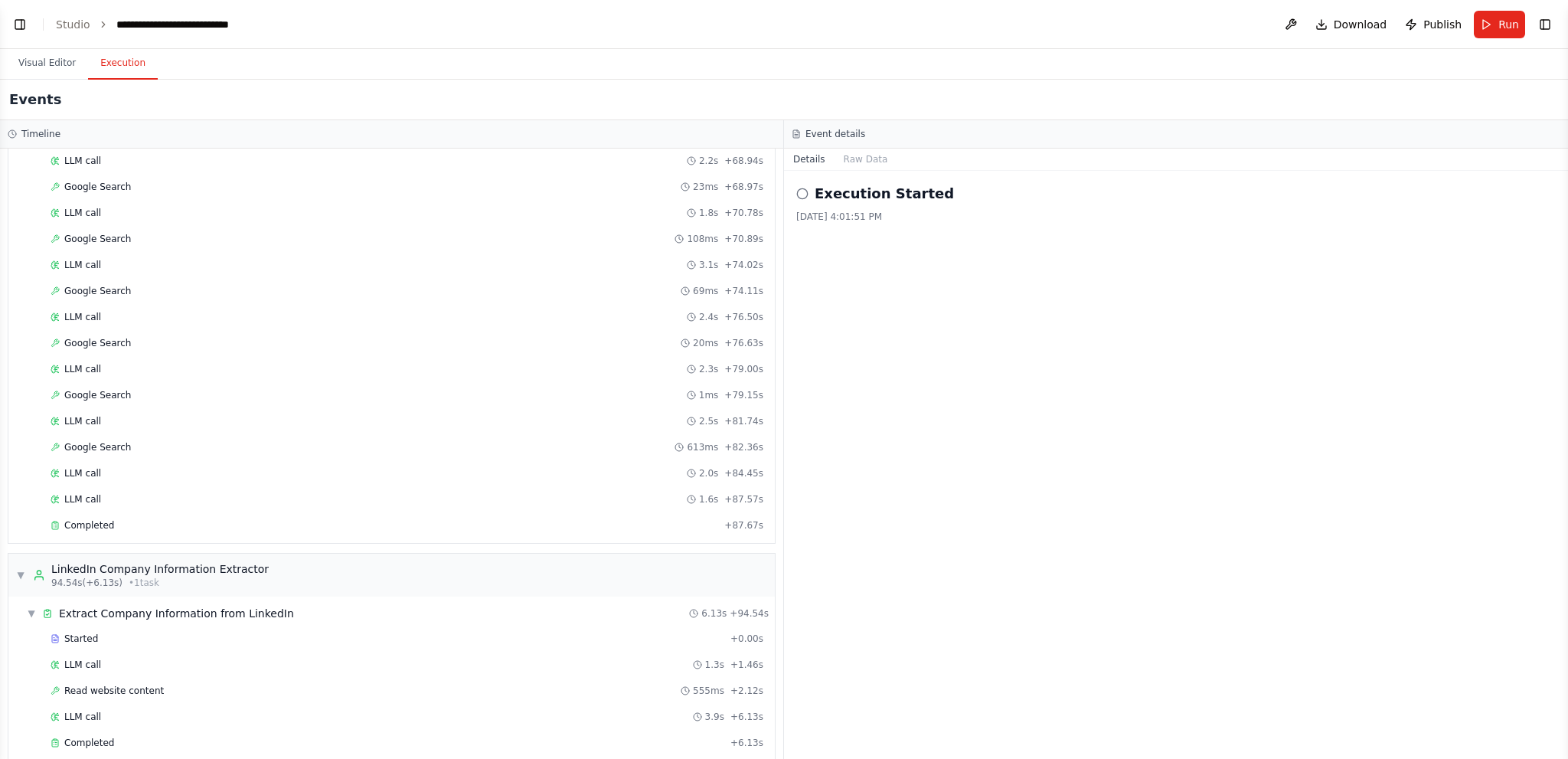
scroll to position [994, 0]
click at [171, 519] on div "Completed" at bounding box center [385, 525] width 667 height 13
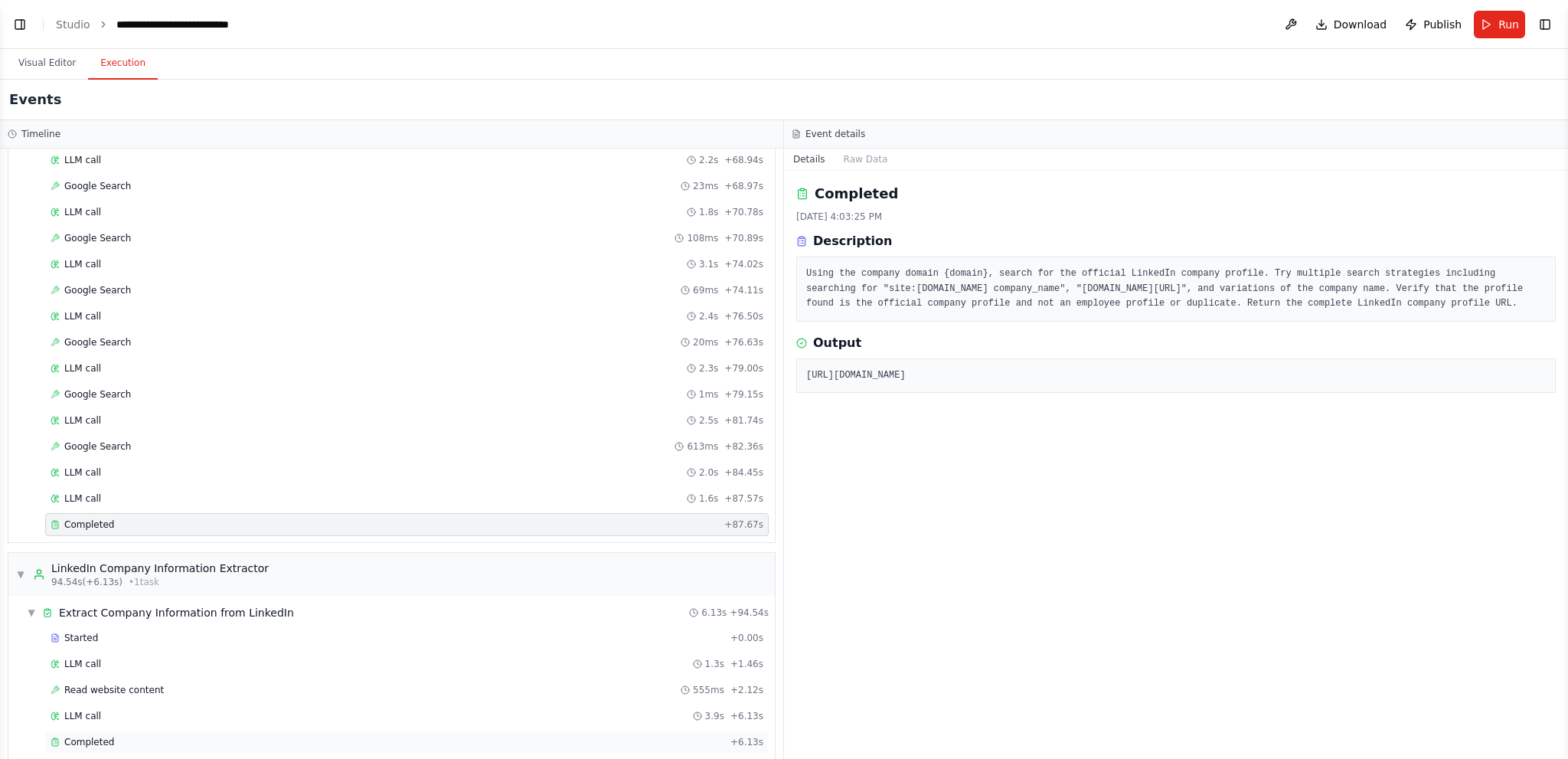
click at [109, 737] on div "Completed" at bounding box center [387, 743] width 674 height 13
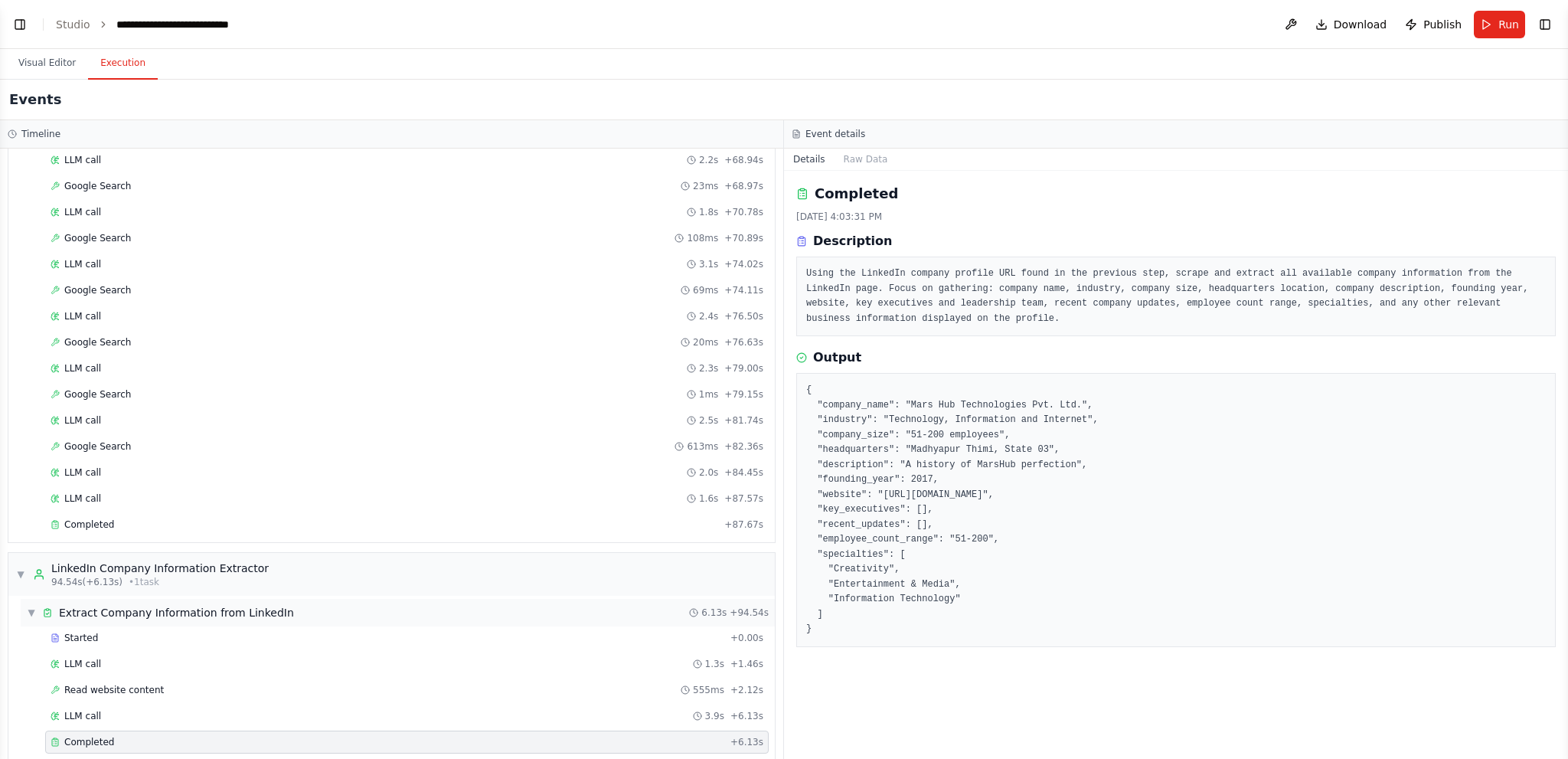
click at [30, 607] on span "▼" at bounding box center [31, 613] width 9 height 13
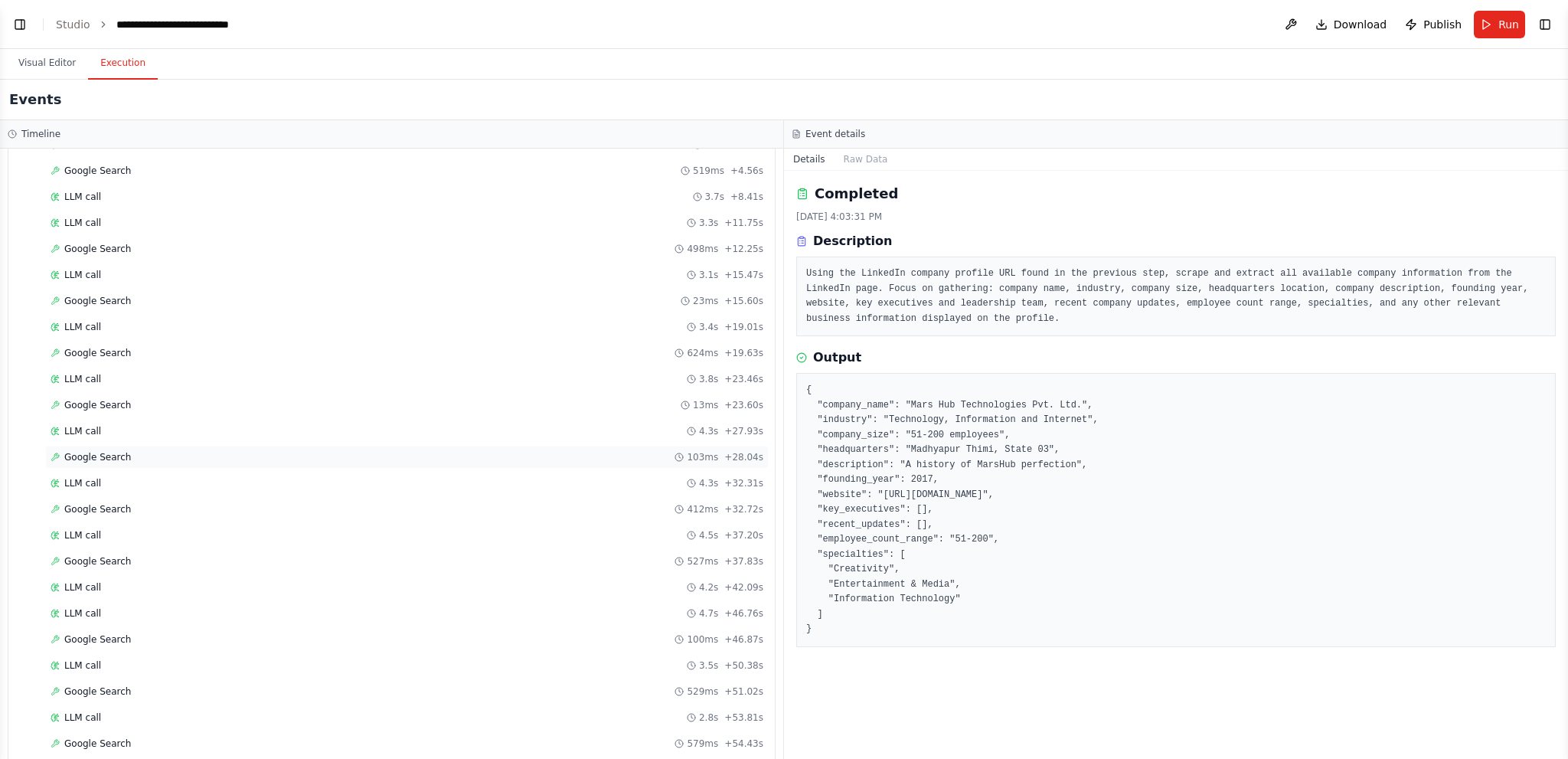
scroll to position [0, 0]
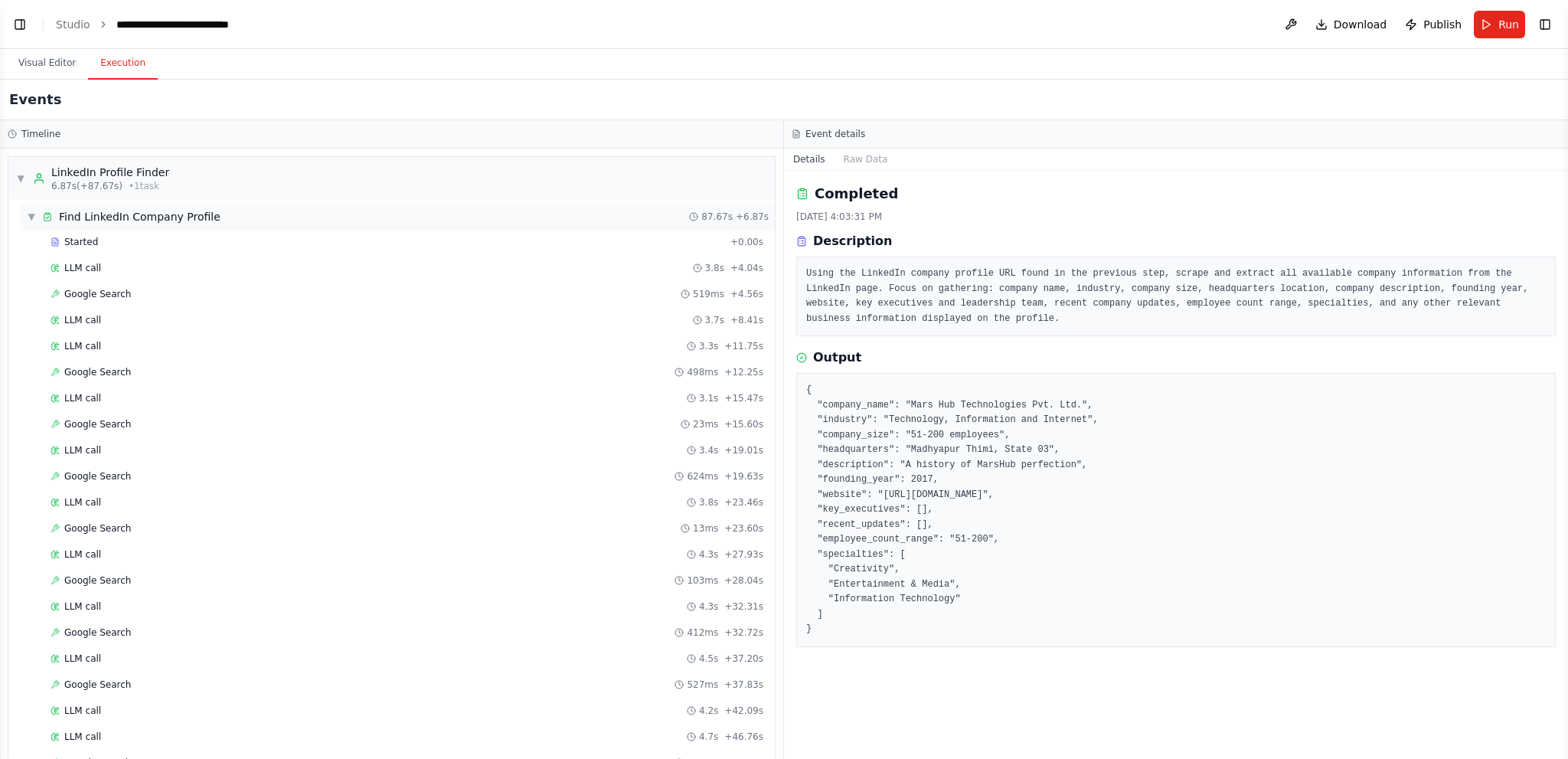
click at [31, 216] on span "▼" at bounding box center [31, 217] width 9 height 13
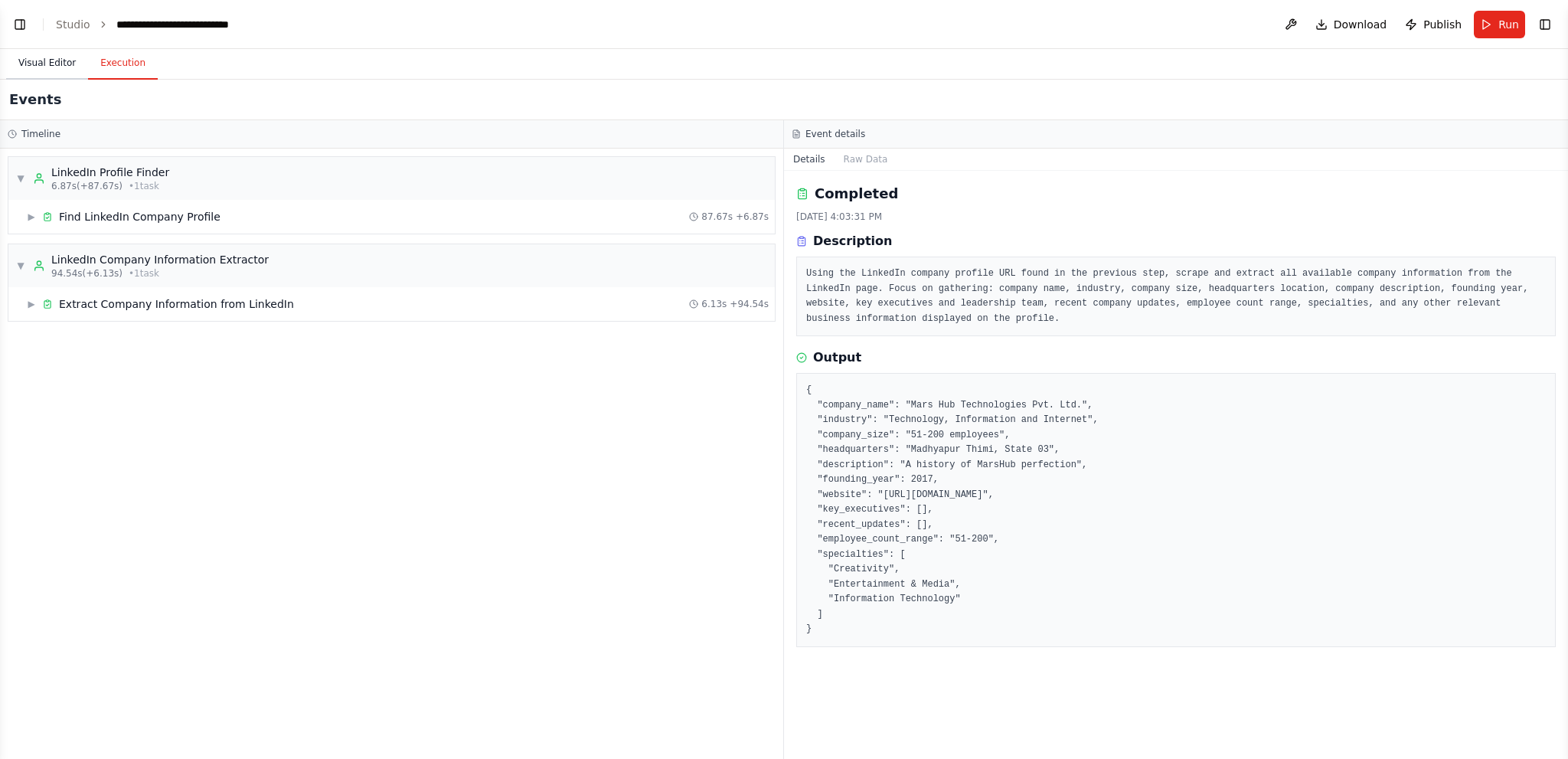
click at [50, 65] on button "Visual Editor" at bounding box center [47, 64] width 82 height 32
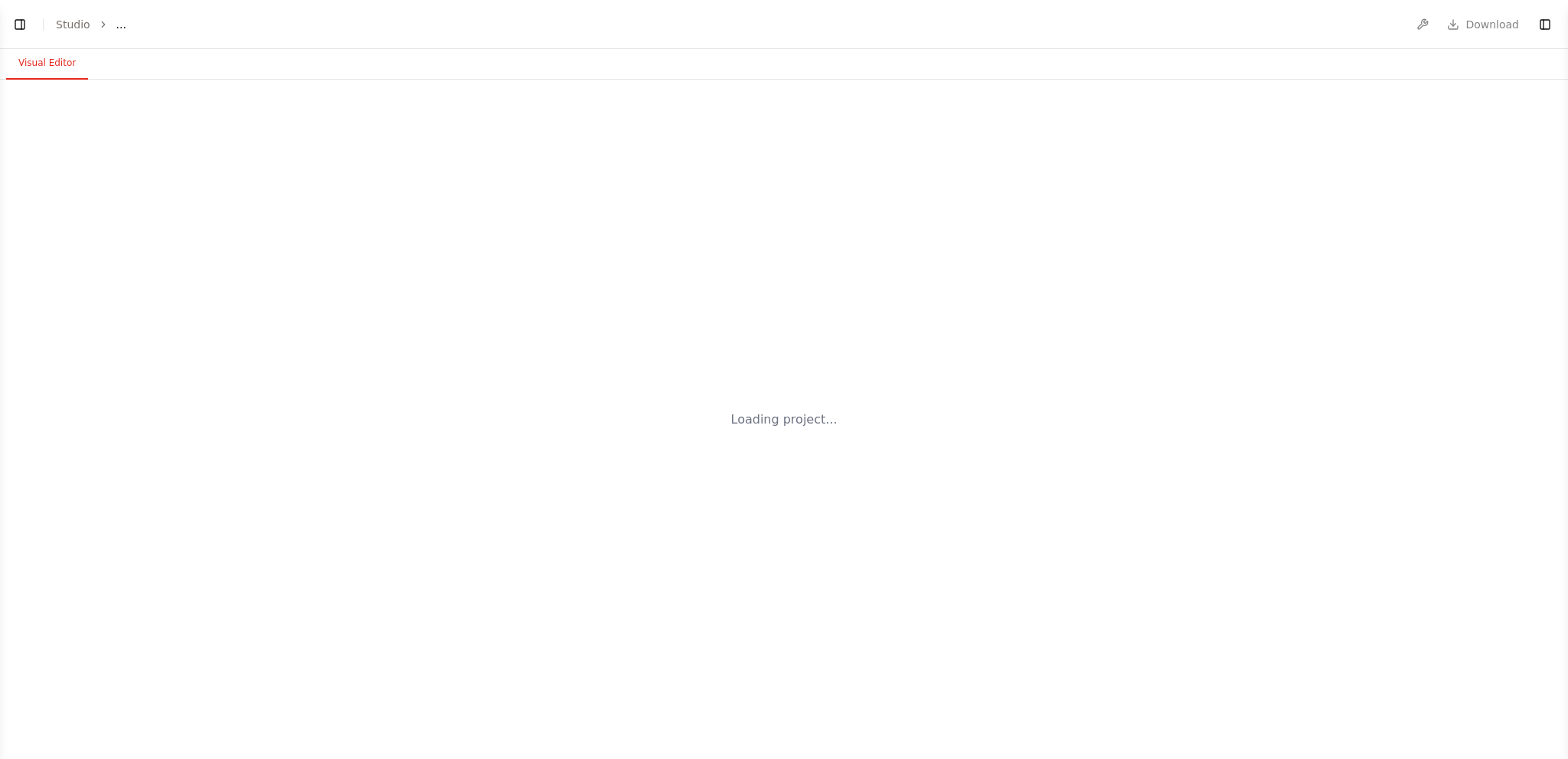
select select "****"
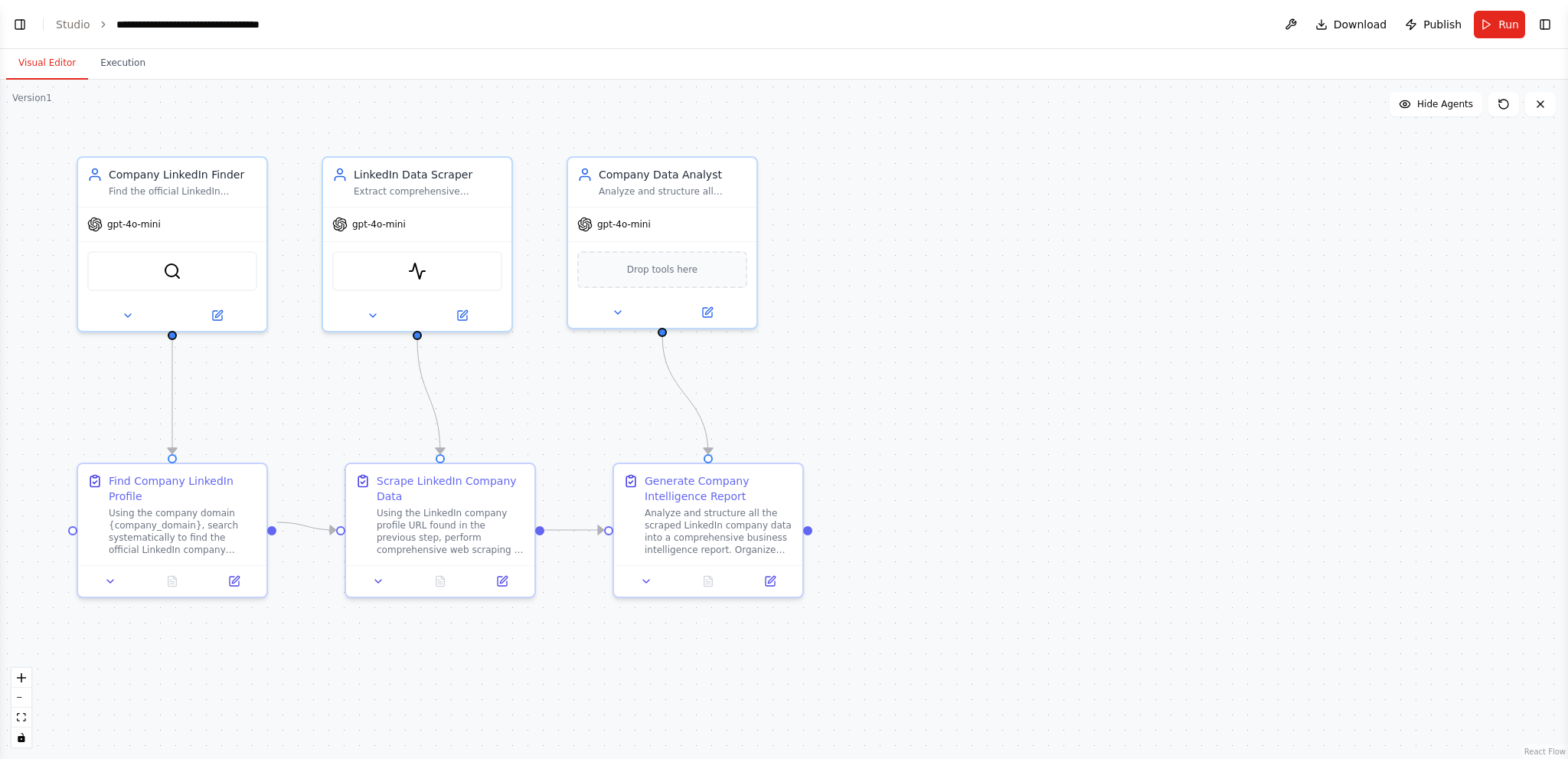
scroll to position [2224, 0]
click at [1486, 24] on button "Run" at bounding box center [1499, 24] width 51 height 28
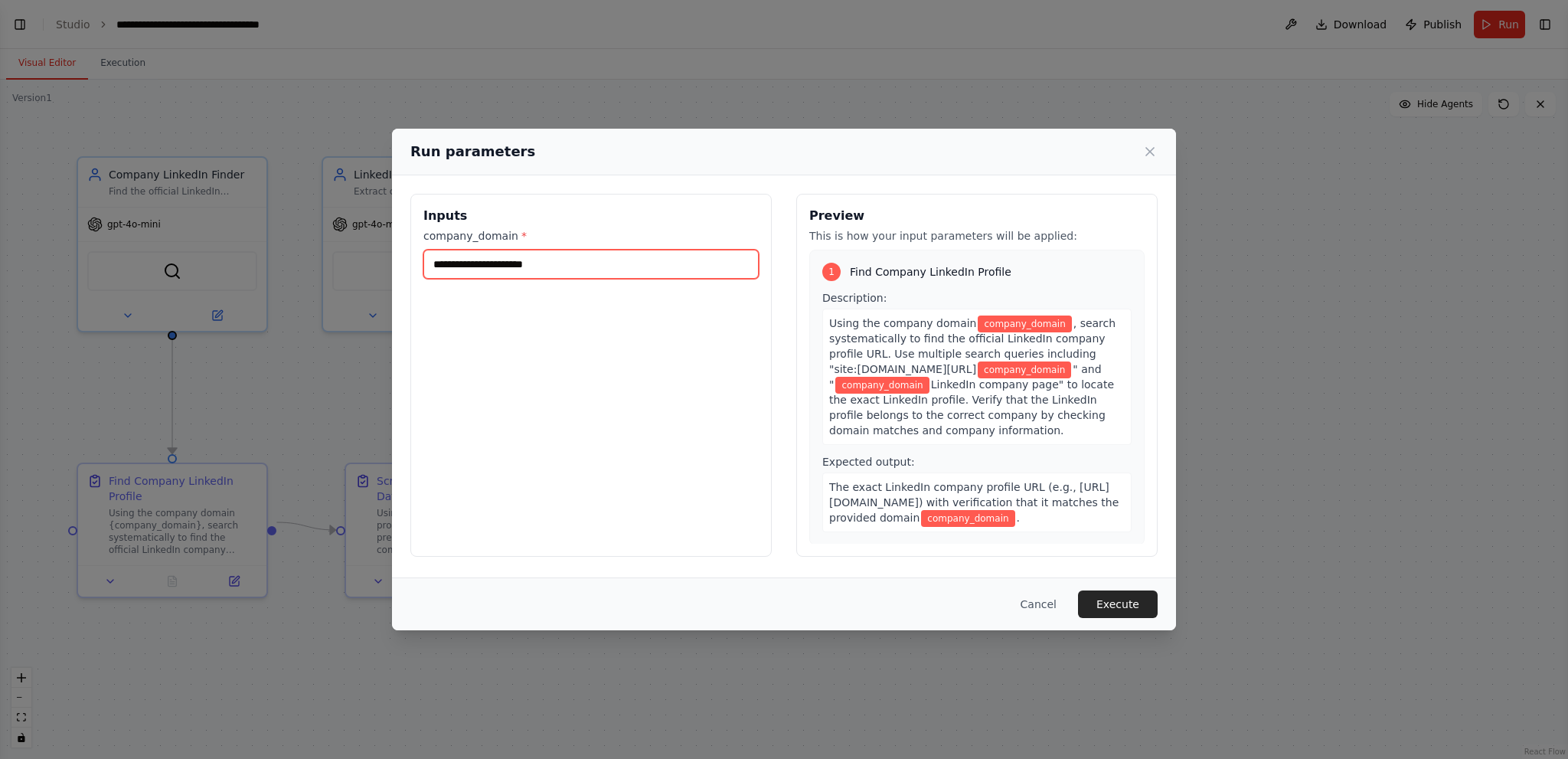
click at [585, 269] on input "company_domain *" at bounding box center [590, 264] width 335 height 30
type input "********"
click at [1119, 604] on button "Execute" at bounding box center [1117, 604] width 80 height 28
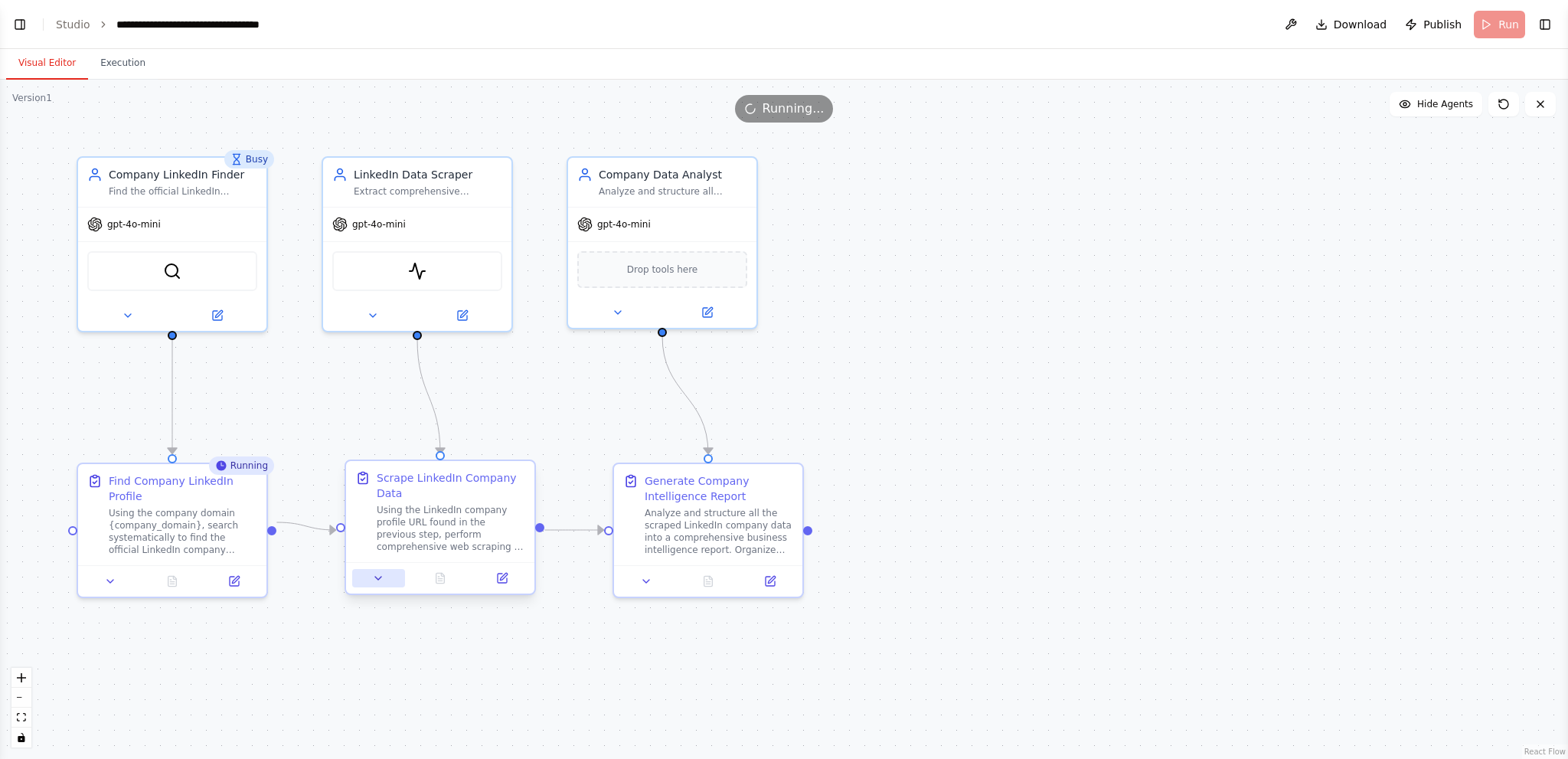
click at [383, 579] on icon at bounding box center [378, 578] width 13 height 13
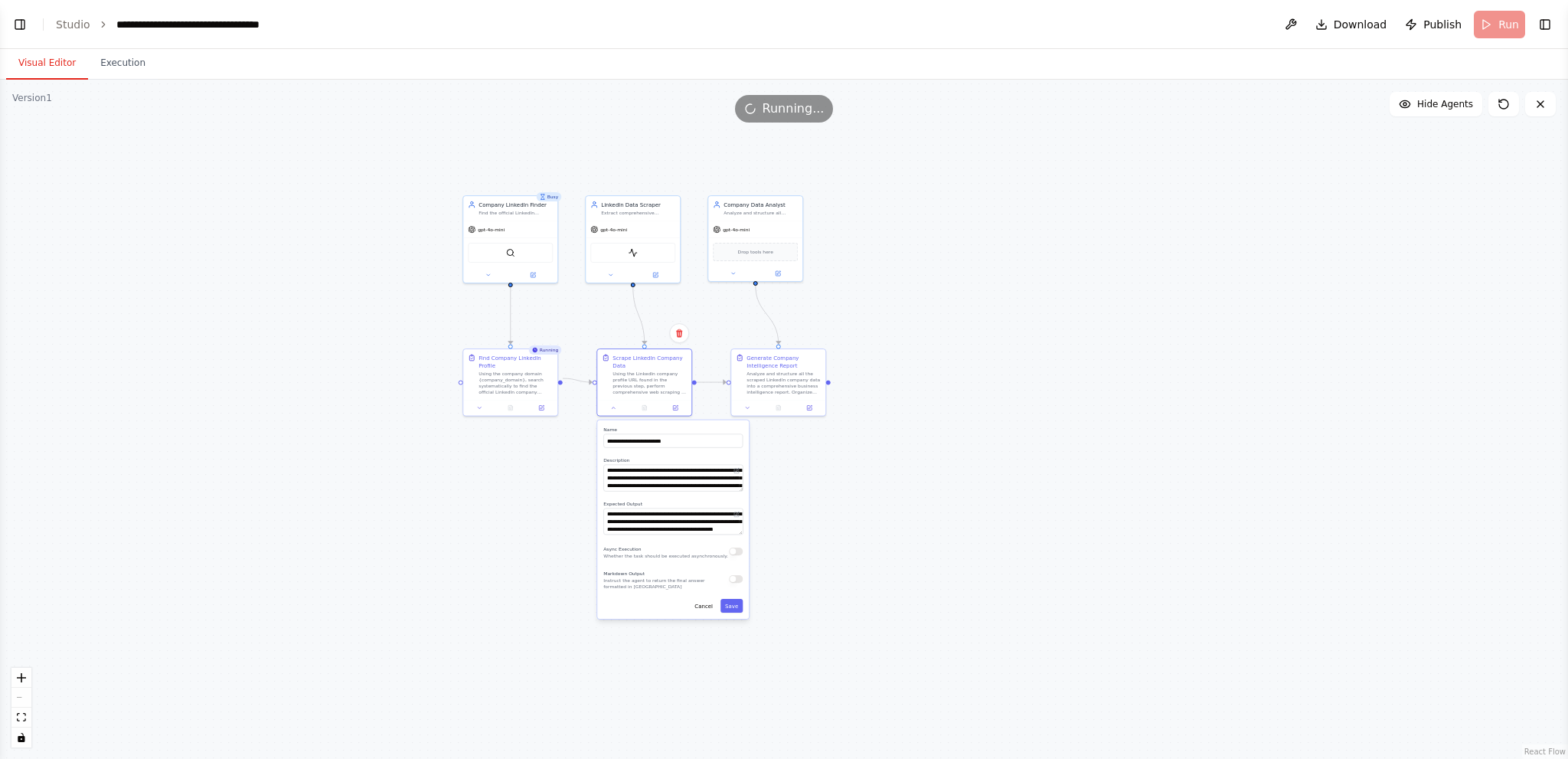
drag, startPoint x: 869, startPoint y: 661, endPoint x: 884, endPoint y: 517, distance: 144.8
click at [884, 517] on div ".deletable-edge-delete-btn { width: 20px; height: 20px; border: 0px solid #ffff…" at bounding box center [784, 419] width 1568 height 679
click at [964, 282] on div ".deletable-edge-delete-btn { width: 20px; height: 20px; border: 0px solid #ffff…" at bounding box center [784, 419] width 1568 height 679
click at [707, 609] on button "Cancel" at bounding box center [703, 607] width 28 height 13
click at [129, 68] on button "Execution" at bounding box center [123, 64] width 70 height 32
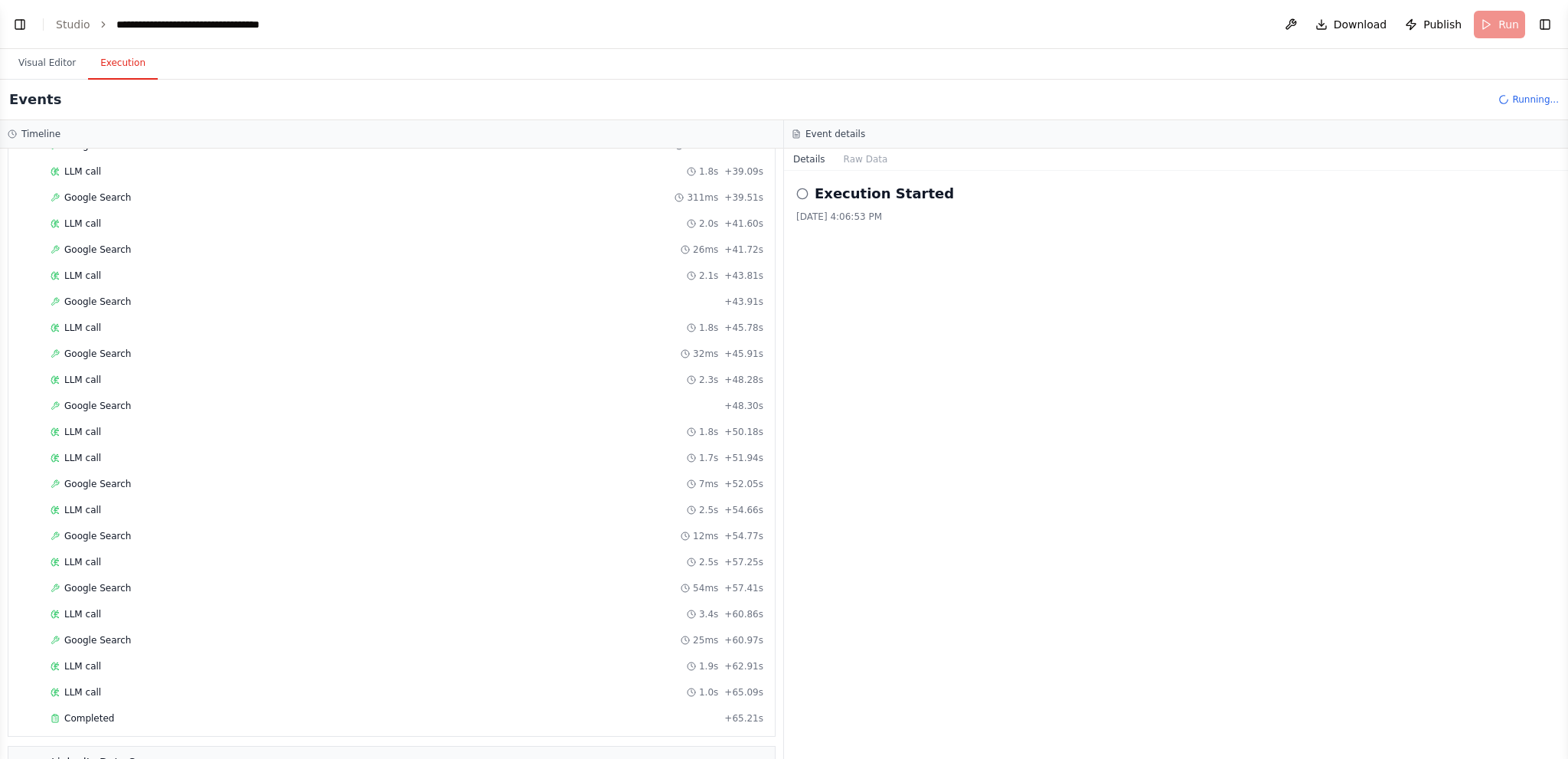
scroll to position [917, 0]
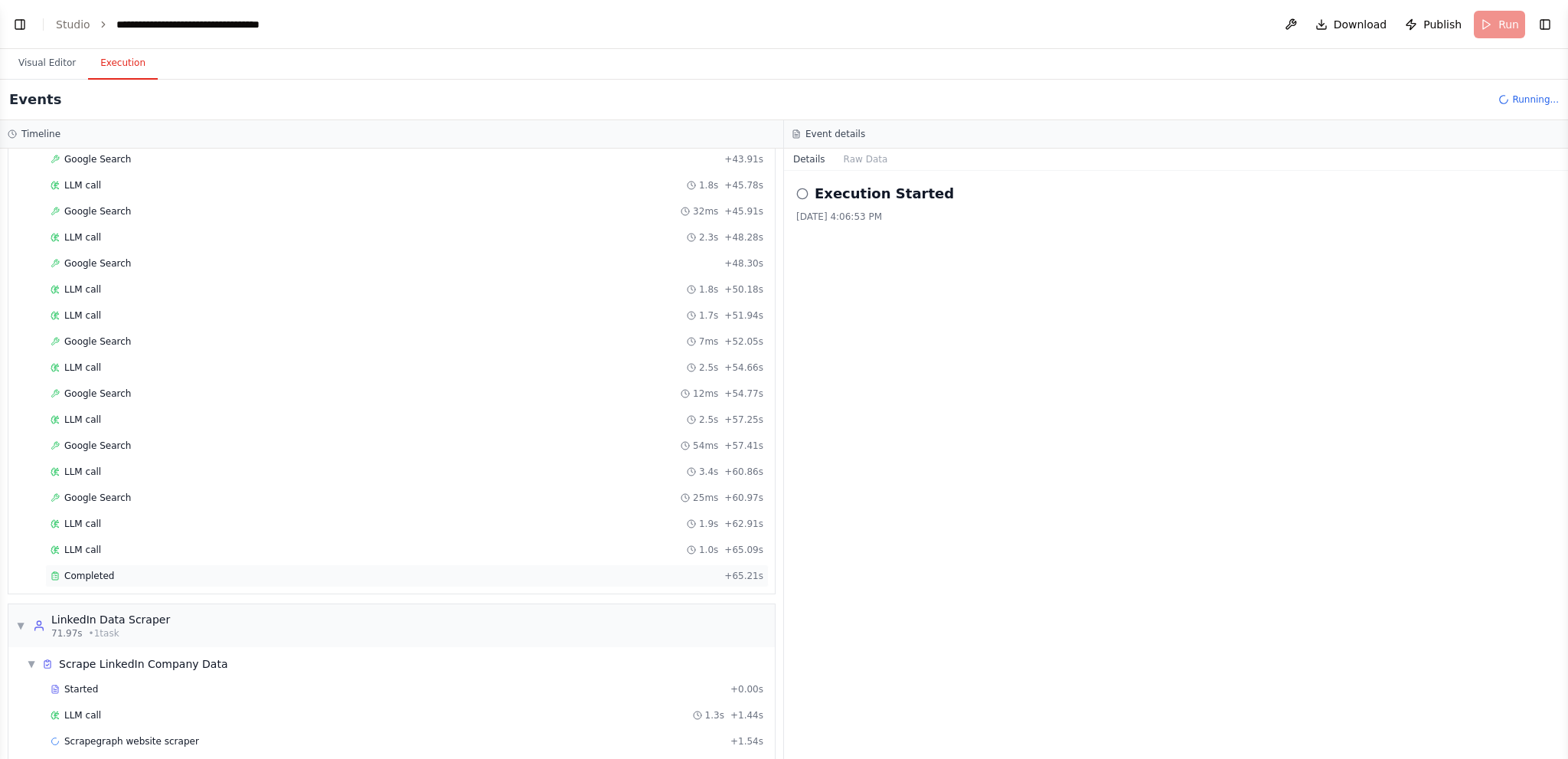
click at [216, 570] on div "Completed" at bounding box center [385, 576] width 667 height 13
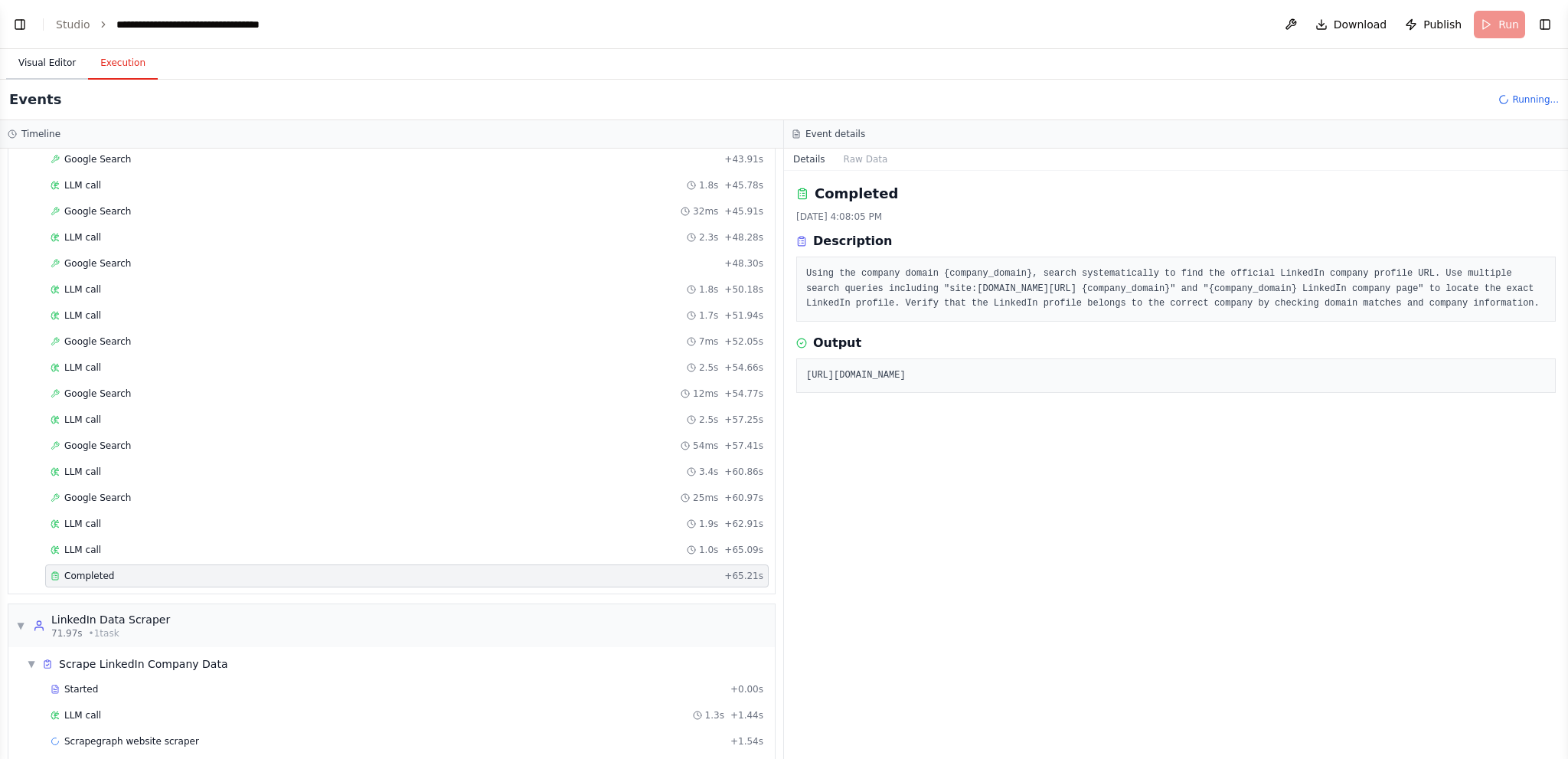
click at [46, 60] on button "Visual Editor" at bounding box center [47, 64] width 82 height 32
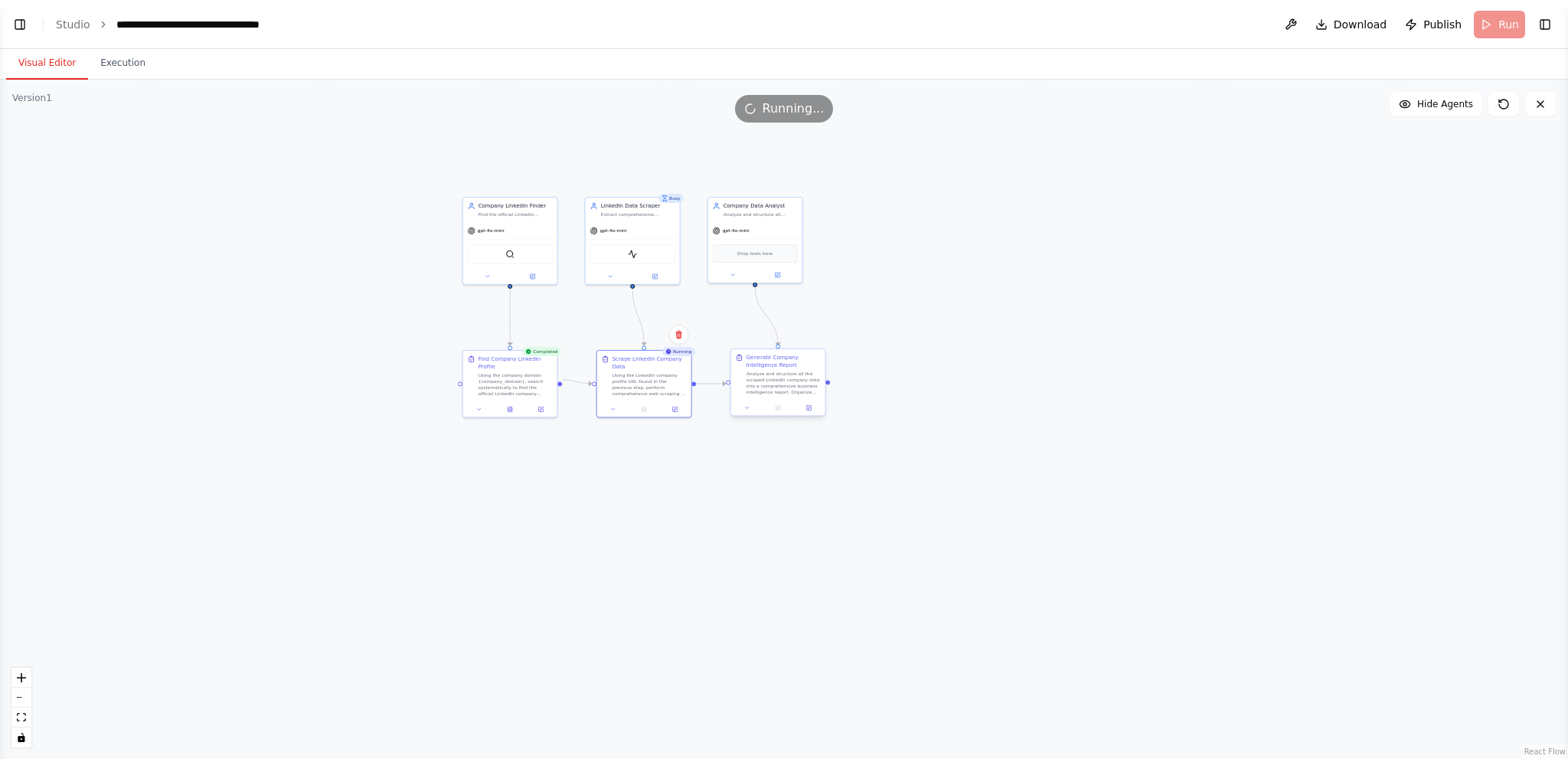
click at [774, 387] on div "Analyze and structure all the scraped LinkedIn company data into a comprehensiv…" at bounding box center [784, 382] width 74 height 24
click at [750, 411] on button at bounding box center [747, 407] width 26 height 9
click at [476, 405] on div at bounding box center [510, 408] width 94 height 16
click at [499, 373] on div "Using the company domain {company_domain}, search systematically to find the of…" at bounding box center [515, 382] width 74 height 24
click at [480, 405] on icon at bounding box center [479, 407] width 6 height 6
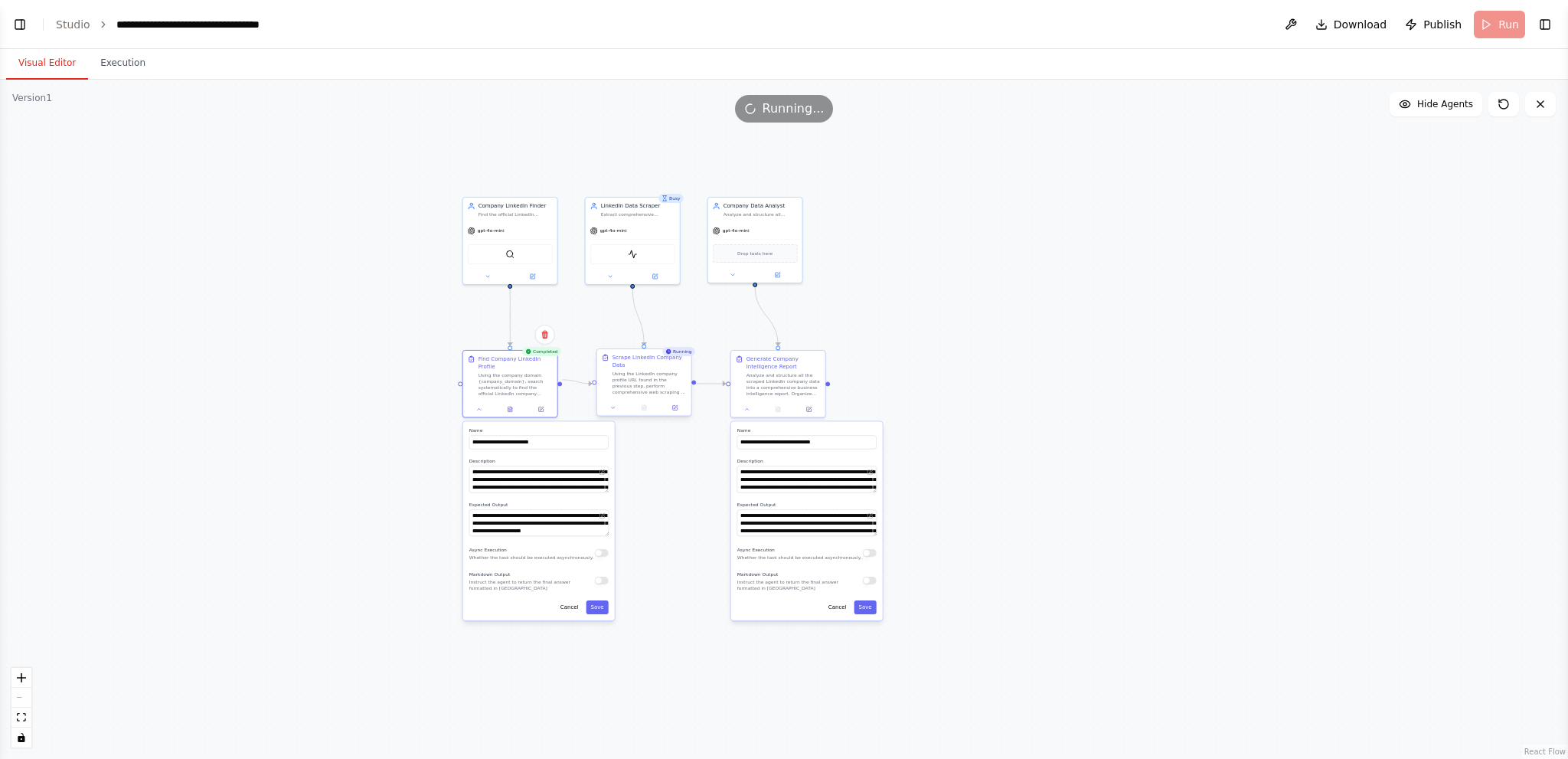
click at [629, 375] on div "Using the LinkedIn company profile URL found in the previous step, perform comp…" at bounding box center [649, 382] width 74 height 24
click at [615, 407] on button at bounding box center [613, 407] width 26 height 9
click at [763, 373] on div "Analyze and structure all the scraped LinkedIn company data into a comprehensiv…" at bounding box center [784, 382] width 74 height 24
click at [904, 369] on div ".deletable-edge-delete-btn { width: 20px; height: 20px; border: 0px solid #ffff…" at bounding box center [784, 419] width 1568 height 679
click at [114, 64] on button "Execution" at bounding box center [123, 64] width 70 height 32
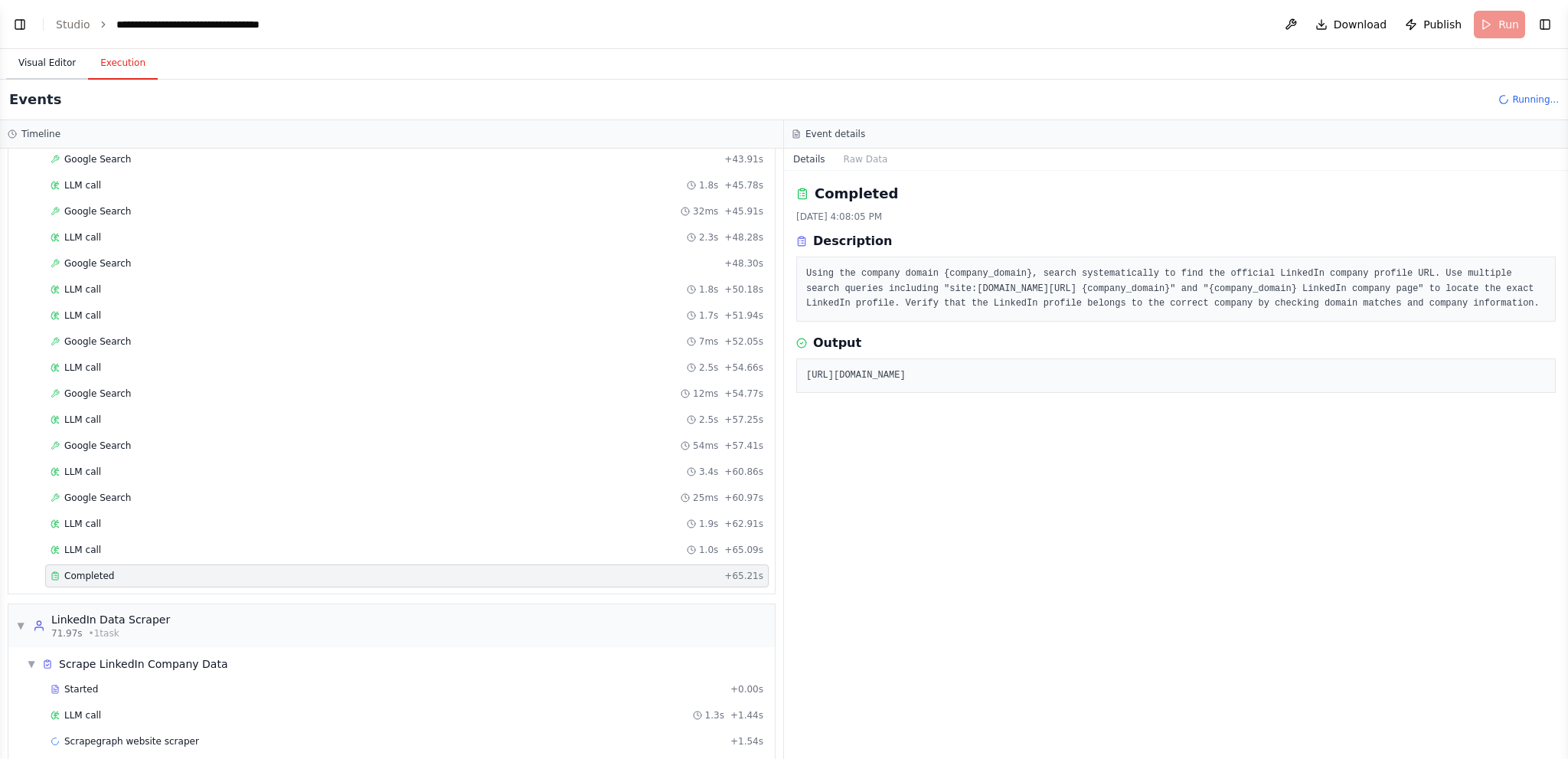
click at [28, 63] on button "Visual Editor" at bounding box center [47, 64] width 82 height 32
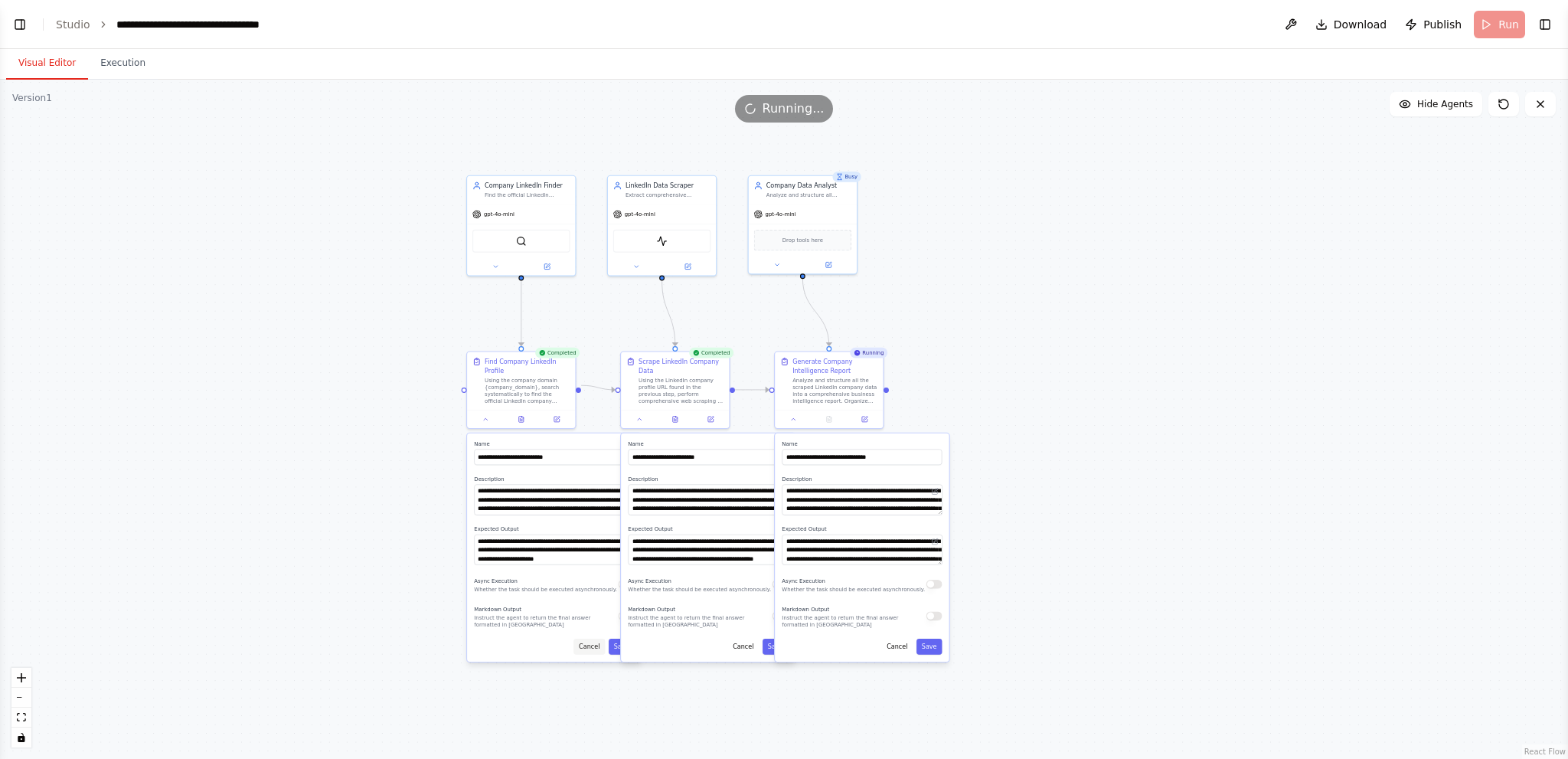
click at [598, 641] on button "Cancel" at bounding box center [589, 647] width 31 height 16
click at [747, 649] on button "Cancel" at bounding box center [742, 647] width 31 height 16
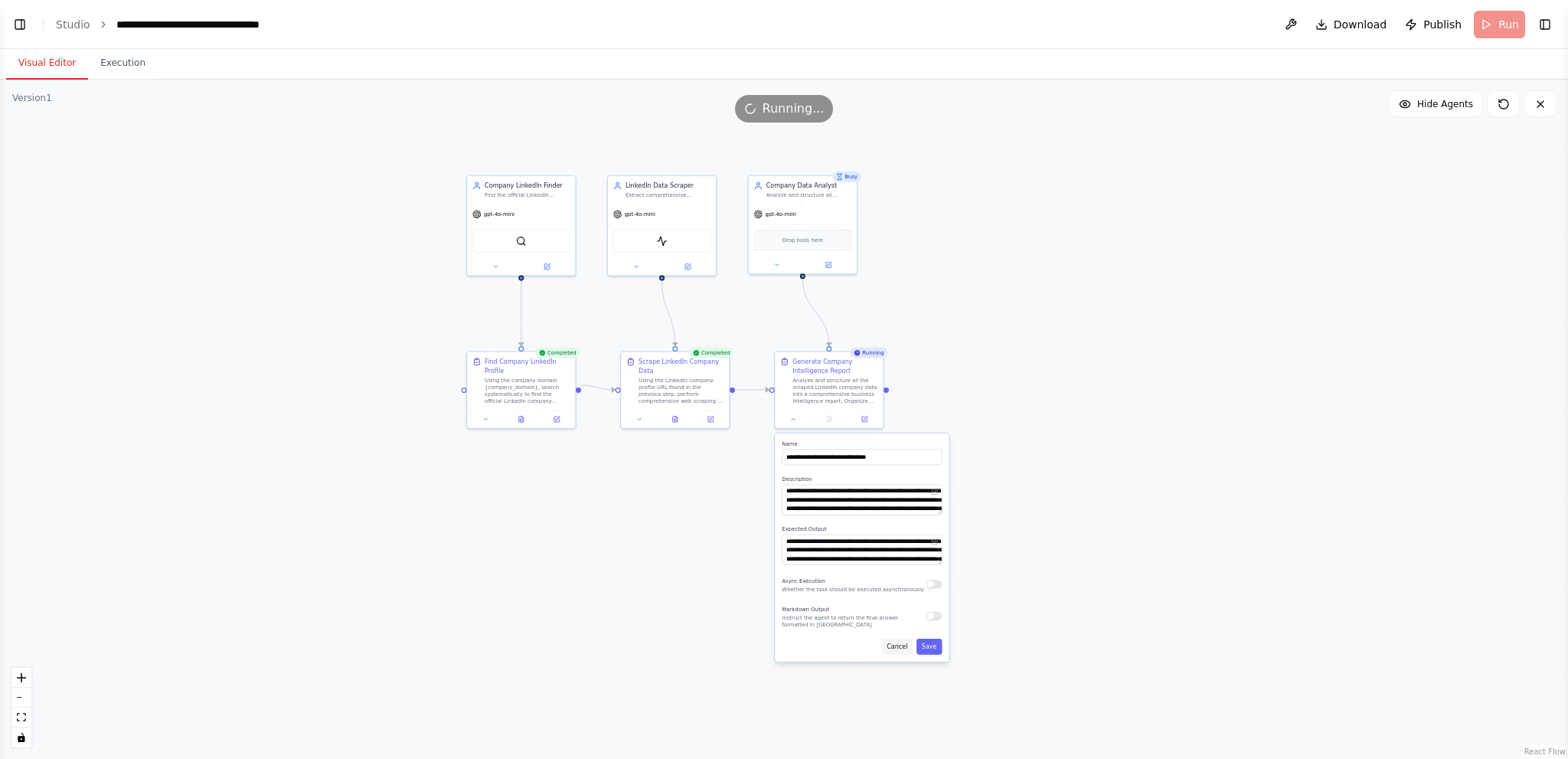
click at [901, 651] on button "Cancel" at bounding box center [896, 647] width 31 height 16
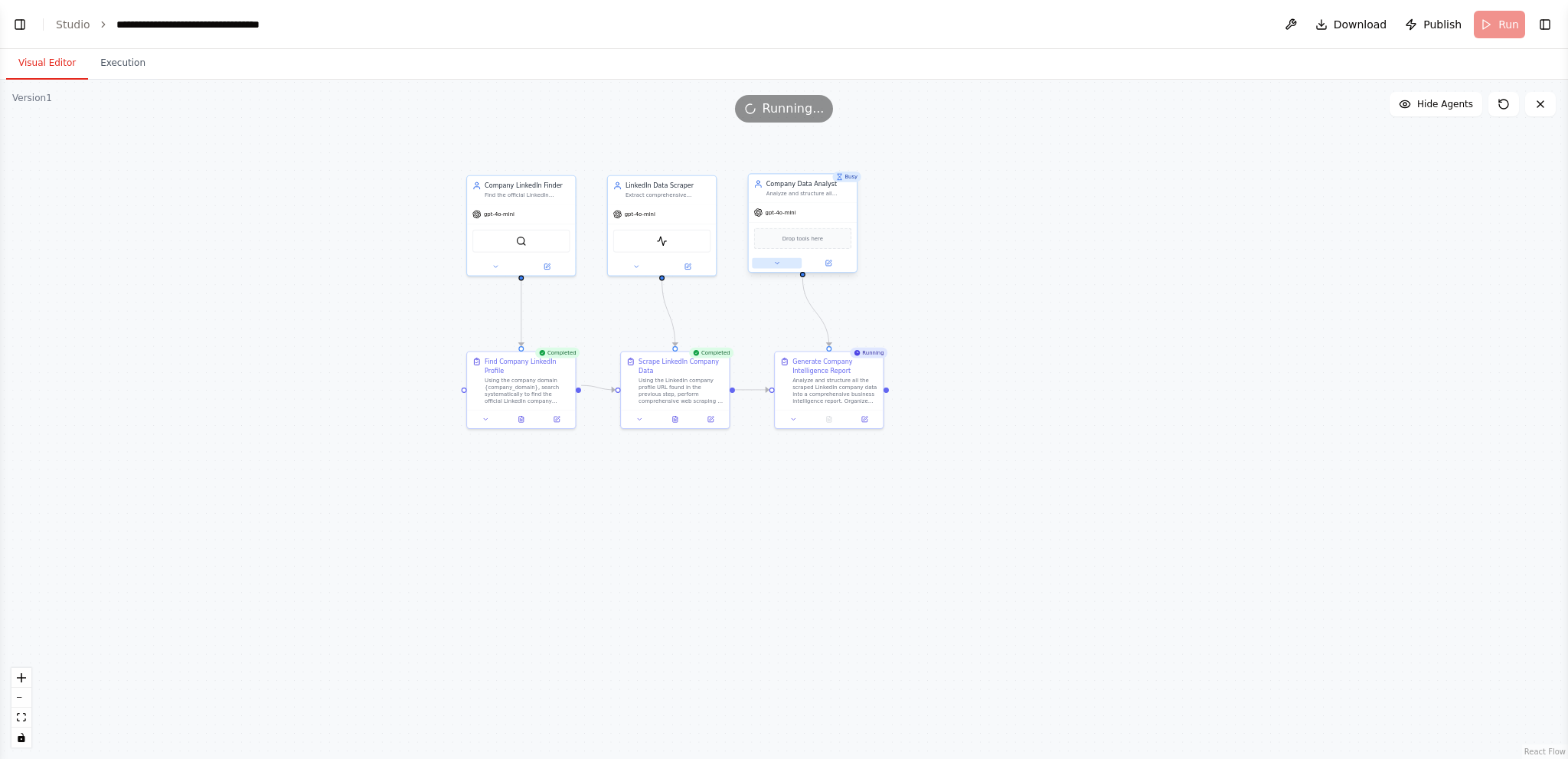
click at [768, 258] on button at bounding box center [777, 263] width 50 height 11
click at [631, 266] on button at bounding box center [637, 265] width 50 height 11
click at [487, 271] on div at bounding box center [521, 265] width 108 height 18
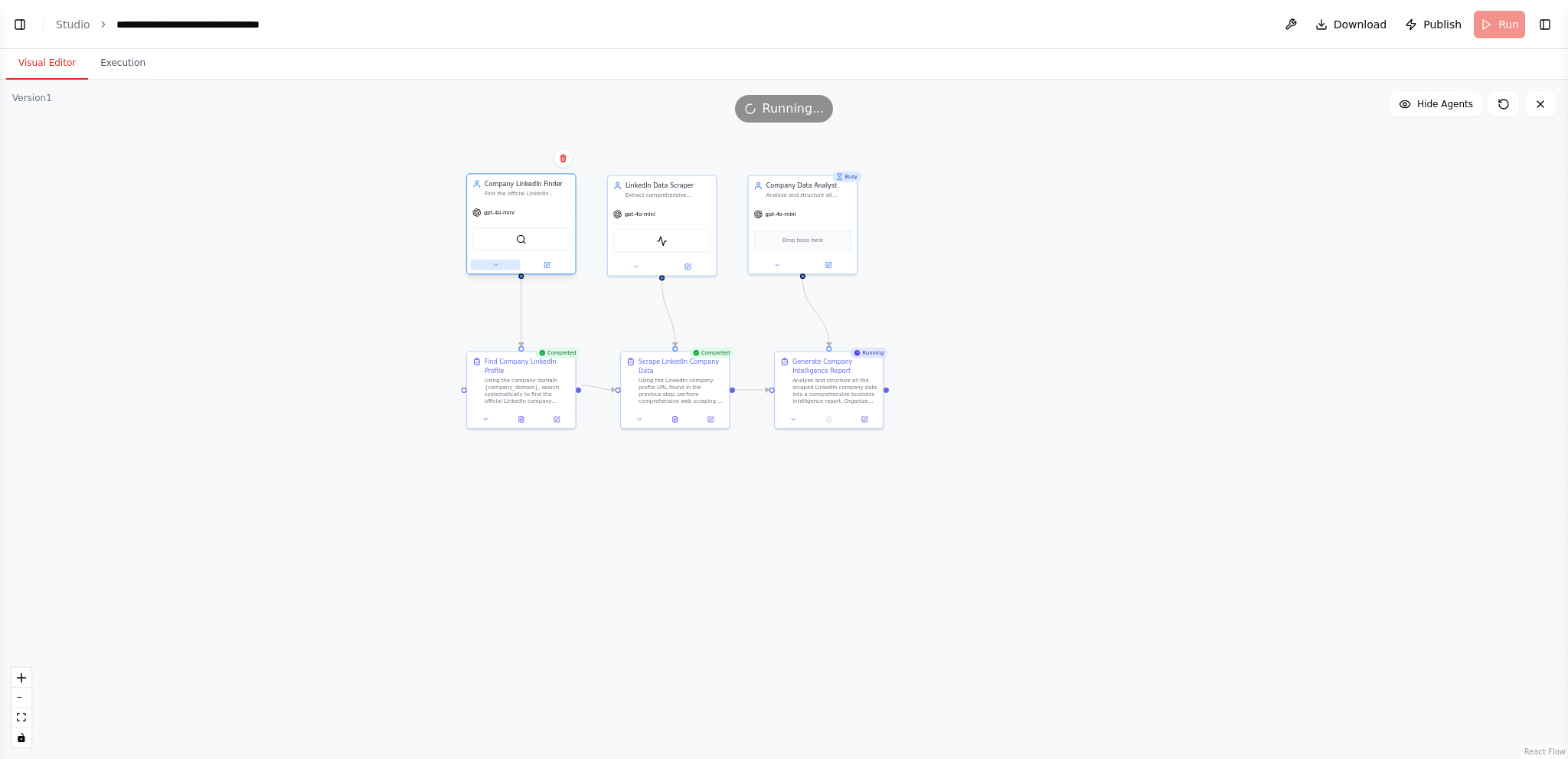
click at [494, 264] on icon at bounding box center [496, 265] width 7 height 7
click at [490, 268] on button at bounding box center [496, 265] width 50 height 11
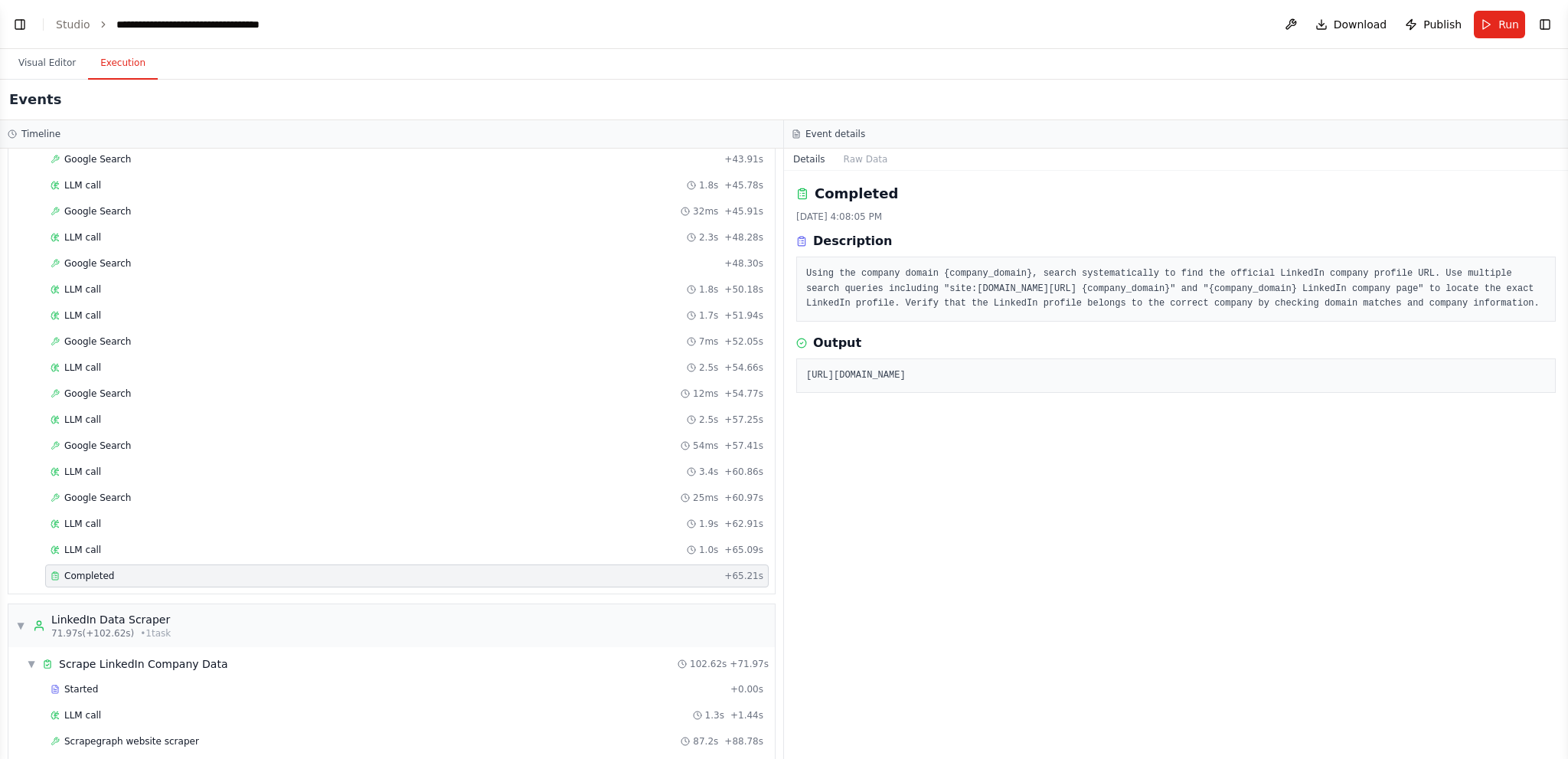
click at [116, 59] on button "Execution" at bounding box center [123, 64] width 70 height 32
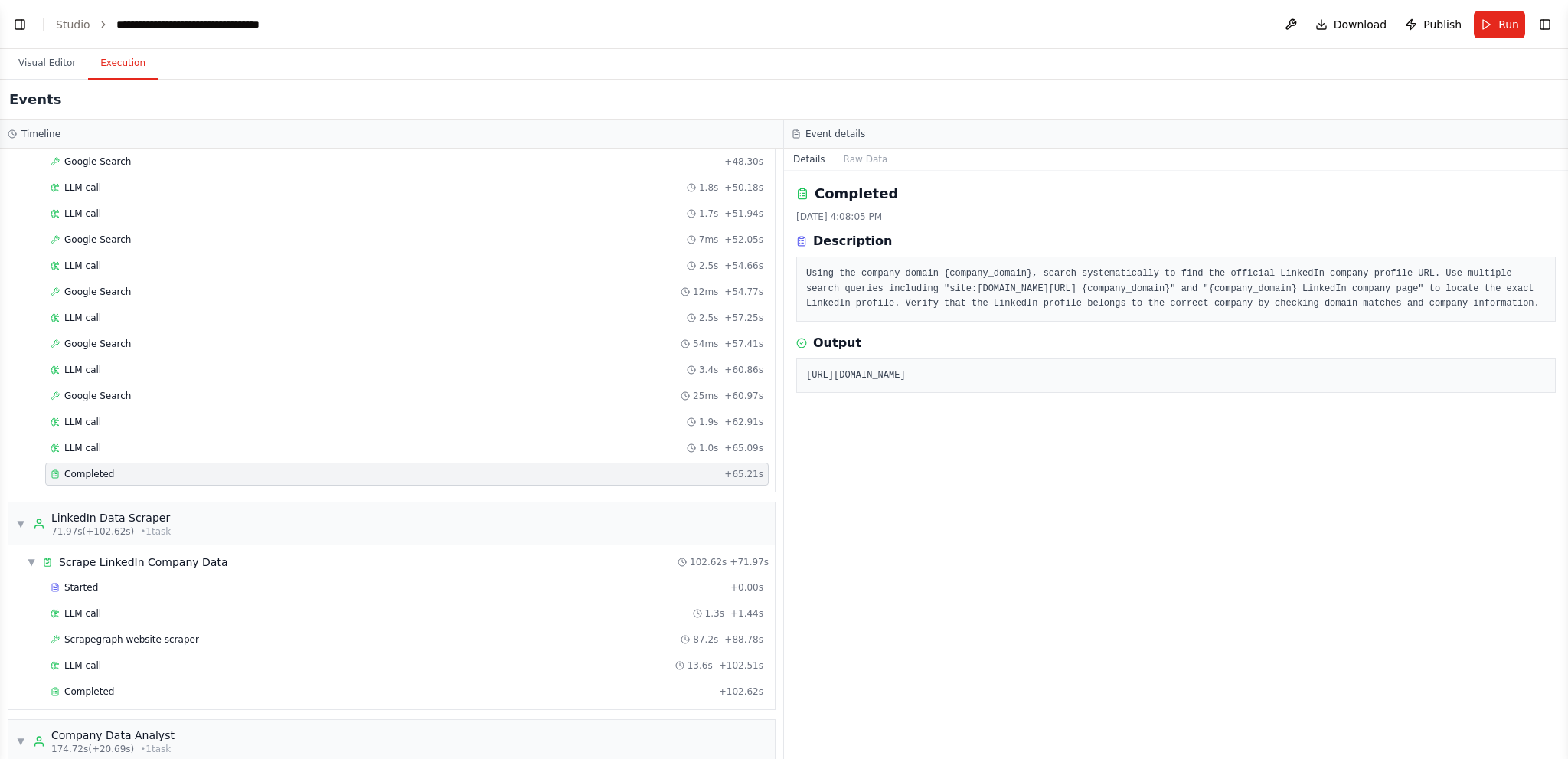
scroll to position [1132, 0]
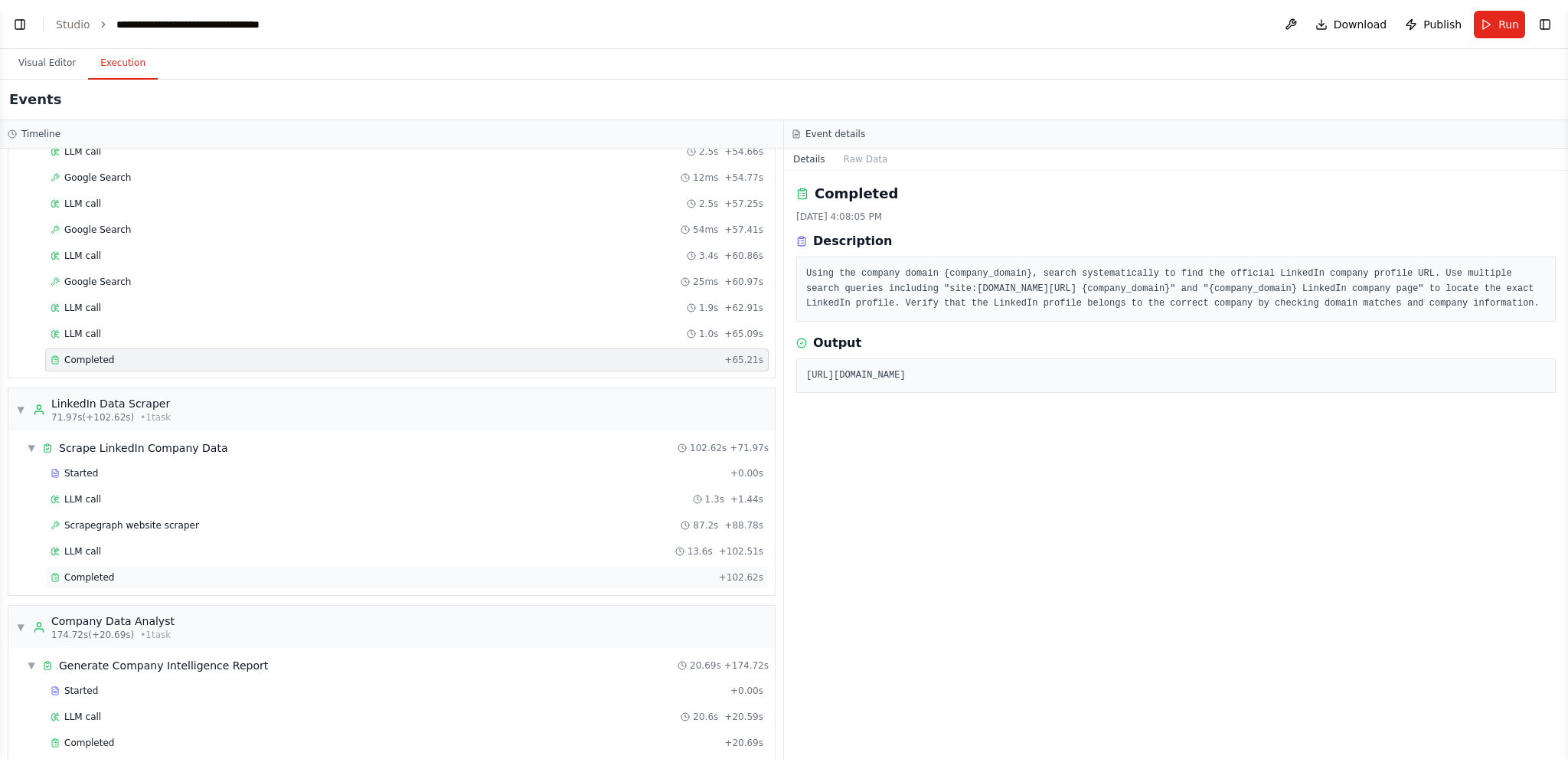
click at [162, 572] on div "Completed" at bounding box center [382, 578] width 662 height 13
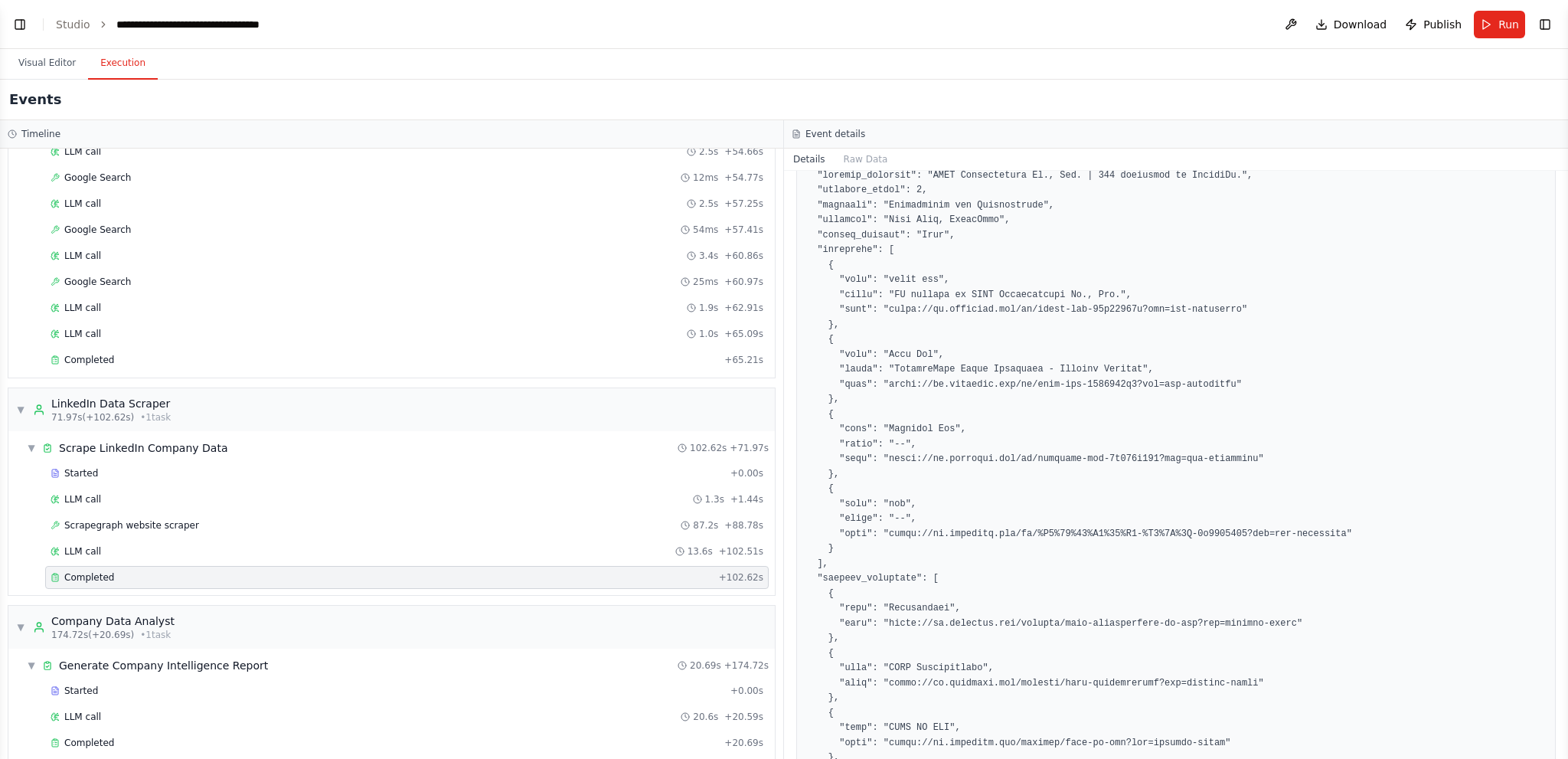
scroll to position [153, 0]
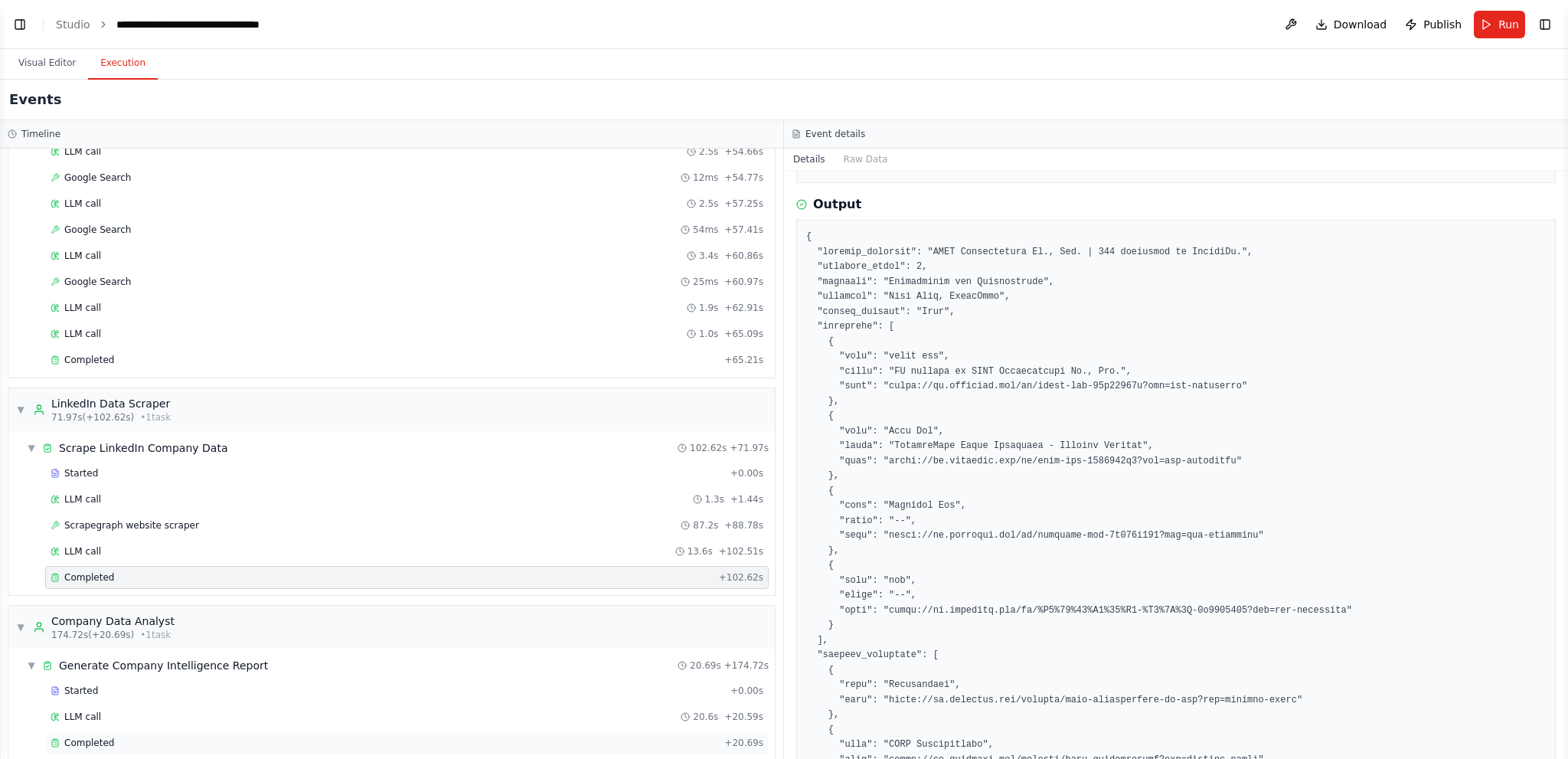
click at [187, 738] on div "Completed" at bounding box center [385, 744] width 667 height 13
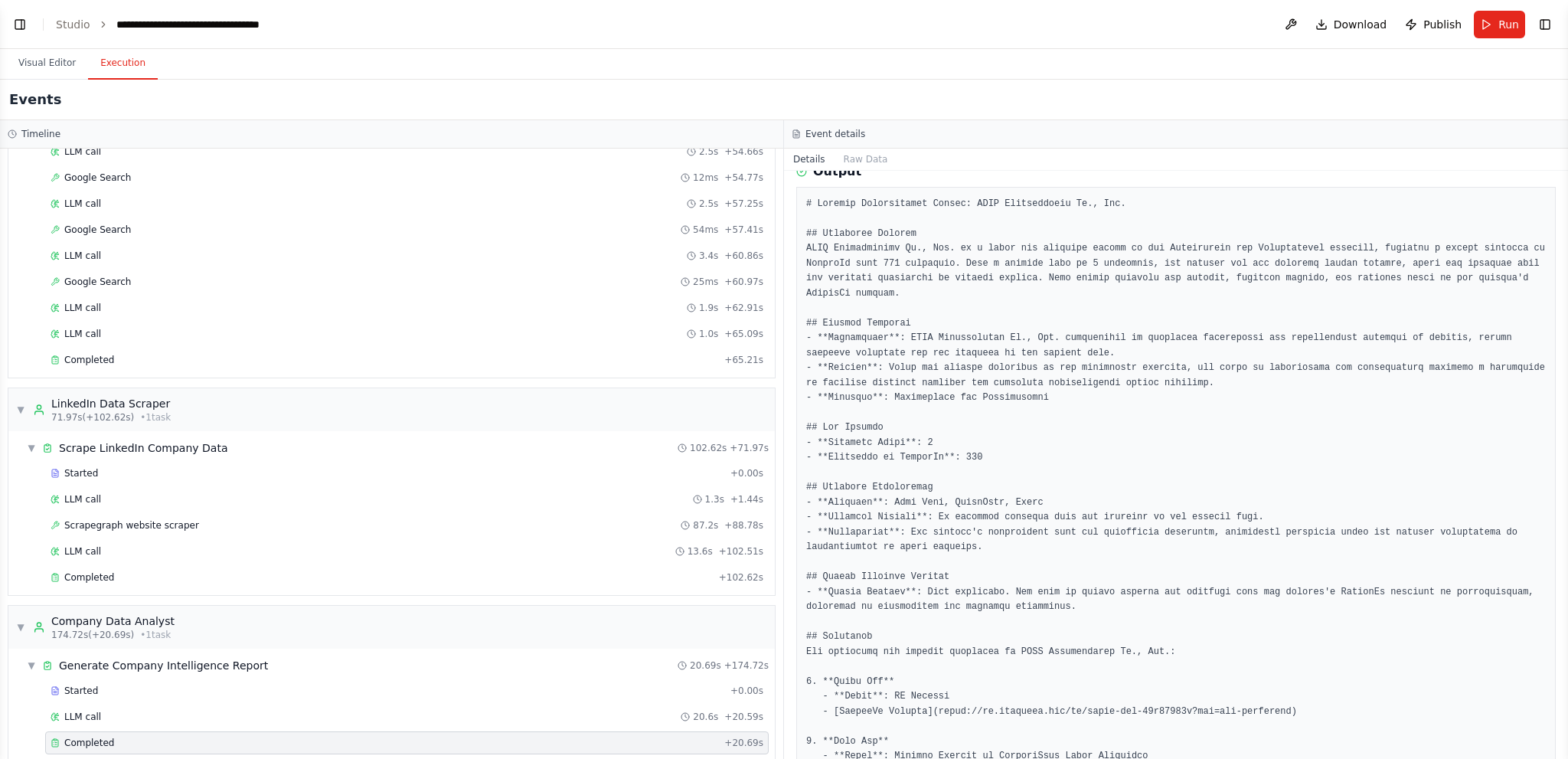
scroll to position [0, 0]
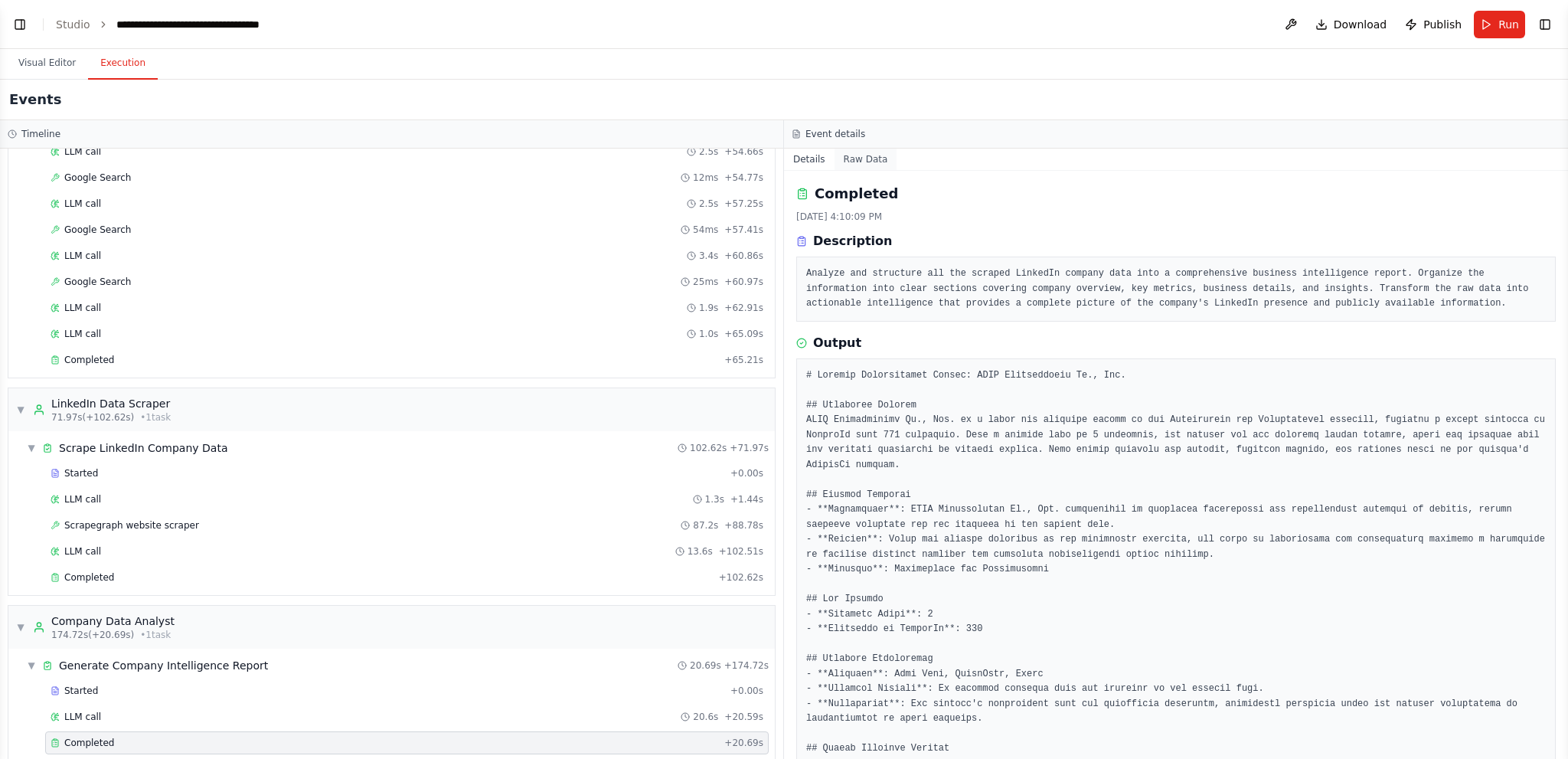
click at [858, 161] on button "Raw Data" at bounding box center [866, 159] width 63 height 21
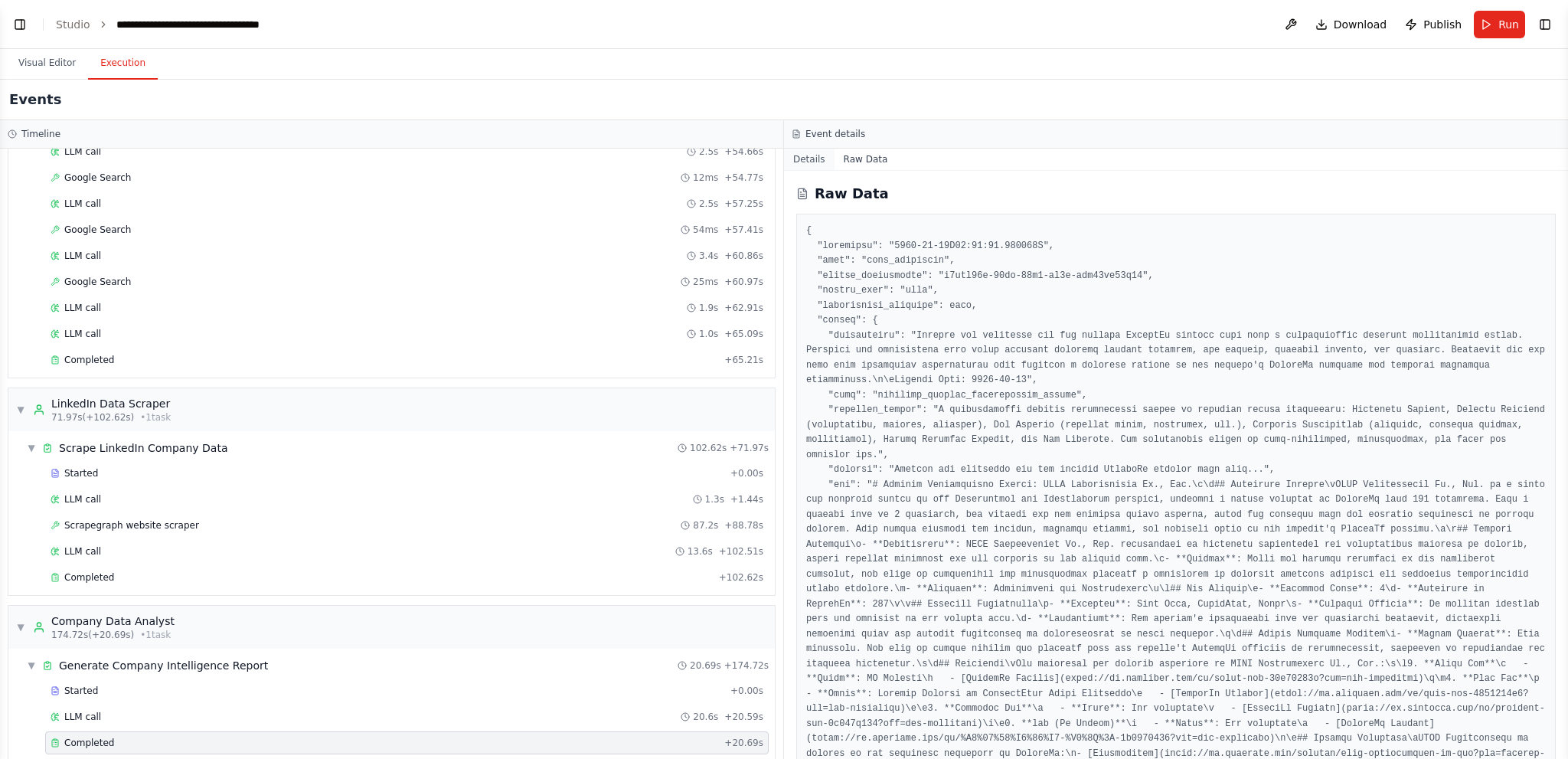
click at [816, 159] on button "Details" at bounding box center [809, 159] width 51 height 21
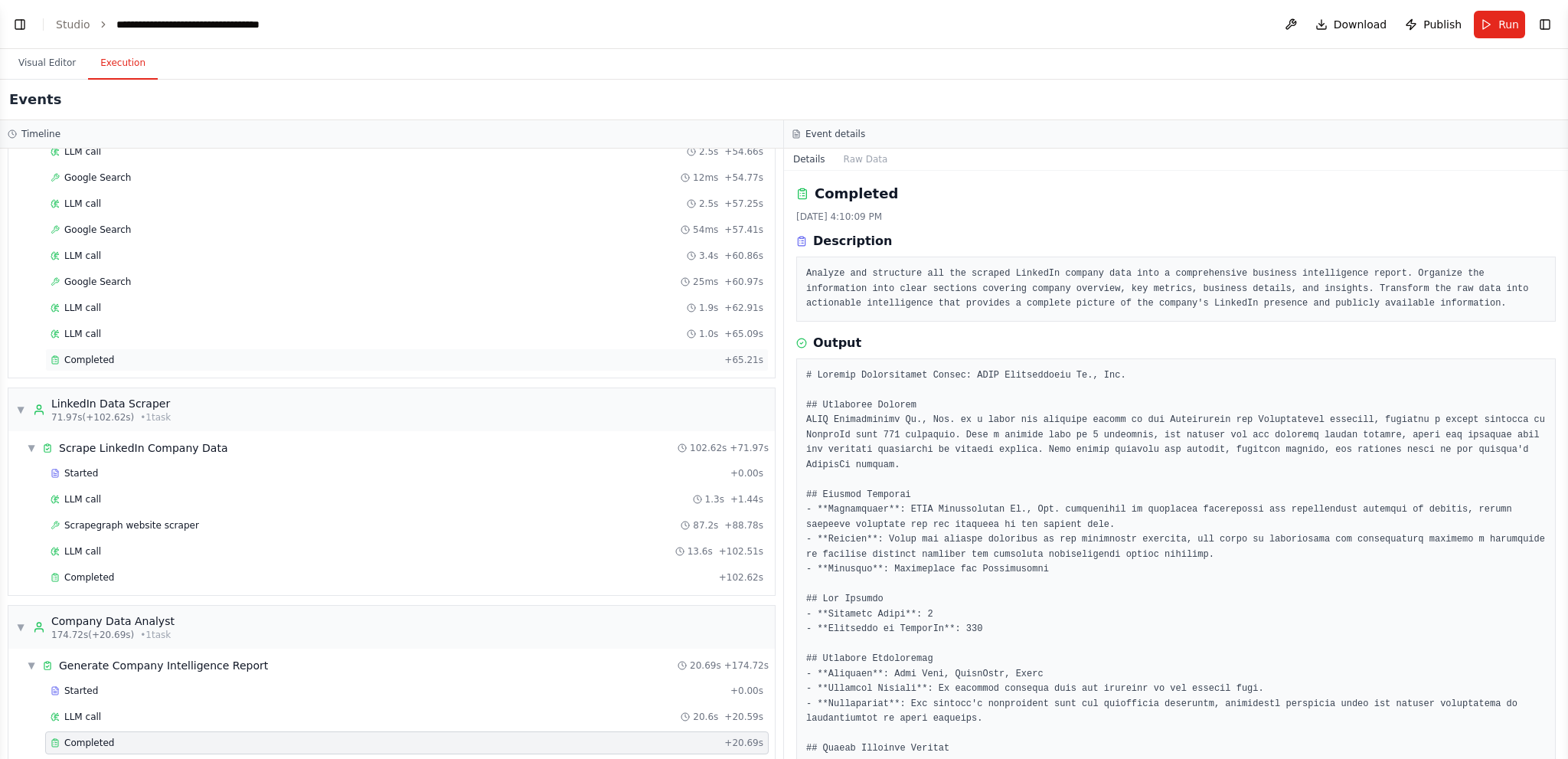
click at [123, 354] on div "Completed" at bounding box center [385, 361] width 667 height 13
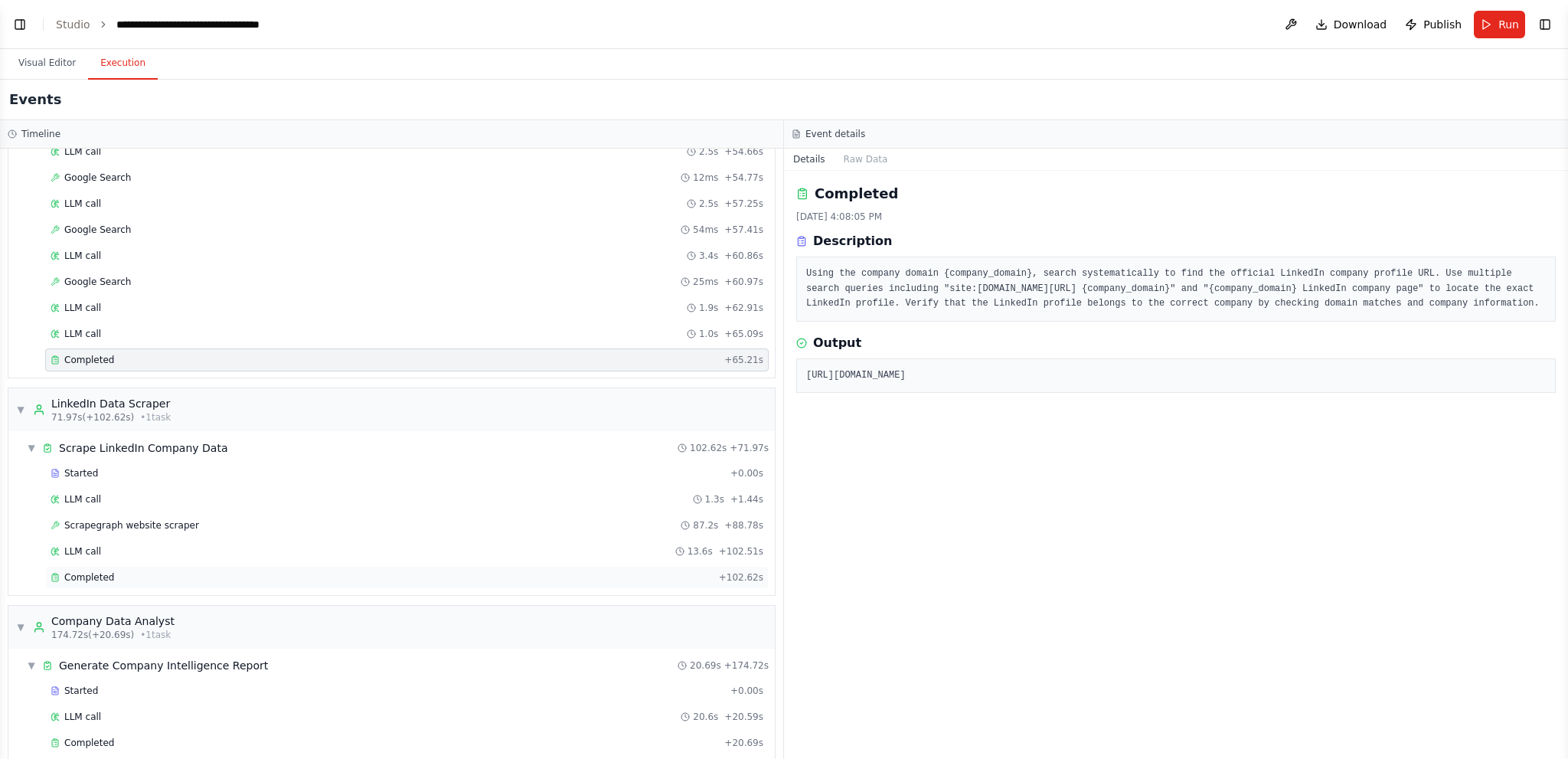
click at [92, 572] on span "Completed" at bounding box center [89, 578] width 50 height 13
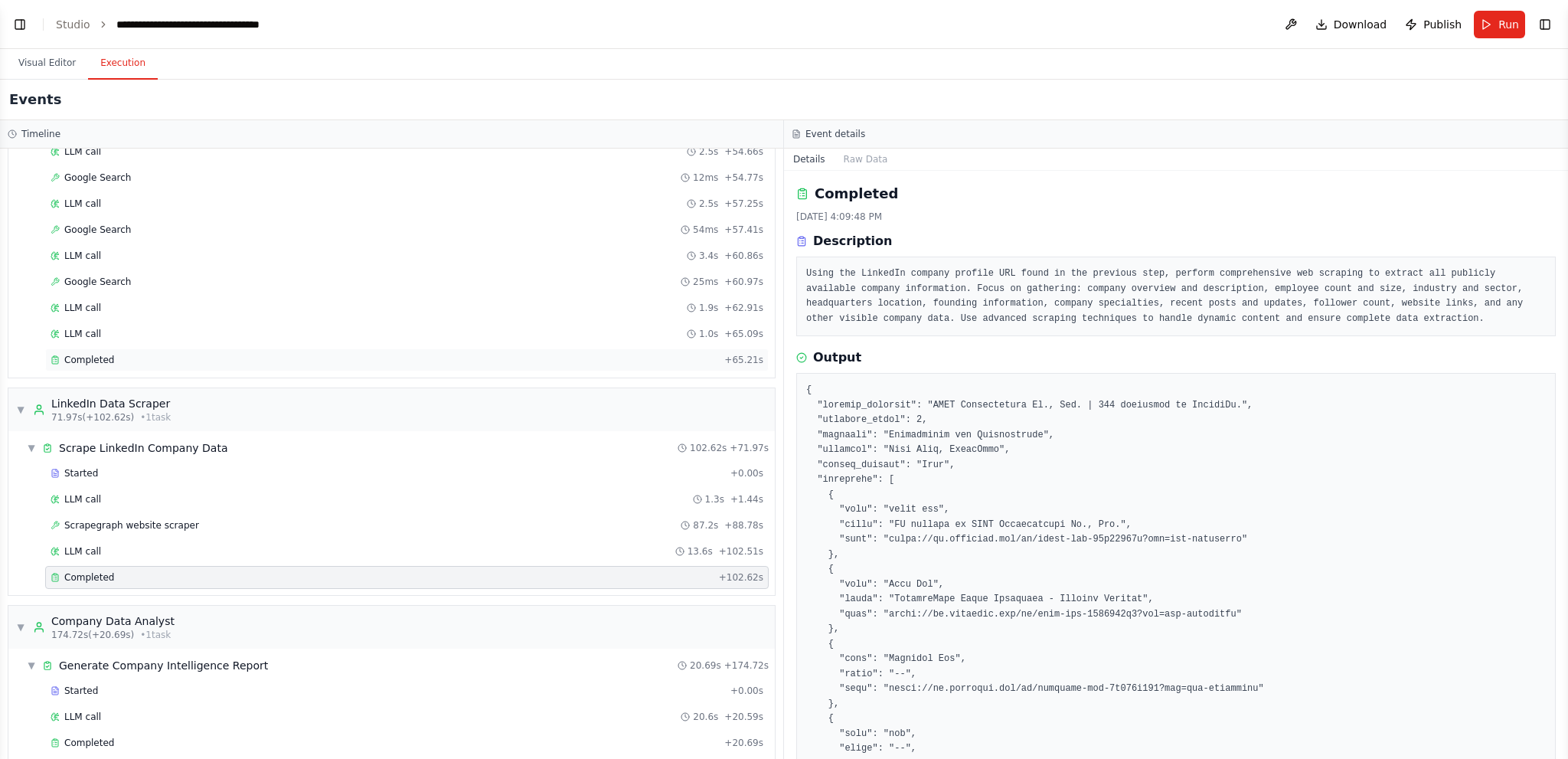
click at [263, 354] on div "Completed" at bounding box center [385, 361] width 667 height 13
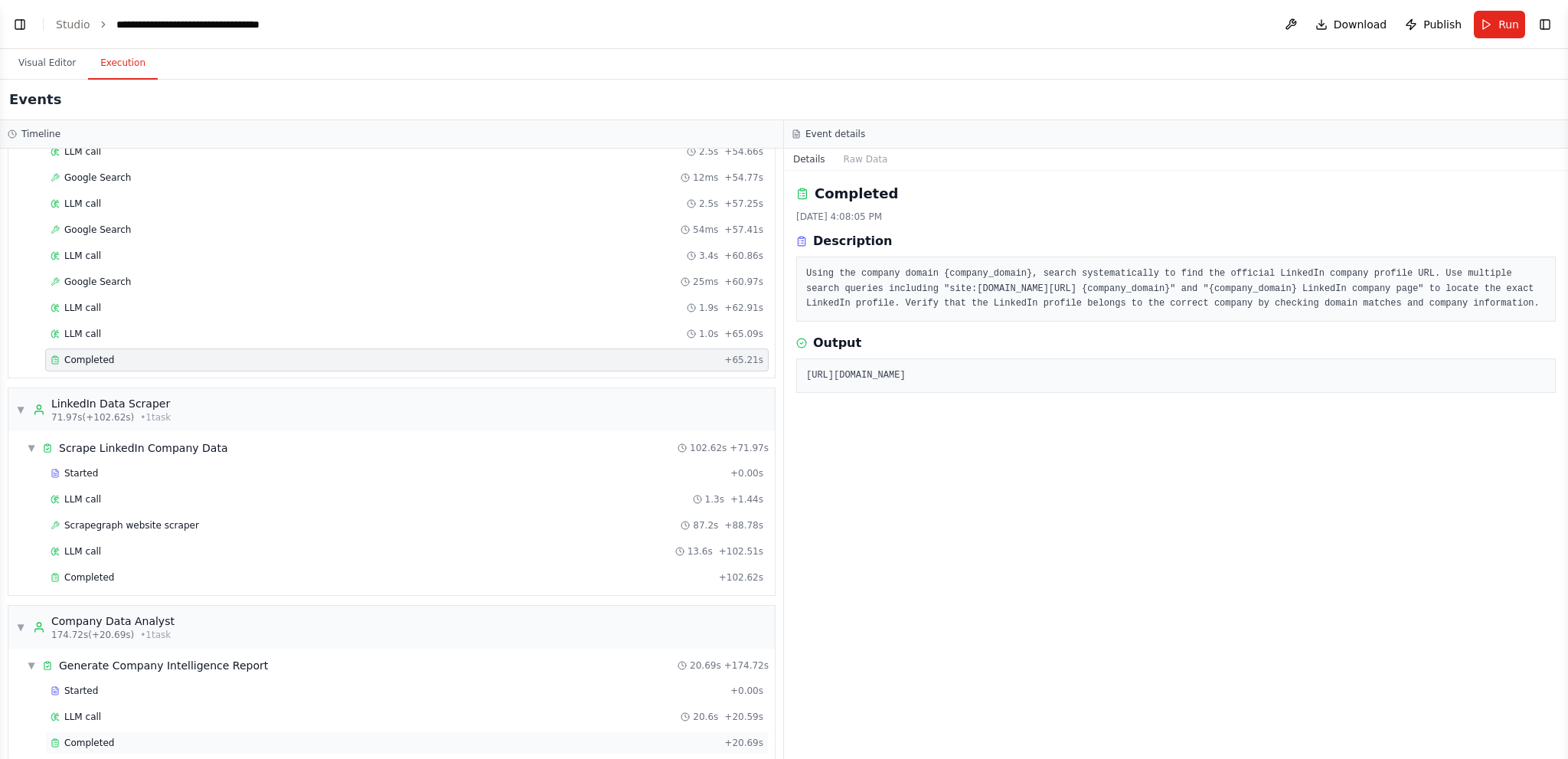
click at [205, 738] on div "Completed" at bounding box center [385, 744] width 667 height 13
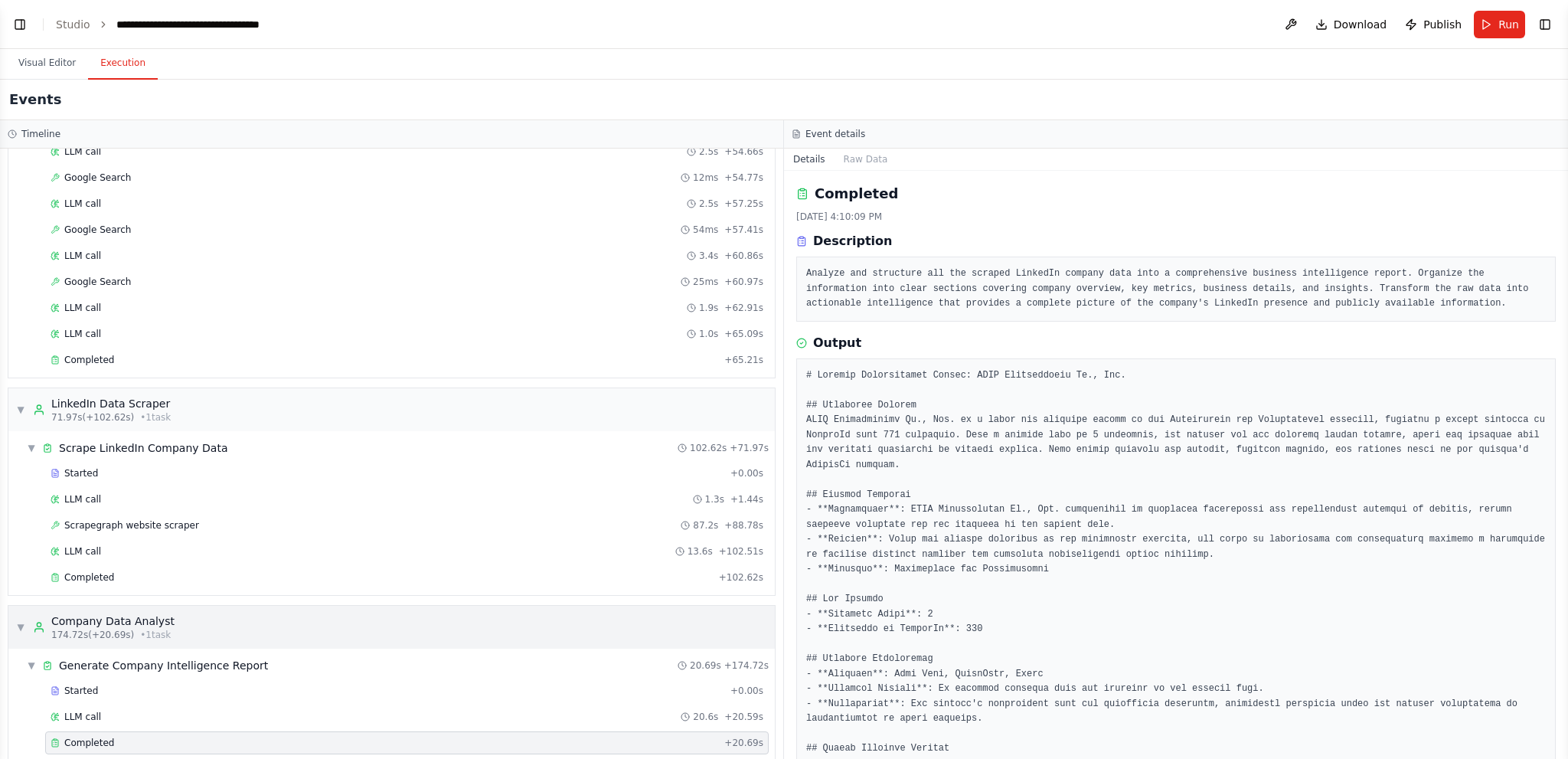
click at [142, 629] on span "• 1 task" at bounding box center [156, 635] width 30 height 13
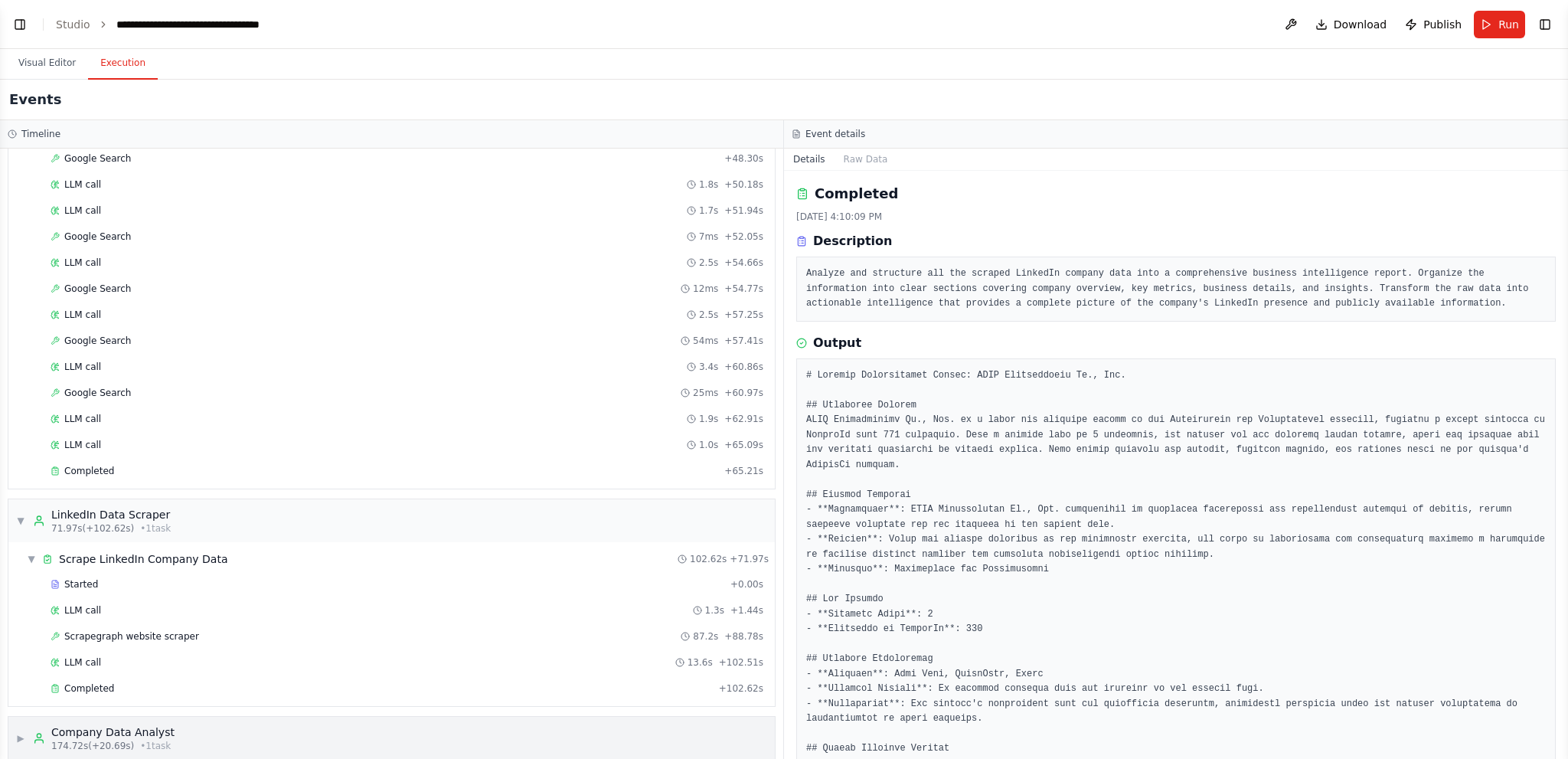
click at [140, 740] on span "• 1 task" at bounding box center [156, 746] width 30 height 13
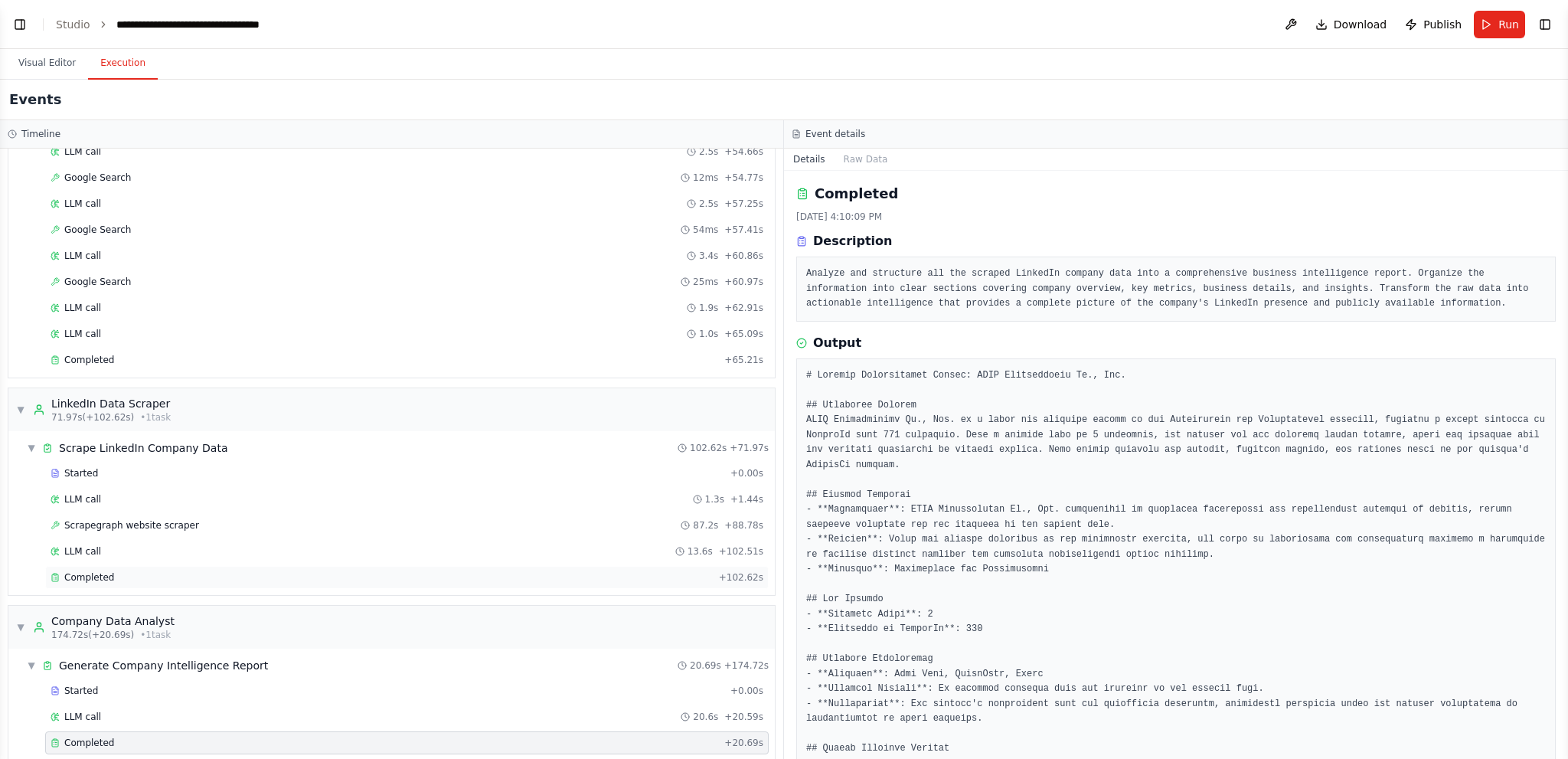
click at [263, 572] on div "Completed" at bounding box center [382, 578] width 662 height 13
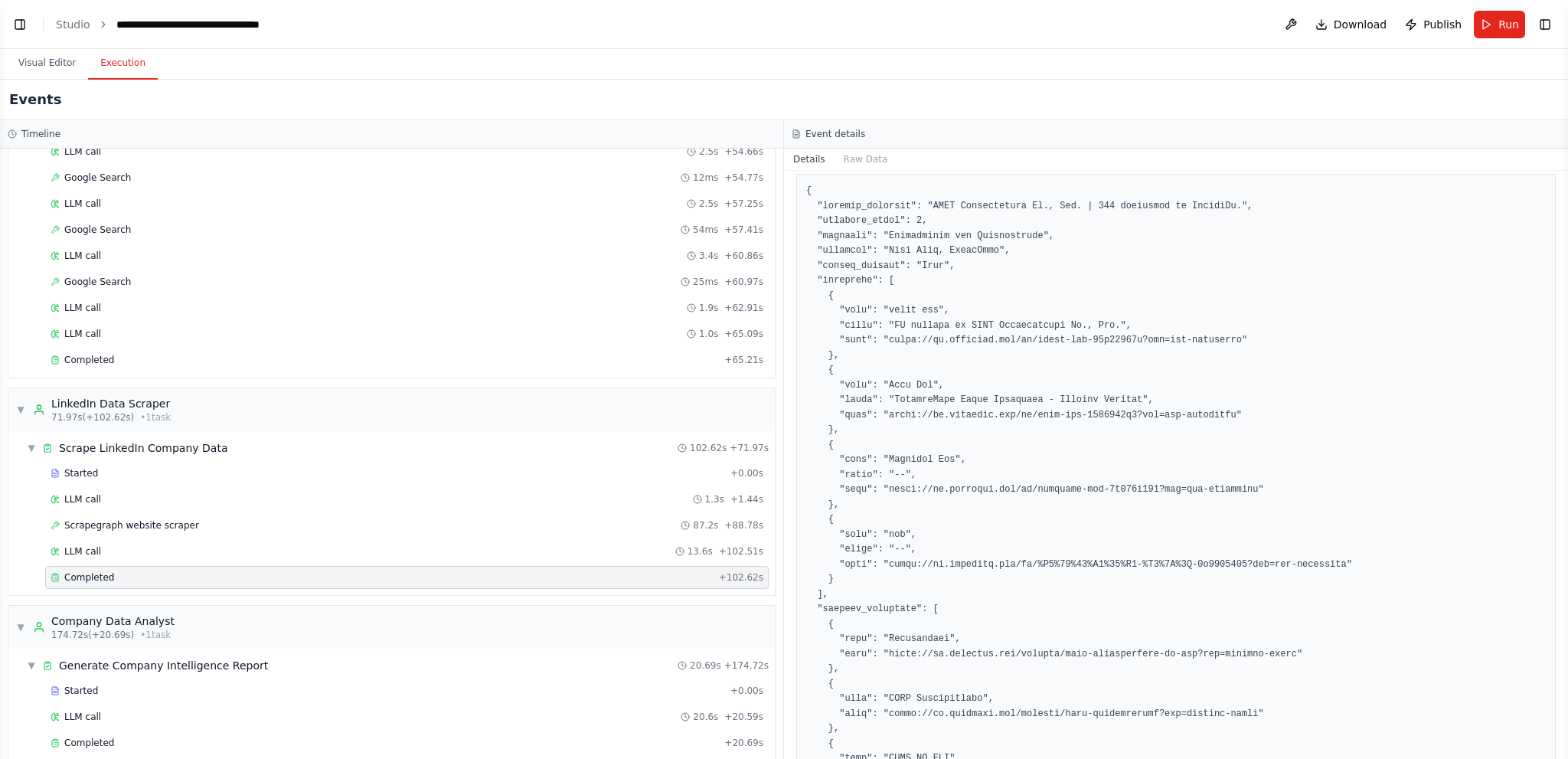
scroll to position [0, 0]
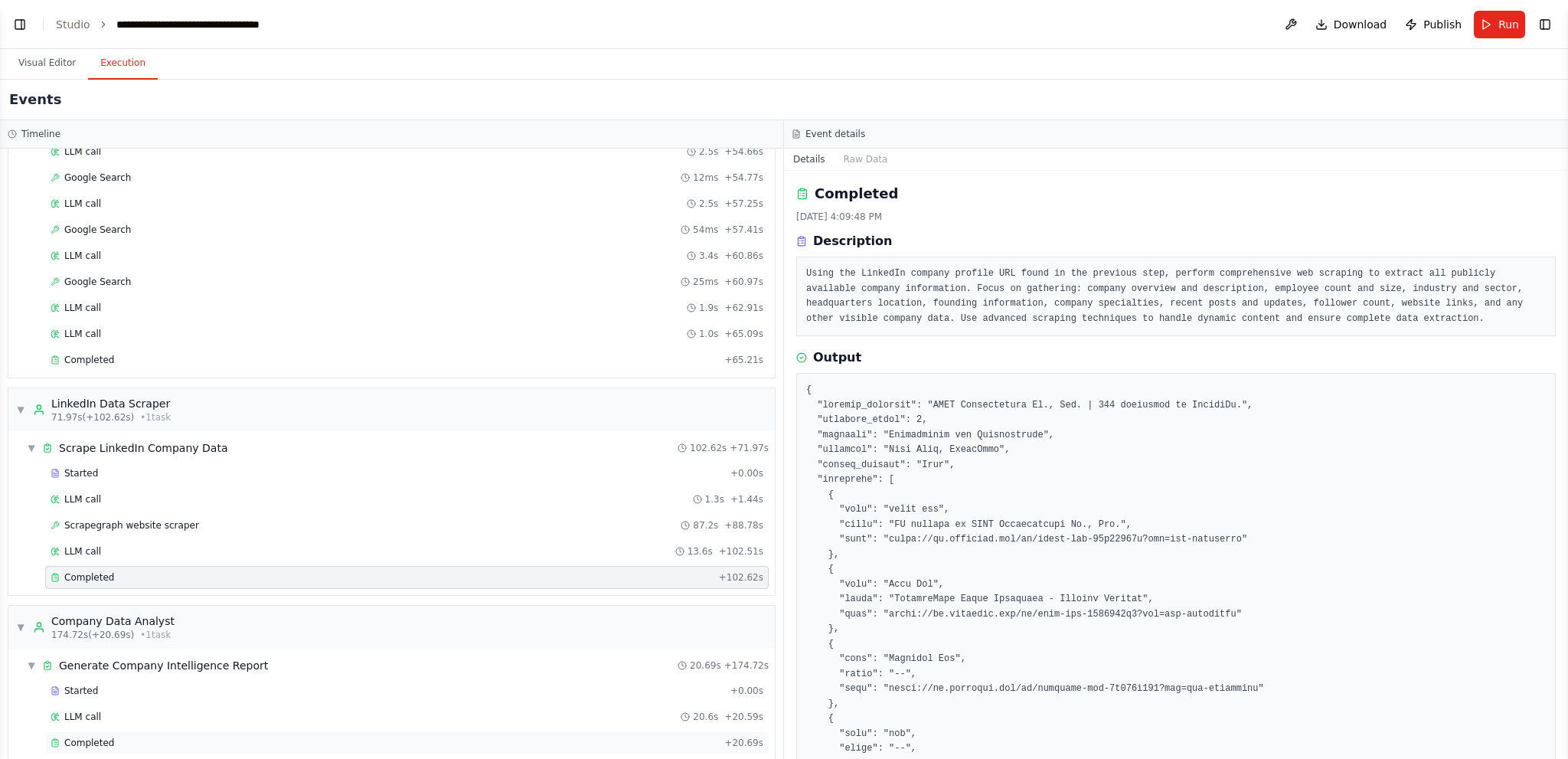
click at [110, 738] on div "Completed" at bounding box center [385, 744] width 667 height 13
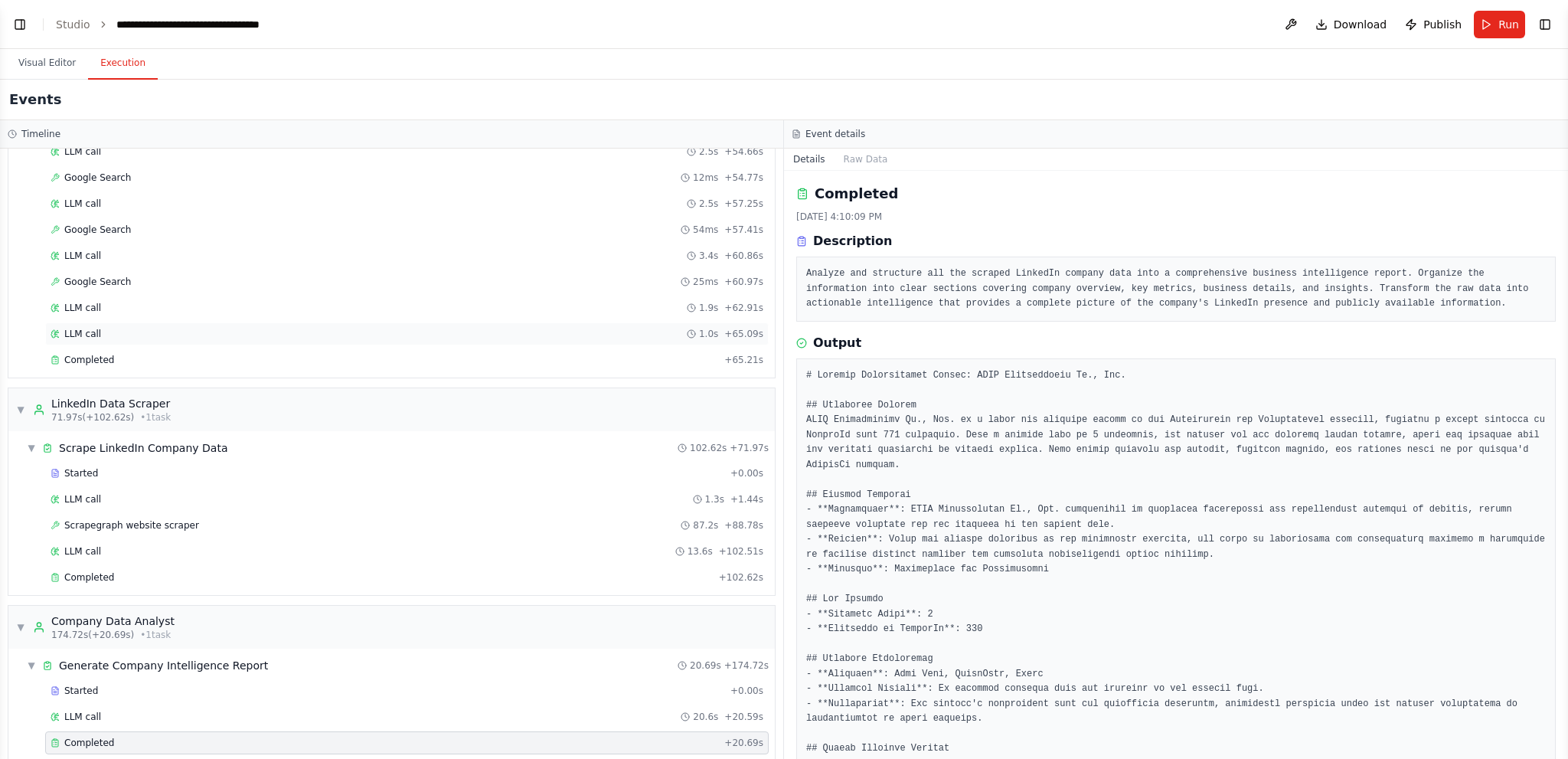
click at [114, 328] on div "LLM call 1.0s + 65.09s" at bounding box center [407, 334] width 713 height 13
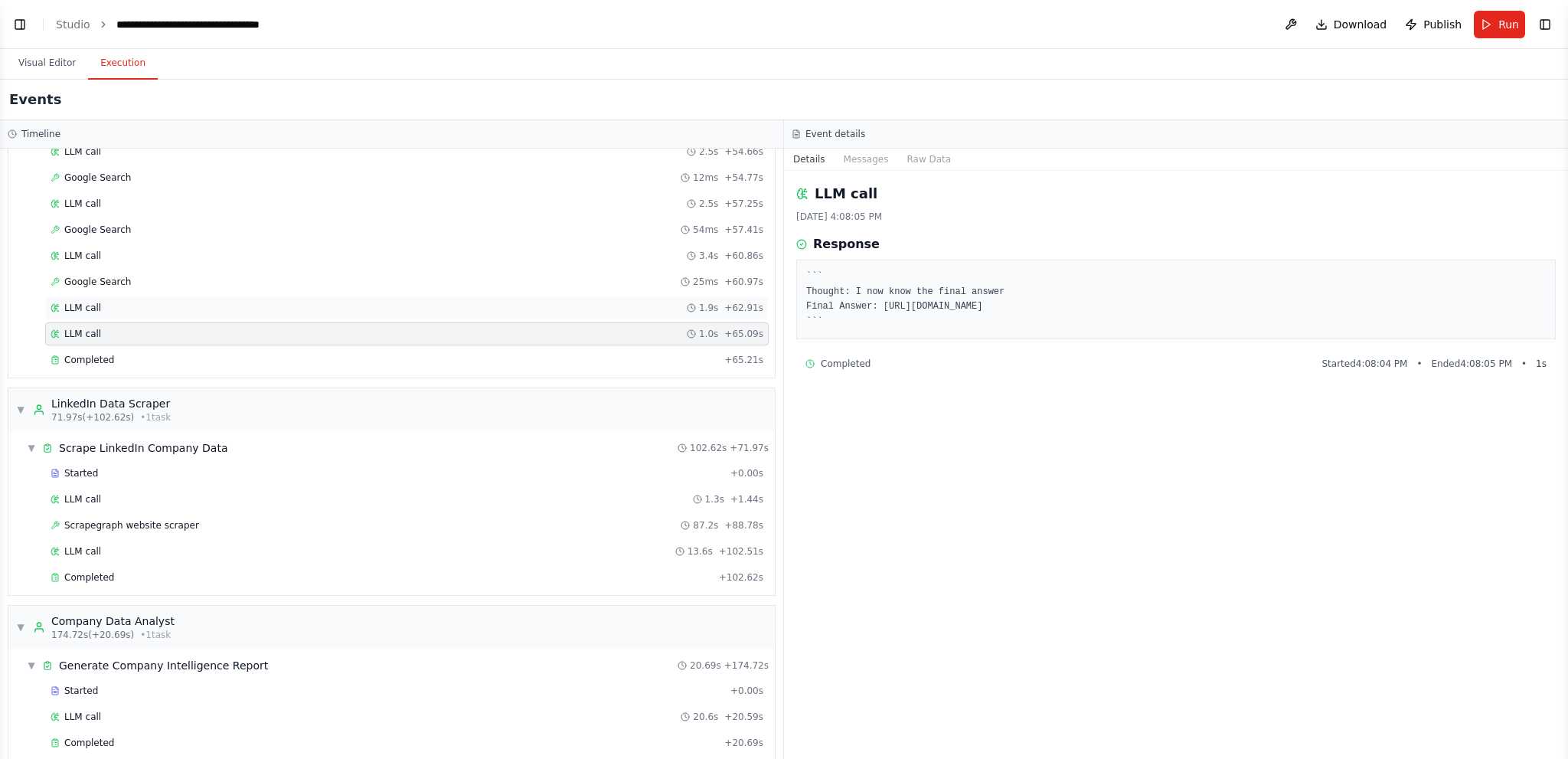
click at [156, 302] on div "LLM call 1.9s + 62.91s" at bounding box center [407, 308] width 713 height 13
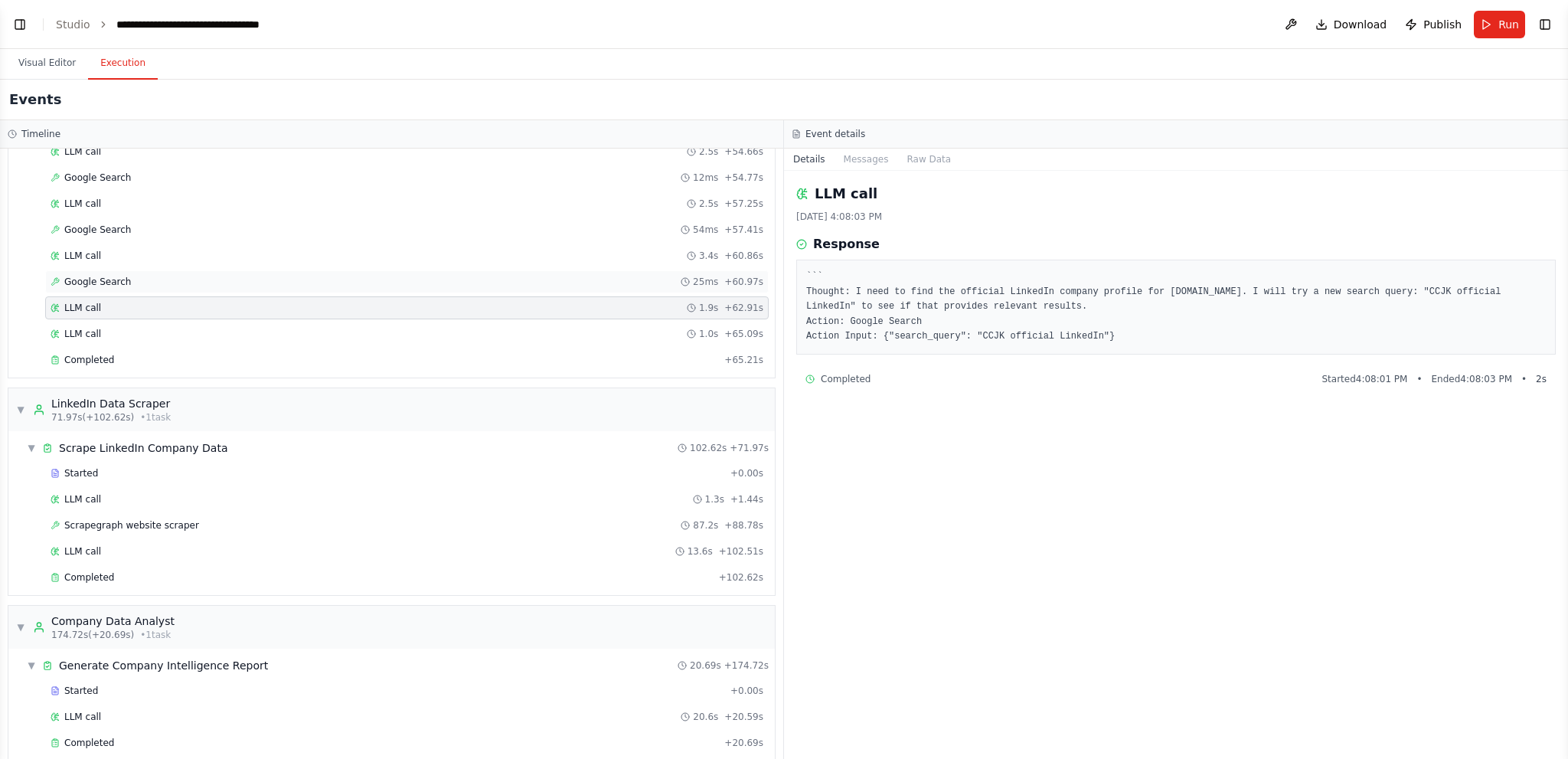
click at [199, 276] on div "Google Search 25ms + 60.97s" at bounding box center [407, 282] width 713 height 13
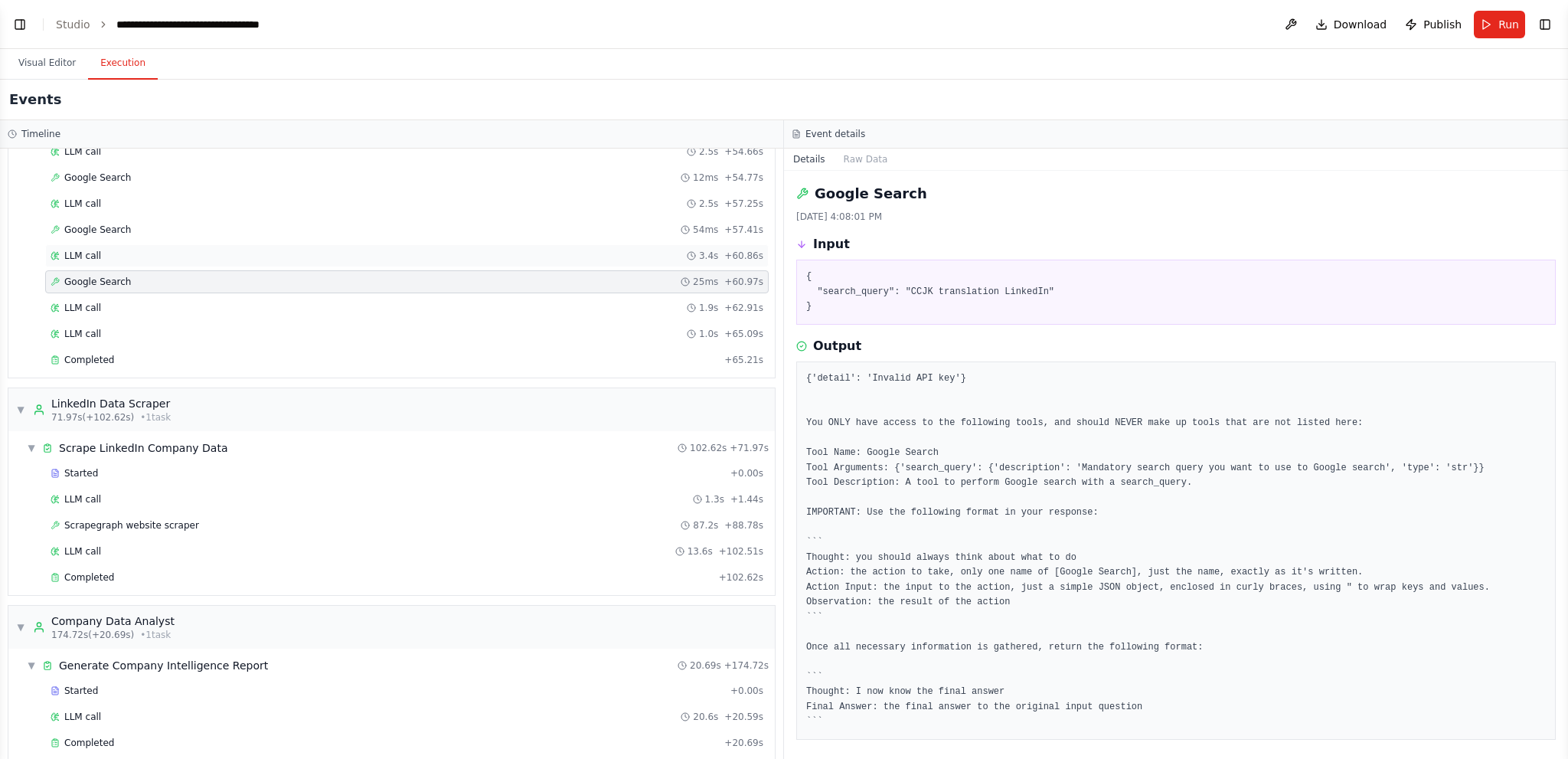
click at [204, 250] on div "LLM call 3.4s + 60.86s" at bounding box center [407, 256] width 713 height 13
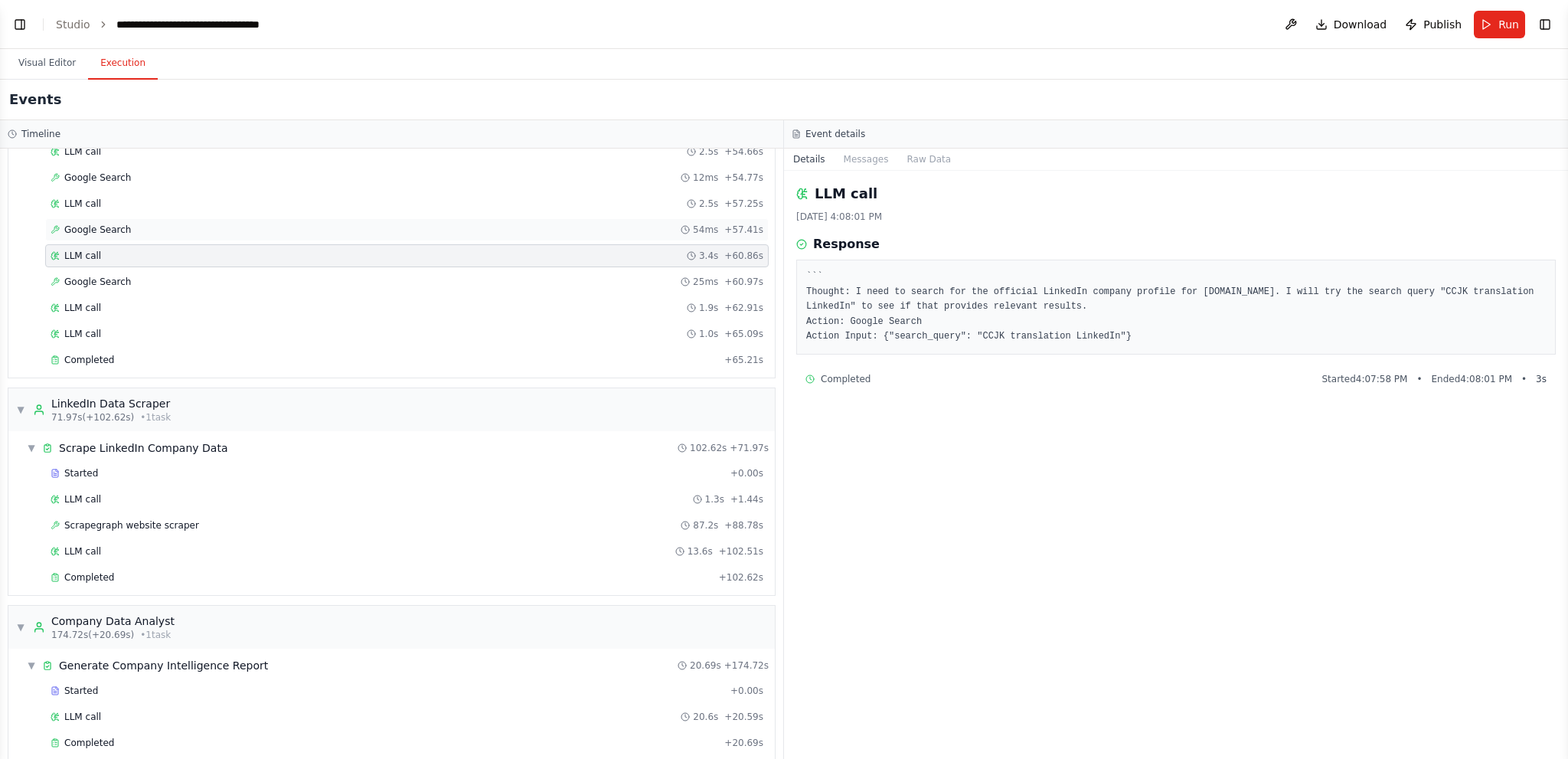
click at [237, 224] on div "Google Search 54ms + 57.41s" at bounding box center [407, 230] width 713 height 13
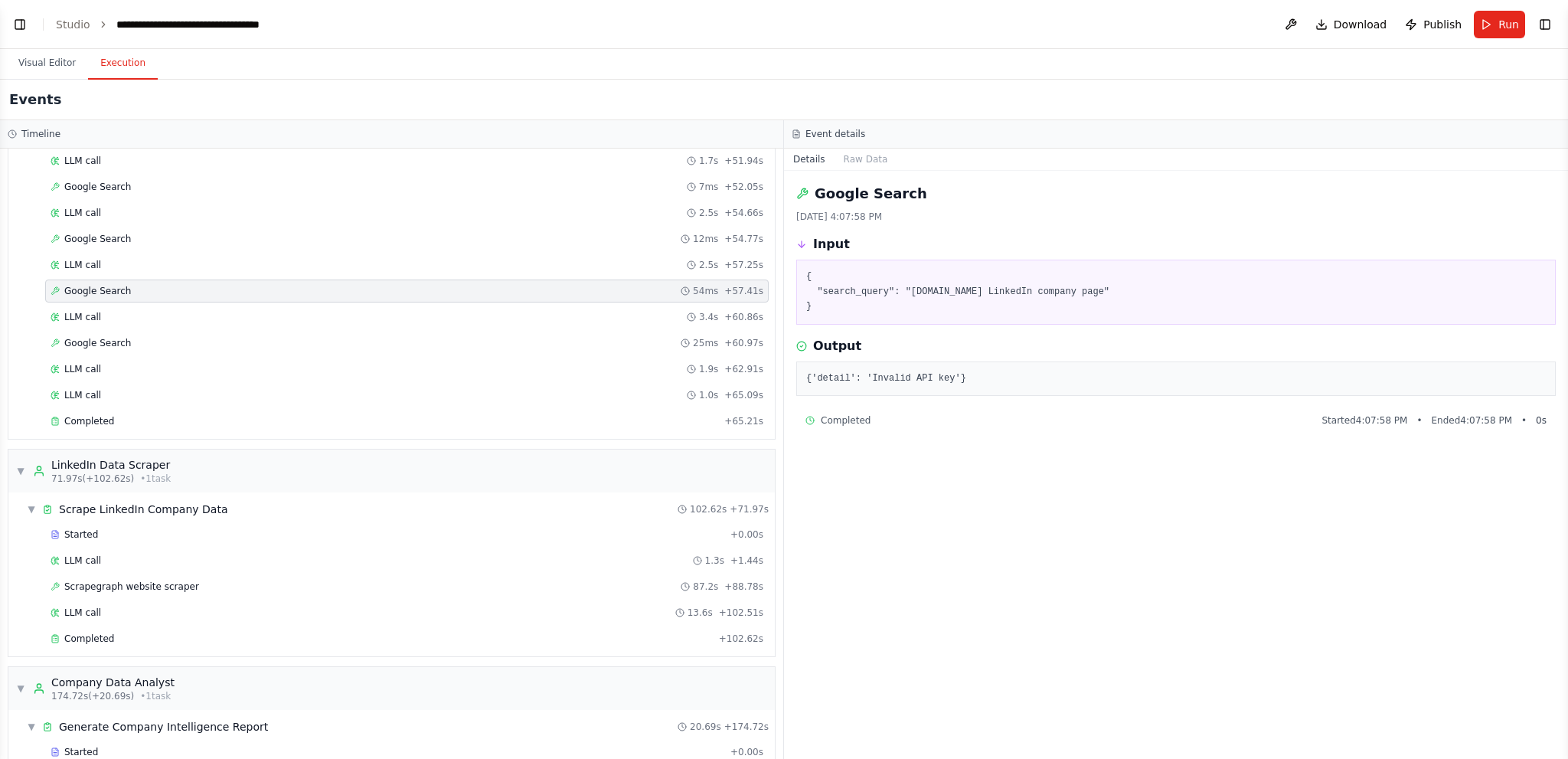
scroll to position [1132, 0]
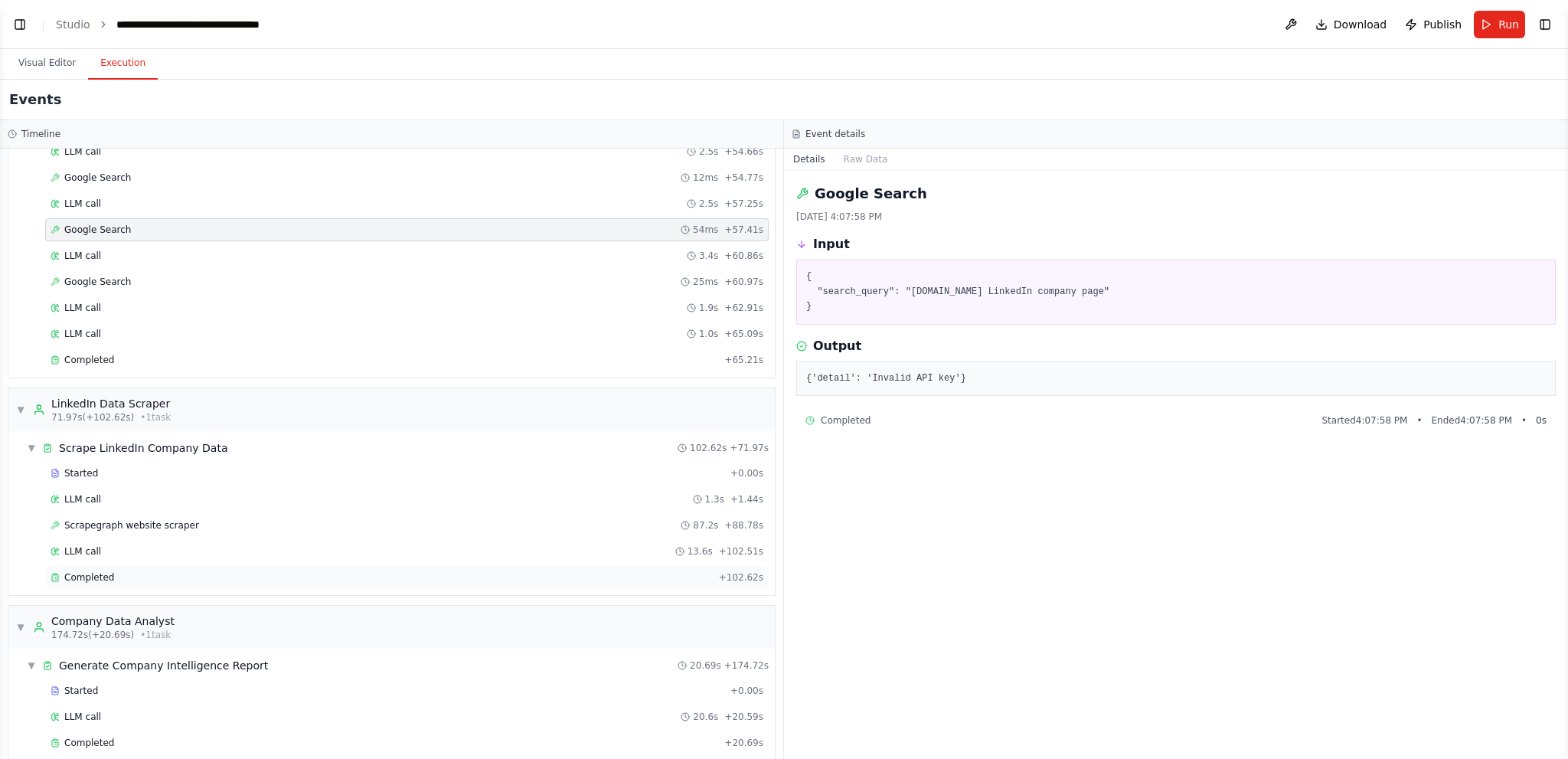
click at [105, 572] on span "Completed" at bounding box center [89, 578] width 50 height 13
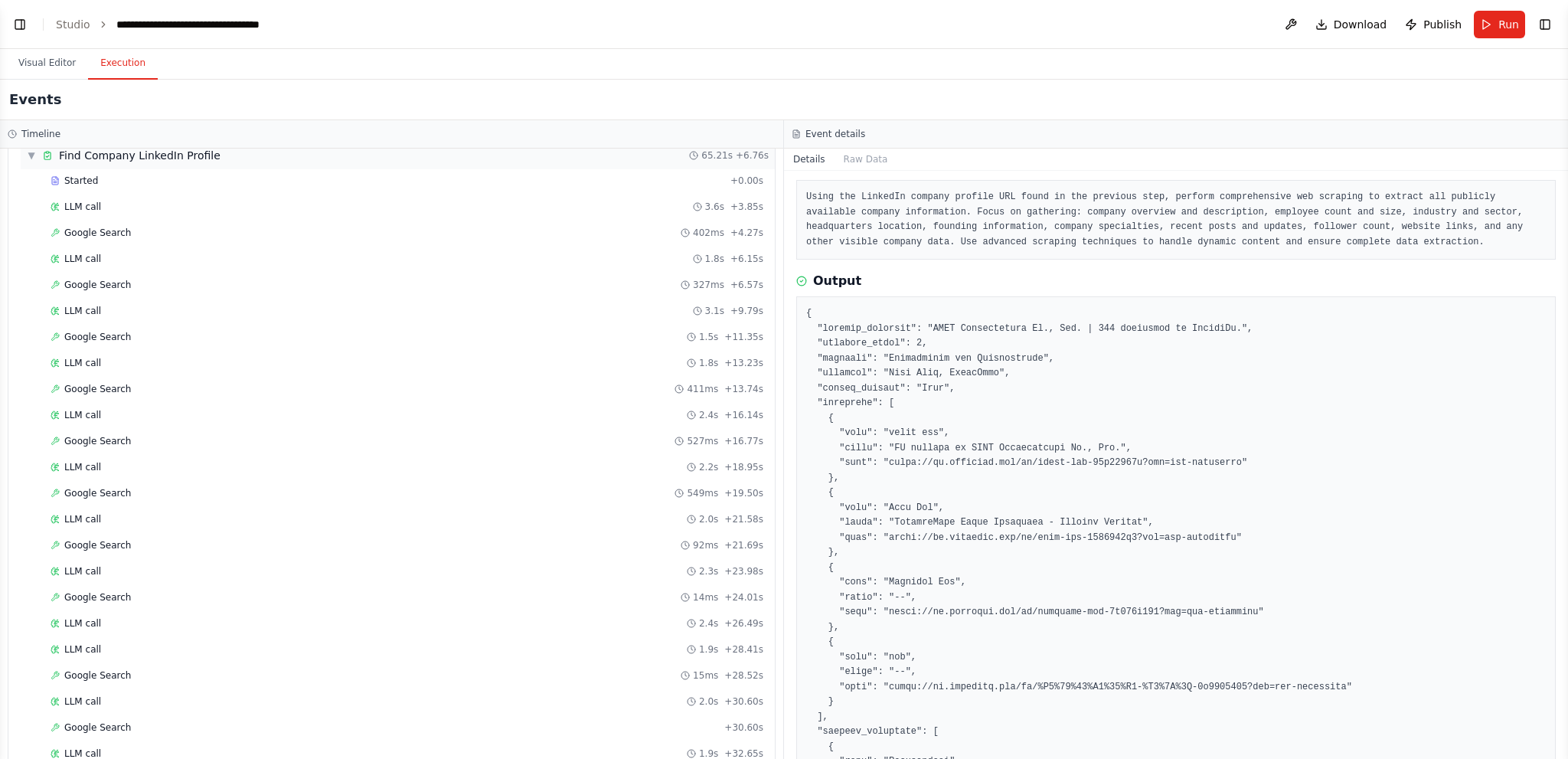
scroll to position [0, 0]
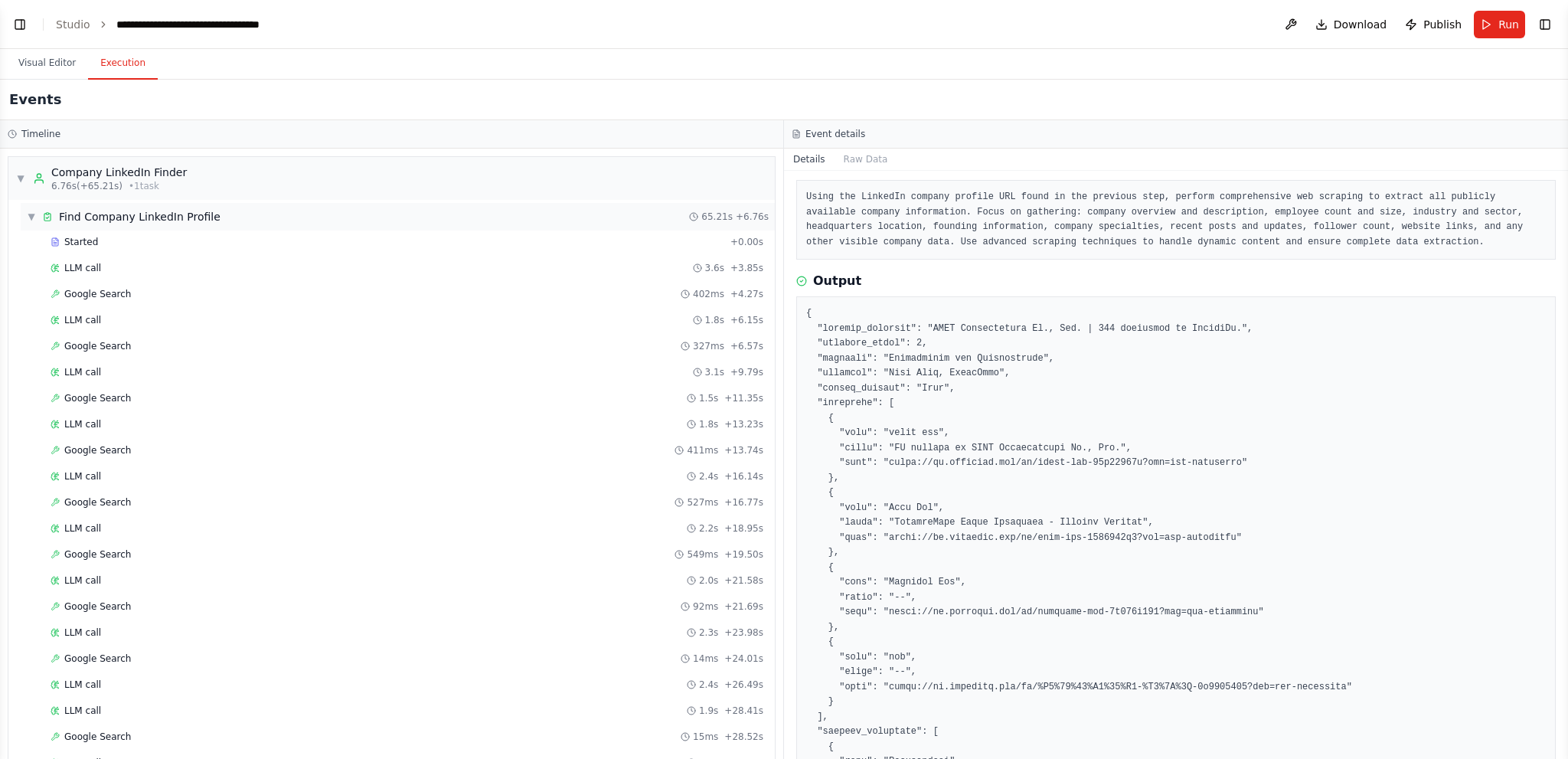
click at [34, 215] on span "▼" at bounding box center [31, 217] width 9 height 13
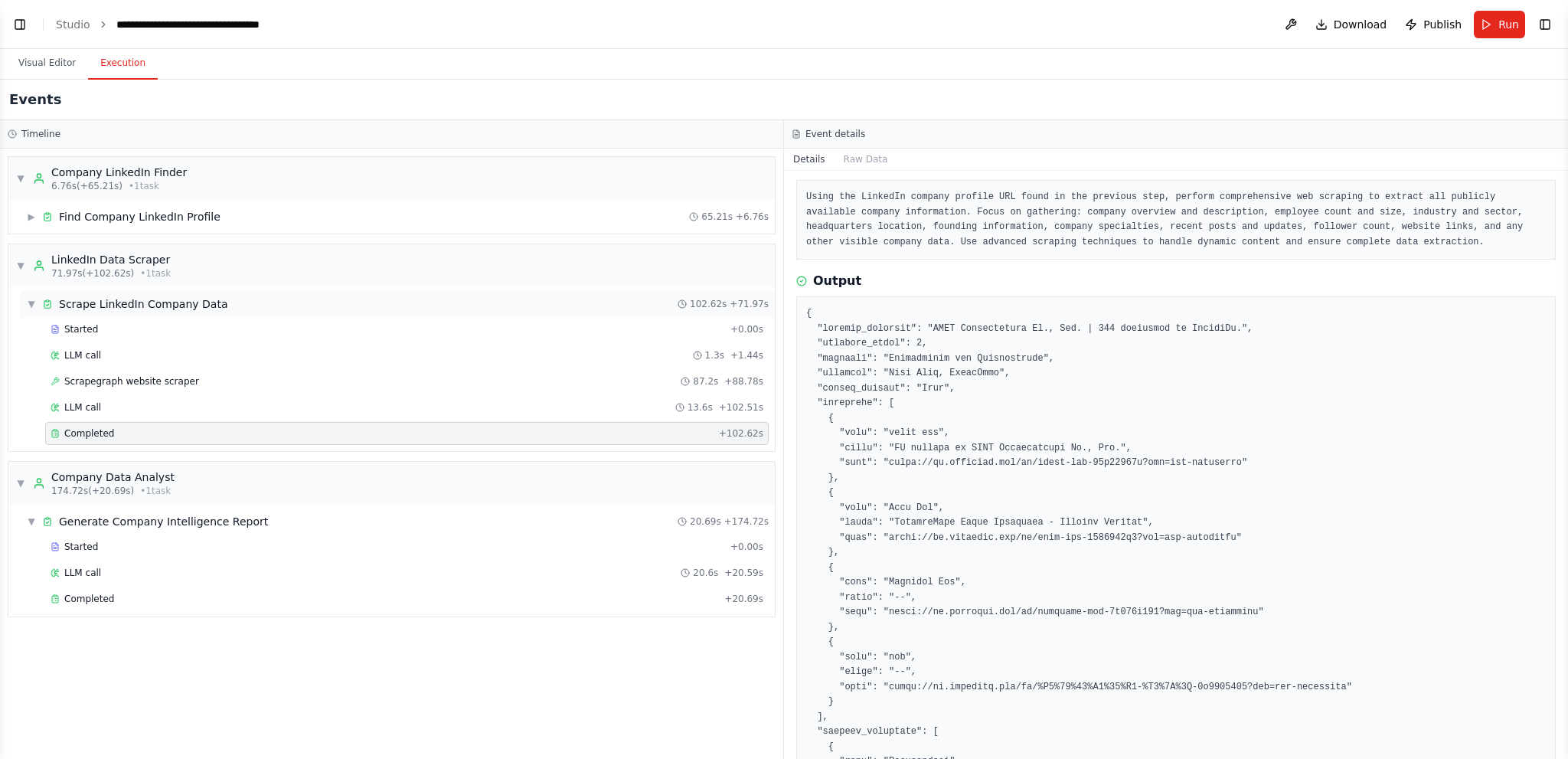
click at [28, 303] on span "▼" at bounding box center [31, 304] width 9 height 13
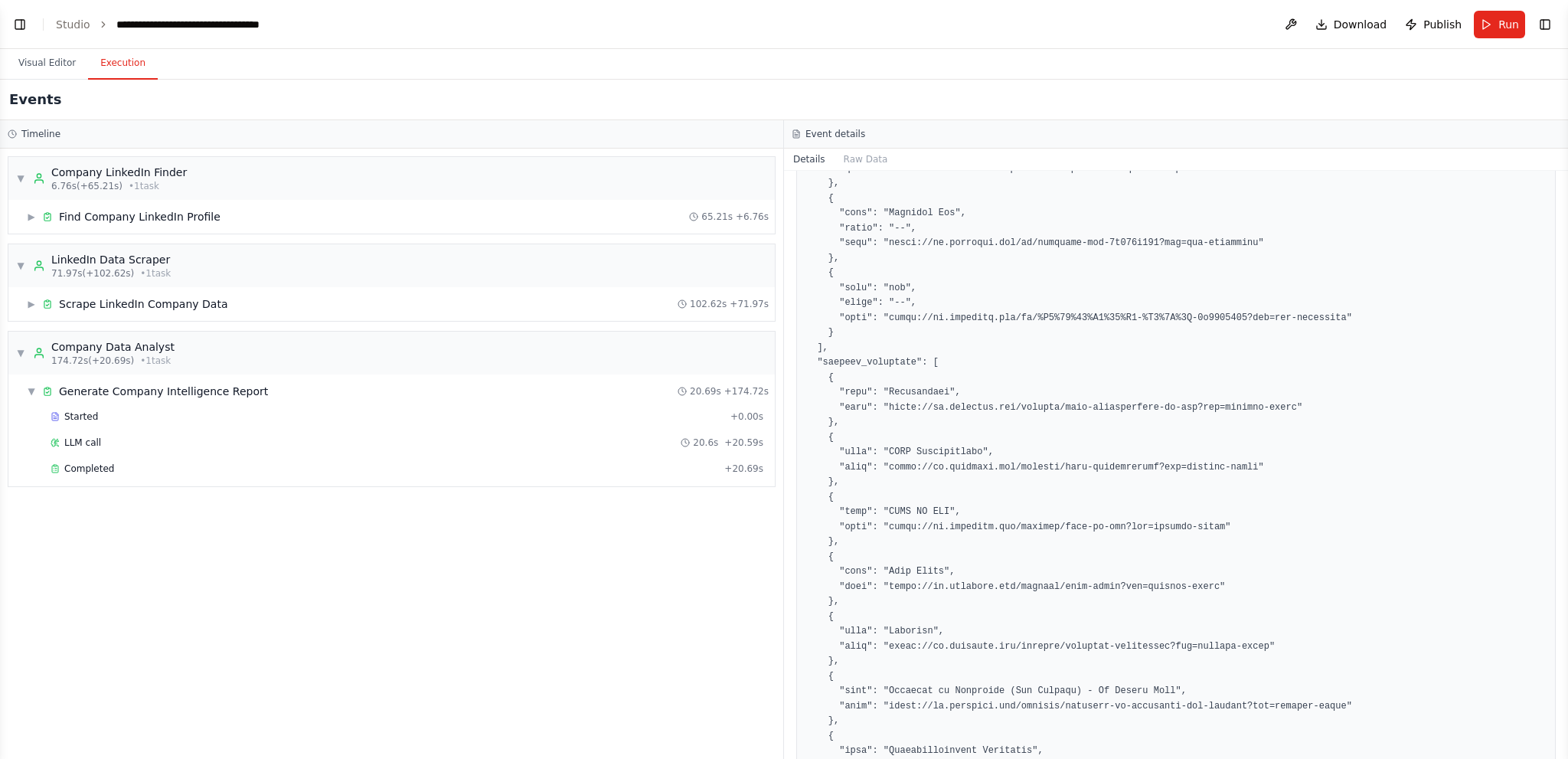
scroll to position [258, 0]
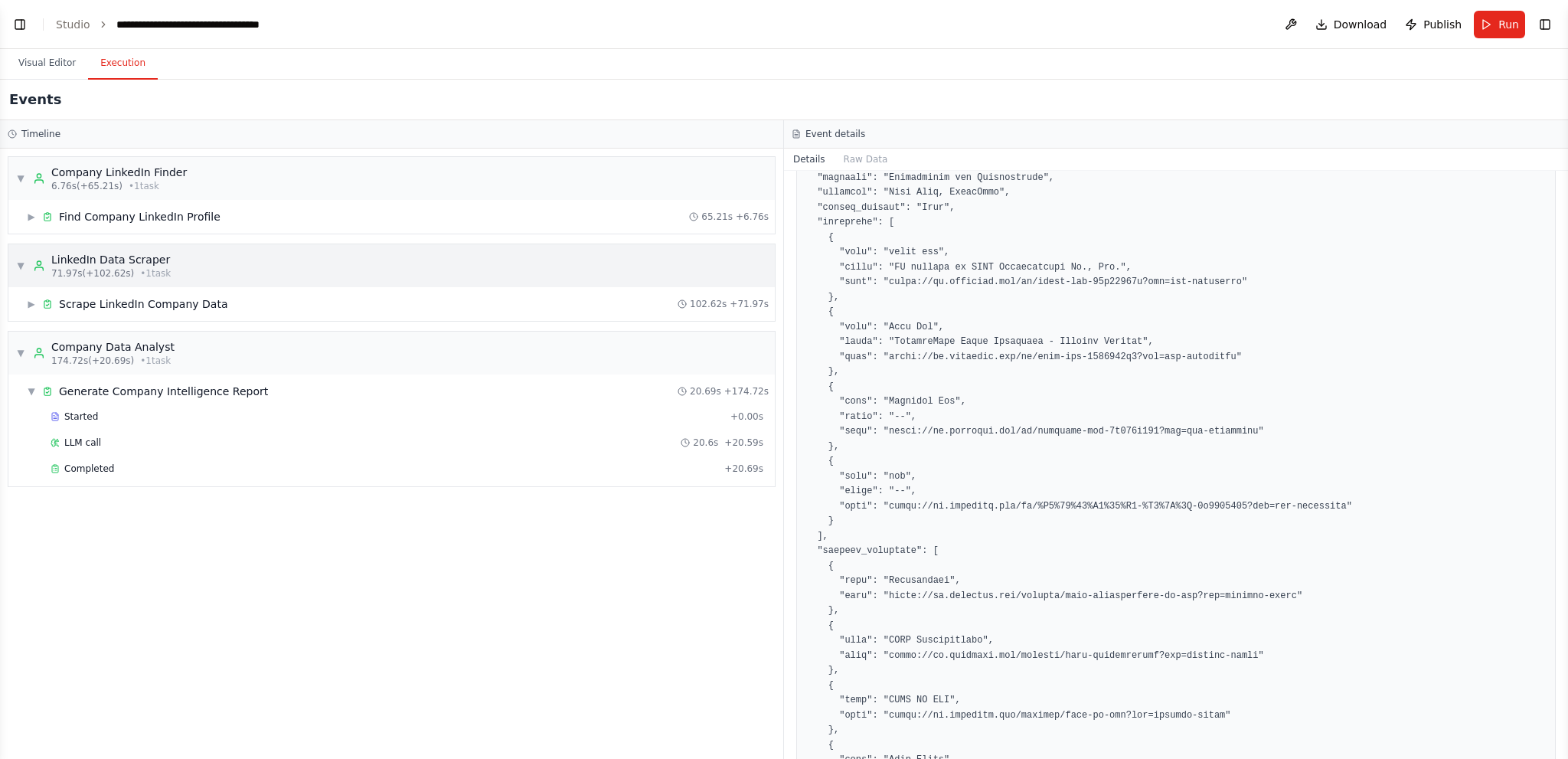
click at [41, 272] on div "LinkedIn Data Scraper 71.97s (+102.62s) • 1 task" at bounding box center [102, 266] width 138 height 28
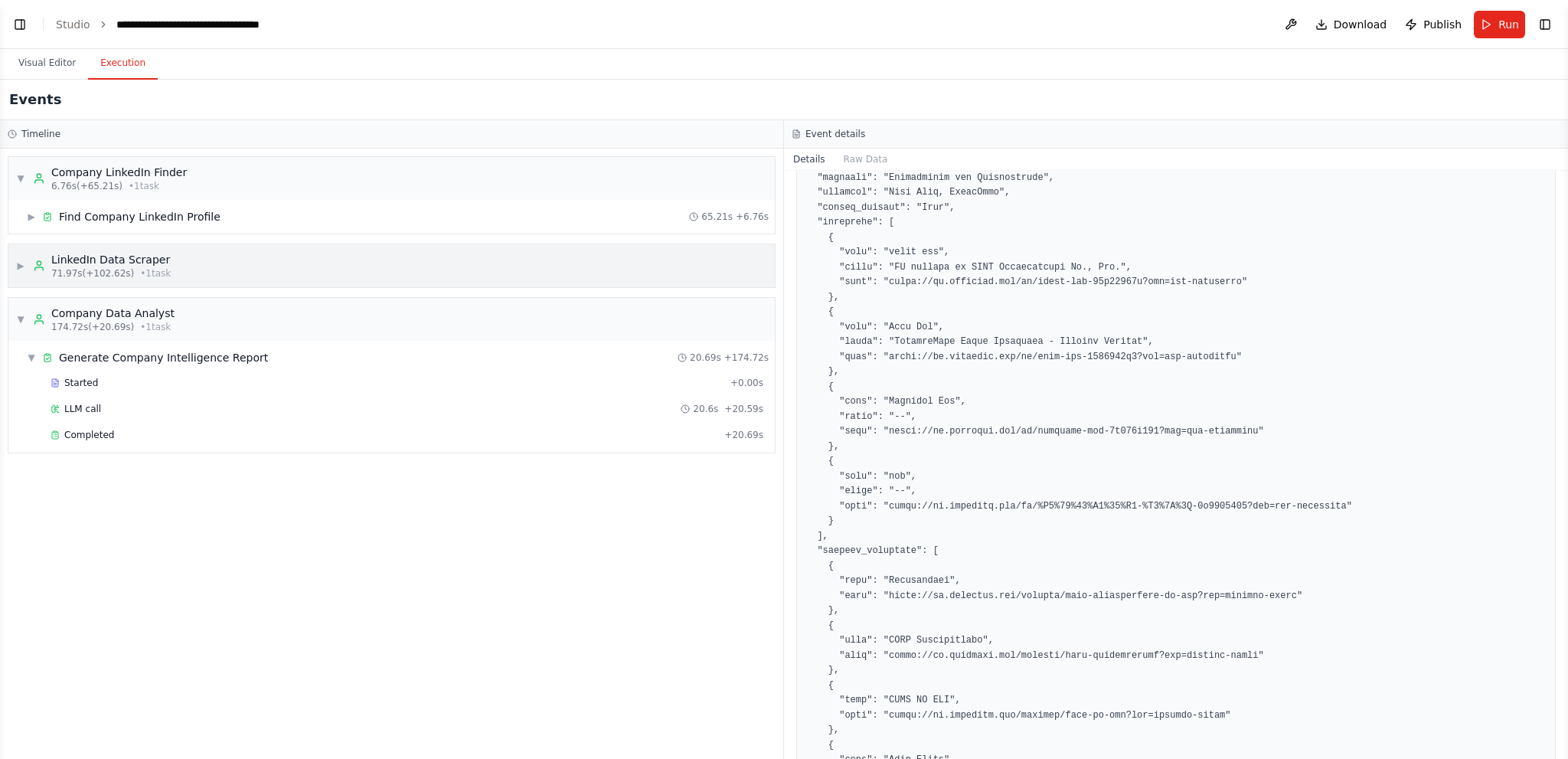
click at [41, 272] on div "LinkedIn Data Scraper 71.97s (+102.62s) • 1 task" at bounding box center [102, 266] width 138 height 28
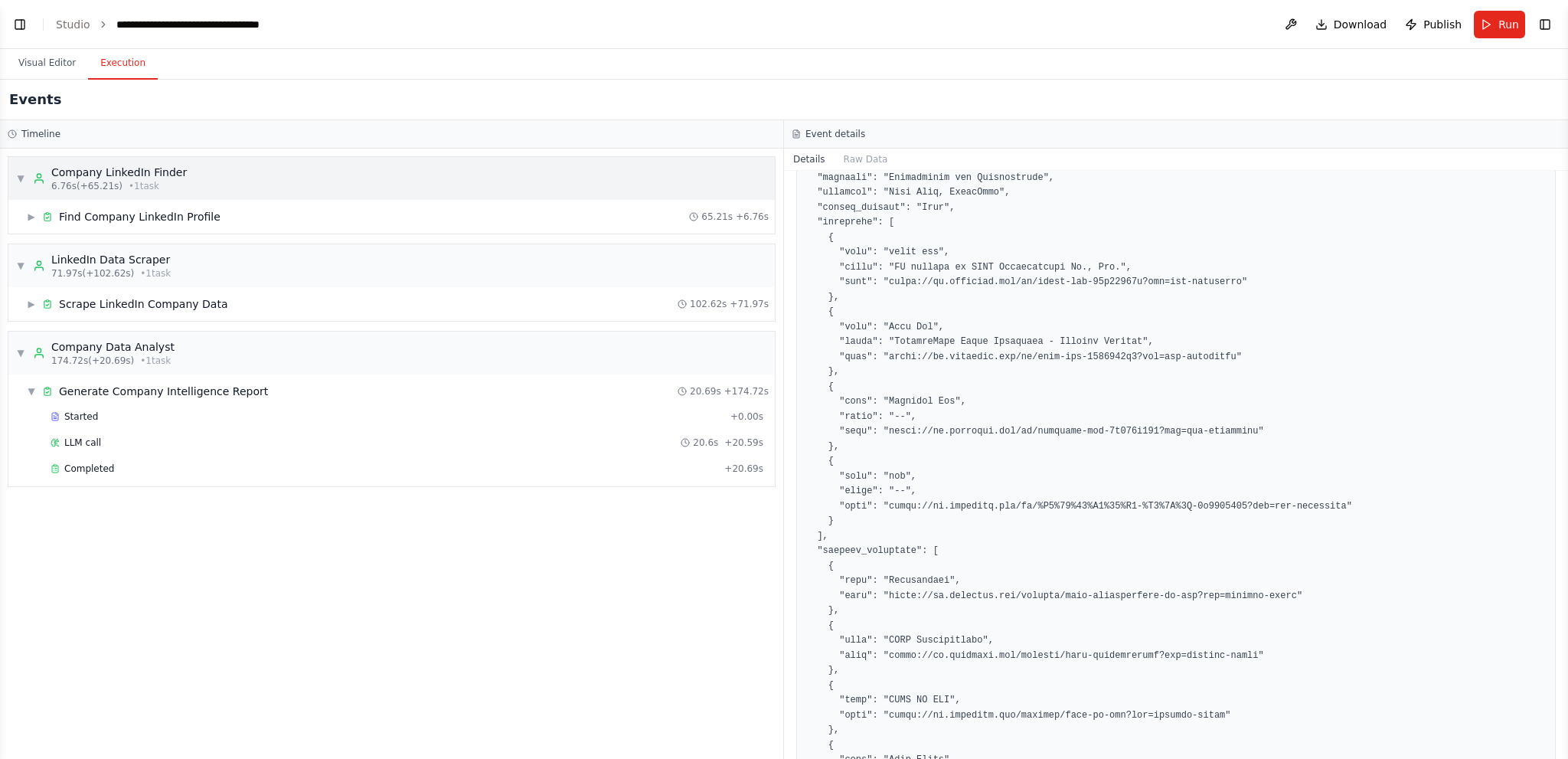
click at [81, 171] on div "Company LinkedIn Finder" at bounding box center [119, 172] width 136 height 15
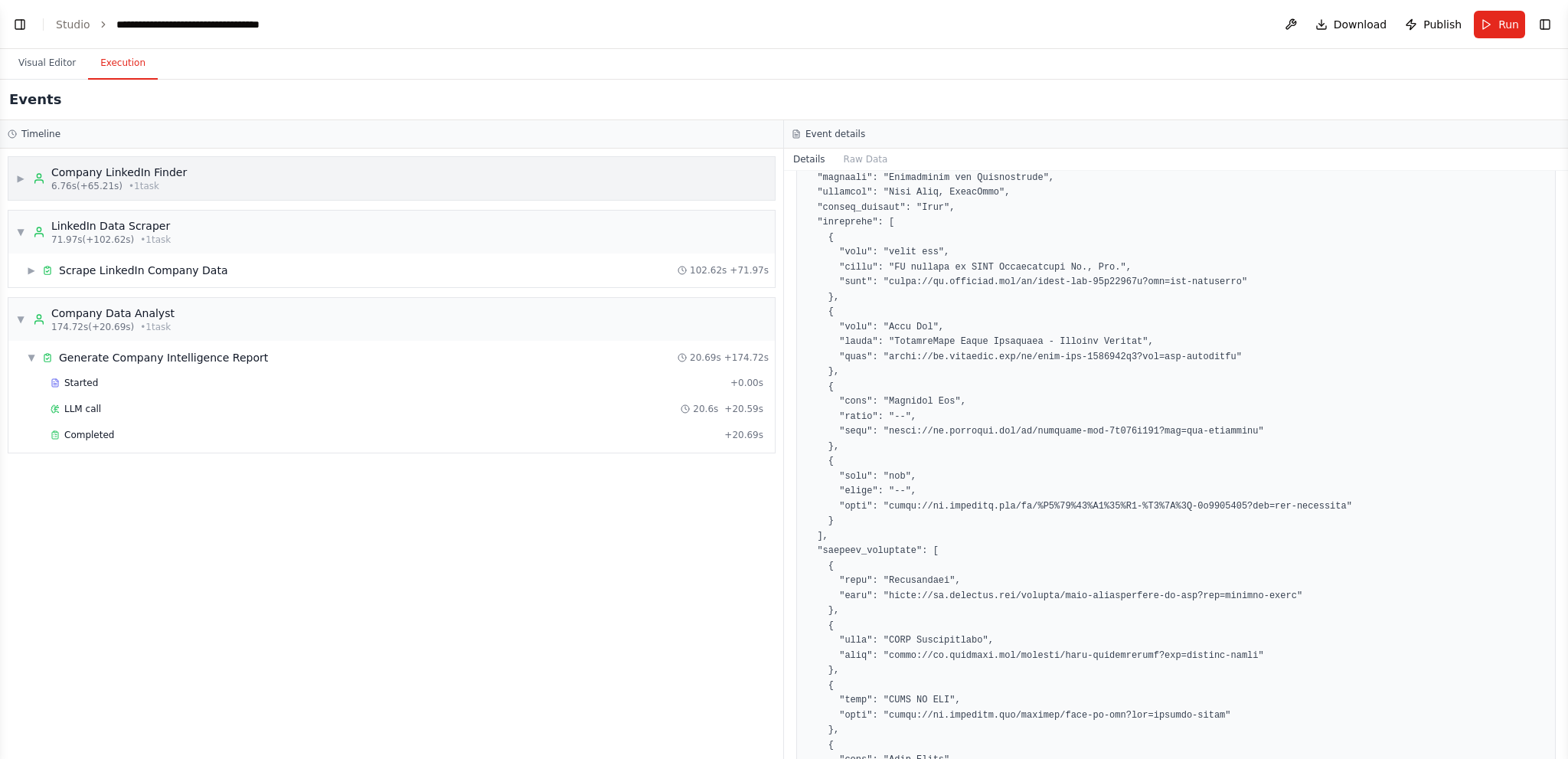
click at [81, 171] on div "Company LinkedIn Finder" at bounding box center [119, 172] width 136 height 15
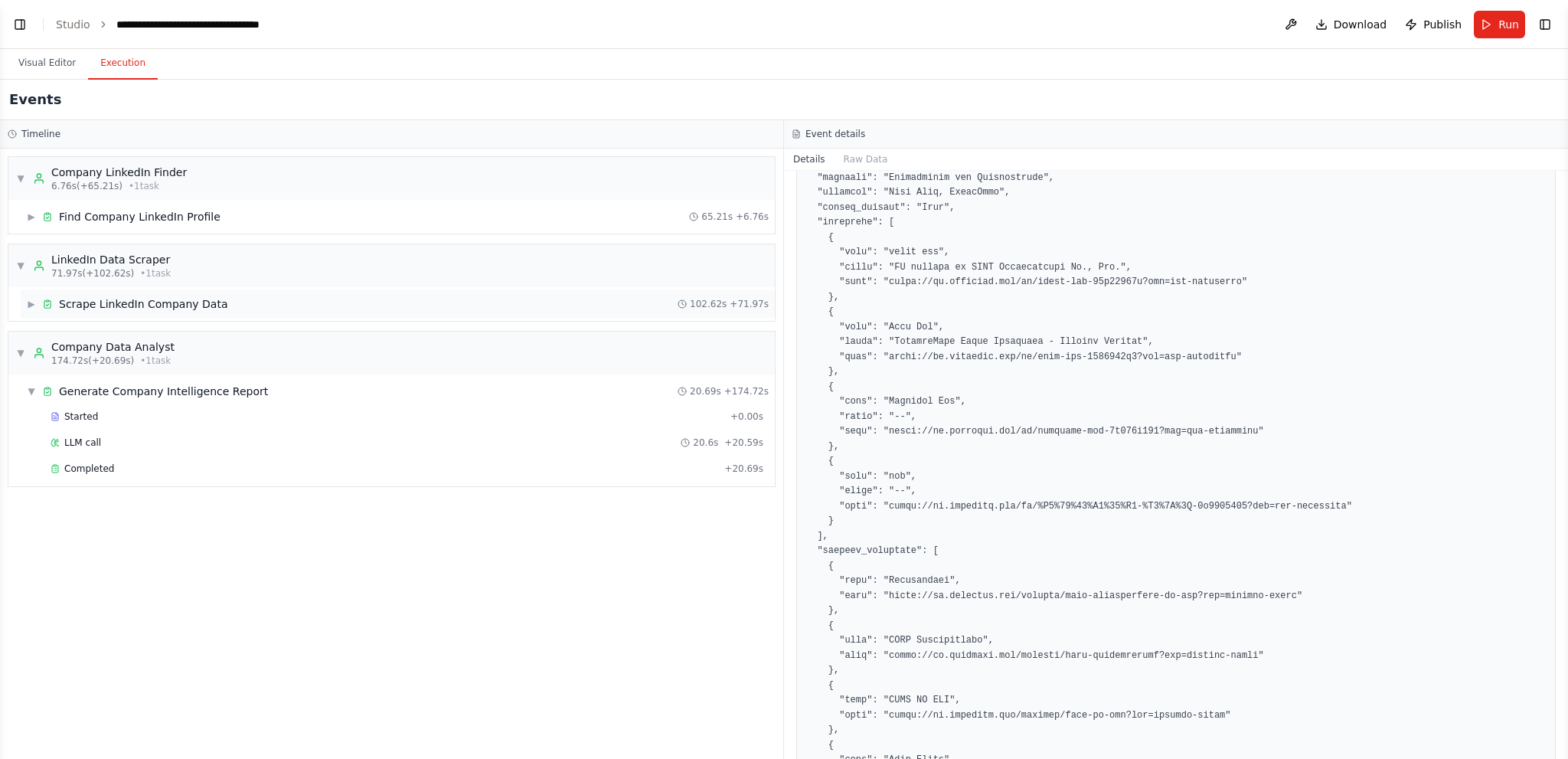
click at [52, 303] on icon at bounding box center [47, 304] width 11 height 11
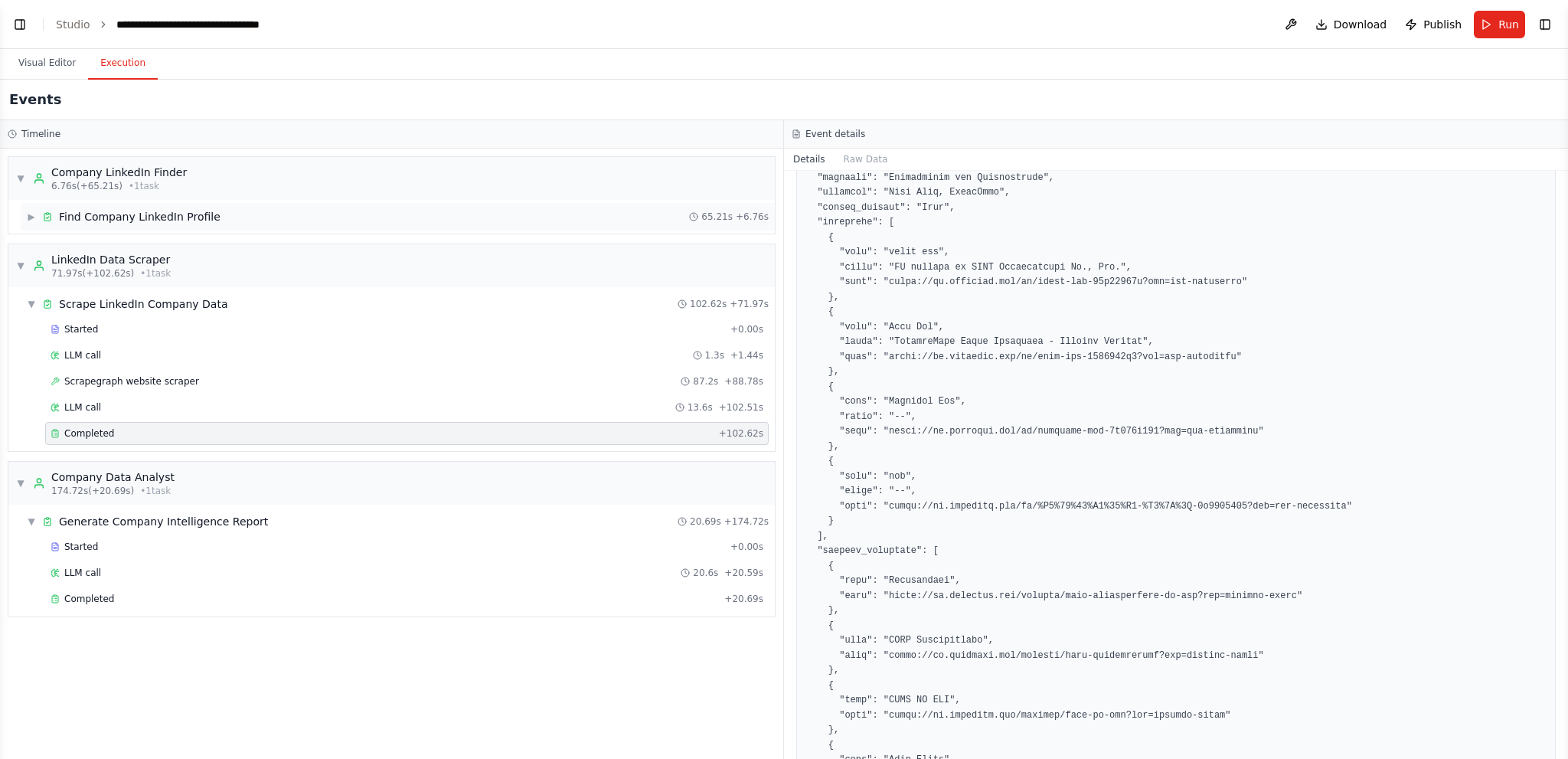
click at [77, 209] on div "Find Company LinkedIn Profile" at bounding box center [140, 217] width 162 height 15
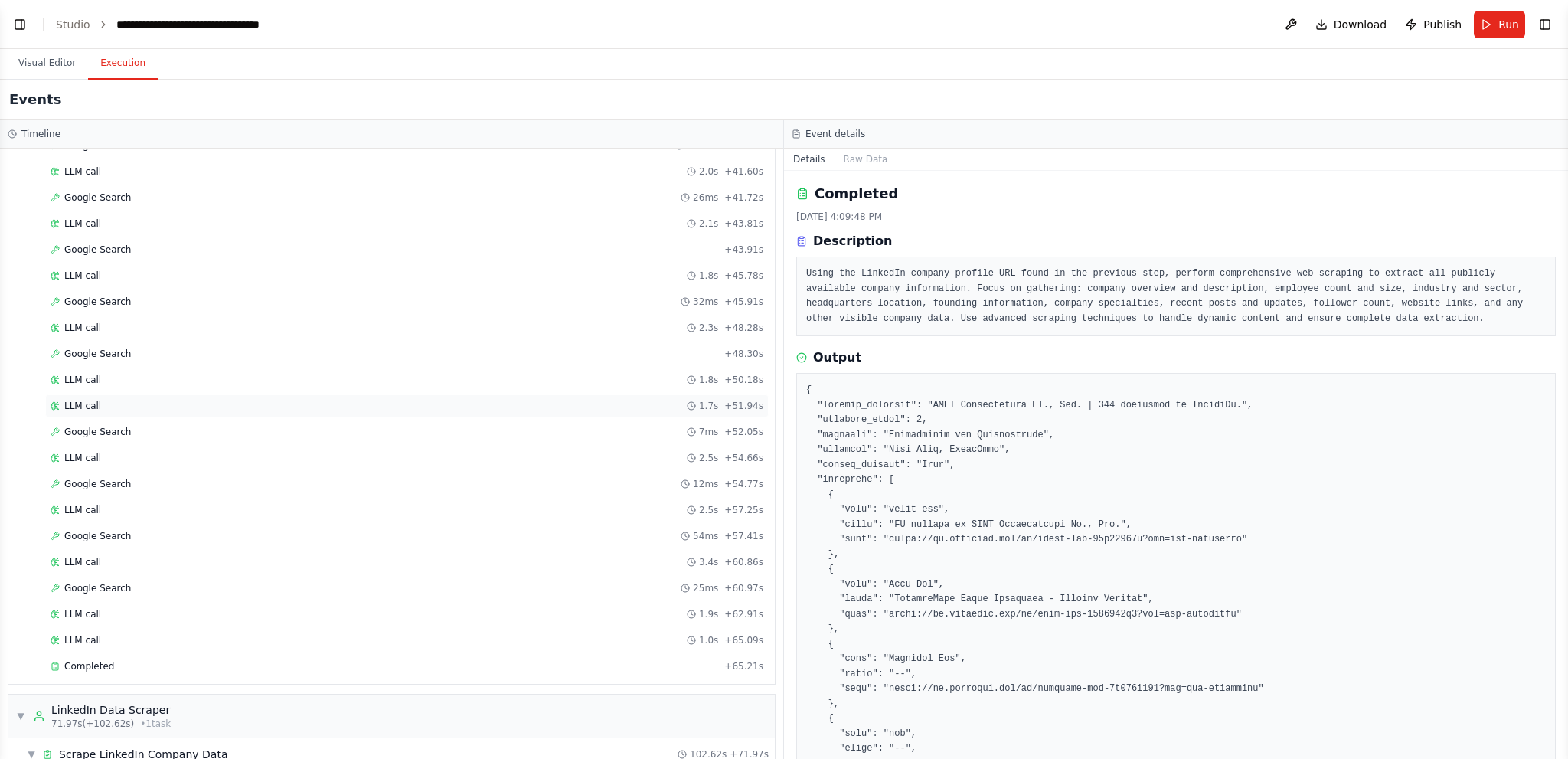
scroll to position [1132, 0]
